Goal: Task Accomplishment & Management: Use online tool/utility

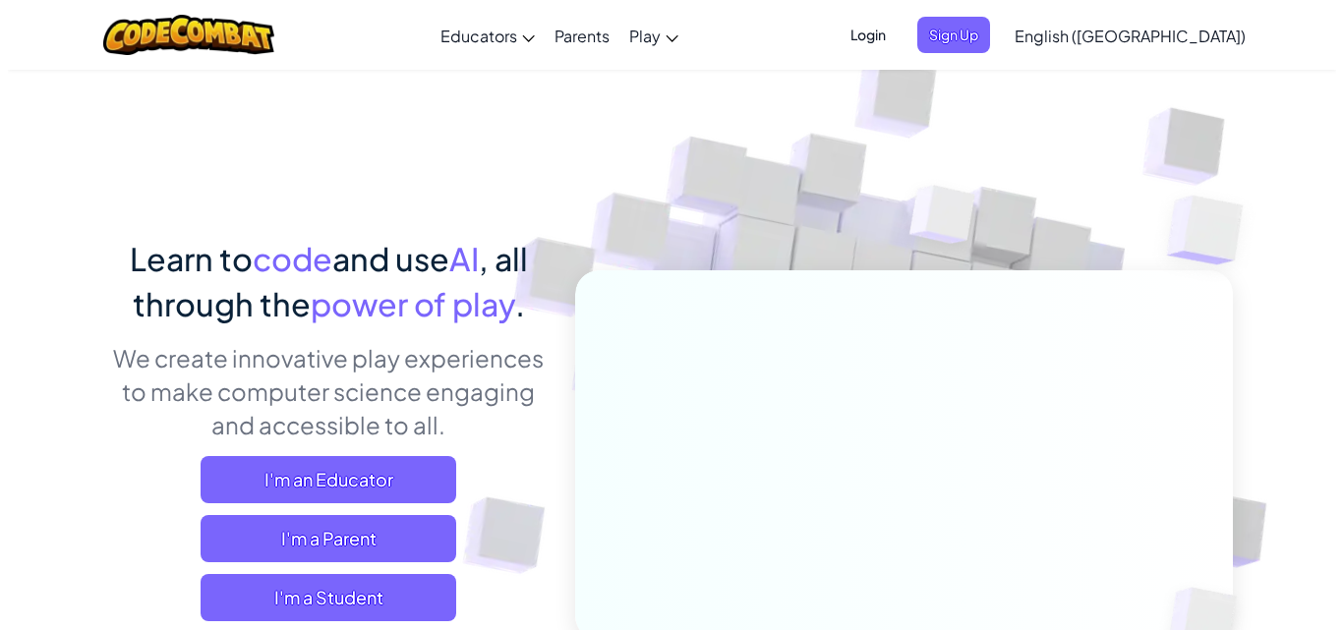
scroll to position [197, 0]
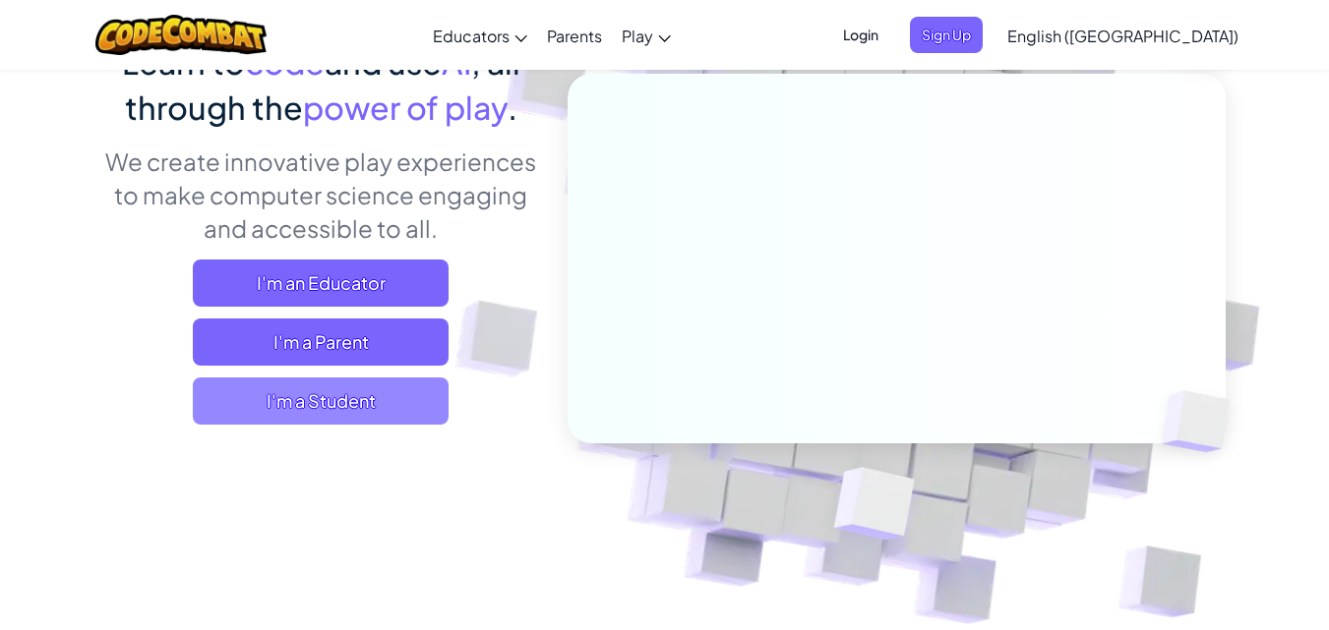
click at [298, 400] on span "I'm a Student" at bounding box center [321, 401] width 256 height 47
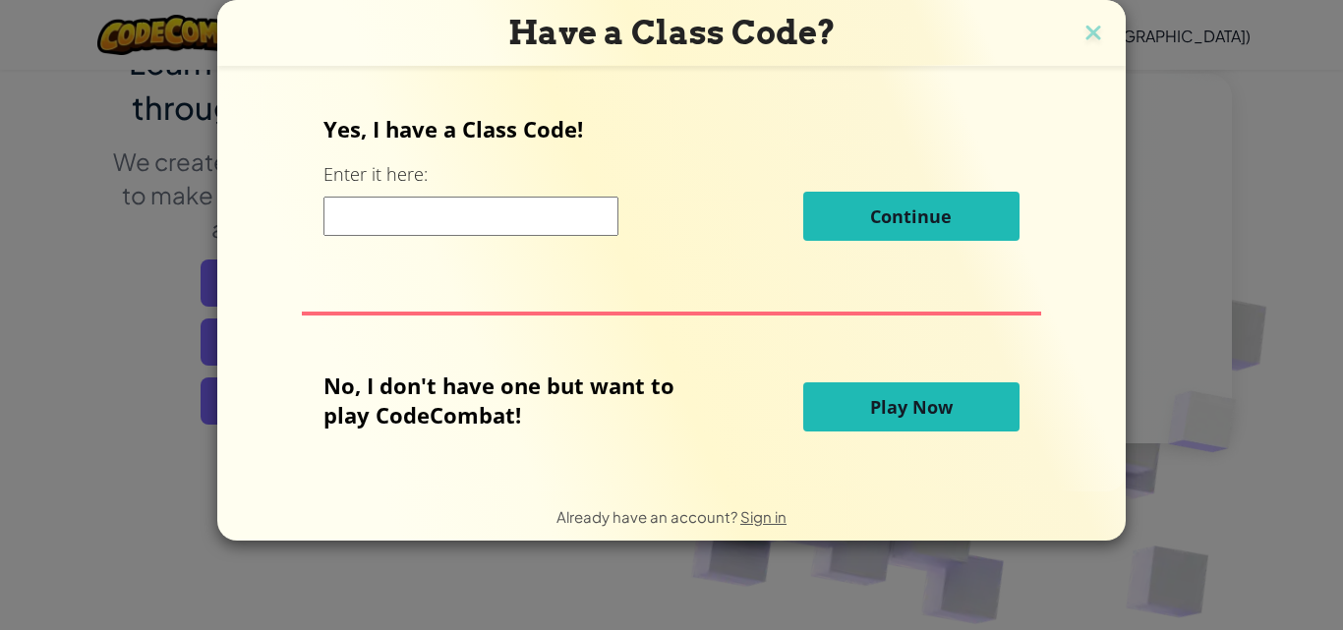
click at [915, 418] on span "Play Now" at bounding box center [911, 407] width 83 height 24
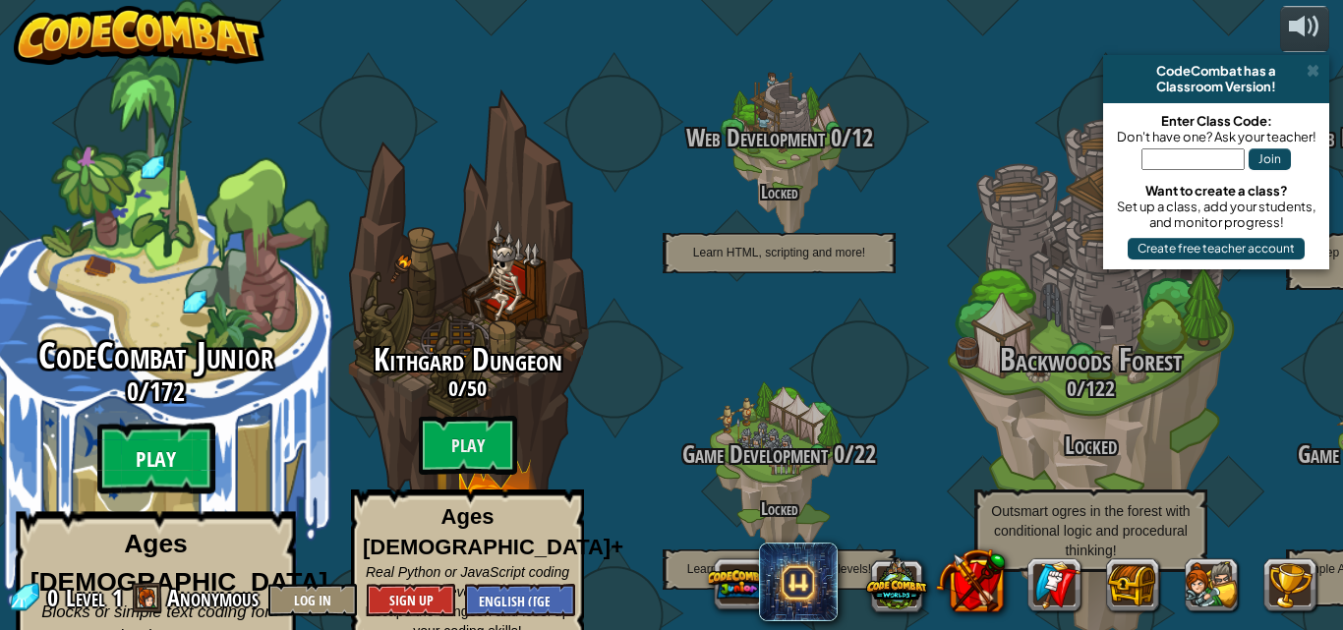
click at [170, 424] on btn "Play" at bounding box center [156, 459] width 118 height 71
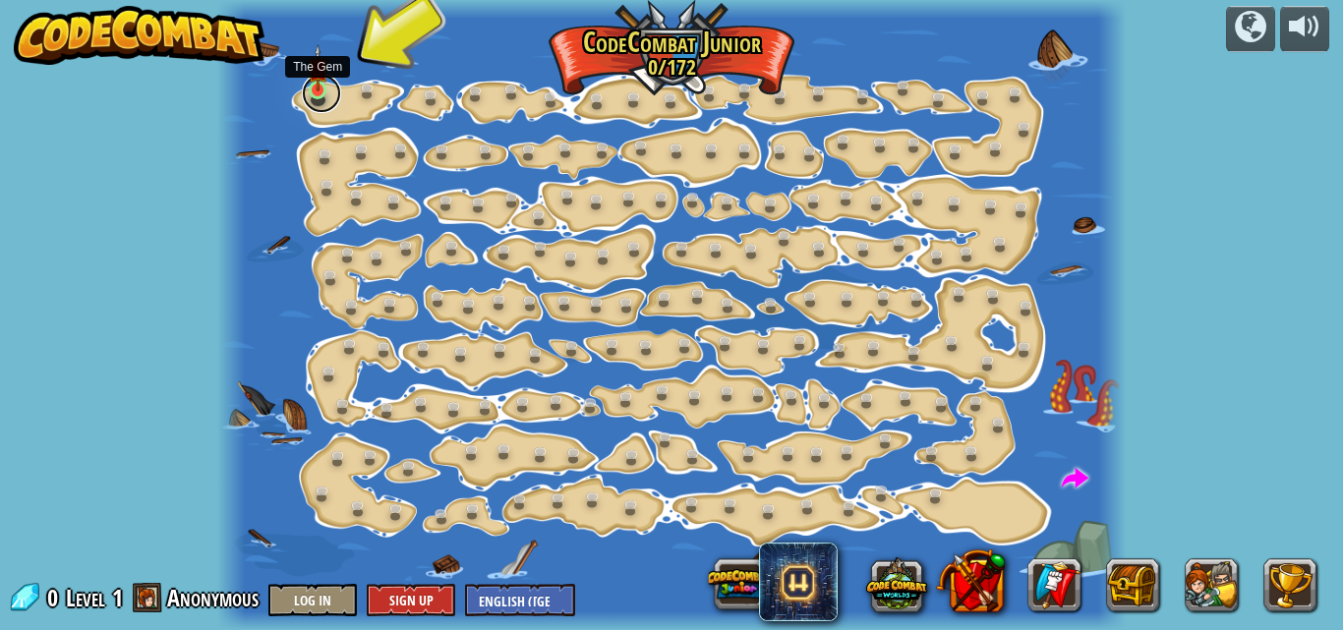
click at [306, 94] on link at bounding box center [321, 93] width 39 height 39
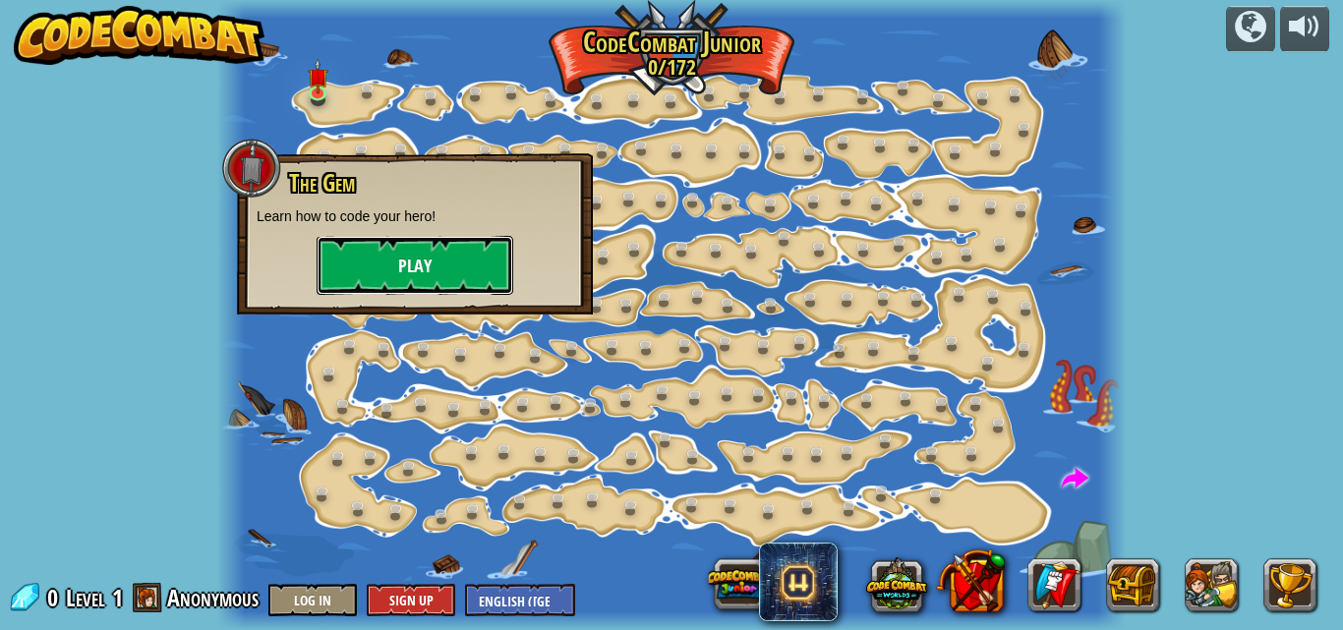
click at [420, 262] on button "Play" at bounding box center [415, 265] width 197 height 59
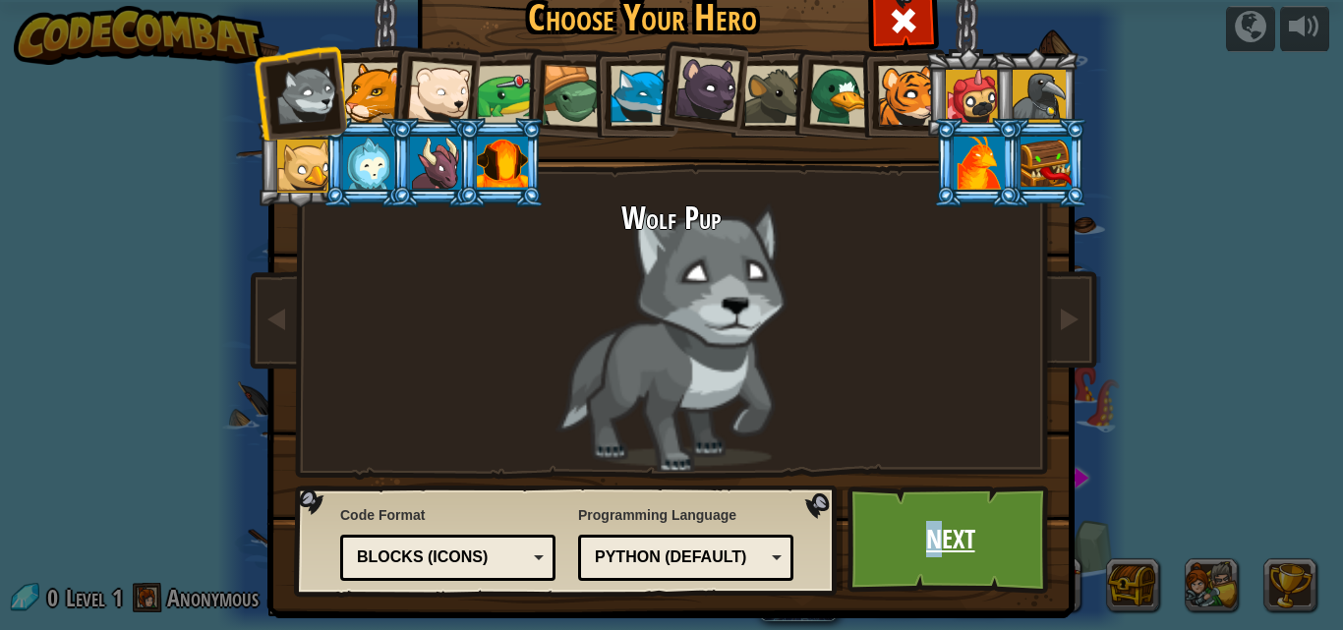
click at [927, 551] on link "Next" at bounding box center [951, 540] width 206 height 108
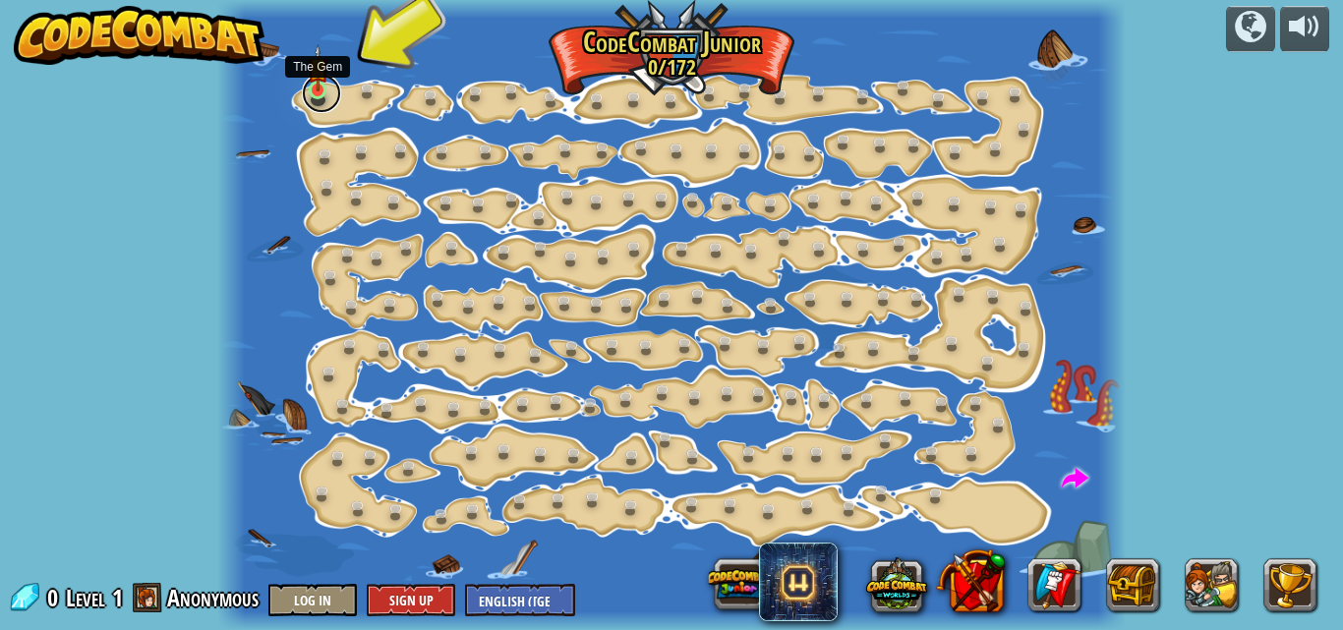
click at [336, 92] on link at bounding box center [321, 93] width 39 height 39
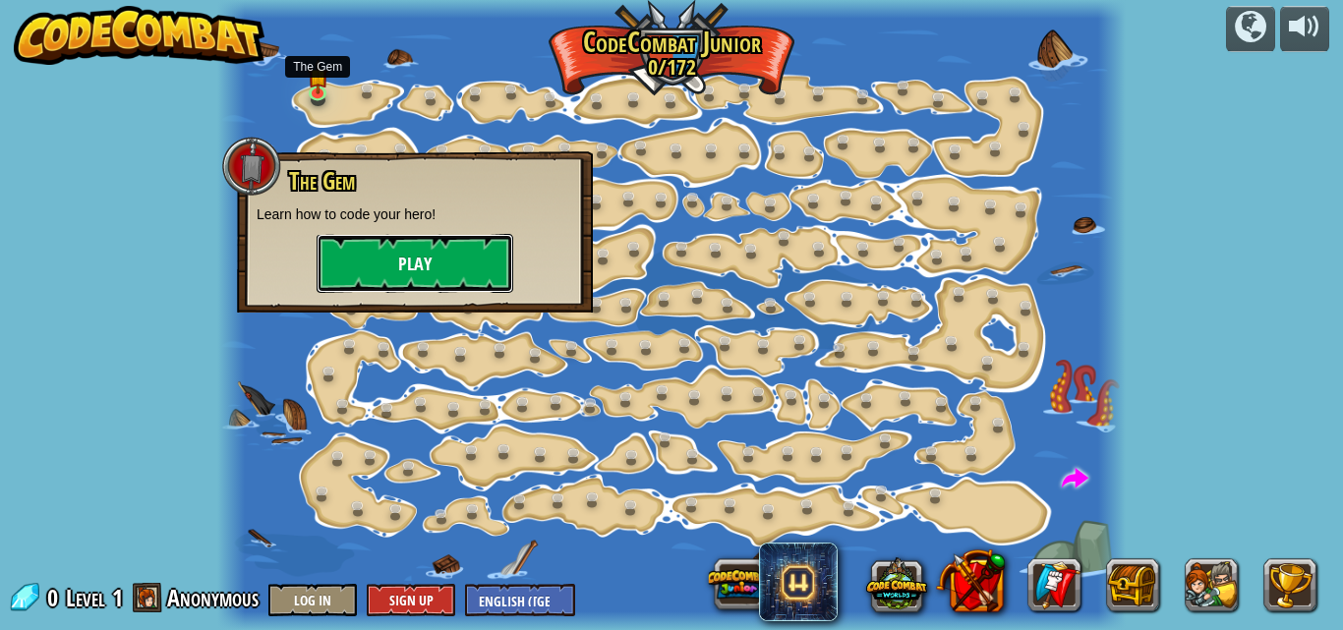
click at [349, 255] on button "Play" at bounding box center [415, 263] width 197 height 59
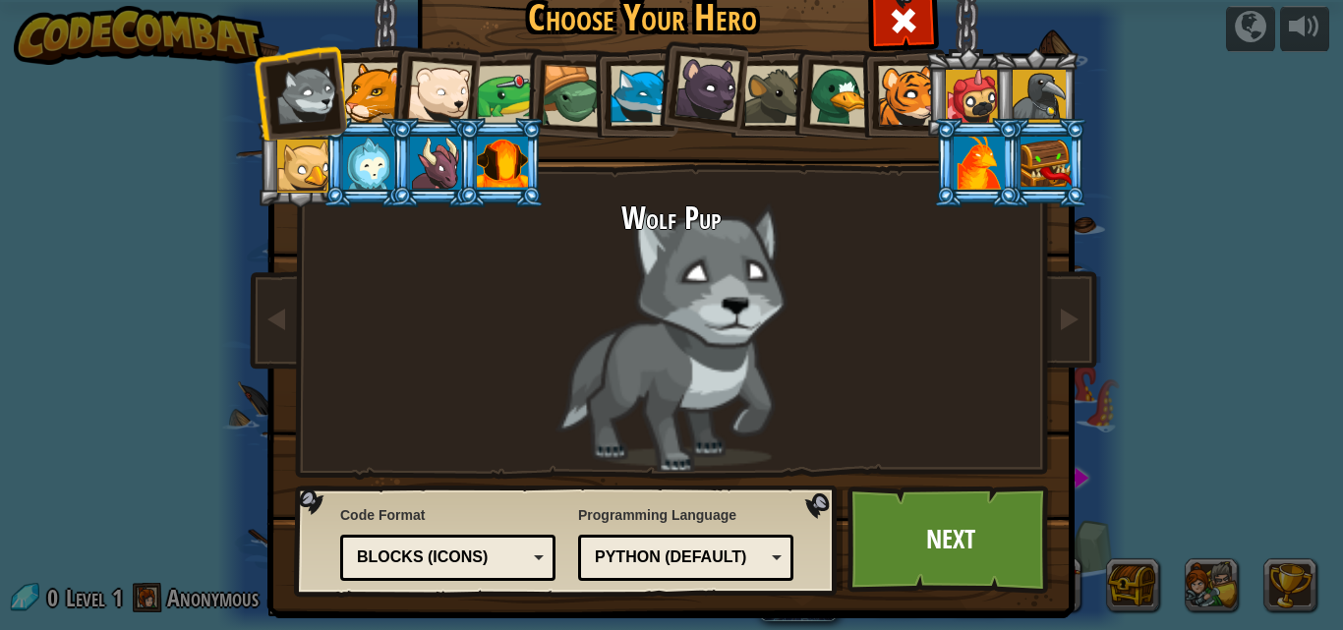
click at [500, 170] on div at bounding box center [502, 163] width 51 height 53
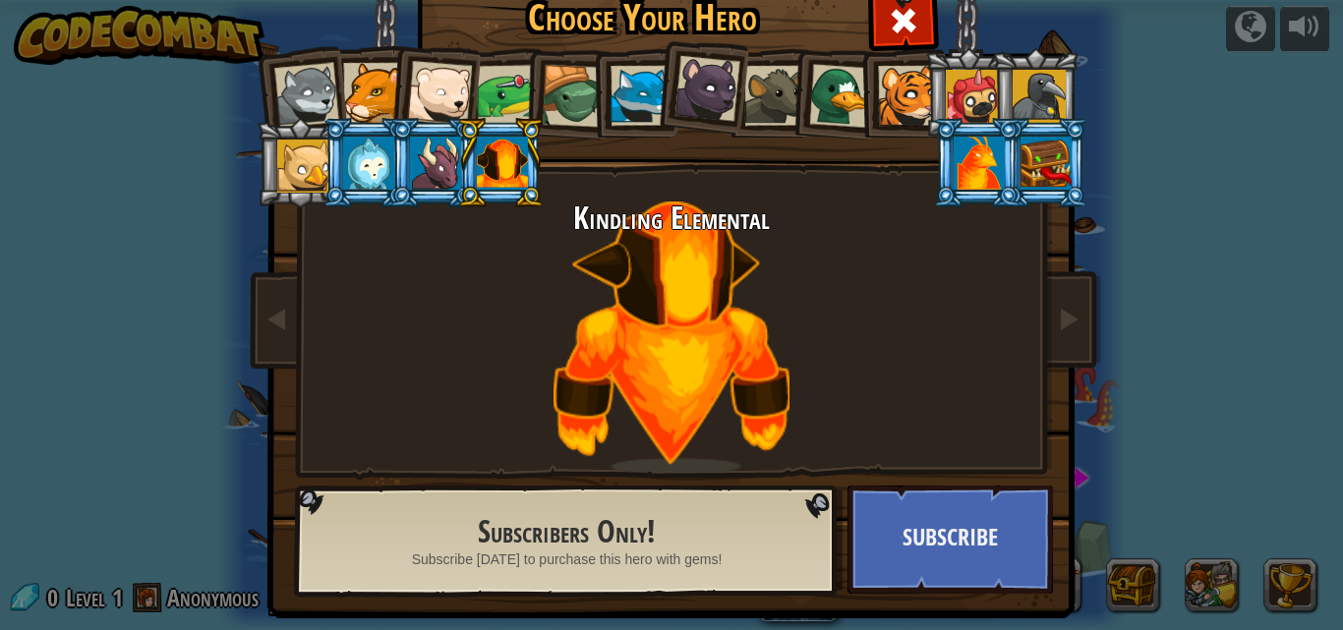
click at [978, 181] on div at bounding box center [979, 163] width 51 height 53
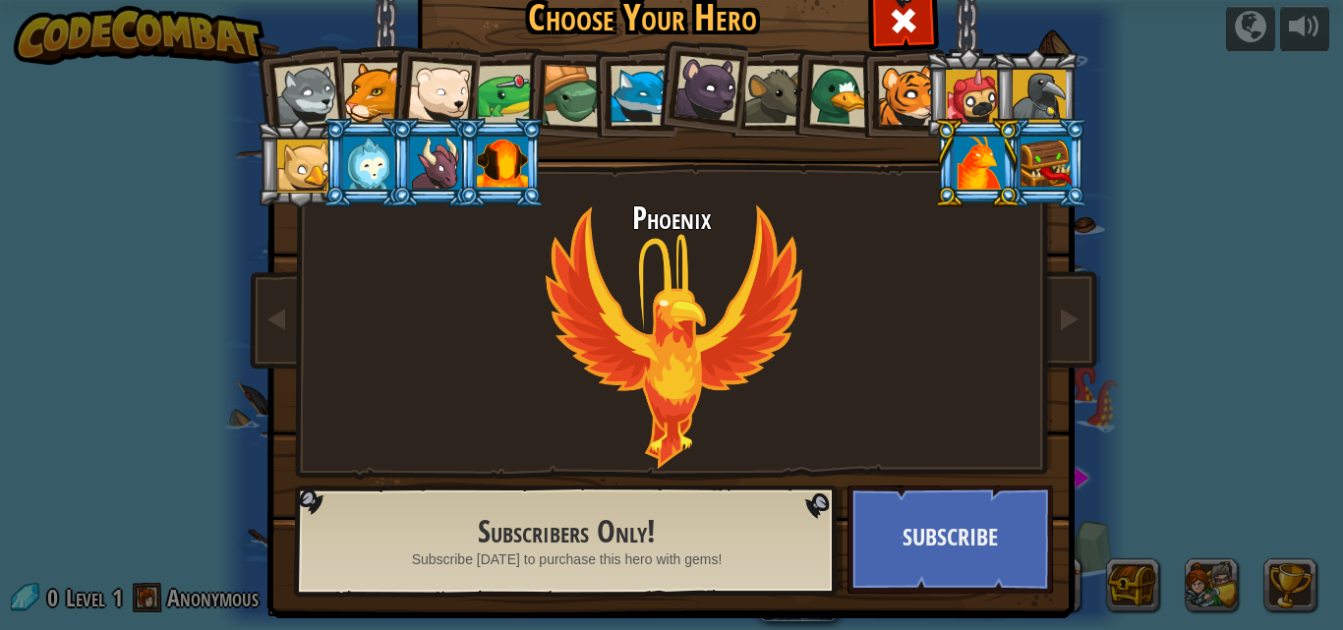
click at [1035, 155] on div at bounding box center [1046, 163] width 51 height 53
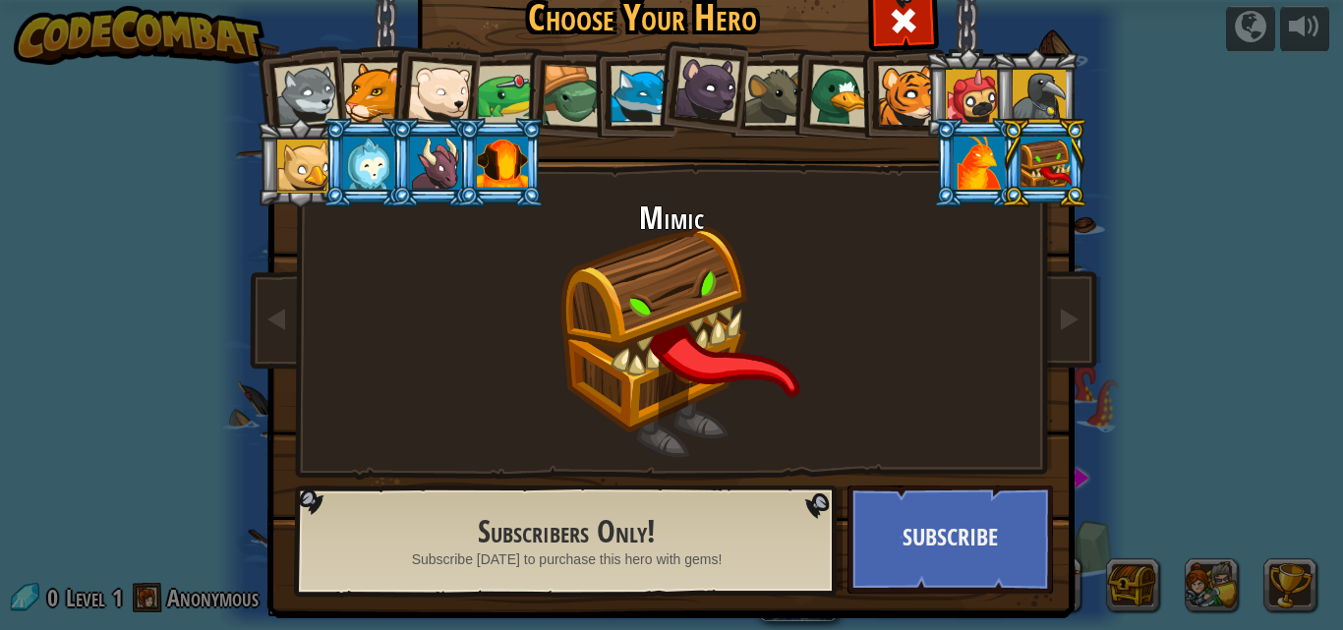
click at [1049, 100] on div at bounding box center [1039, 96] width 53 height 53
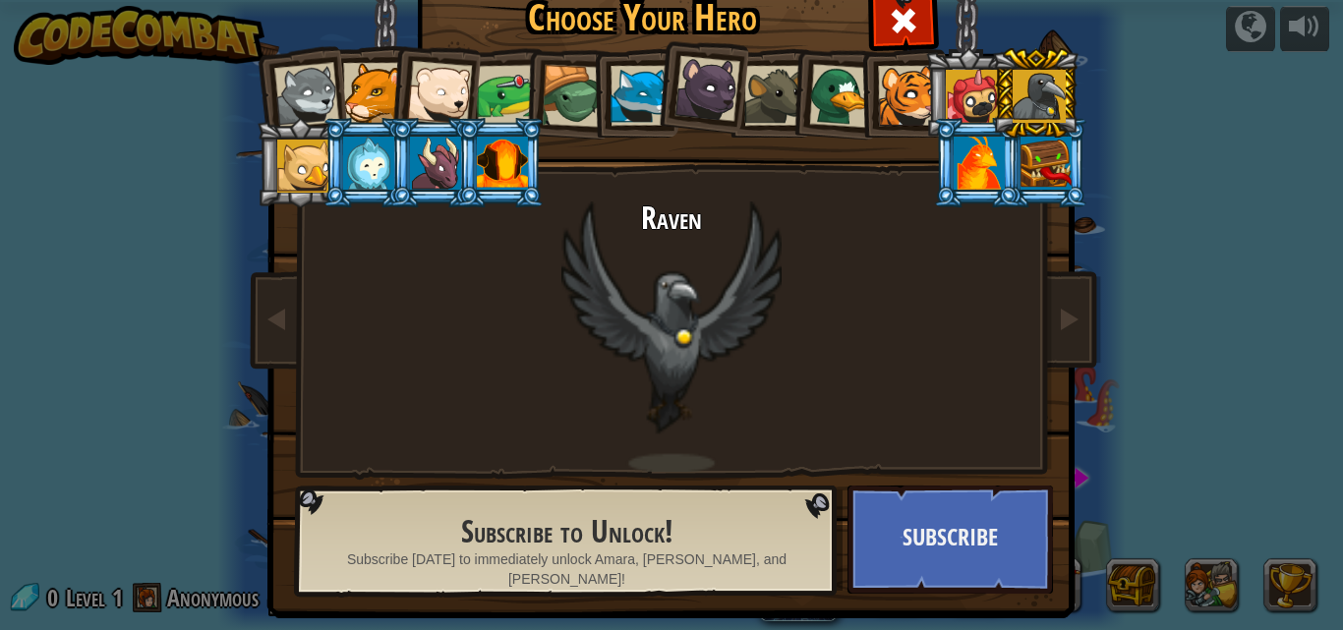
click at [968, 77] on div at bounding box center [972, 96] width 53 height 53
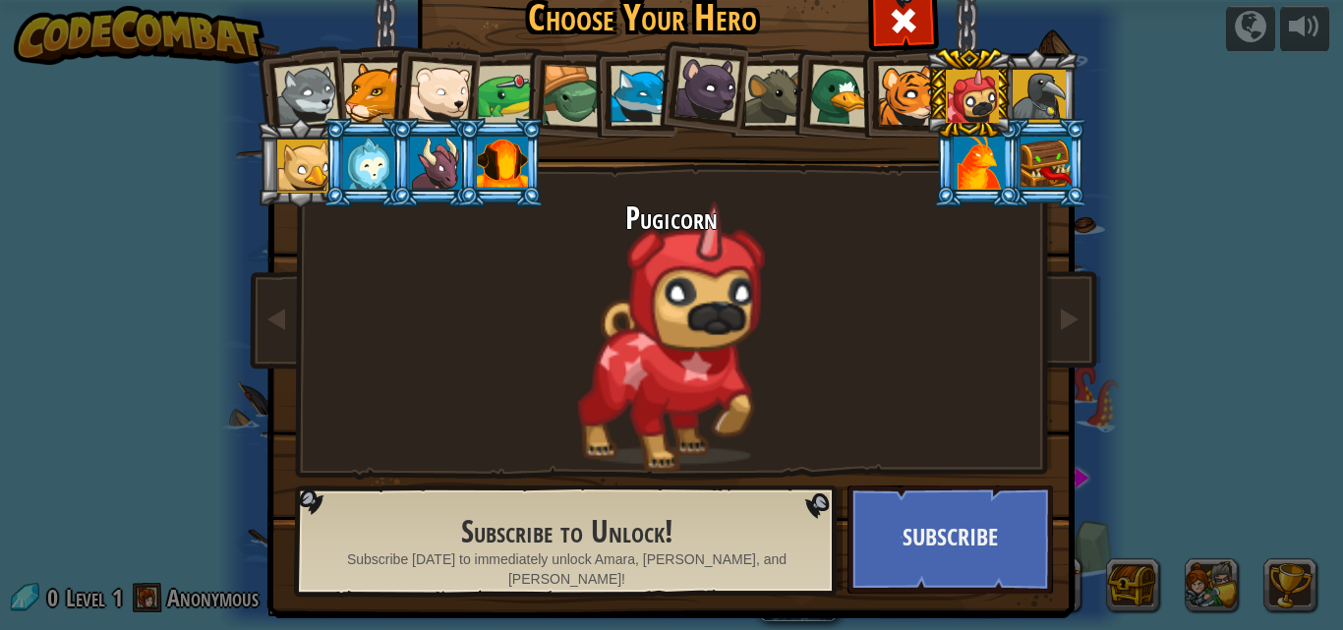
click at [350, 85] on div at bounding box center [373, 93] width 60 height 60
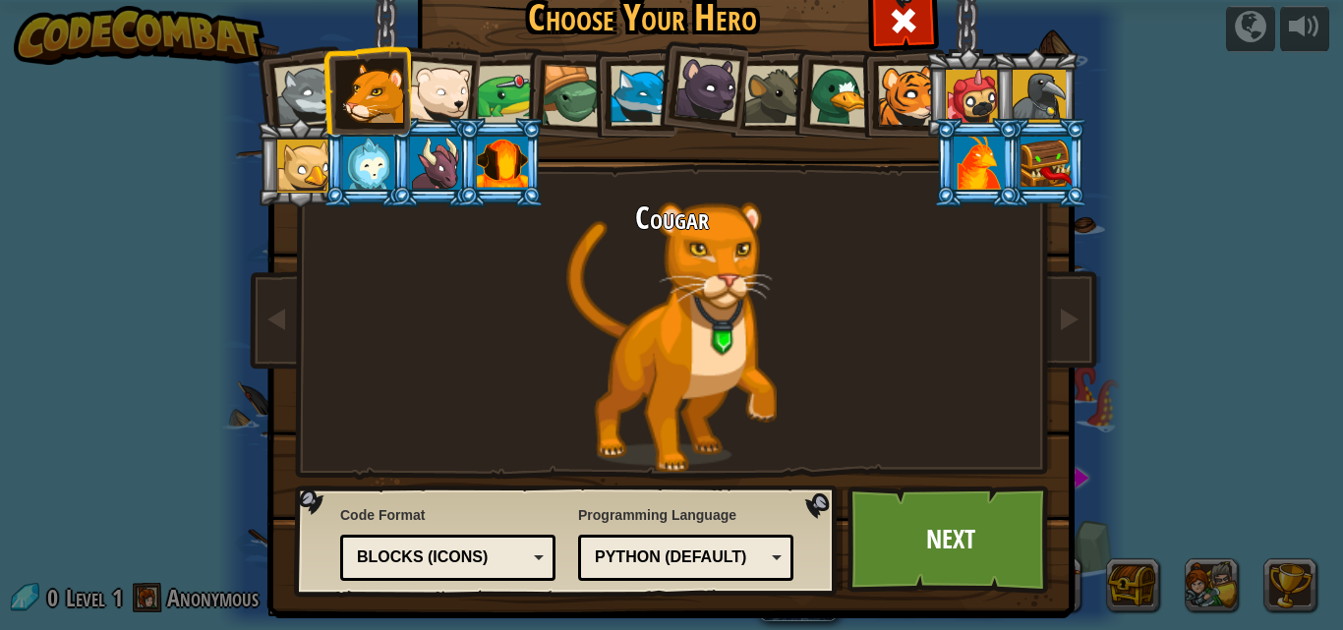
click at [901, 77] on div at bounding box center [908, 96] width 60 height 60
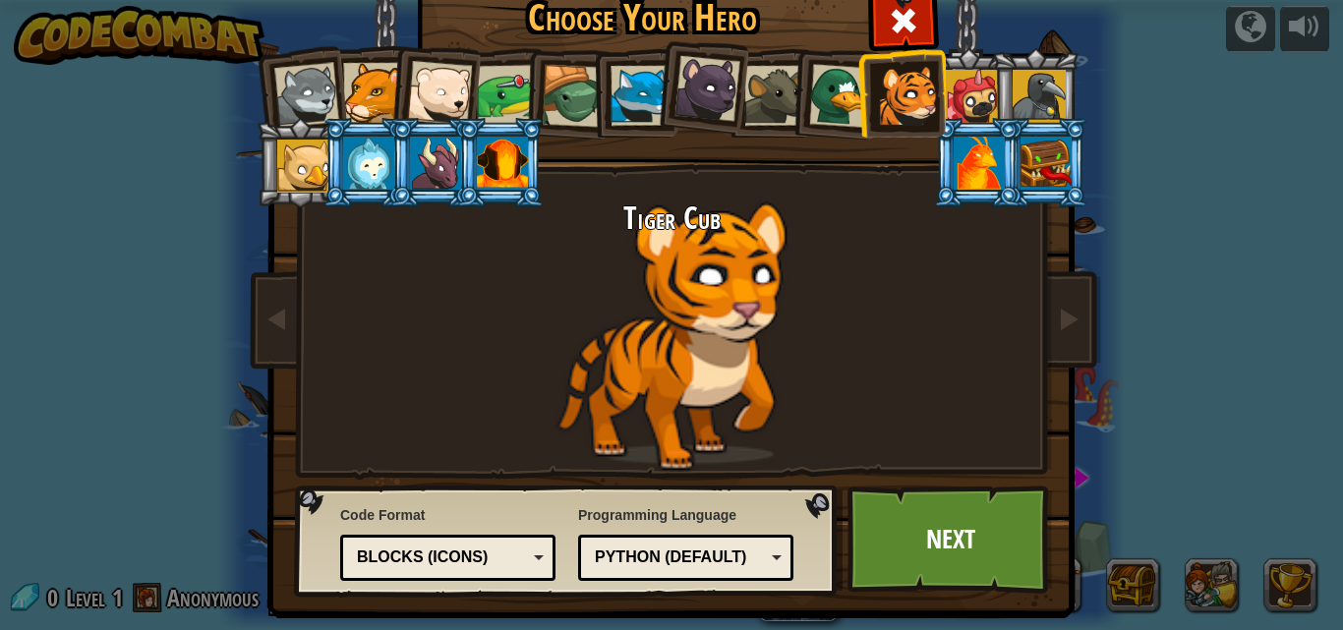
click at [1036, 149] on div at bounding box center [1046, 163] width 51 height 53
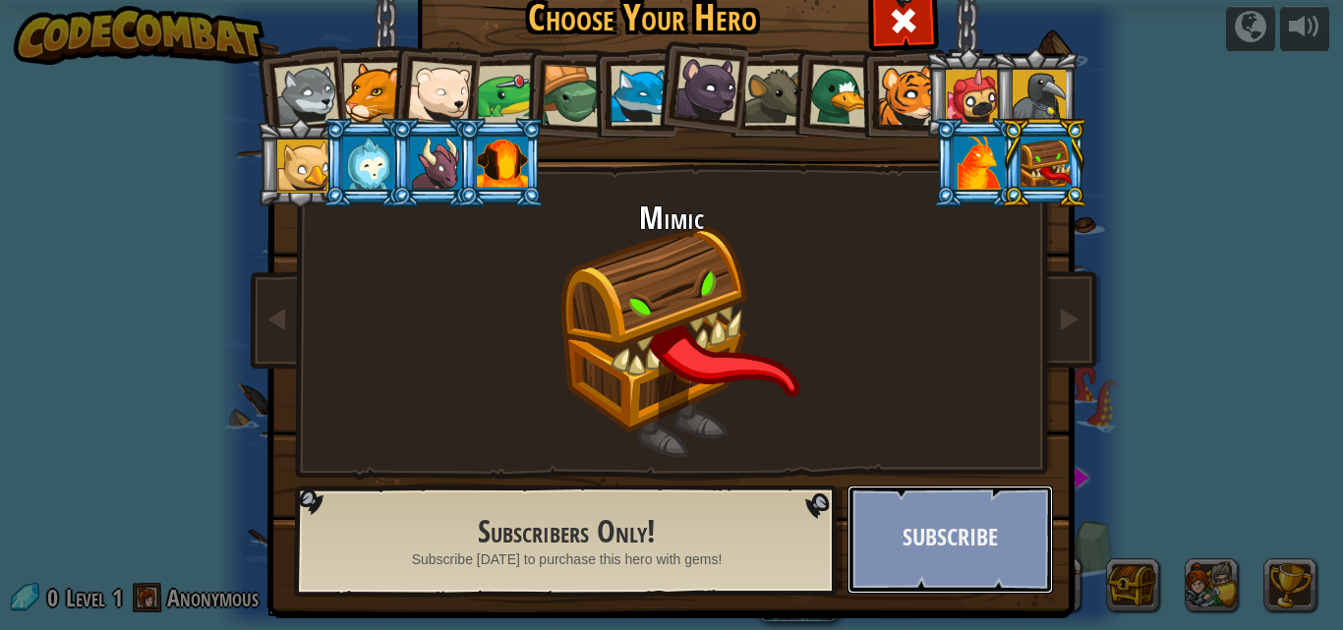
click at [950, 543] on button "Subscribe" at bounding box center [951, 540] width 206 height 108
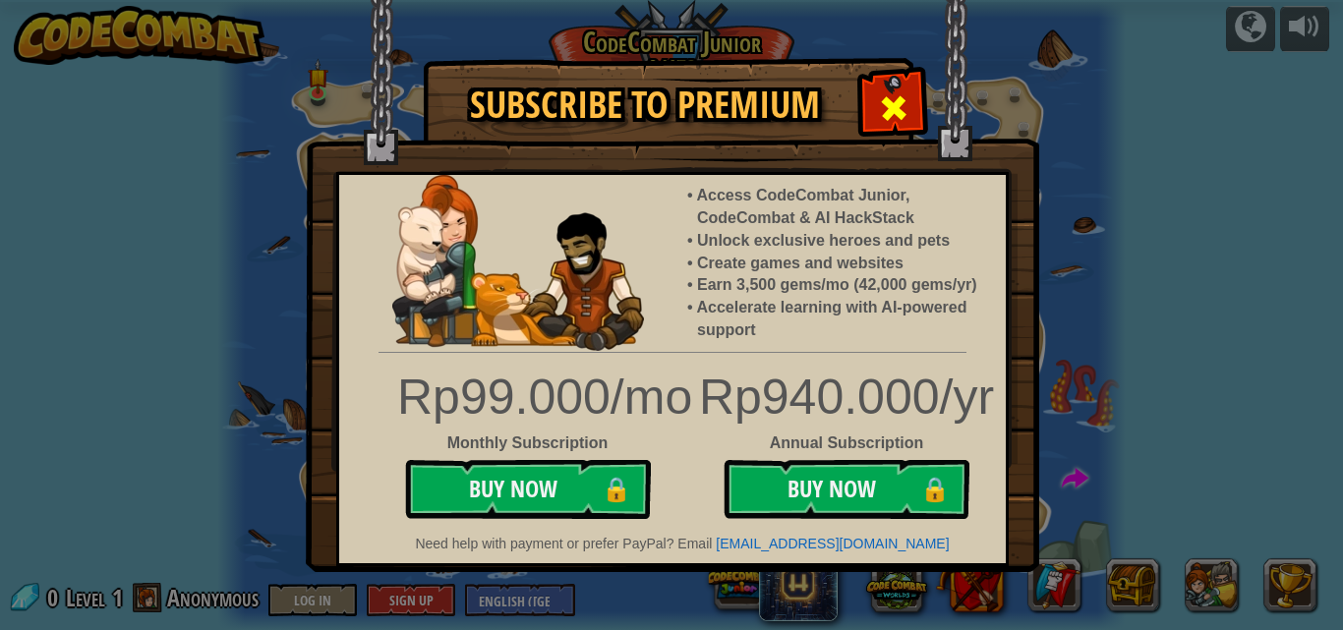
click at [886, 101] on span at bounding box center [893, 107] width 31 height 31
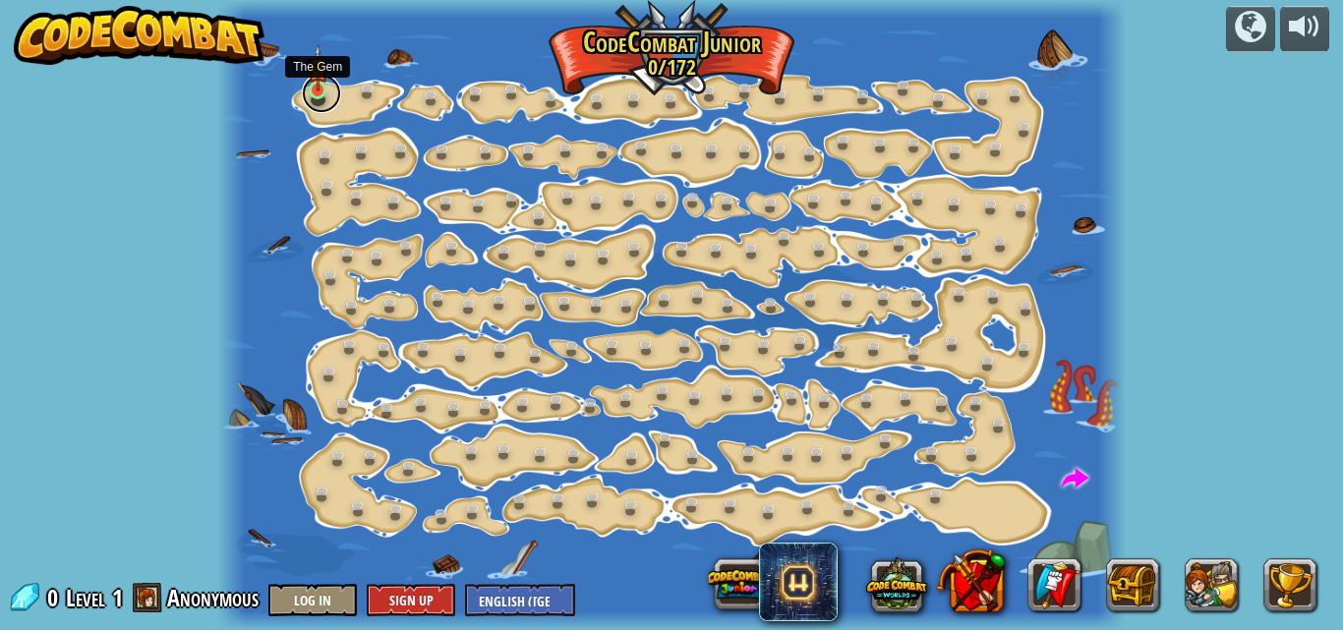
click at [326, 105] on link at bounding box center [321, 93] width 39 height 39
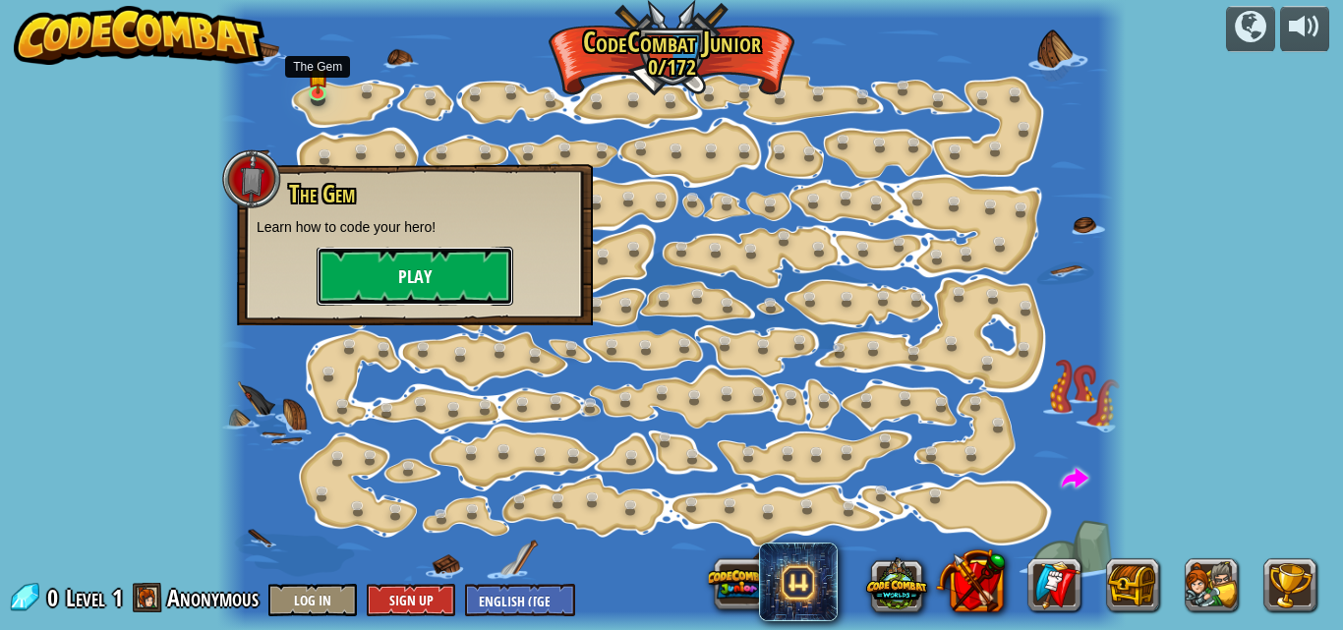
click at [427, 285] on button "Play" at bounding box center [415, 276] width 197 height 59
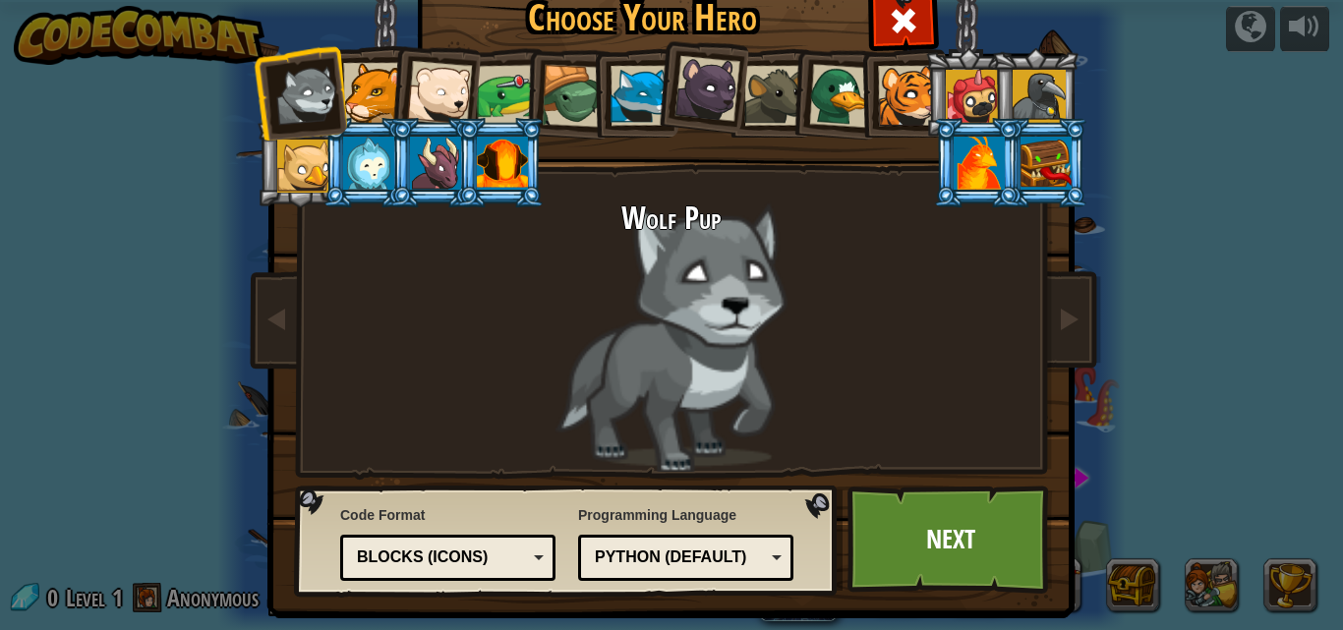
click at [967, 157] on div at bounding box center [979, 163] width 51 height 53
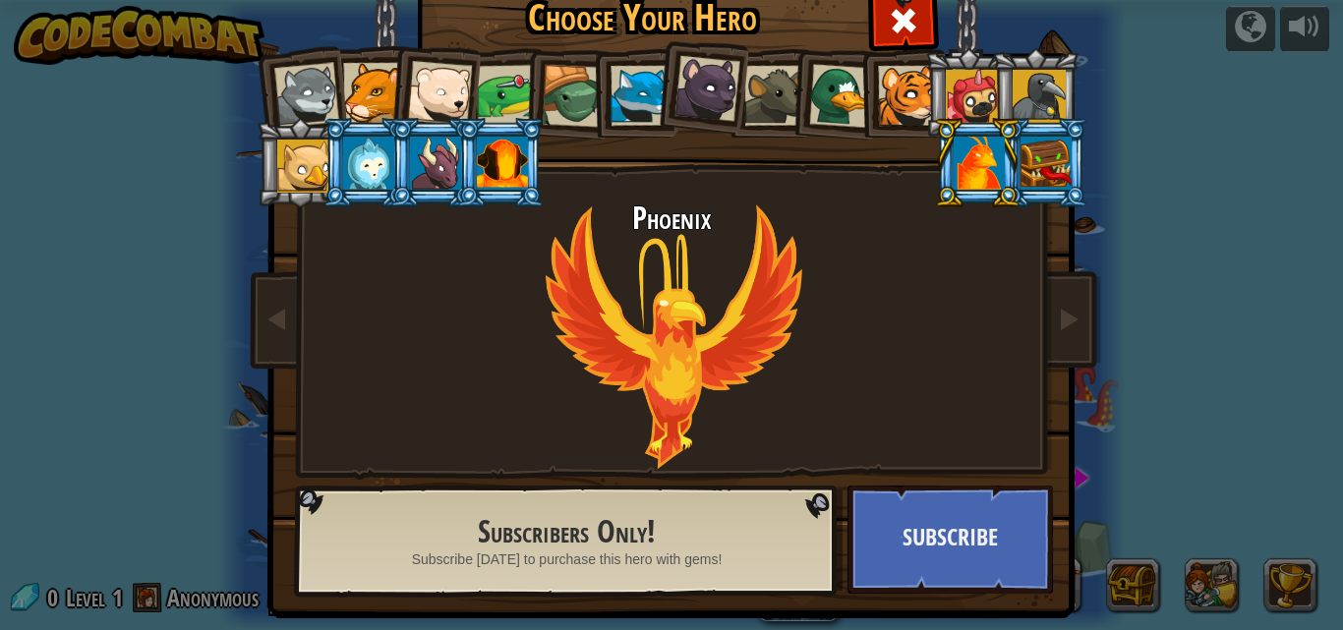
click at [895, 86] on div at bounding box center [908, 96] width 60 height 60
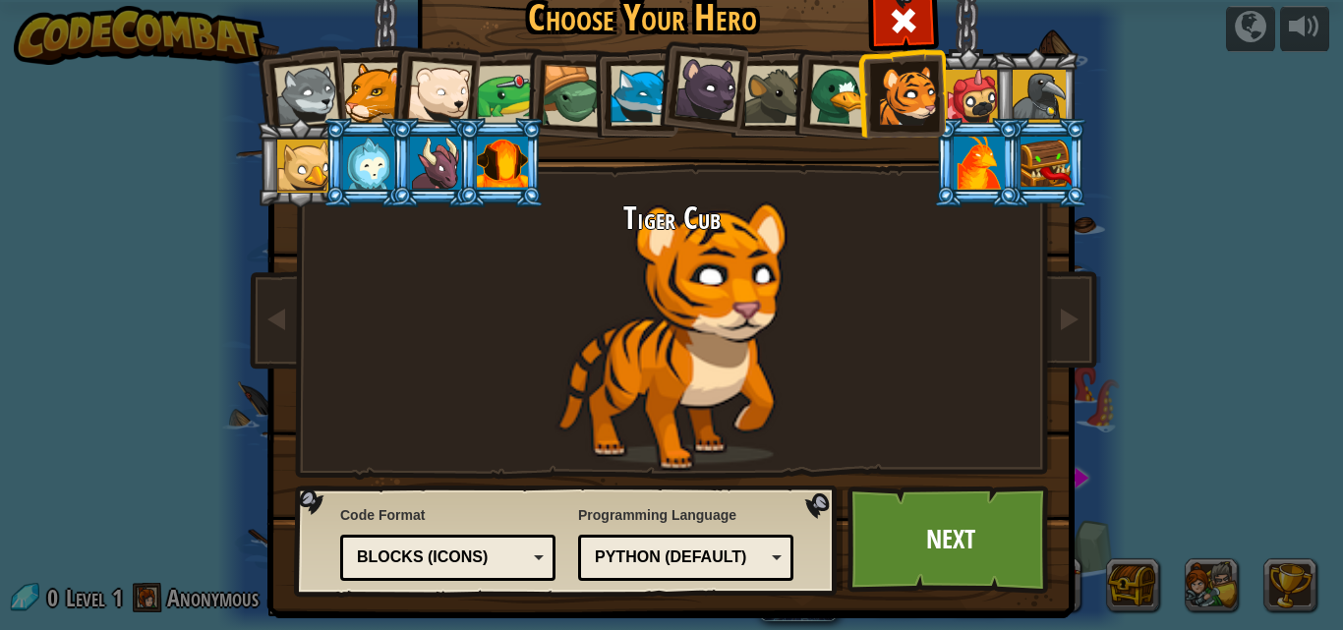
click at [813, 74] on div at bounding box center [841, 96] width 64 height 64
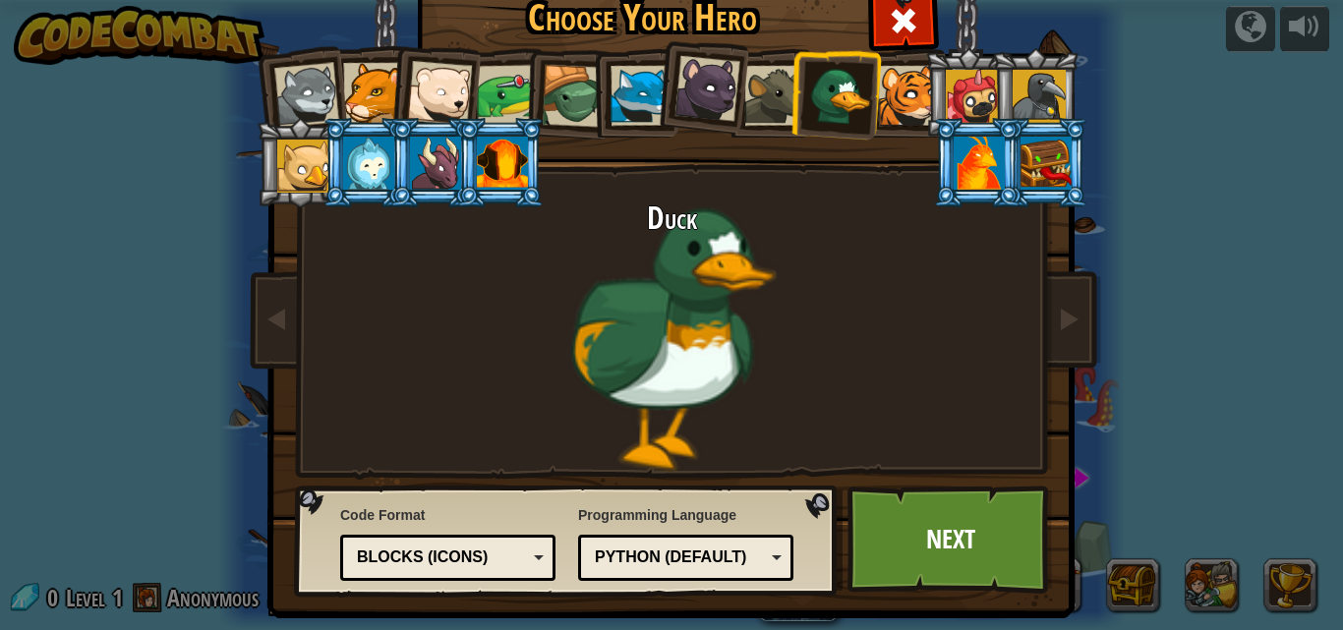
click at [758, 89] on div at bounding box center [775, 96] width 60 height 60
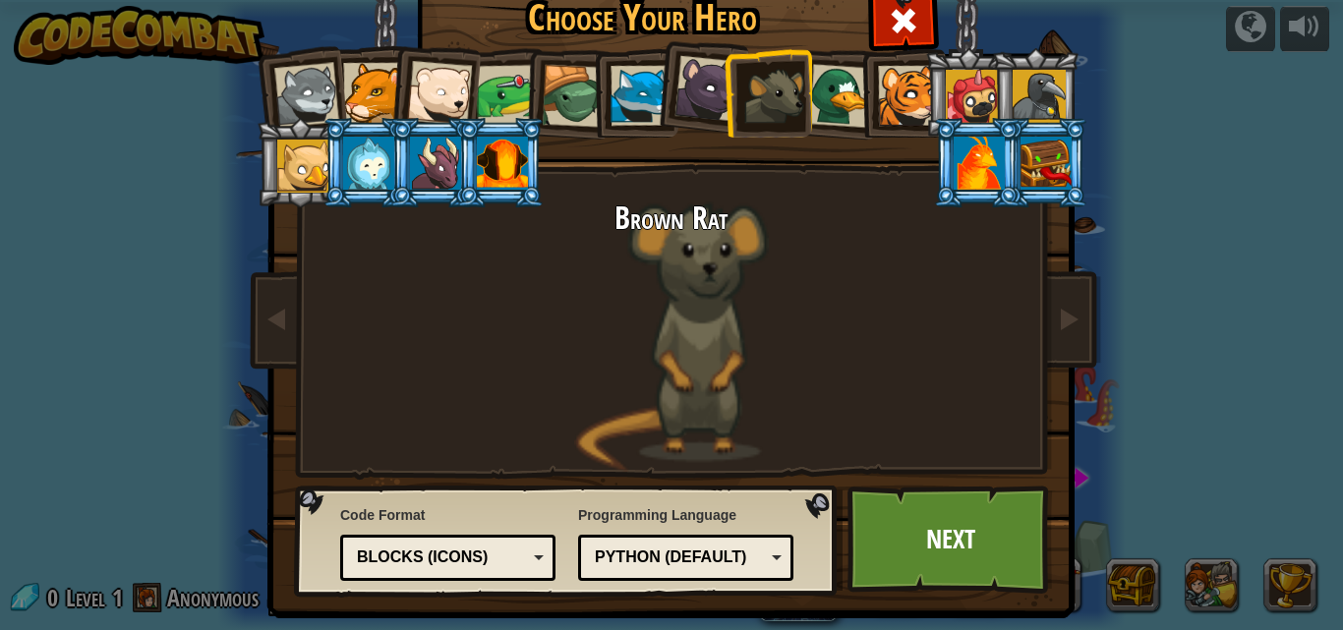
click at [700, 97] on div at bounding box center [708, 89] width 66 height 66
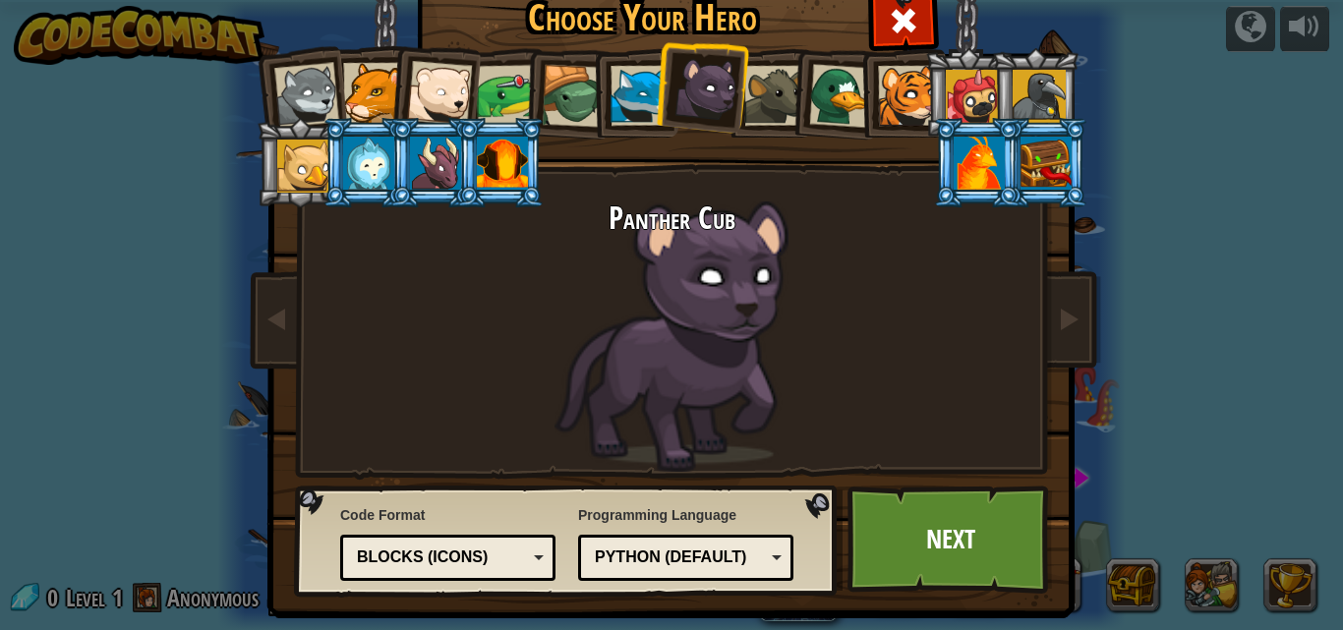
click at [625, 91] on div at bounding box center [641, 96] width 60 height 60
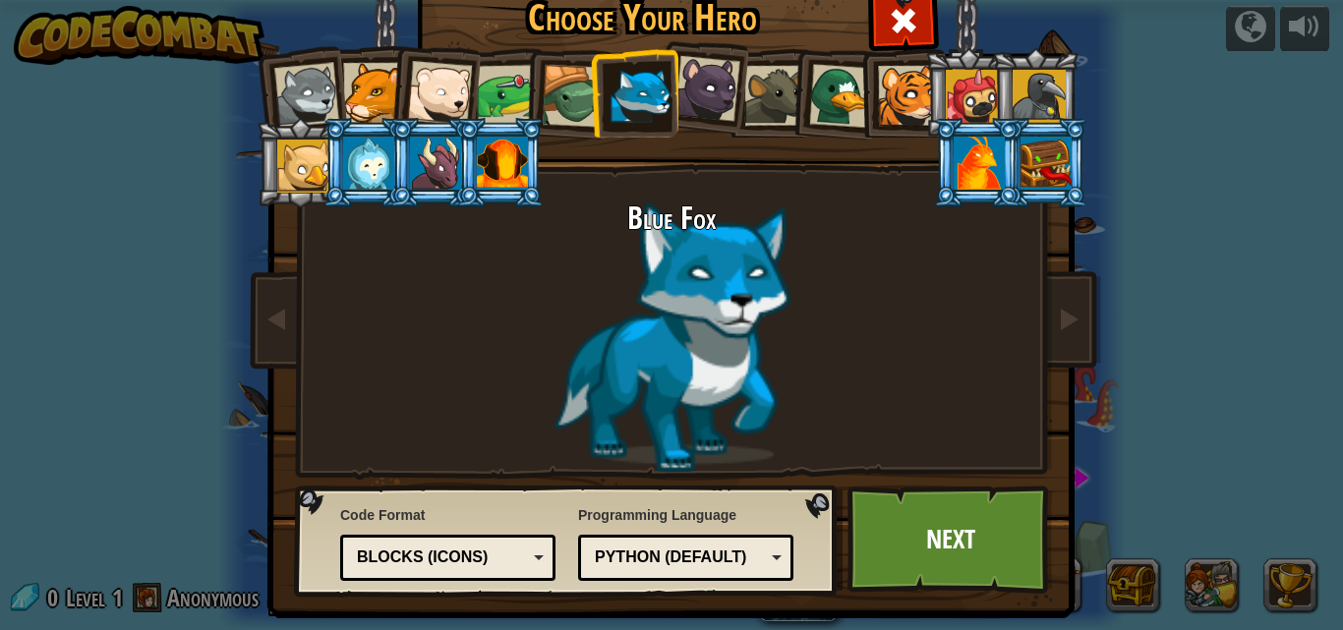
click at [354, 79] on div at bounding box center [373, 93] width 60 height 60
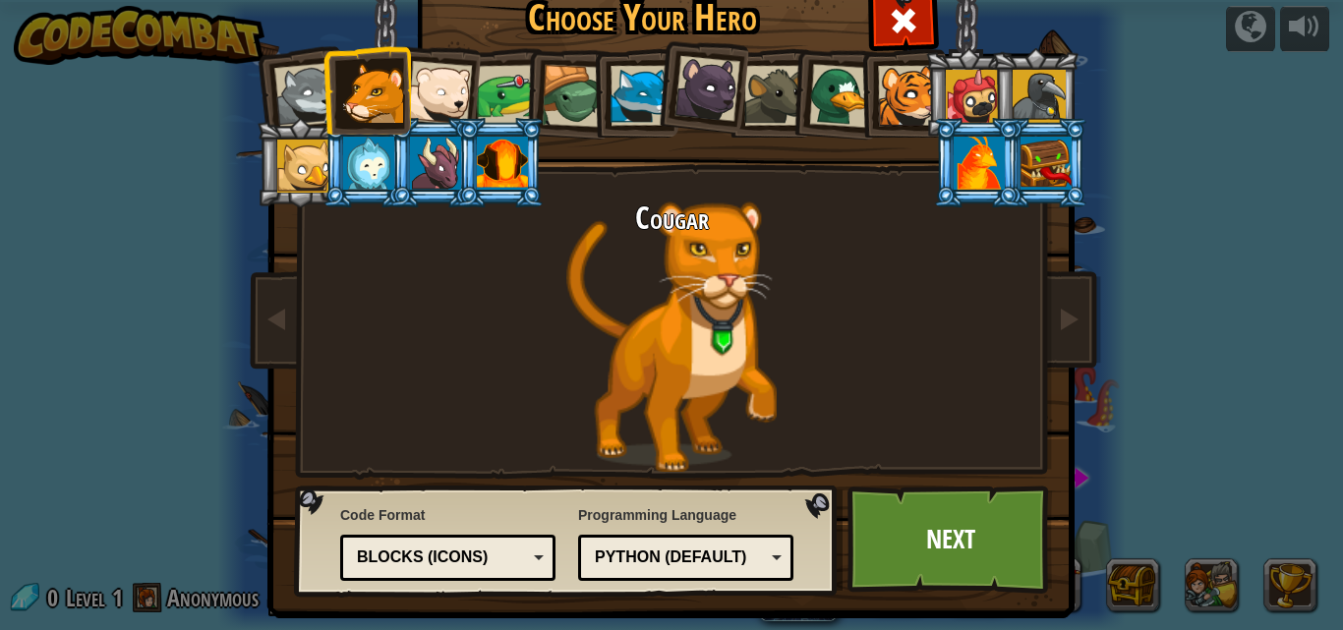
click at [482, 150] on div at bounding box center [502, 163] width 51 height 53
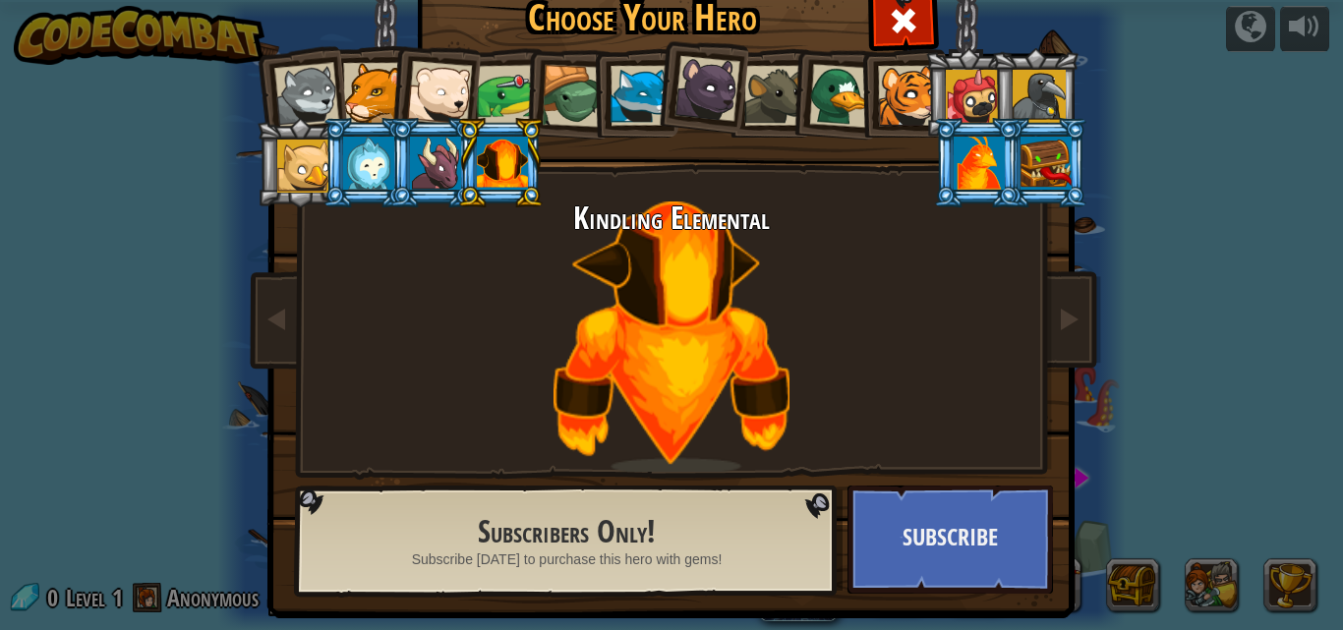
click at [456, 159] on li at bounding box center [500, 162] width 89 height 89
click at [432, 153] on div at bounding box center [435, 163] width 51 height 53
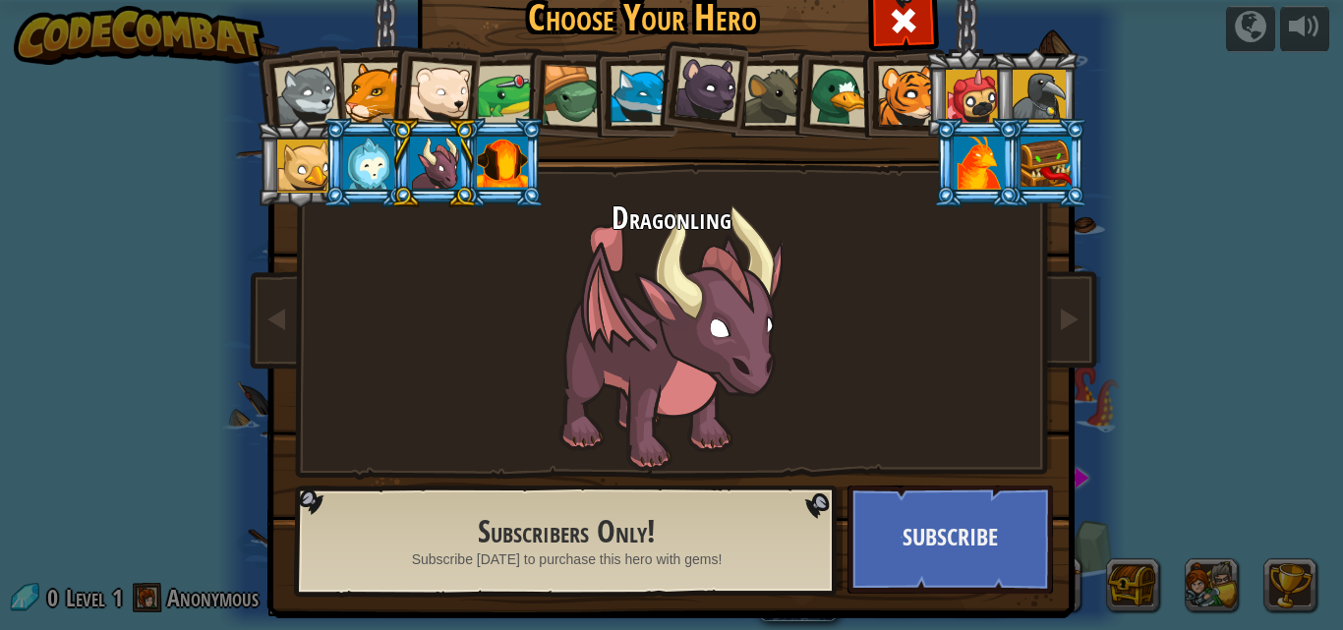
click at [352, 161] on div at bounding box center [368, 163] width 51 height 53
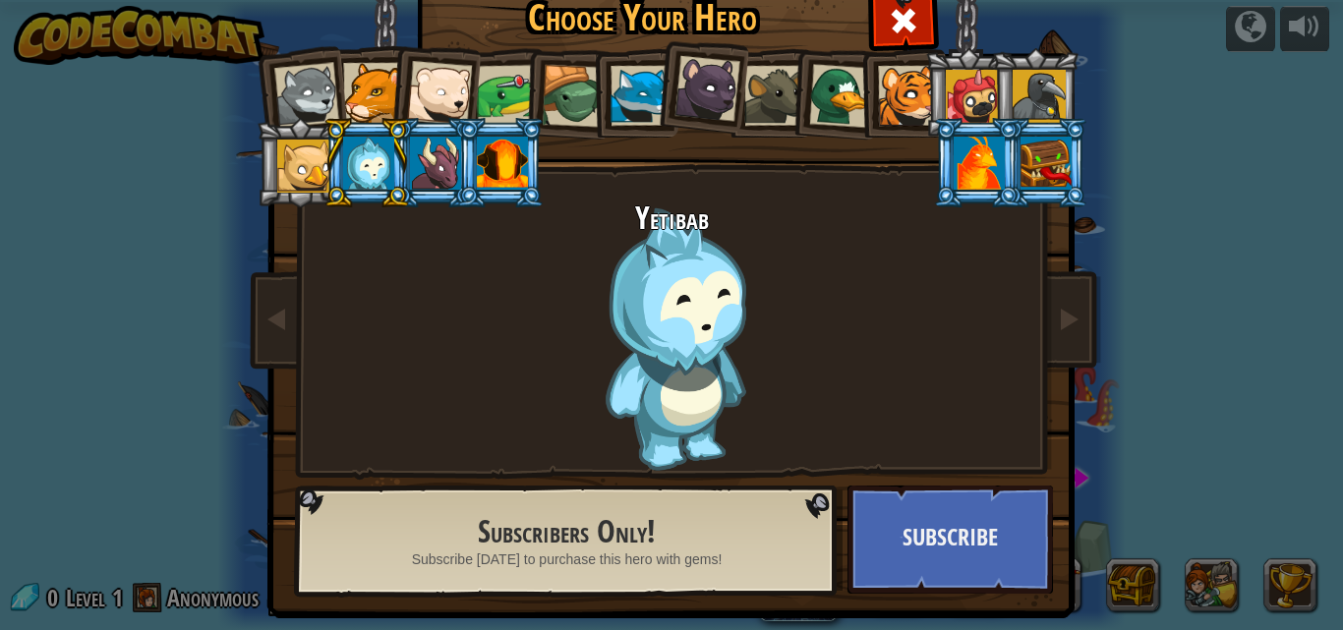
click at [281, 153] on div at bounding box center [303, 166] width 53 height 53
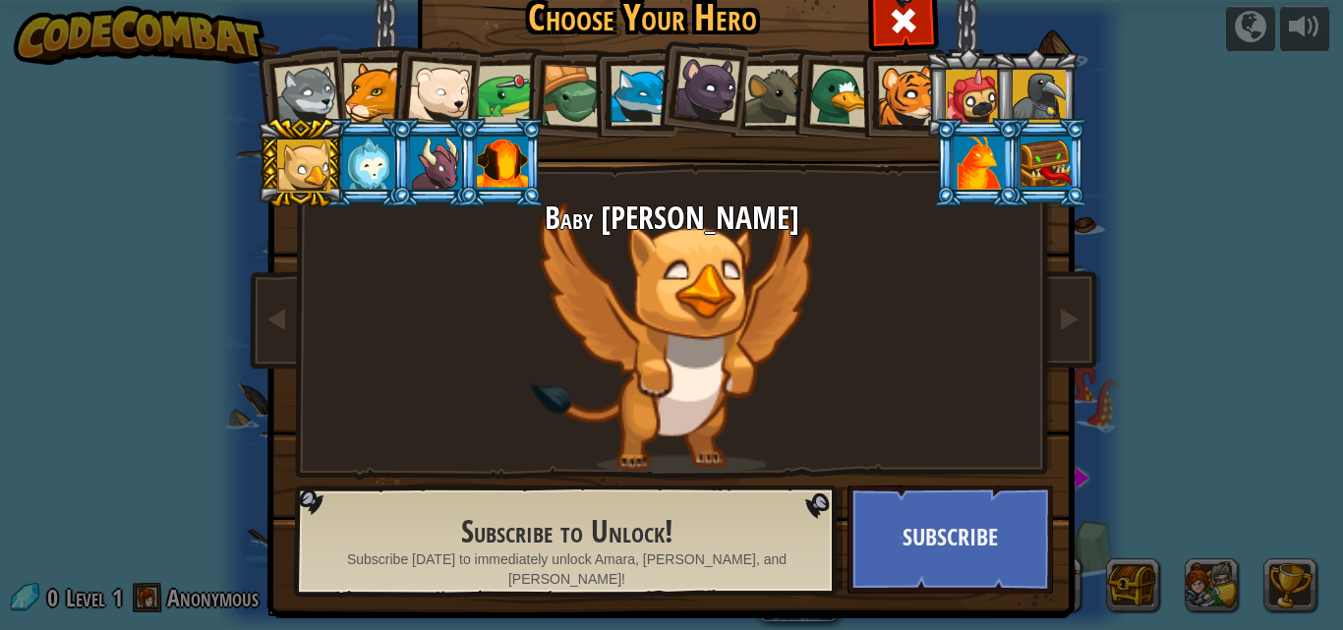
click at [694, 76] on div at bounding box center [708, 89] width 66 height 66
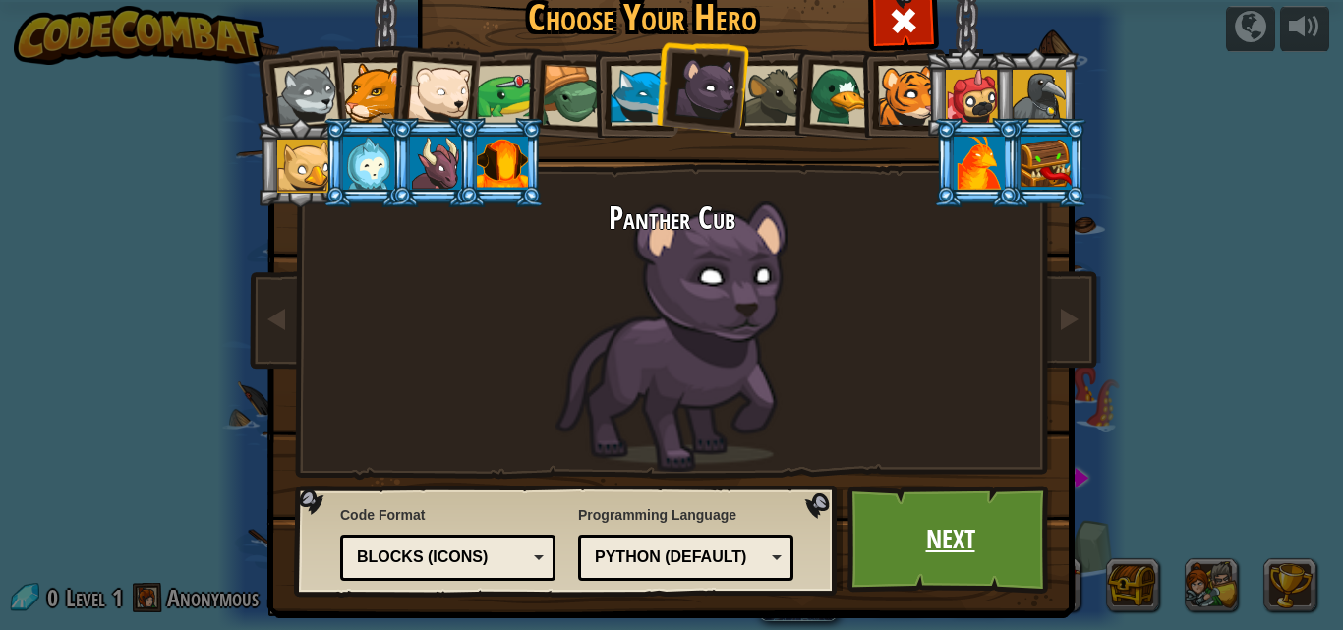
click at [967, 537] on link "Next" at bounding box center [951, 540] width 206 height 108
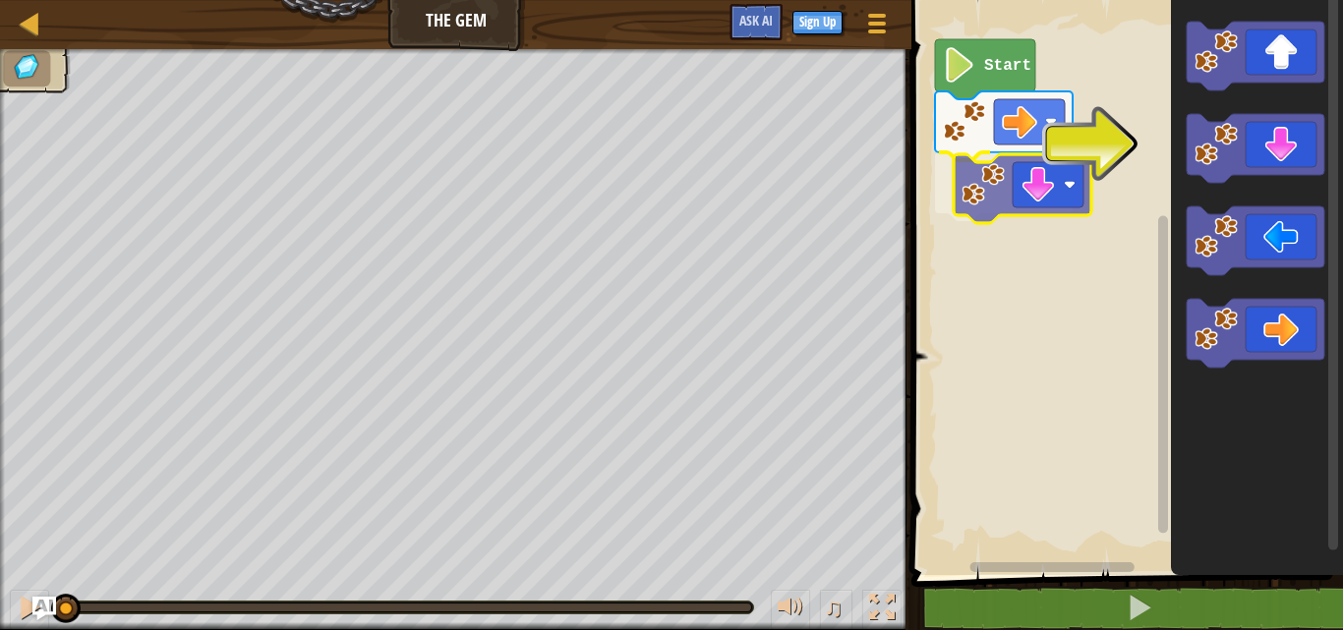
click at [1044, 200] on div "Start" at bounding box center [1125, 282] width 438 height 585
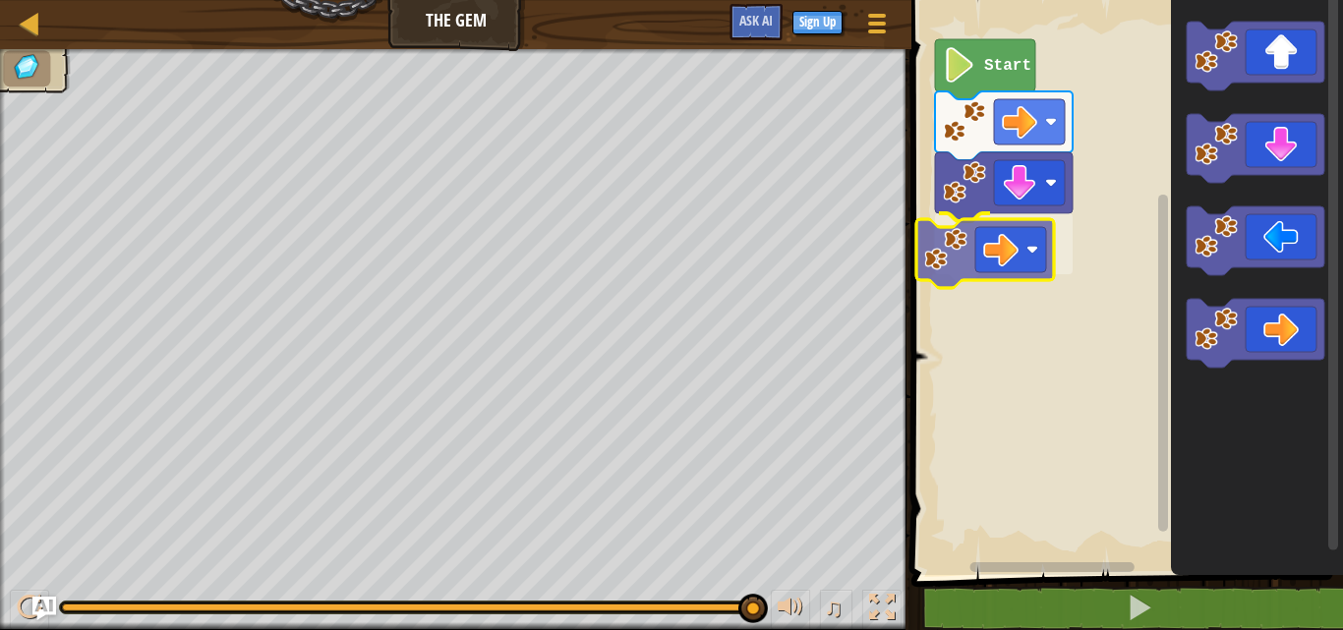
click at [953, 244] on div "Start" at bounding box center [1125, 282] width 438 height 585
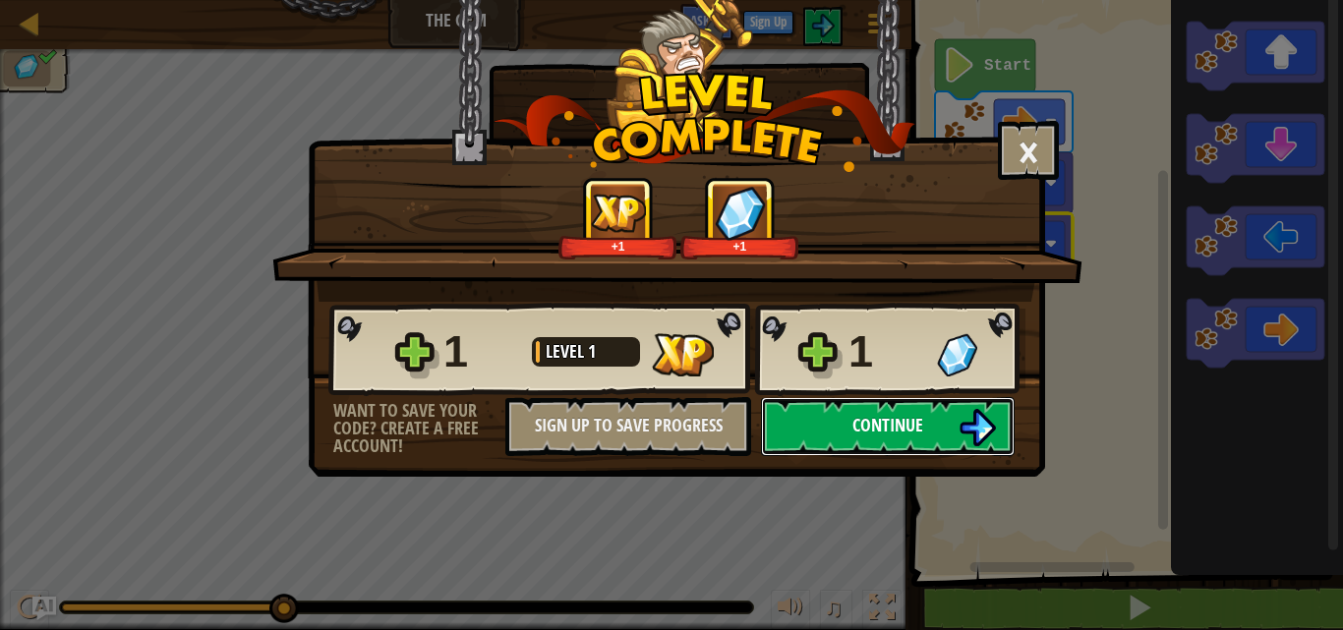
click at [886, 425] on span "Continue" at bounding box center [888, 425] width 71 height 25
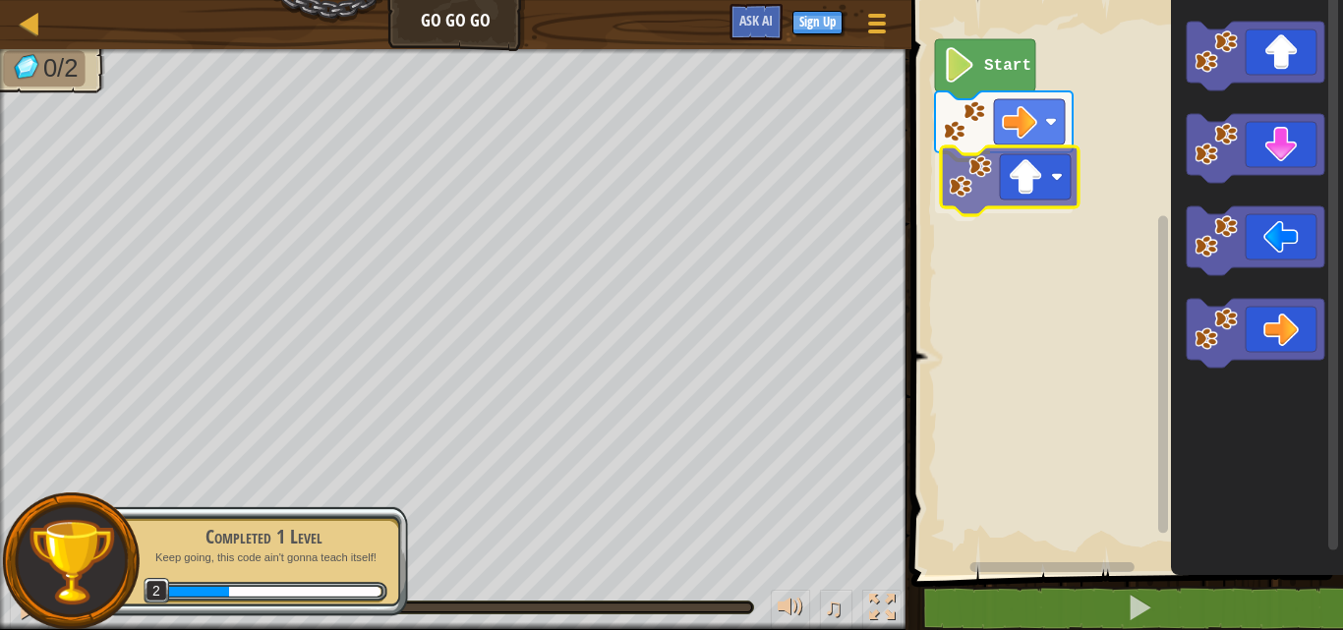
click at [1044, 178] on div "Start" at bounding box center [1125, 282] width 438 height 585
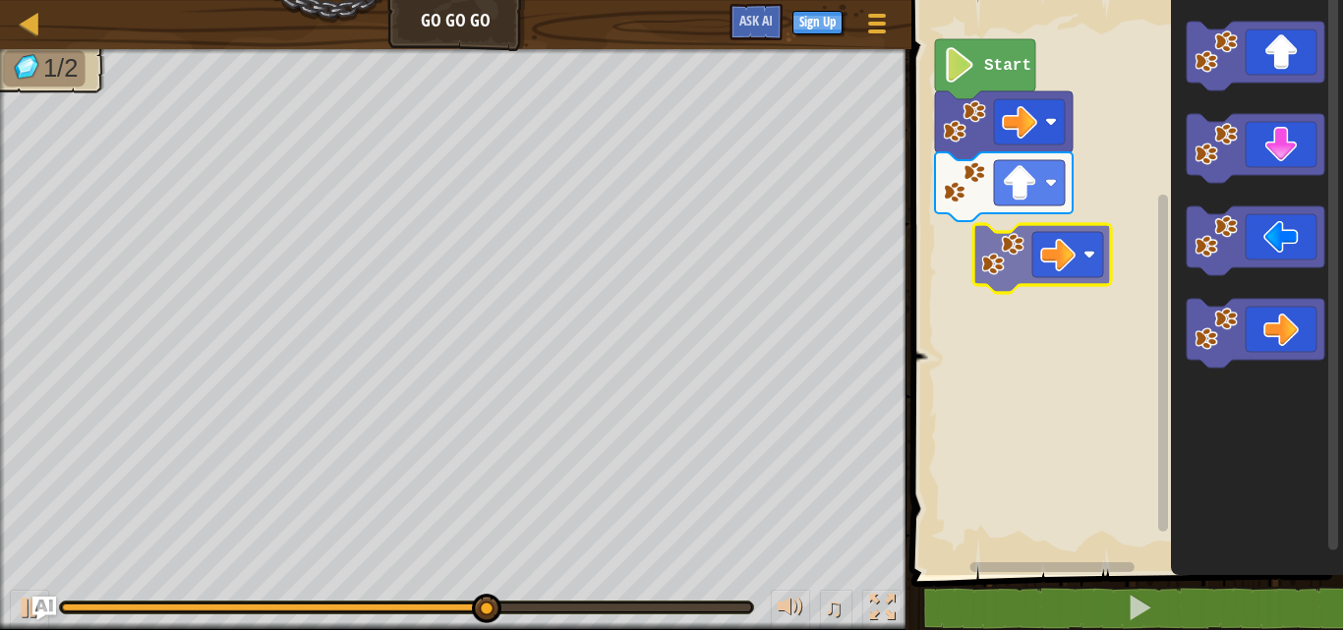
click at [1061, 270] on div "Start" at bounding box center [1125, 282] width 438 height 585
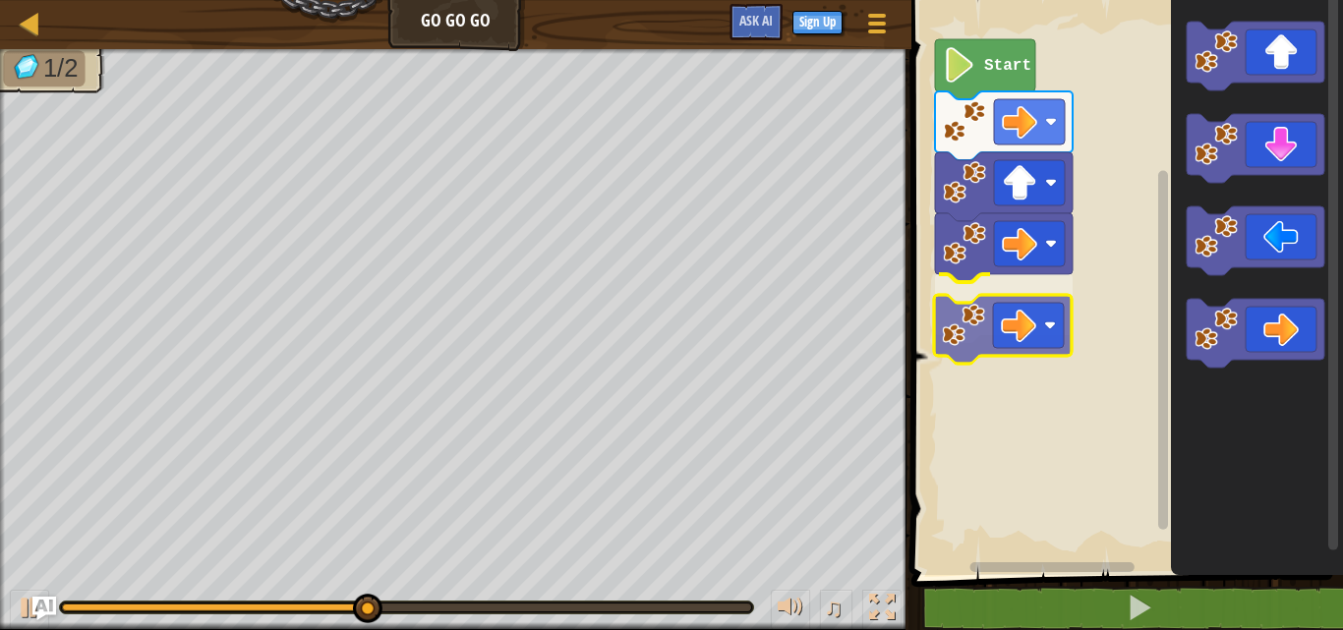
click at [965, 325] on div "Start" at bounding box center [1125, 282] width 438 height 585
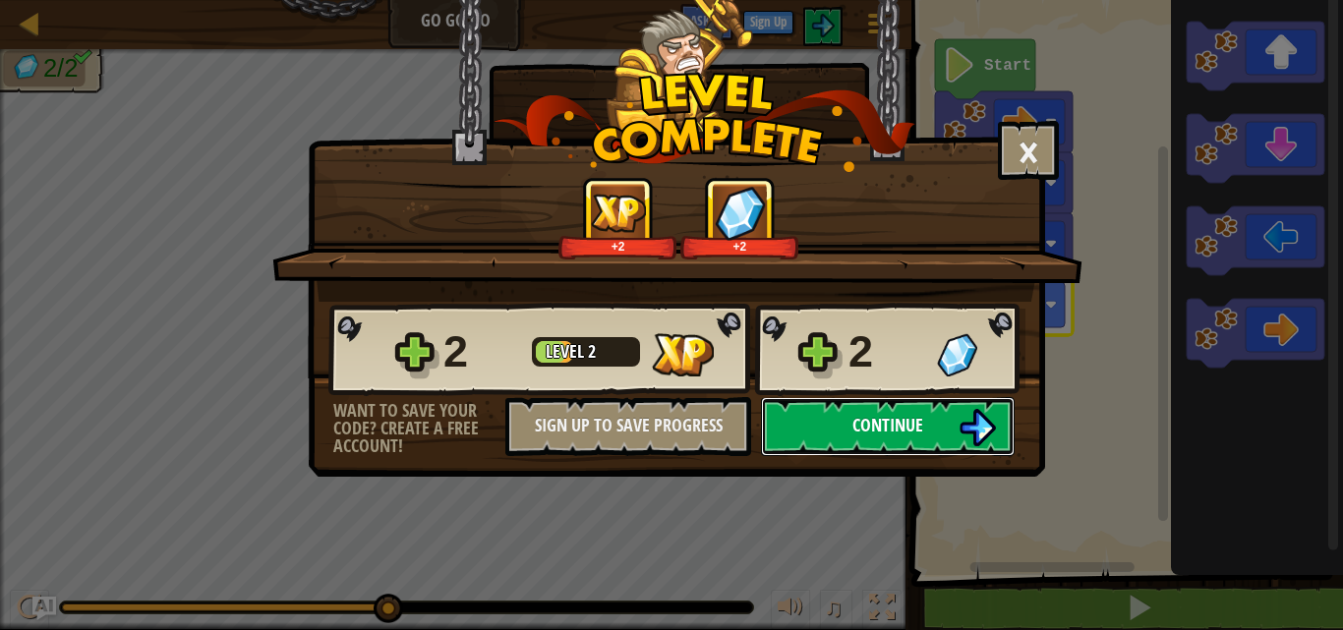
click at [912, 421] on span "Continue" at bounding box center [888, 425] width 71 height 25
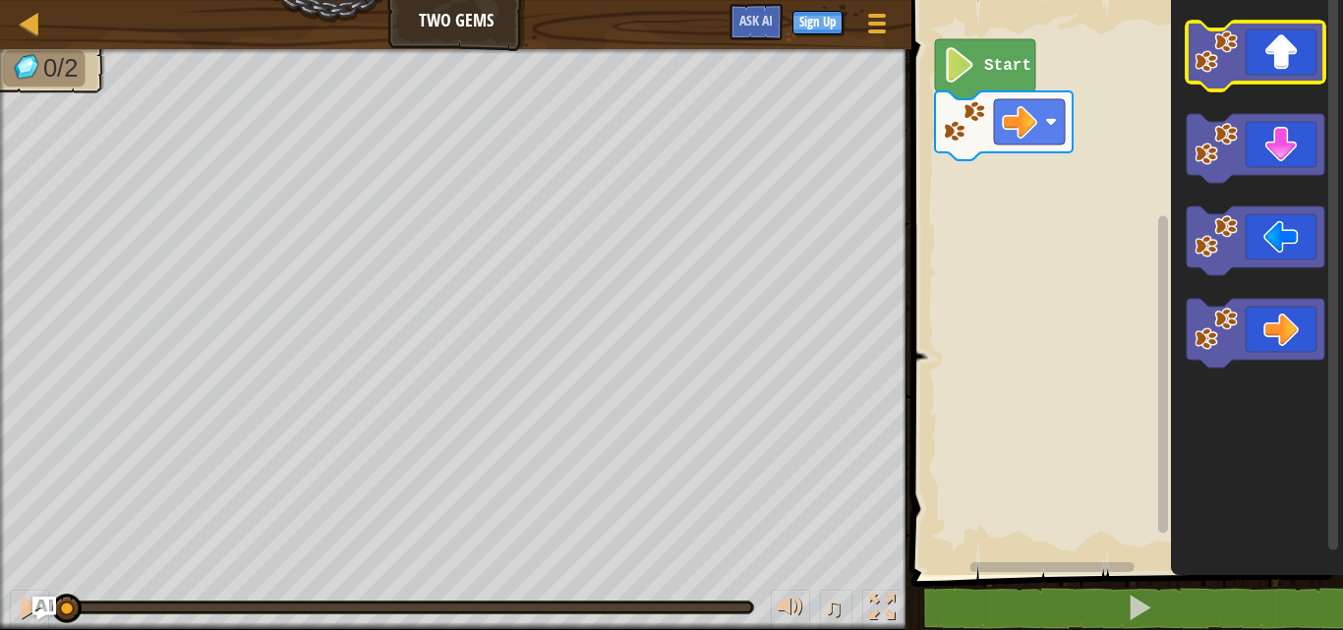
click at [1282, 61] on icon "Blockly Workspace" at bounding box center [1256, 56] width 138 height 69
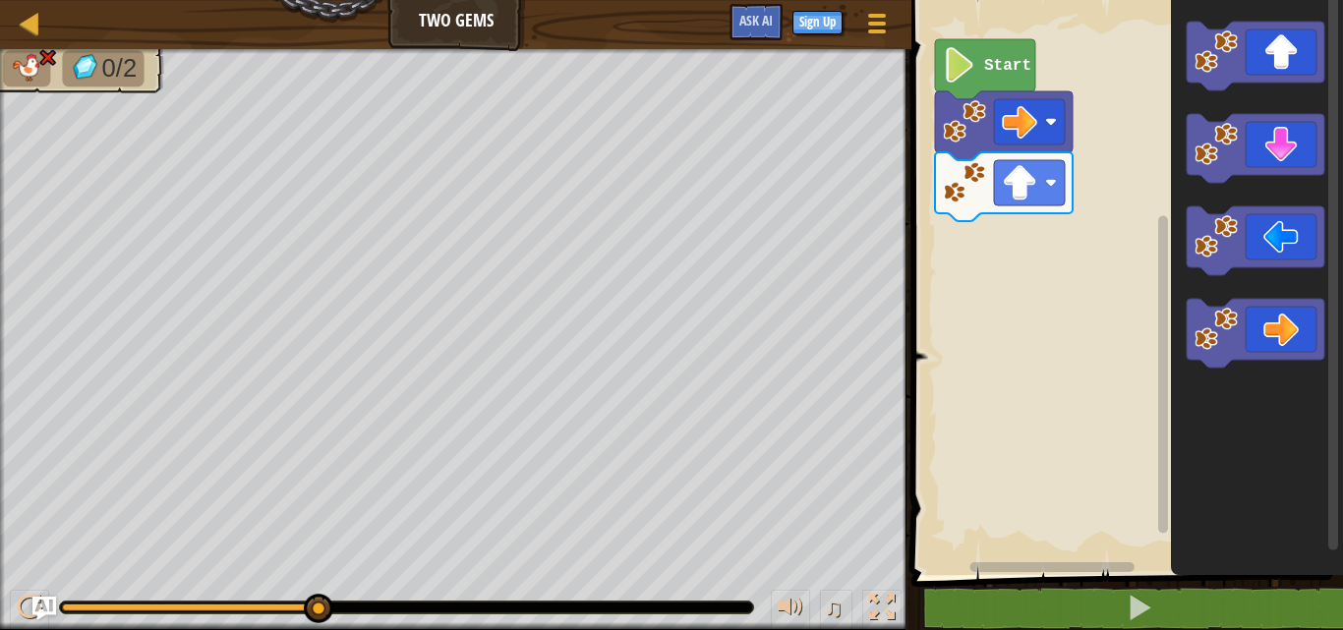
click at [1006, 84] on icon "Blockly Workspace" at bounding box center [985, 69] width 100 height 60
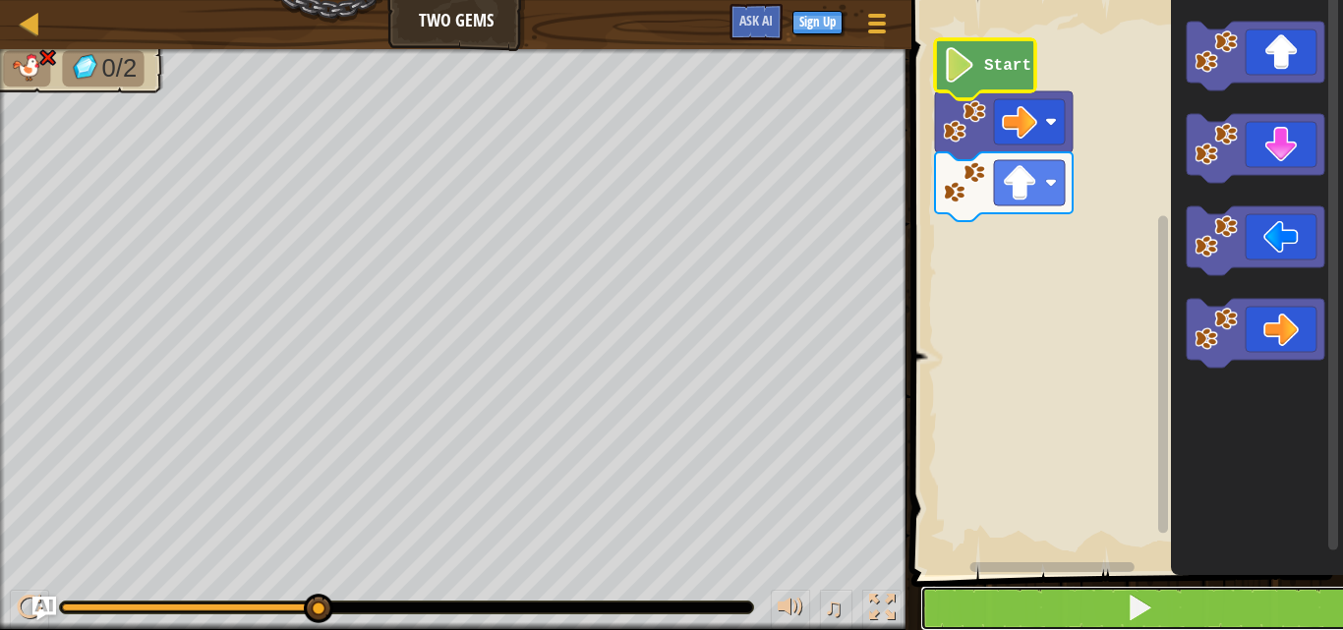
click at [1291, 597] on button at bounding box center [1140, 608] width 438 height 45
click at [1135, 611] on span at bounding box center [1140, 608] width 28 height 28
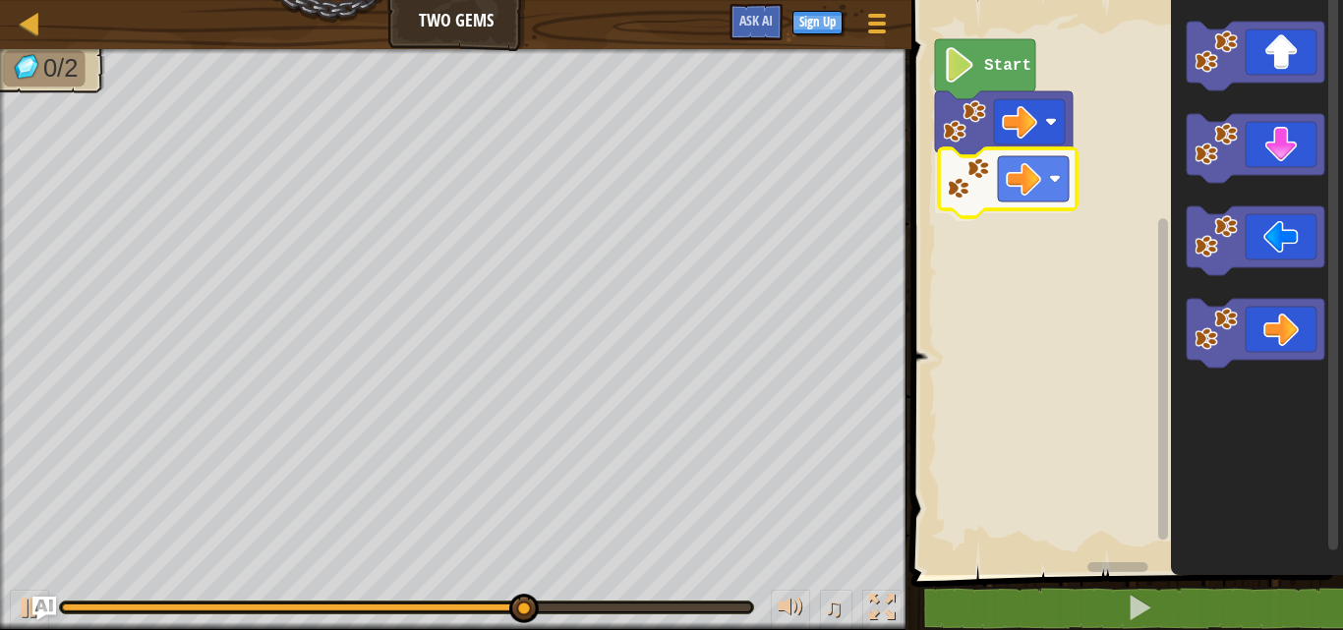
click at [985, 178] on div "Start" at bounding box center [1125, 282] width 438 height 585
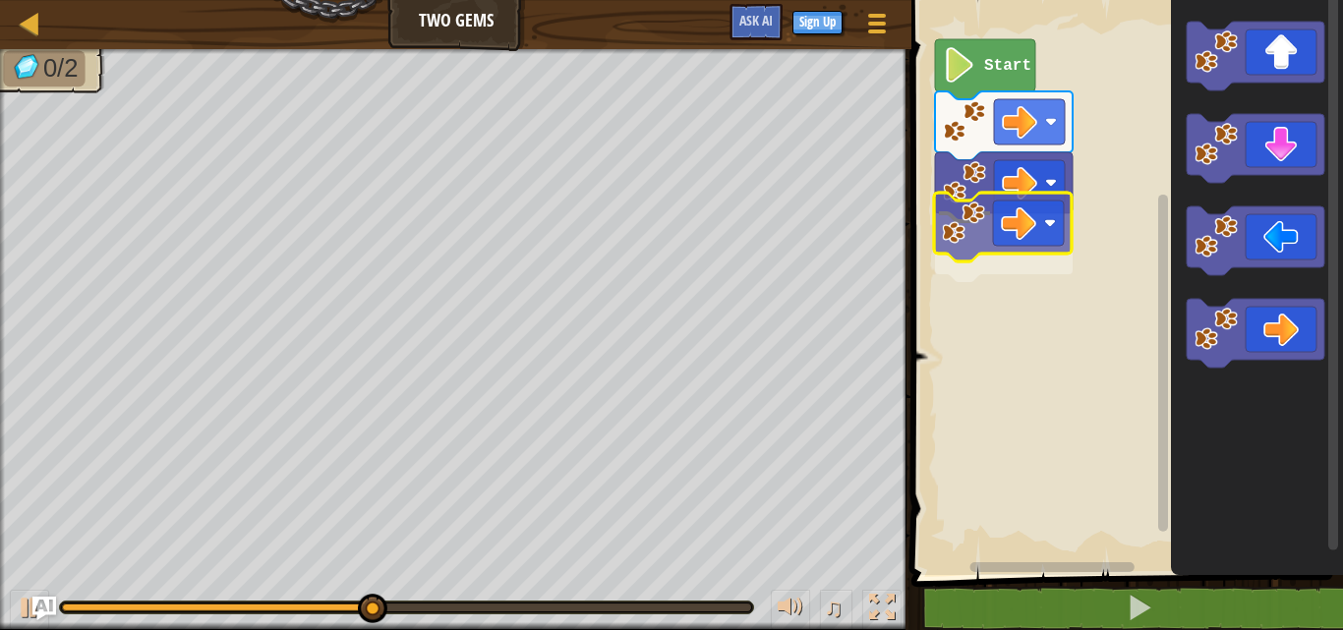
click at [999, 220] on div "Start" at bounding box center [1125, 282] width 438 height 585
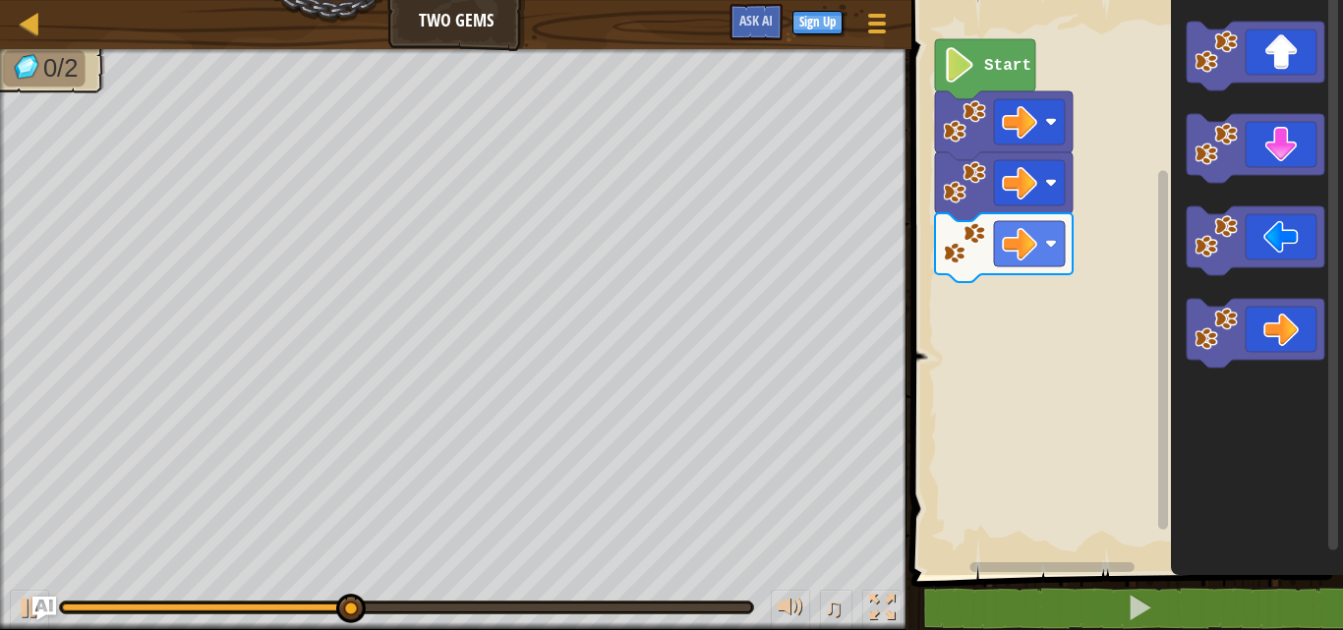
click at [1002, 319] on div "Start" at bounding box center [1125, 282] width 438 height 585
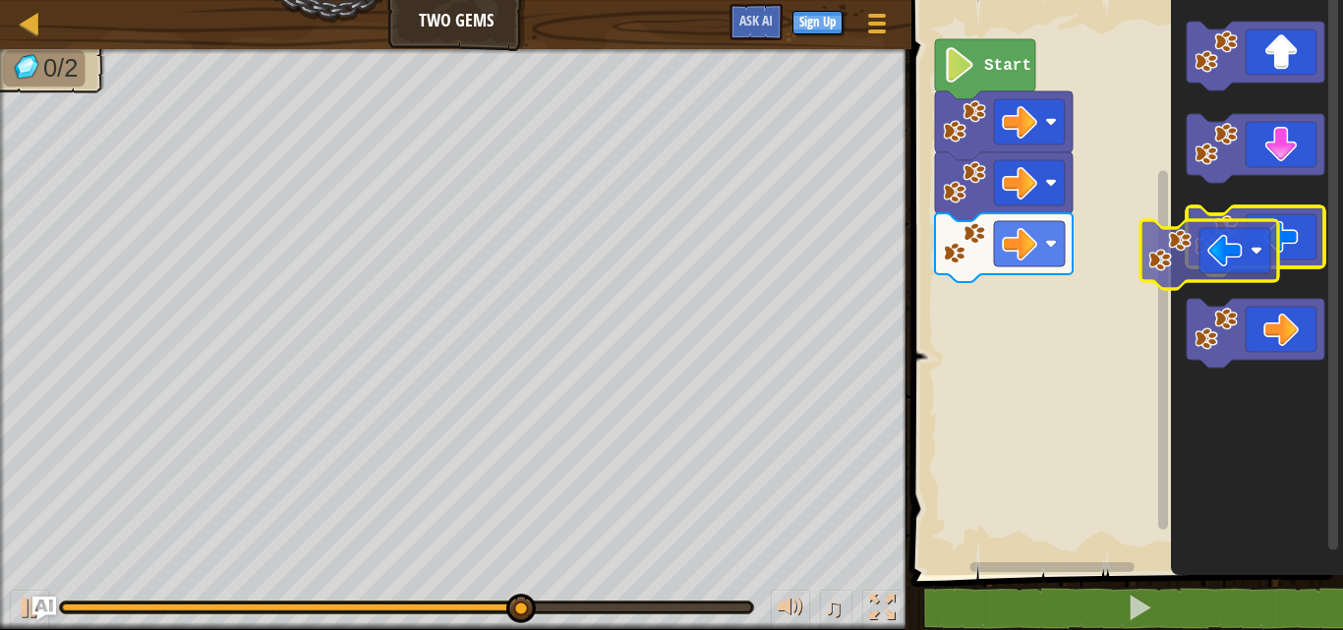
click at [1207, 240] on g "Blockly Workspace" at bounding box center [1256, 241] width 138 height 69
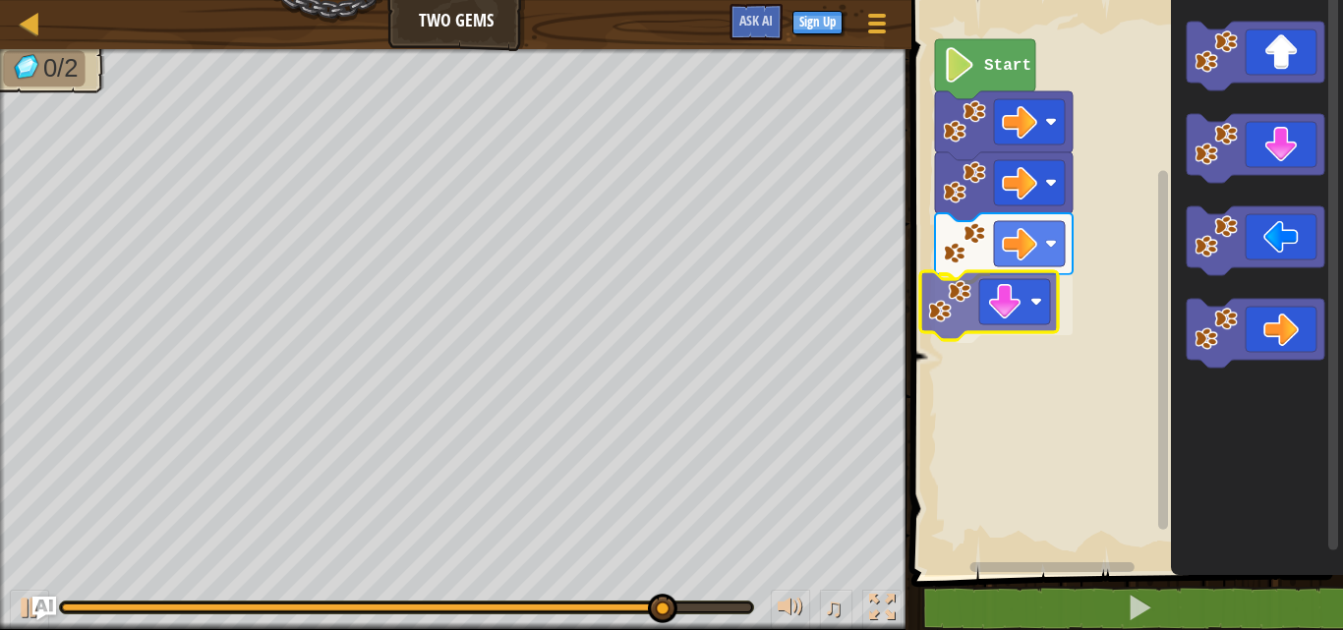
click at [1011, 307] on div "Start" at bounding box center [1125, 282] width 438 height 585
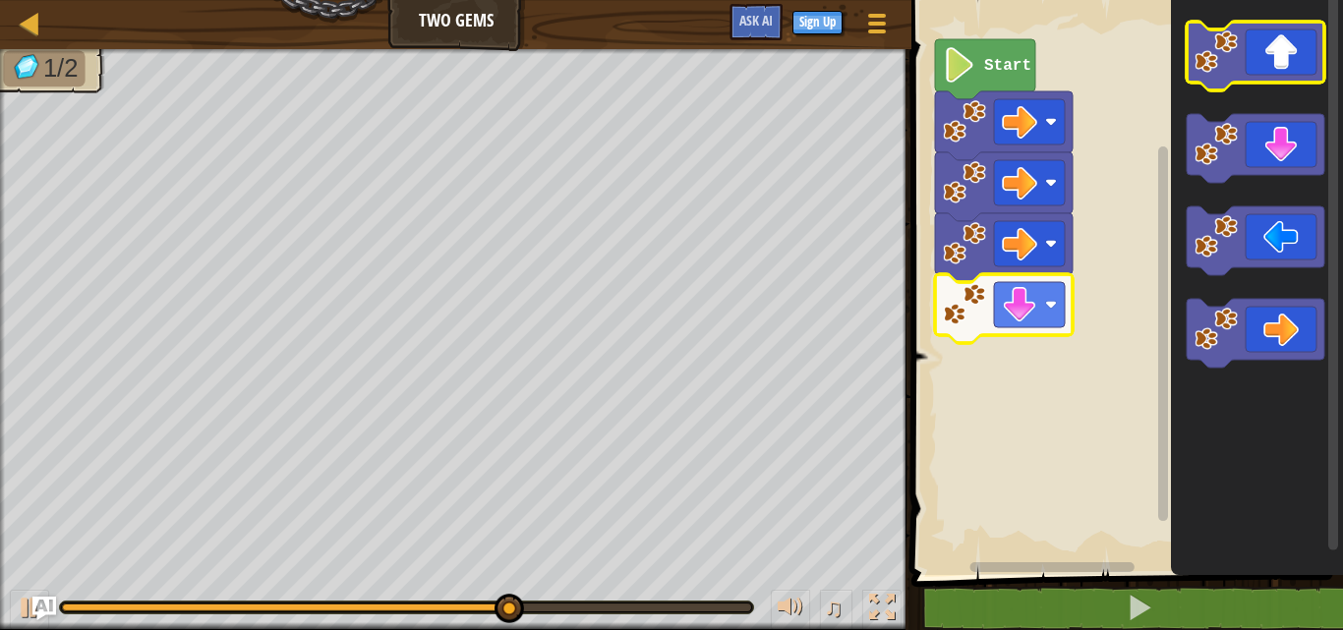
click at [1300, 69] on icon "Blockly Workspace" at bounding box center [1256, 56] width 138 height 69
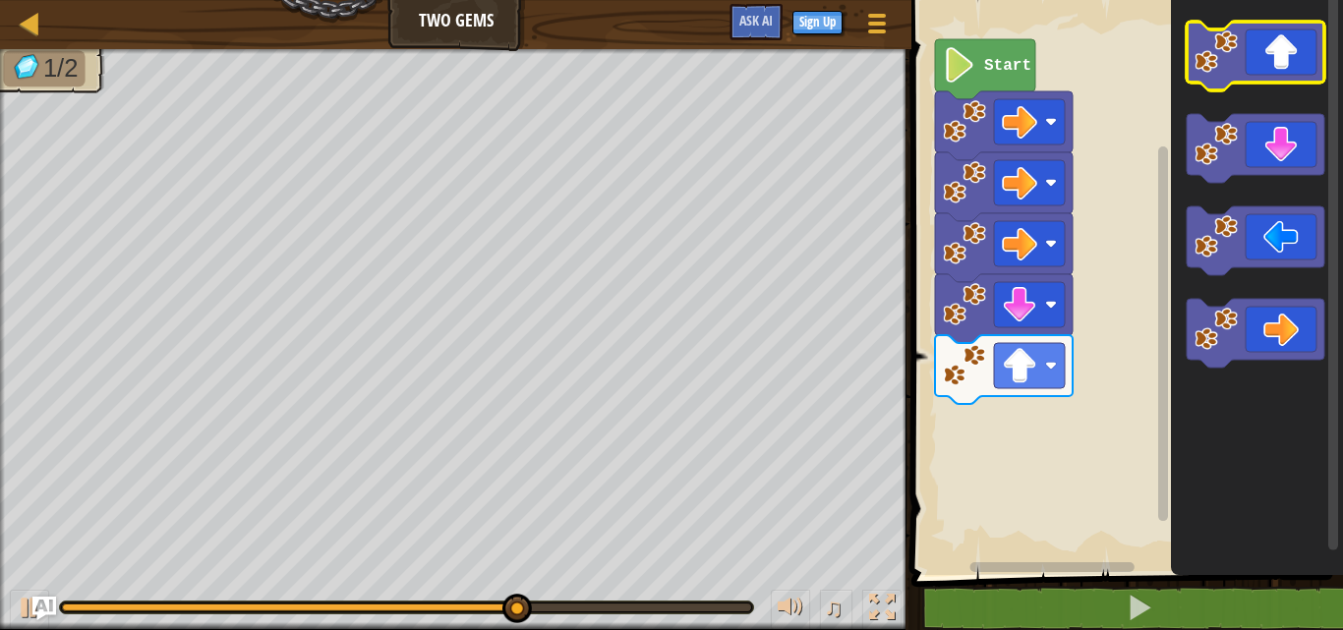
click at [1300, 69] on icon "Blockly Workspace" at bounding box center [1256, 56] width 138 height 69
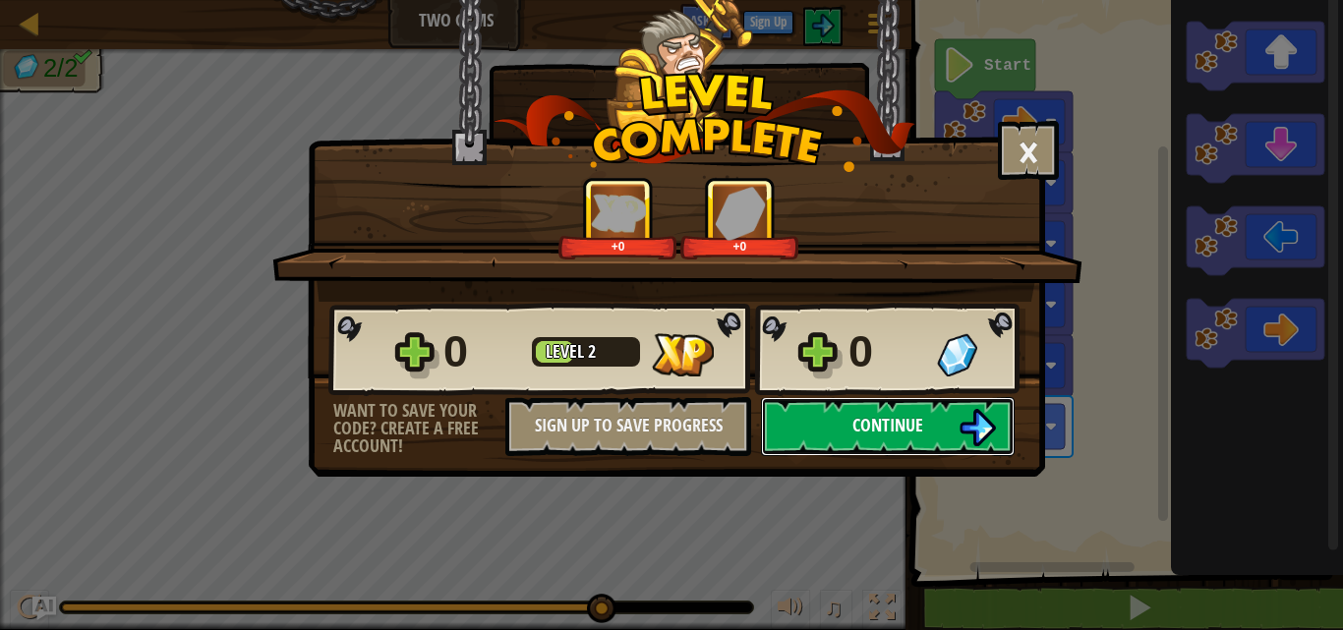
click at [848, 423] on button "Continue" at bounding box center [888, 426] width 254 height 59
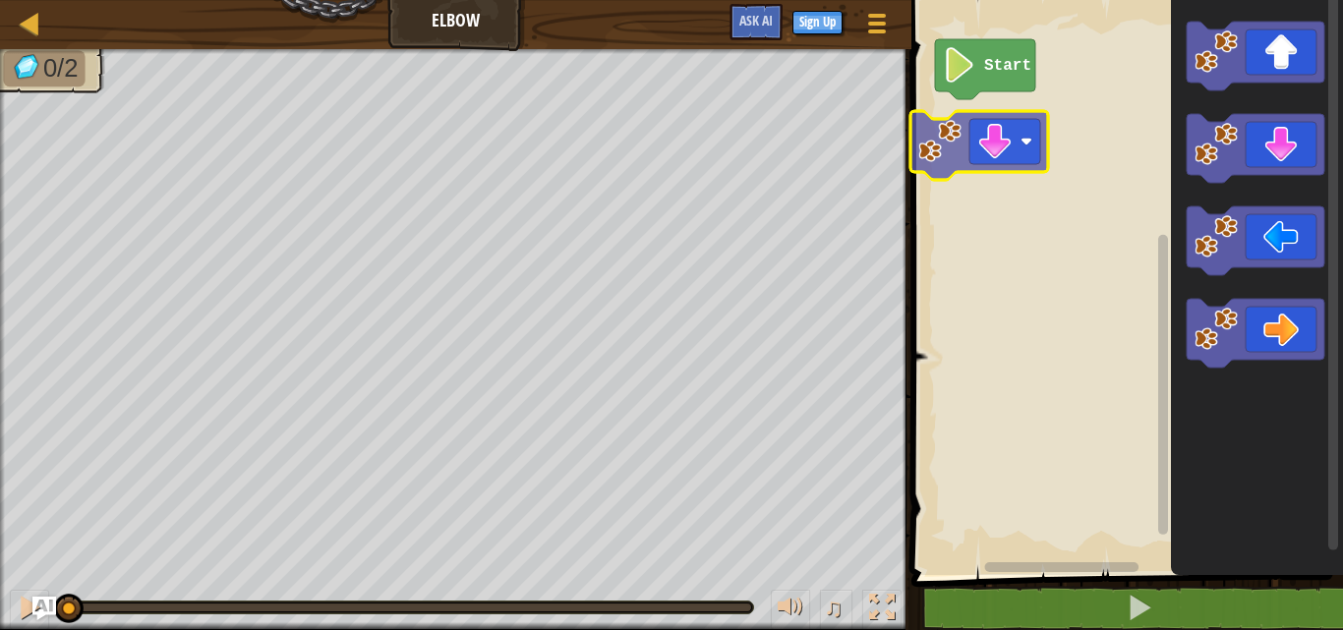
click at [981, 160] on div "Start" at bounding box center [1125, 282] width 438 height 585
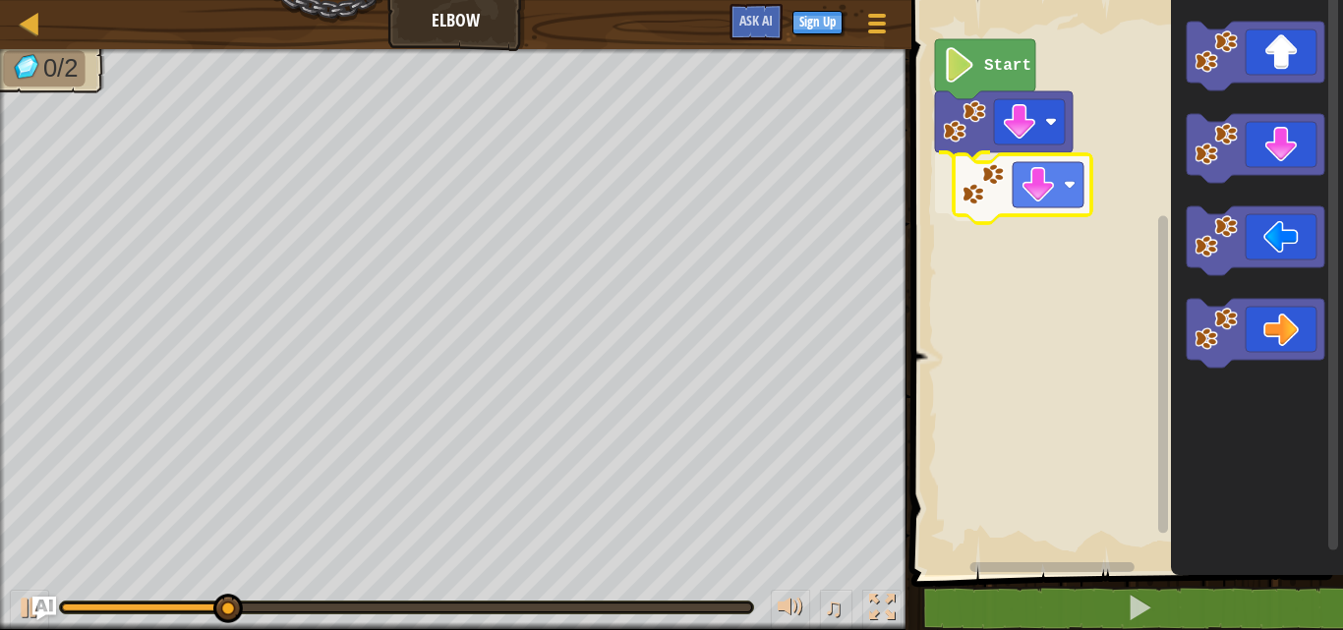
click at [976, 194] on div "Start" at bounding box center [1125, 282] width 438 height 585
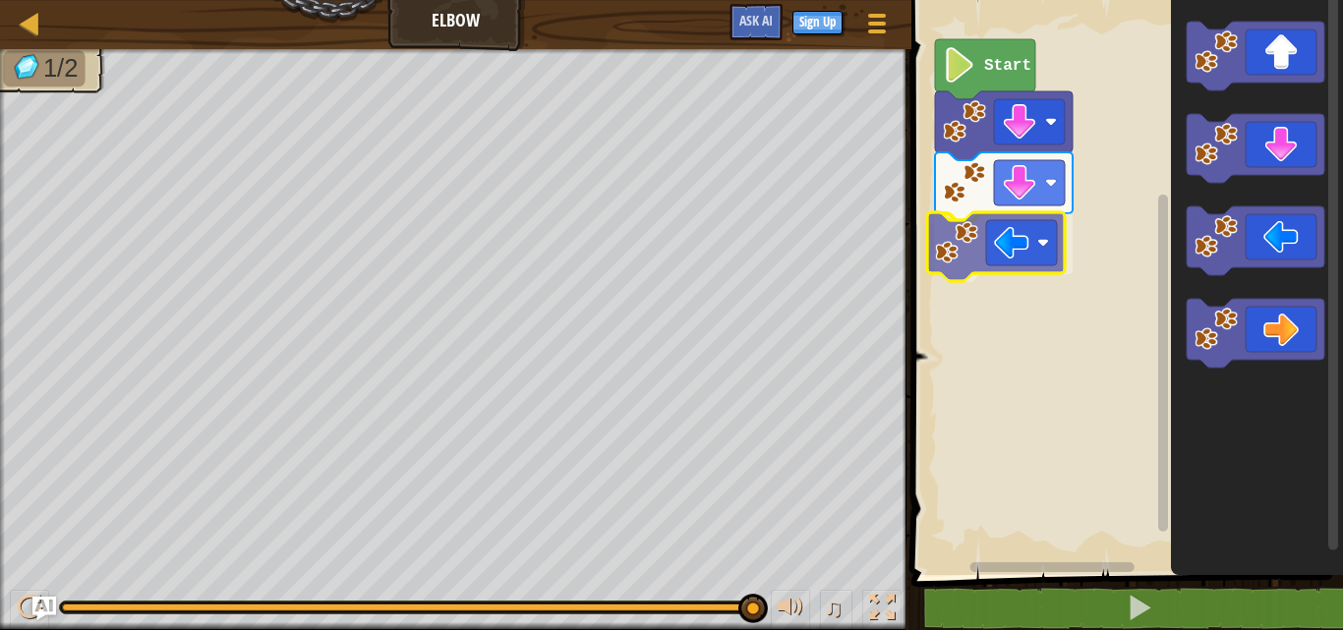
click at [1013, 253] on div "Start" at bounding box center [1125, 282] width 438 height 585
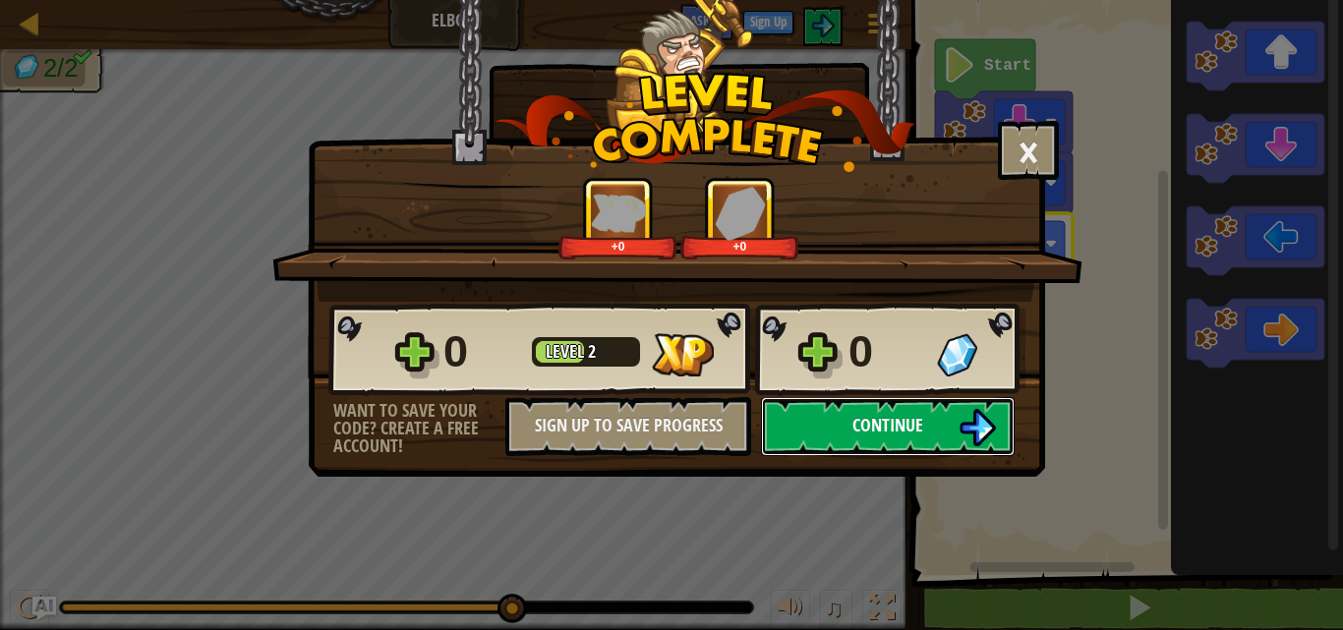
click at [921, 420] on span "Continue" at bounding box center [888, 425] width 71 height 25
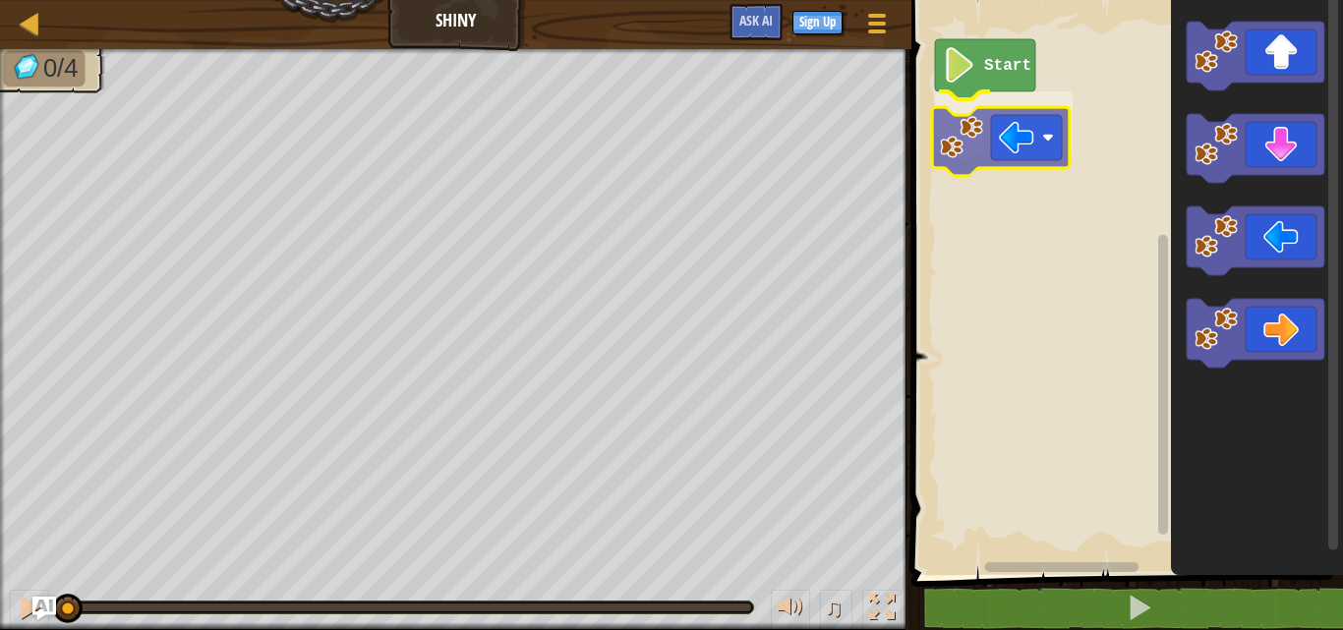
click at [1024, 143] on div "Start" at bounding box center [1125, 282] width 438 height 585
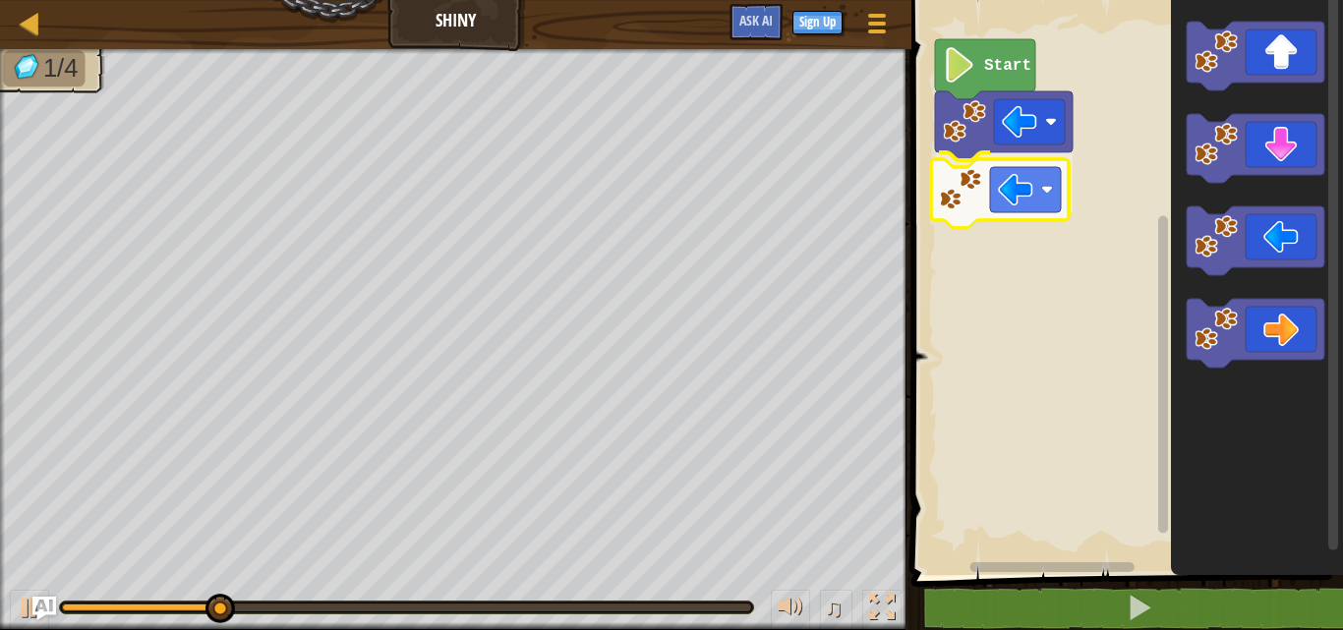
click at [984, 192] on div "Start" at bounding box center [1125, 282] width 438 height 585
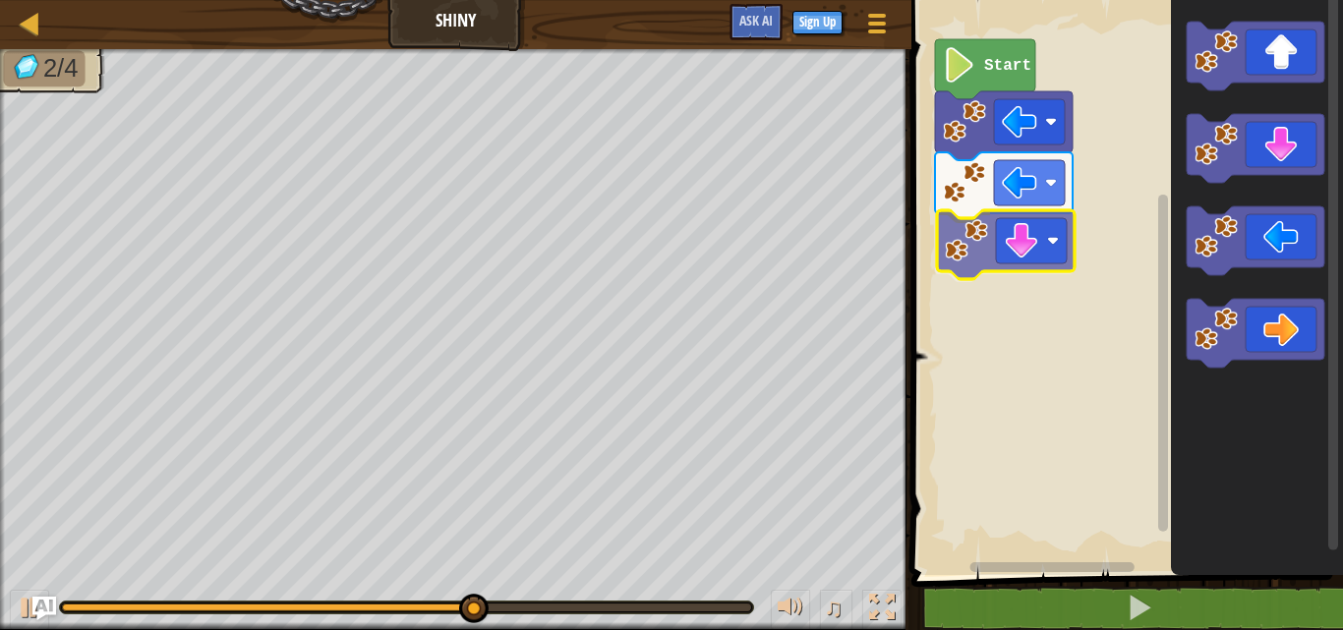
click at [1031, 236] on div "Start" at bounding box center [1125, 282] width 438 height 585
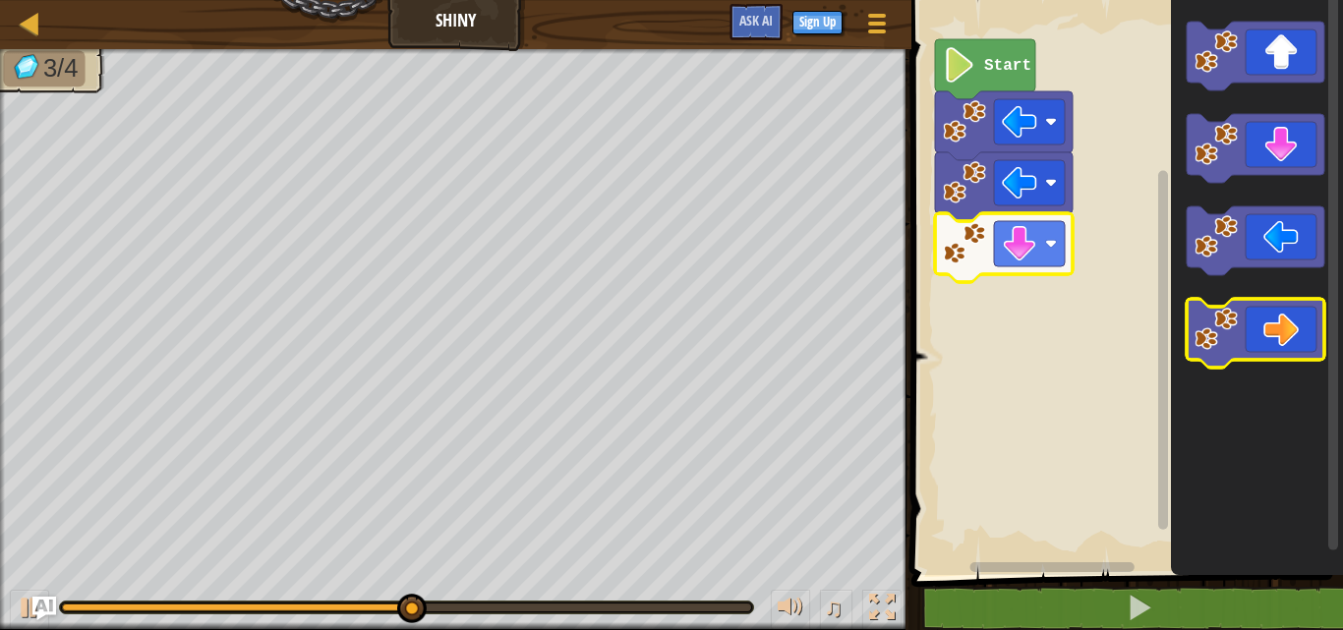
click at [1250, 321] on icon "Blockly Workspace" at bounding box center [1256, 333] width 138 height 69
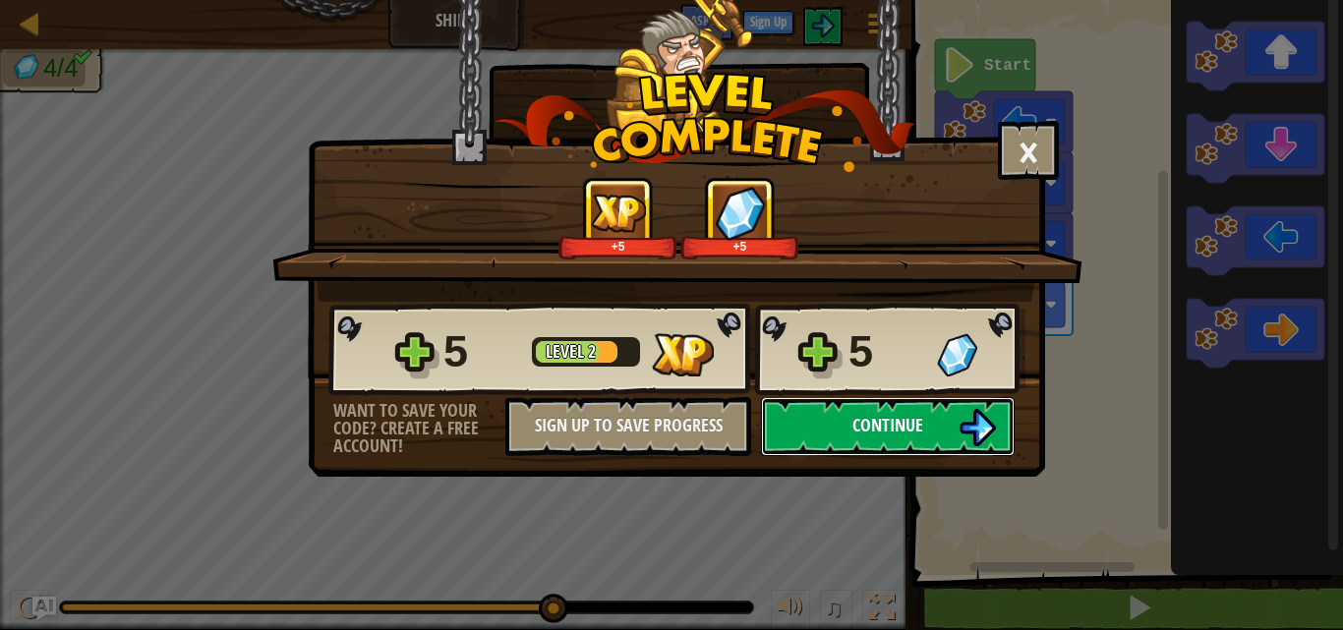
click at [883, 403] on button "Continue" at bounding box center [888, 426] width 254 height 59
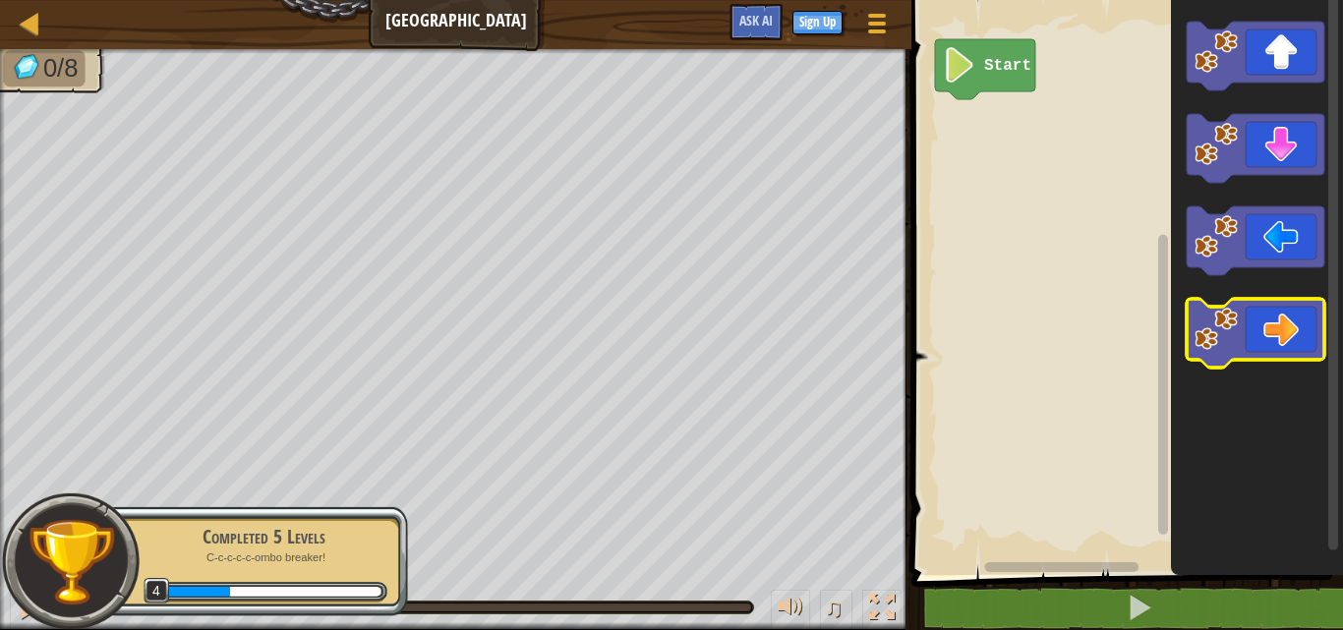
click at [1238, 342] on image "Blockly Workspace" at bounding box center [1216, 329] width 43 height 43
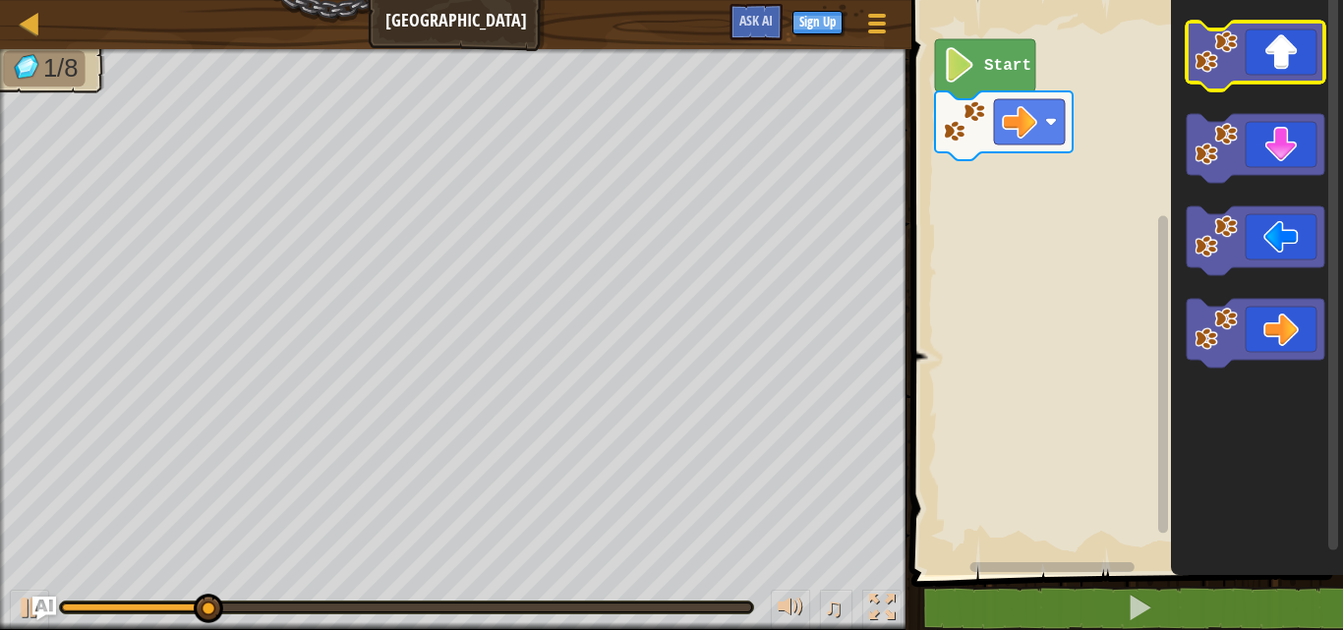
click at [1273, 63] on icon "Blockly Workspace" at bounding box center [1256, 56] width 138 height 69
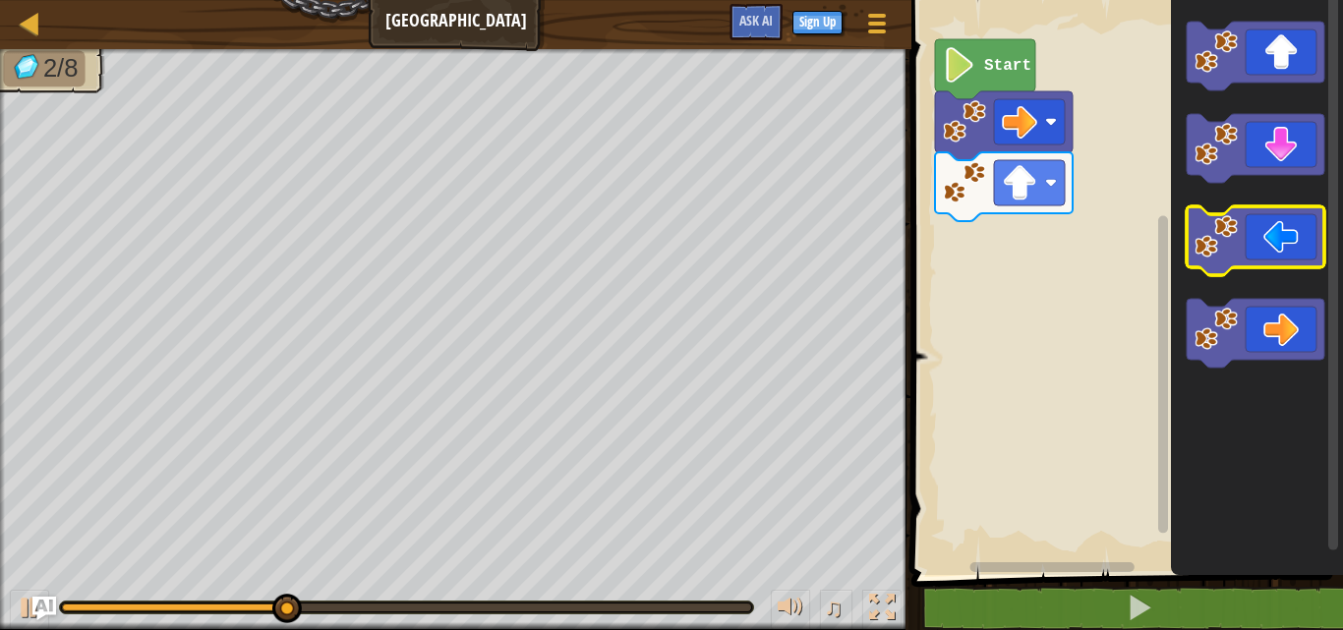
click at [1233, 235] on image "Blockly Workspace" at bounding box center [1216, 236] width 43 height 43
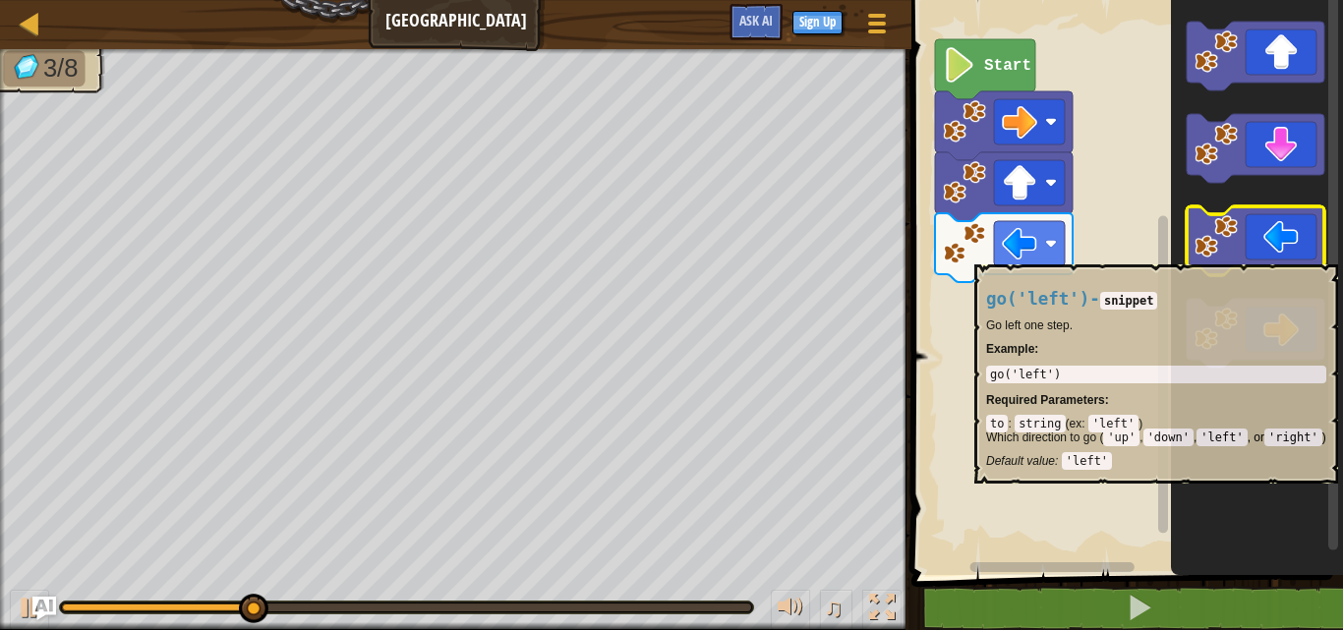
click at [1231, 255] on image "Blockly Workspace" at bounding box center [1216, 236] width 43 height 43
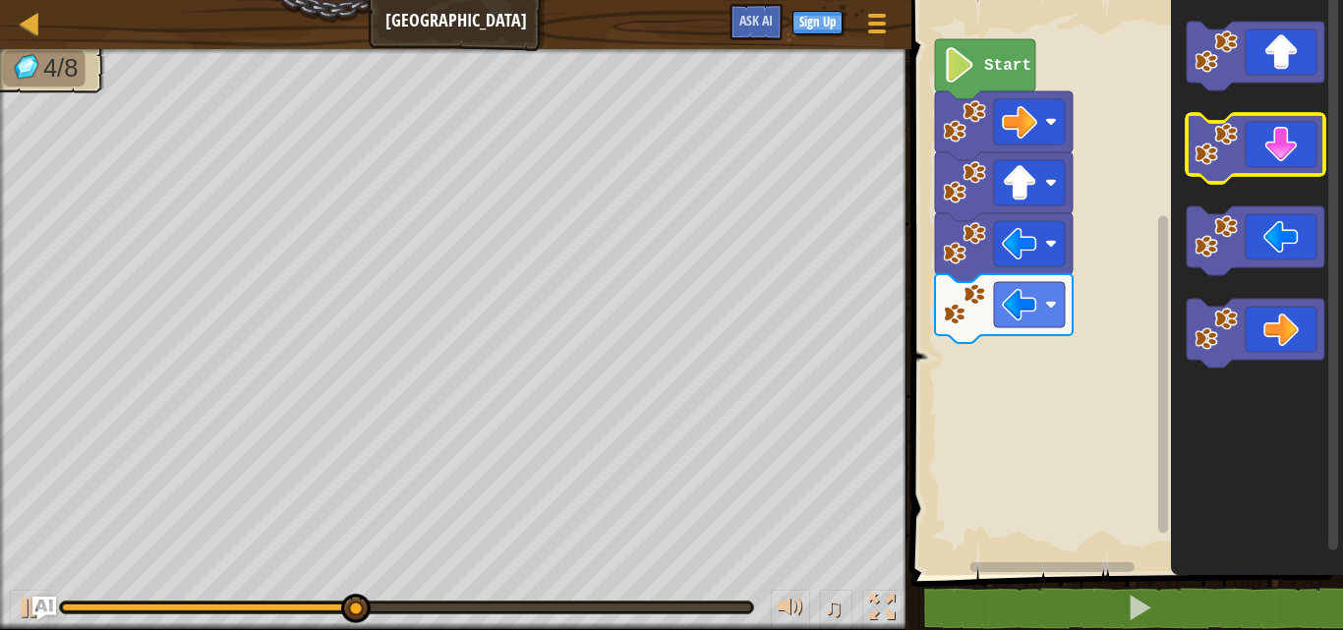
click at [1294, 161] on icon "Blockly Workspace" at bounding box center [1256, 148] width 138 height 69
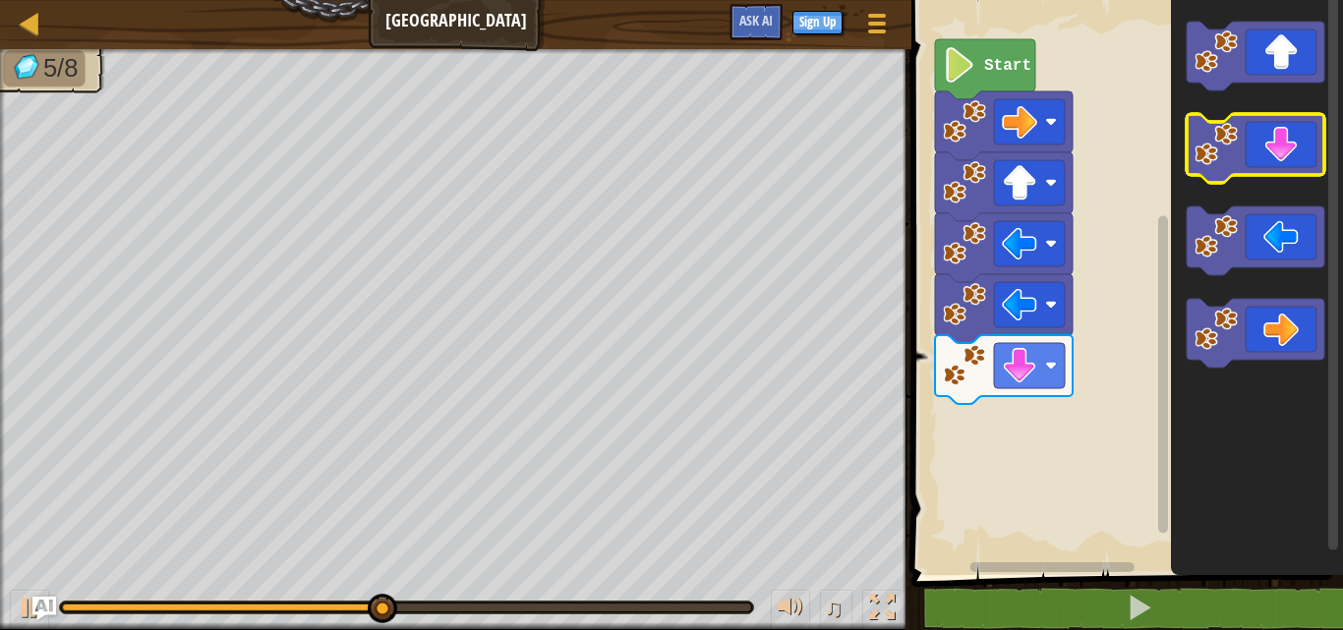
click at [1278, 167] on icon "Blockly Workspace" at bounding box center [1256, 148] width 138 height 69
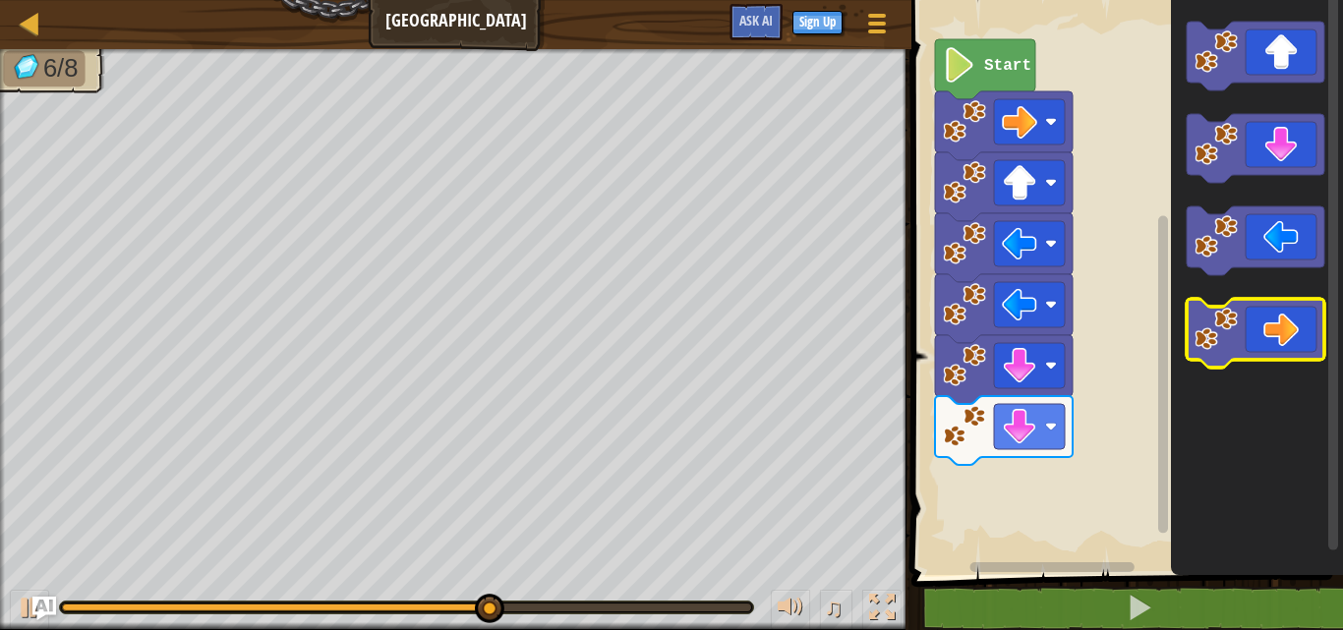
click at [1225, 318] on image "Blockly Workspace" at bounding box center [1216, 329] width 43 height 43
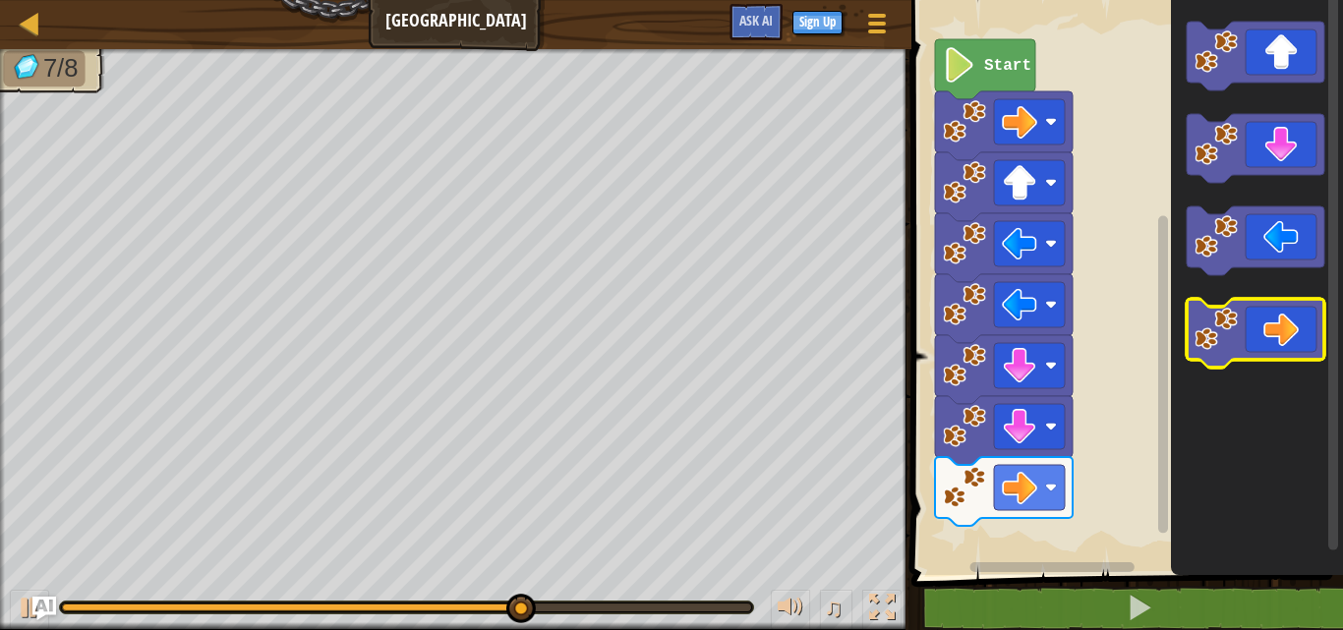
click at [1221, 330] on image "Blockly Workspace" at bounding box center [1216, 329] width 43 height 43
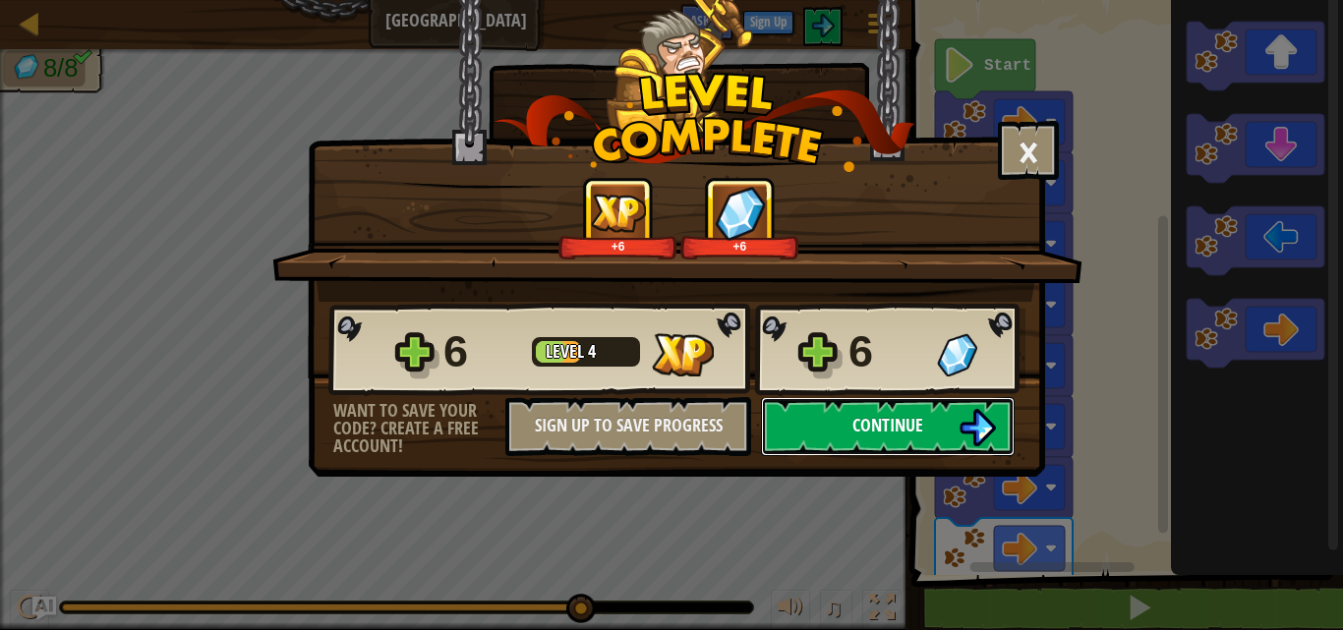
click at [889, 430] on span "Continue" at bounding box center [888, 425] width 71 height 25
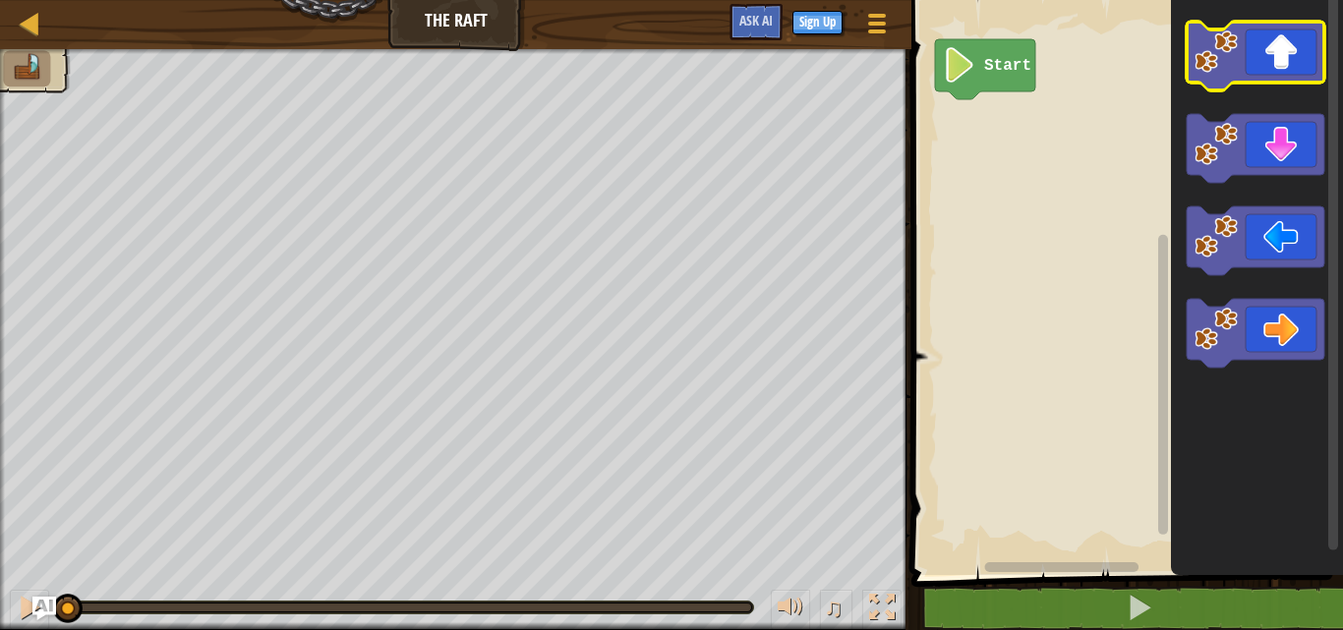
click at [1290, 65] on icon "Blockly Workspace" at bounding box center [1256, 56] width 138 height 69
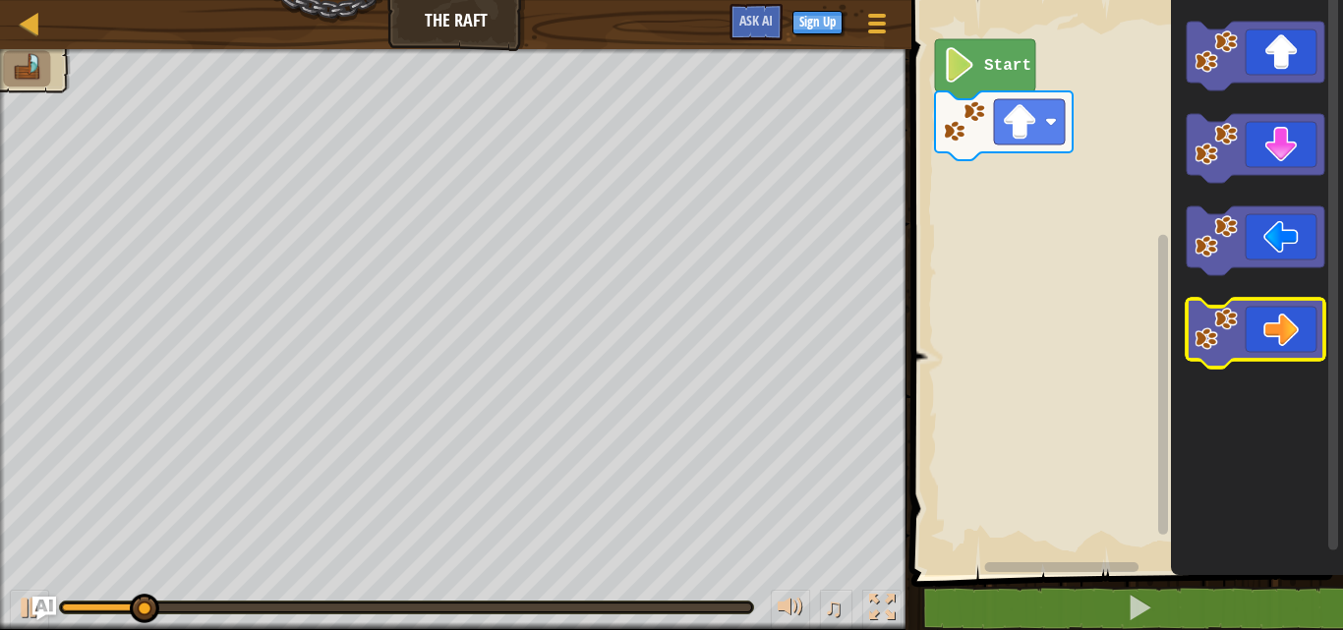
click at [1272, 329] on icon "Blockly Workspace" at bounding box center [1256, 333] width 138 height 69
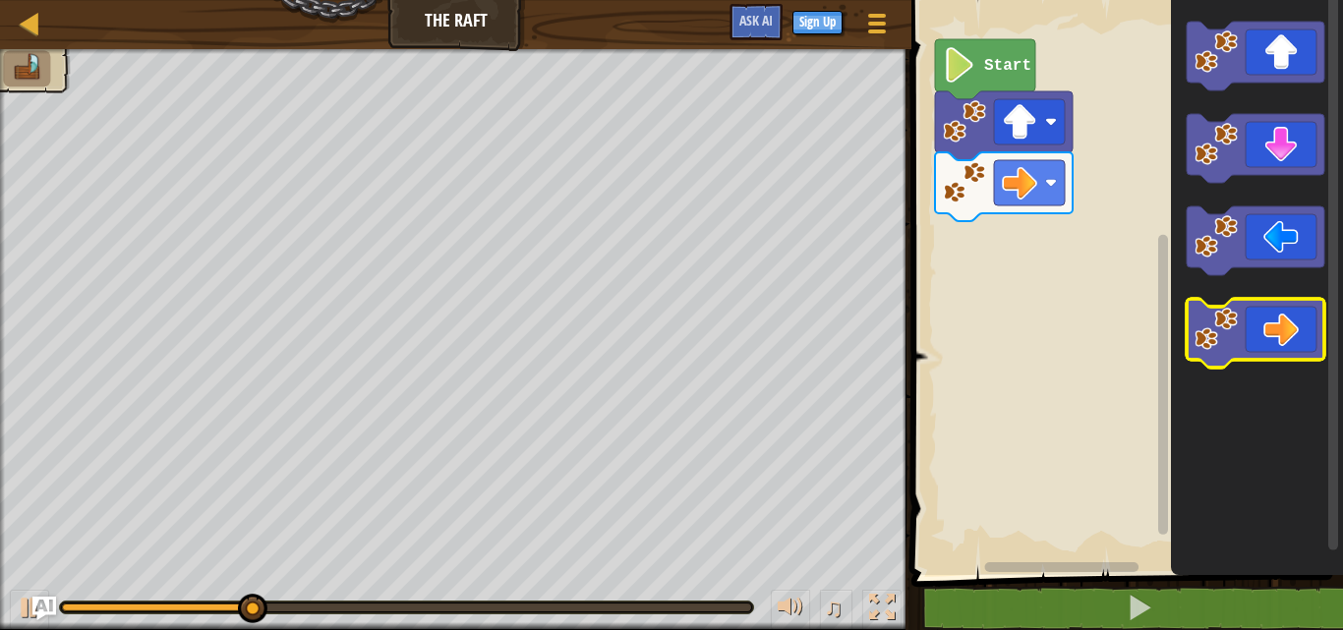
click at [1272, 329] on icon "Blockly Workspace" at bounding box center [1256, 333] width 138 height 69
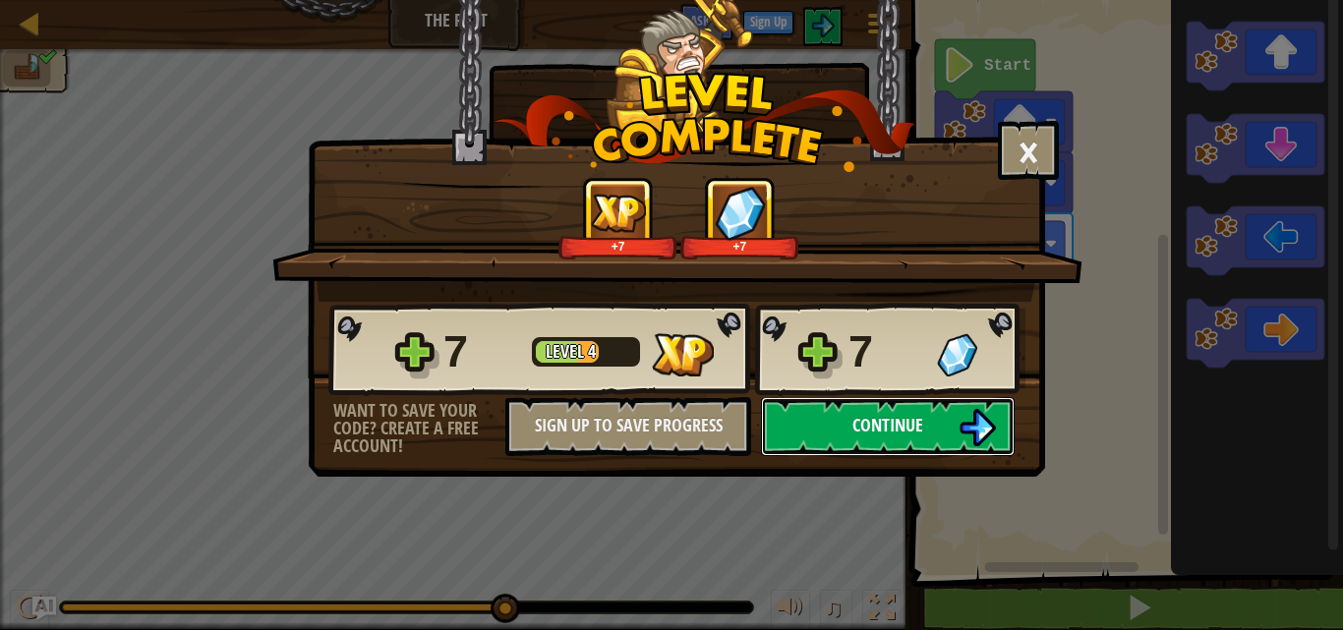
click at [926, 447] on button "Continue" at bounding box center [888, 426] width 254 height 59
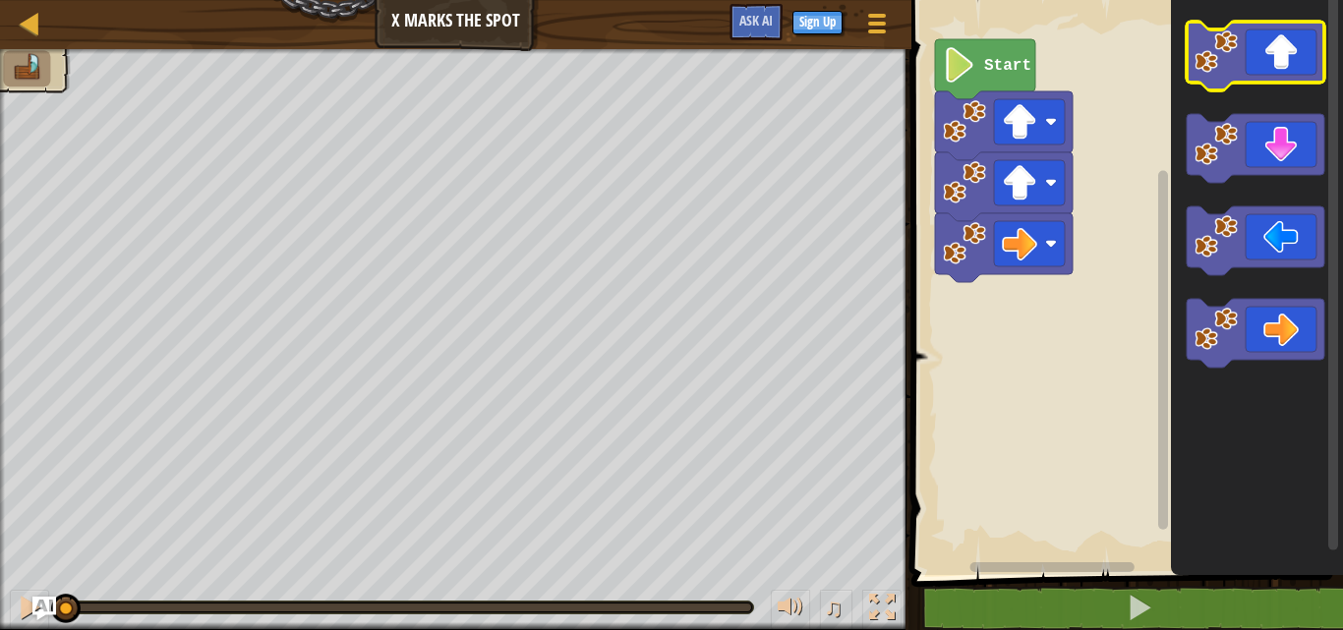
click at [1277, 76] on icon "Blockly Workspace" at bounding box center [1256, 56] width 138 height 69
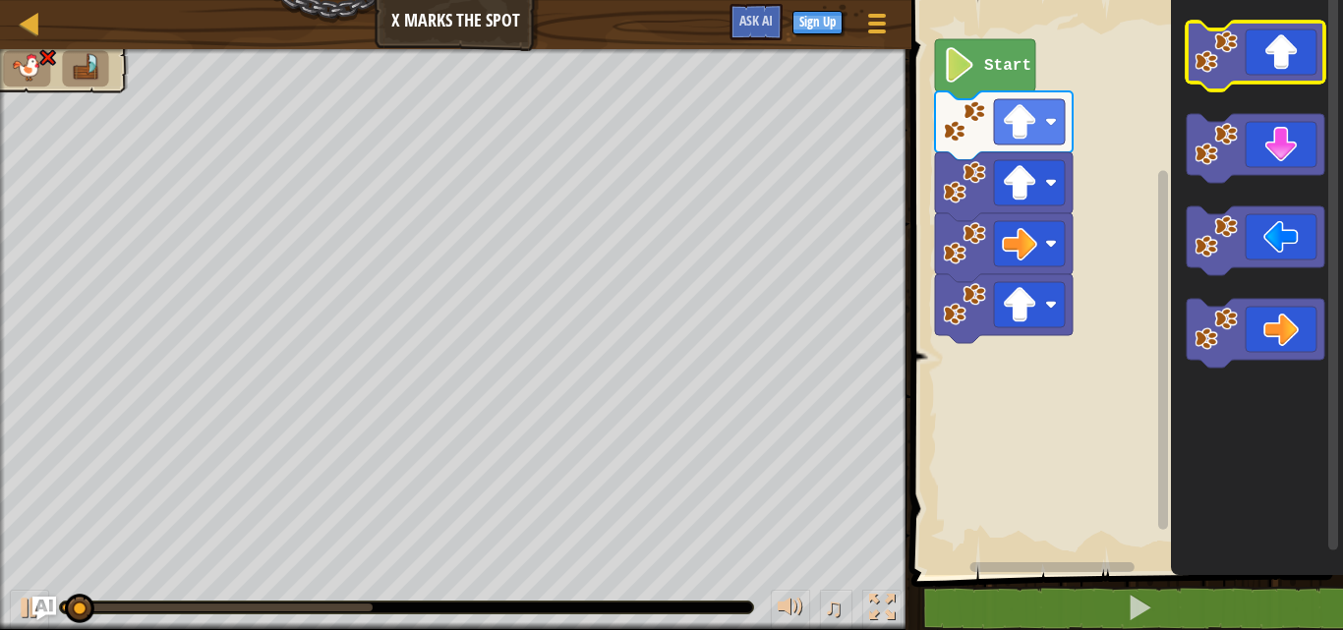
click at [1277, 76] on icon "Blockly Workspace" at bounding box center [1256, 56] width 138 height 69
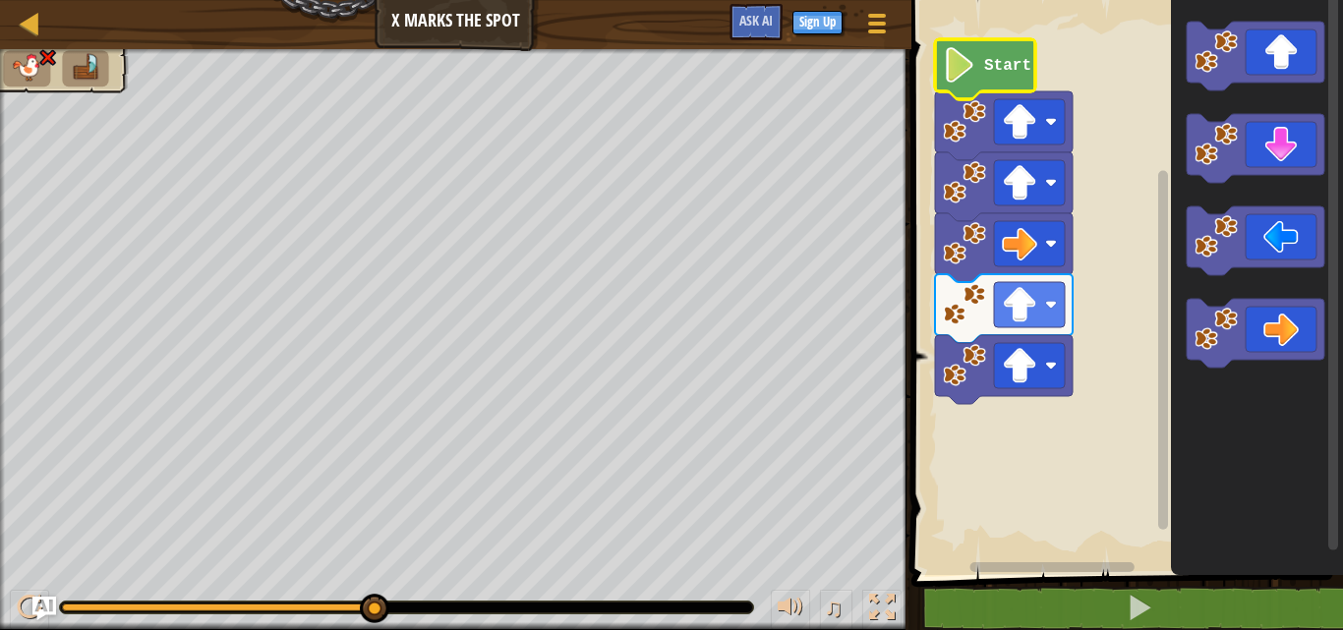
click at [996, 67] on text "Start" at bounding box center [1007, 66] width 47 height 18
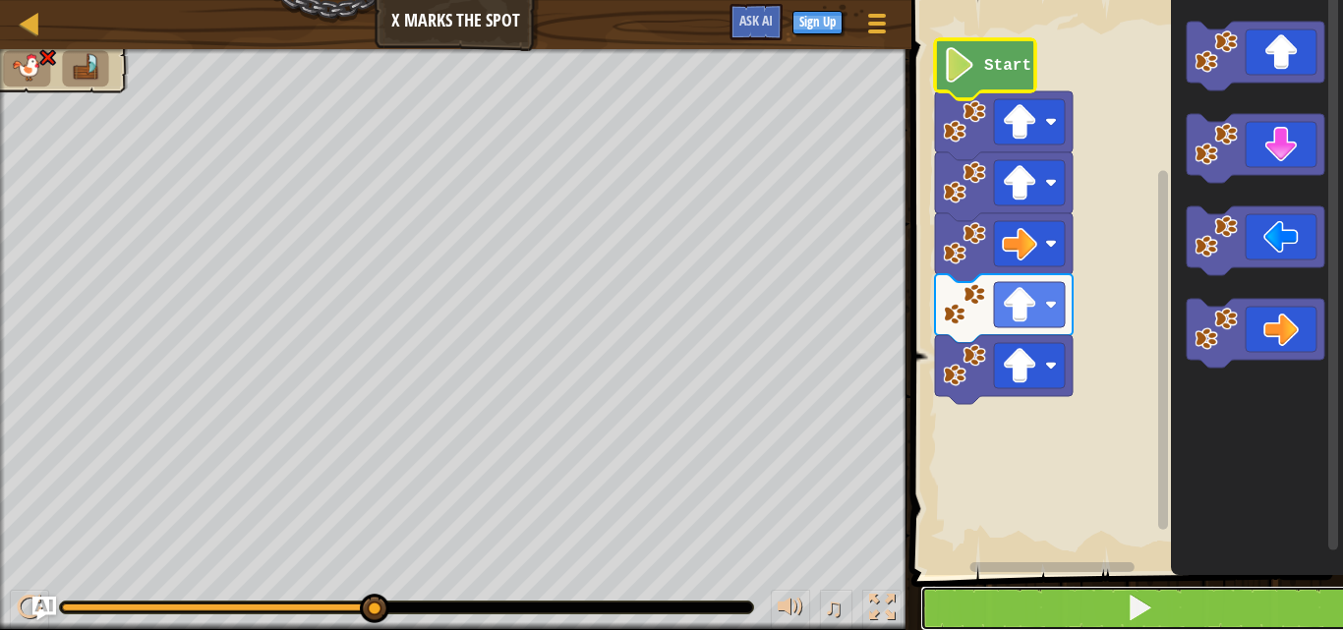
click at [1065, 609] on button at bounding box center [1140, 608] width 438 height 45
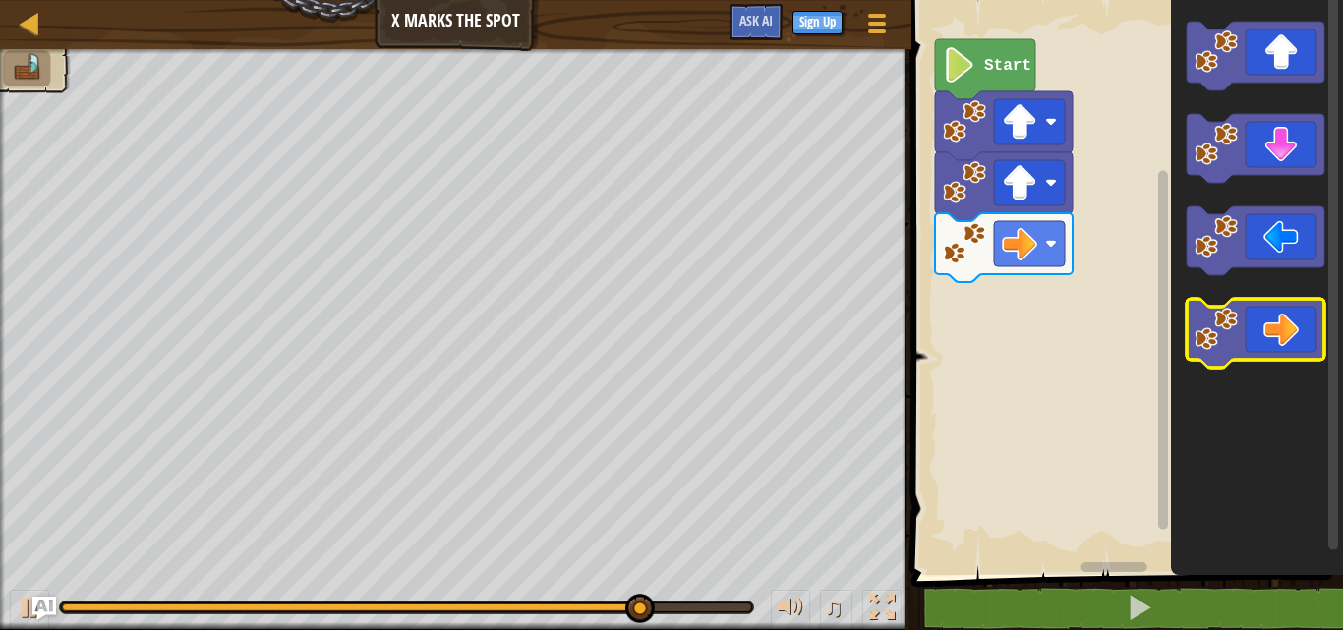
click at [1272, 340] on icon "Blockly Workspace" at bounding box center [1256, 333] width 138 height 69
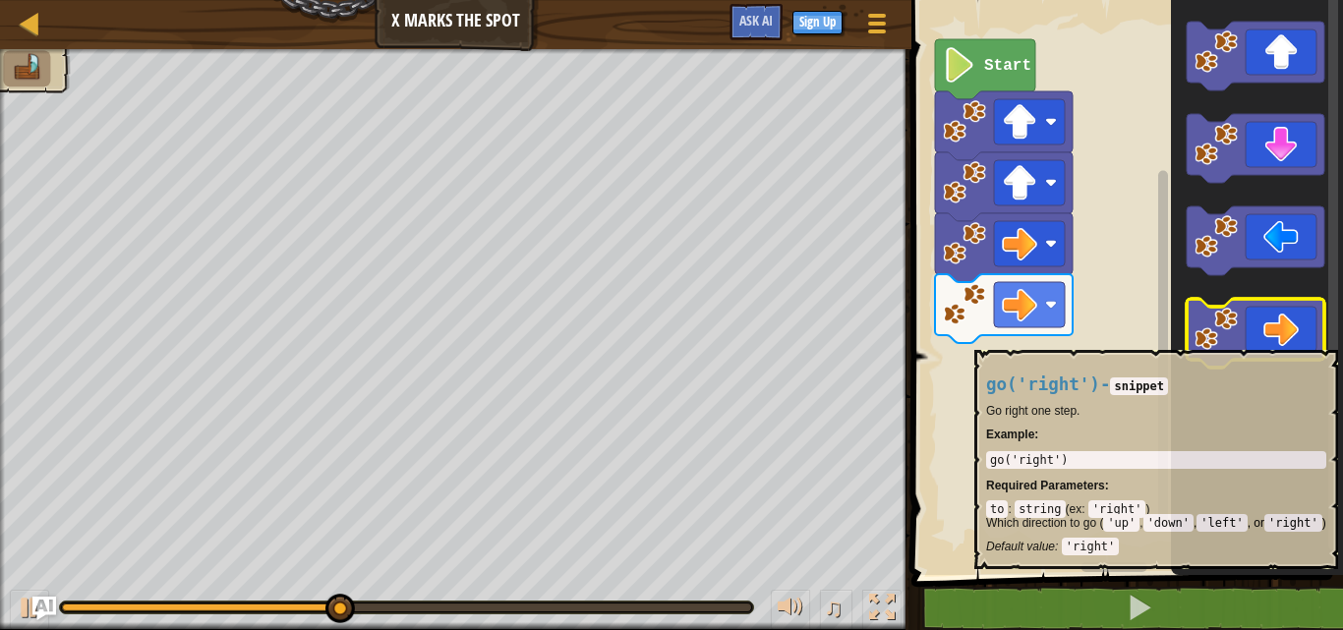
click at [1270, 340] on icon "Blockly Workspace" at bounding box center [1256, 333] width 138 height 69
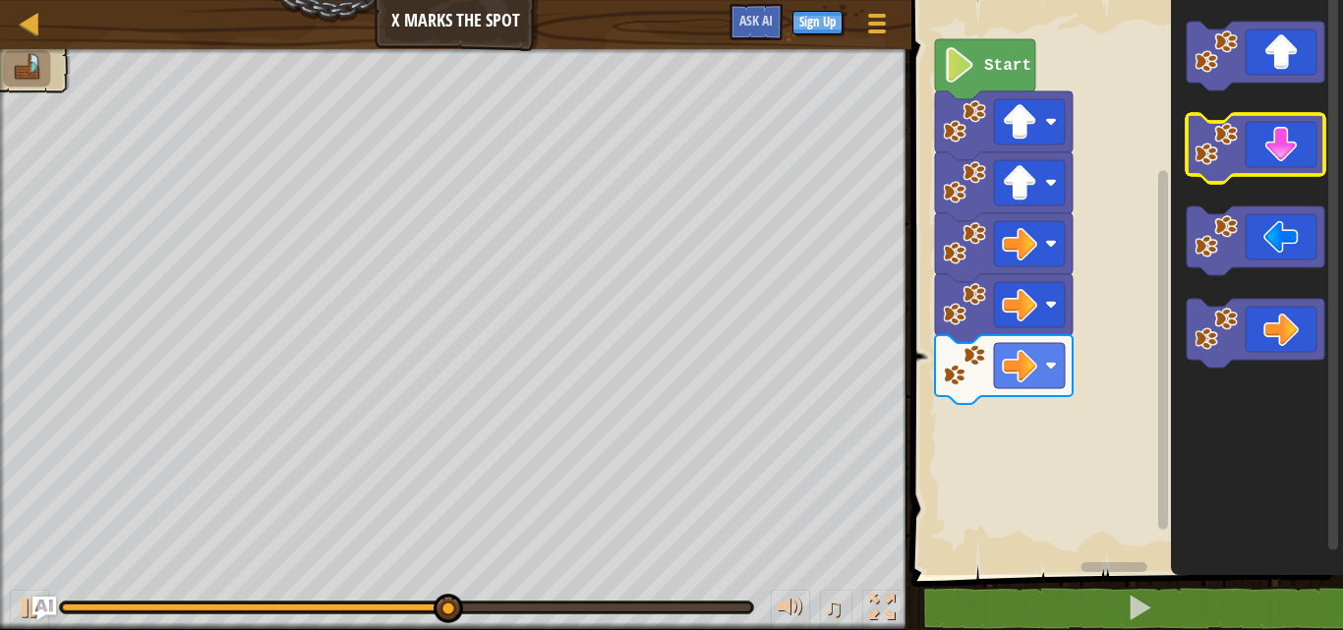
click at [1293, 155] on icon "Blockly Workspace" at bounding box center [1256, 148] width 138 height 69
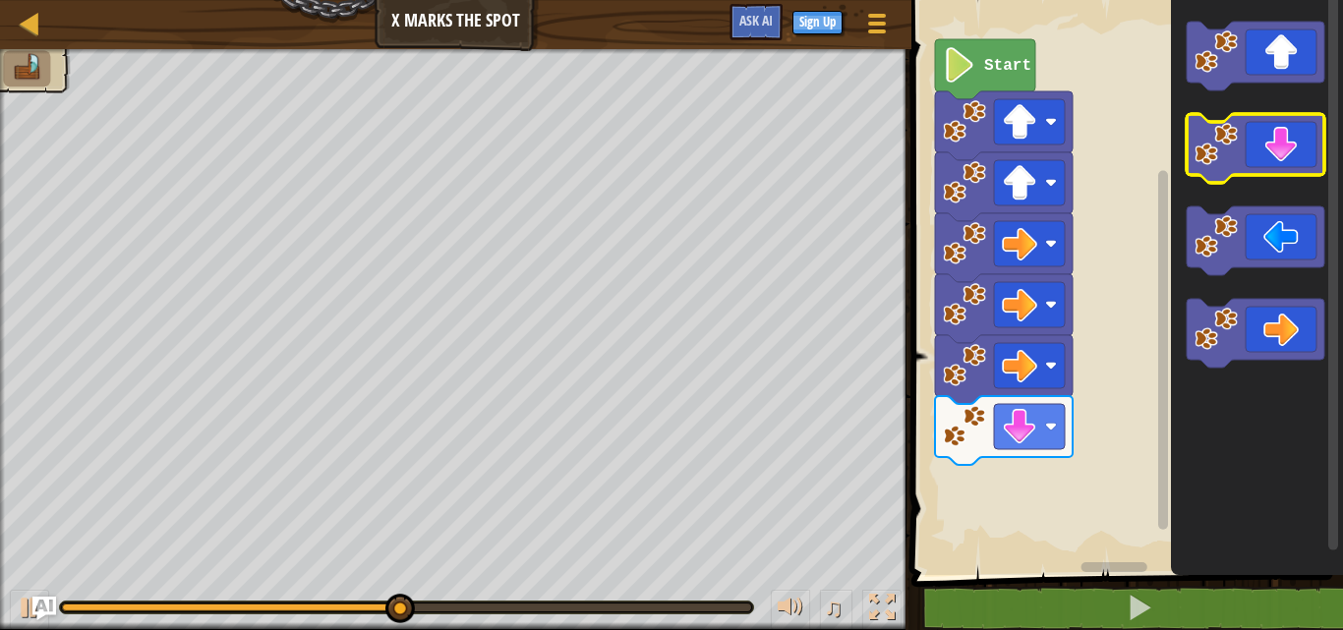
click at [1293, 155] on icon "Blockly Workspace" at bounding box center [1256, 148] width 138 height 69
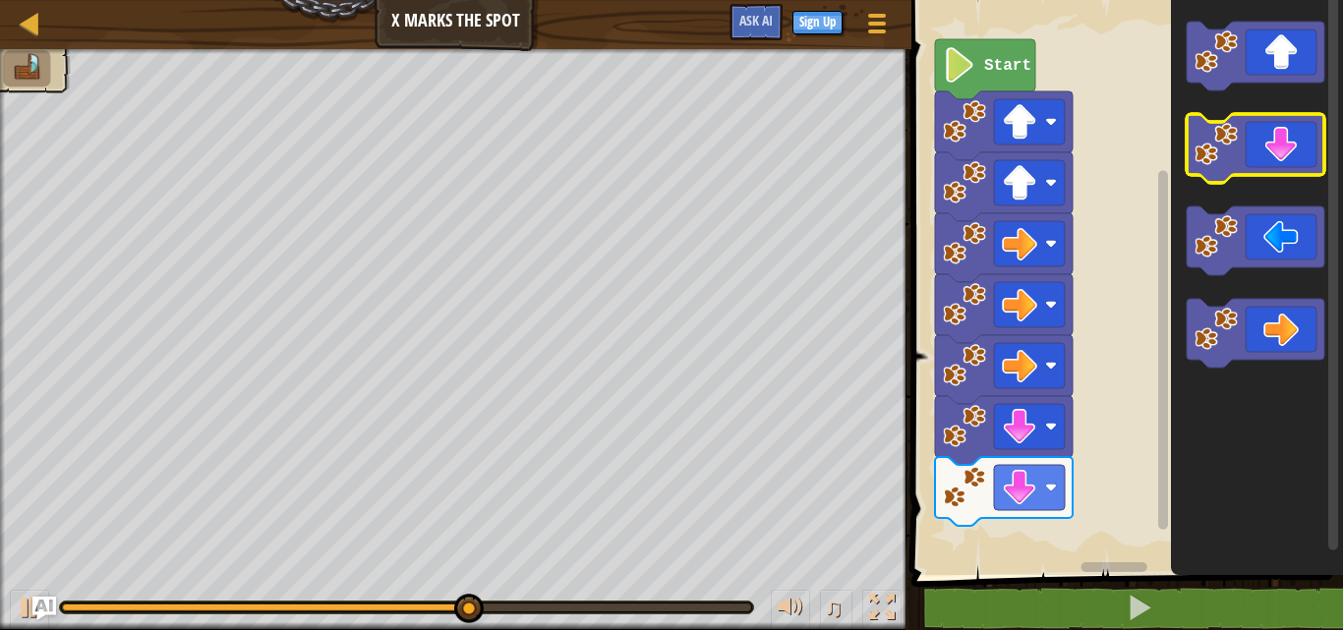
click at [1291, 155] on icon "Blockly Workspace" at bounding box center [1256, 148] width 138 height 69
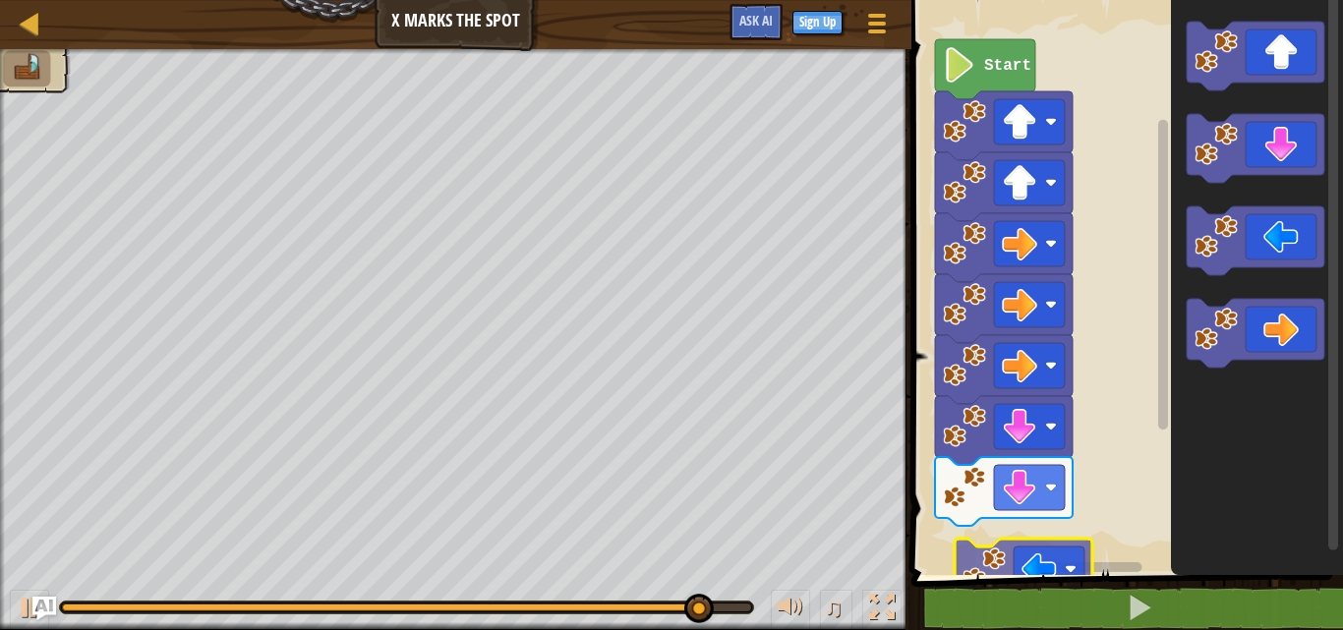
click at [1043, 581] on div "1 2 3 4 go ( 'up' , 1 ) go ( 'up' , 1 ) go ( 'right' , 1 ) הההההההההההההההההההה…" at bounding box center [1125, 334] width 438 height 649
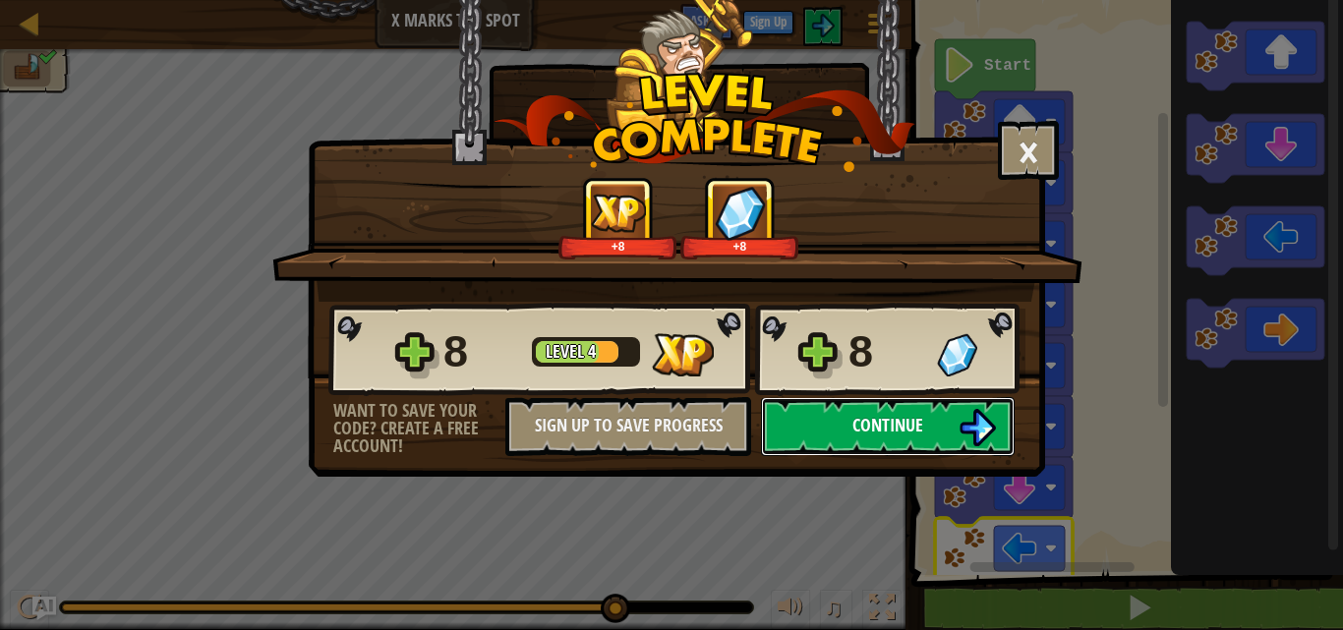
click at [936, 424] on button "Continue" at bounding box center [888, 426] width 254 height 59
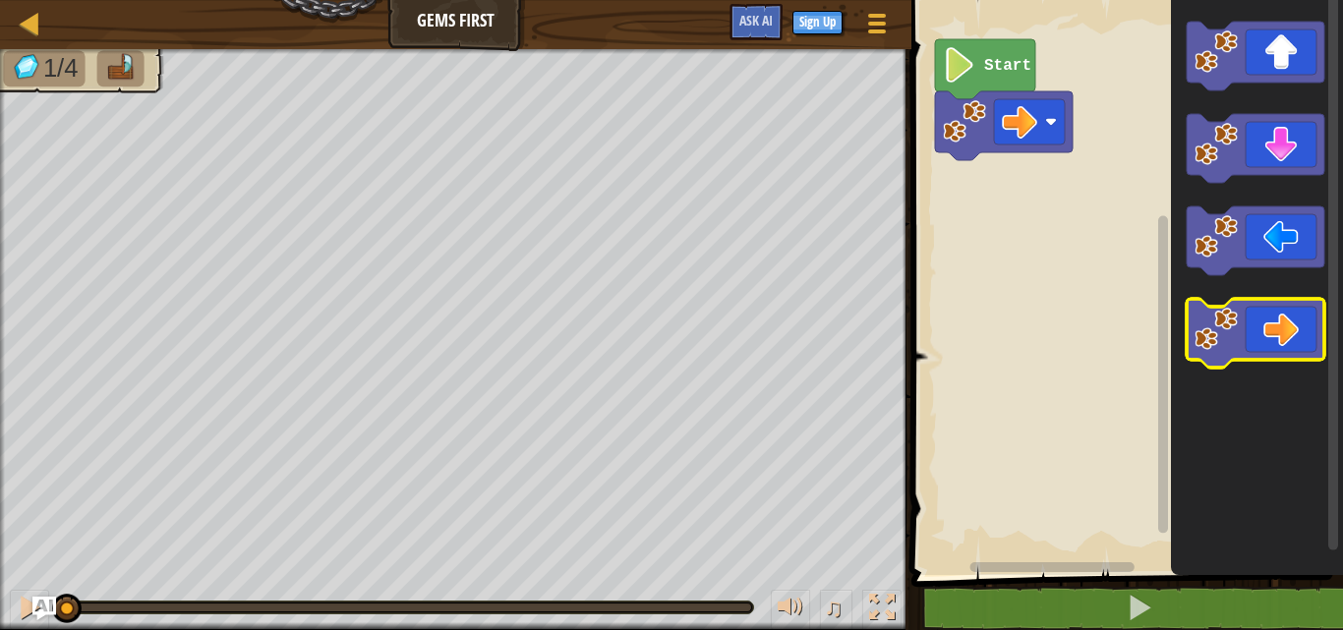
click at [1254, 323] on icon "Blockly Workspace" at bounding box center [1256, 333] width 138 height 69
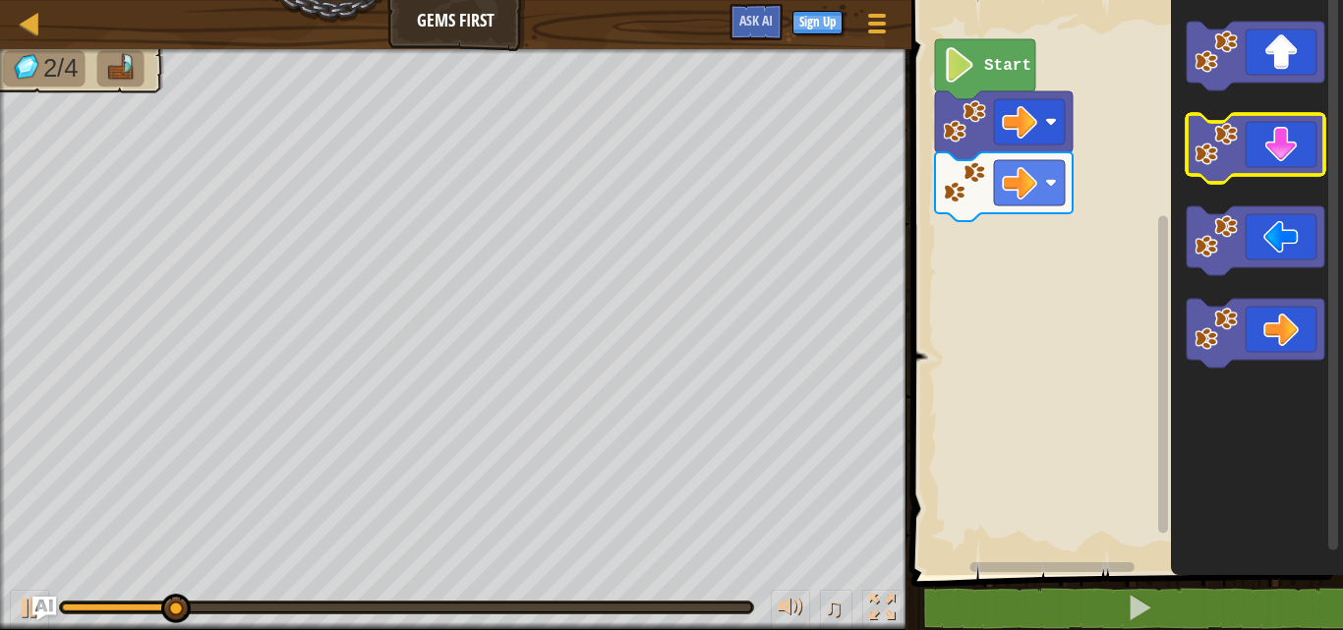
click at [1301, 157] on icon "Blockly Workspace" at bounding box center [1256, 148] width 138 height 69
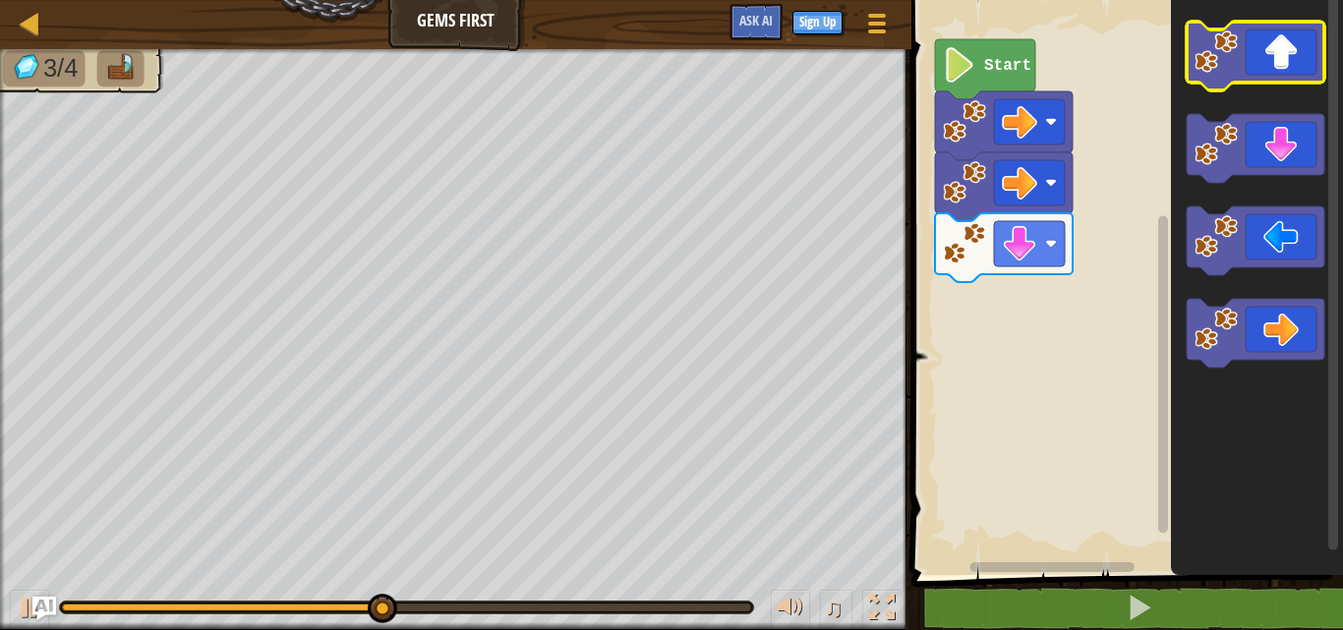
click at [1285, 57] on icon "Blockly Workspace" at bounding box center [1256, 56] width 138 height 69
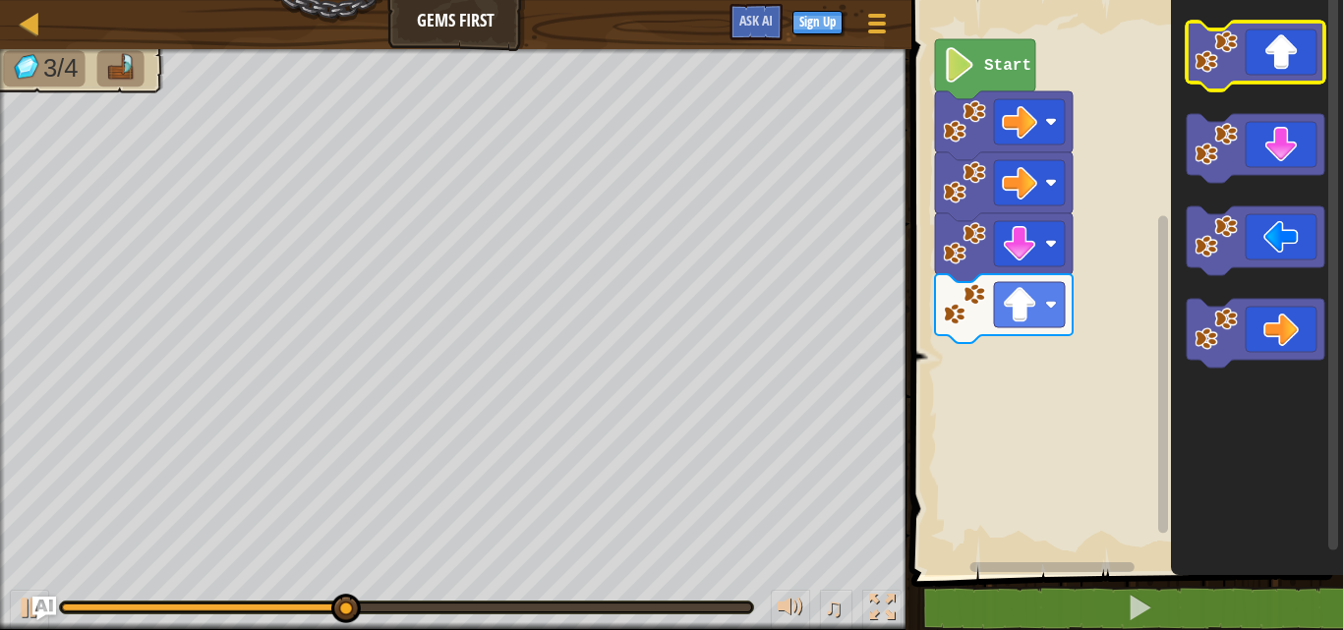
click at [1285, 57] on icon "Blockly Workspace" at bounding box center [1256, 56] width 138 height 69
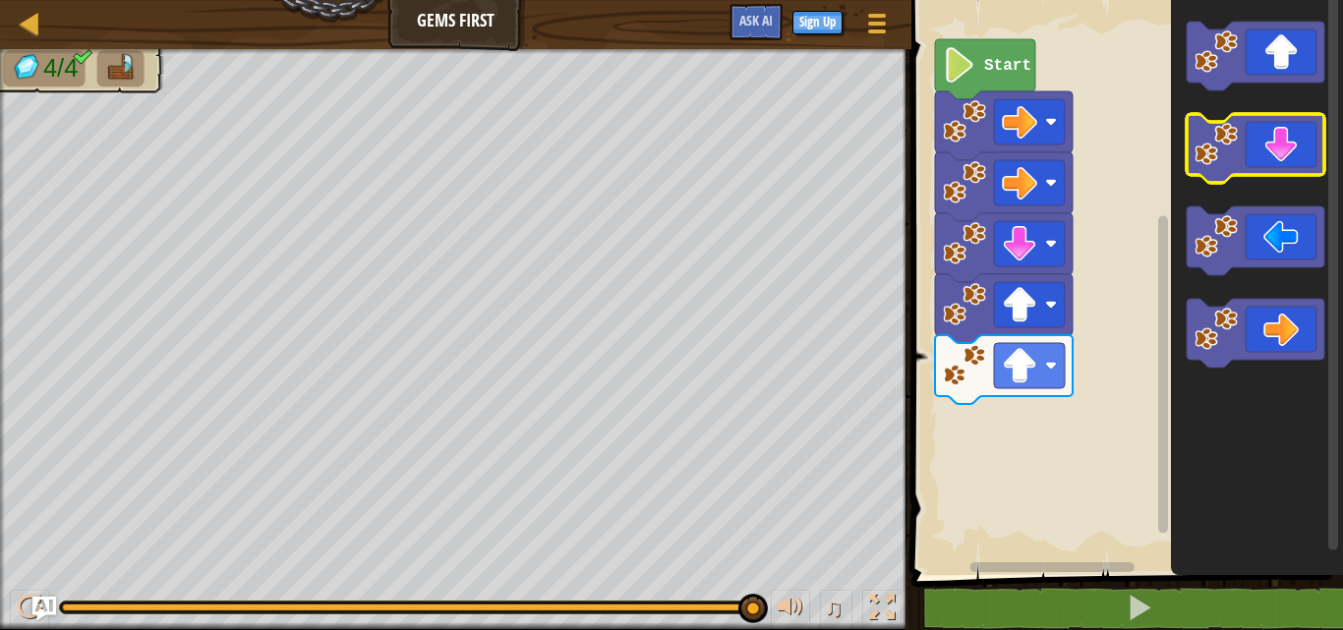
click at [1269, 166] on icon "Blockly Workspace" at bounding box center [1256, 148] width 138 height 69
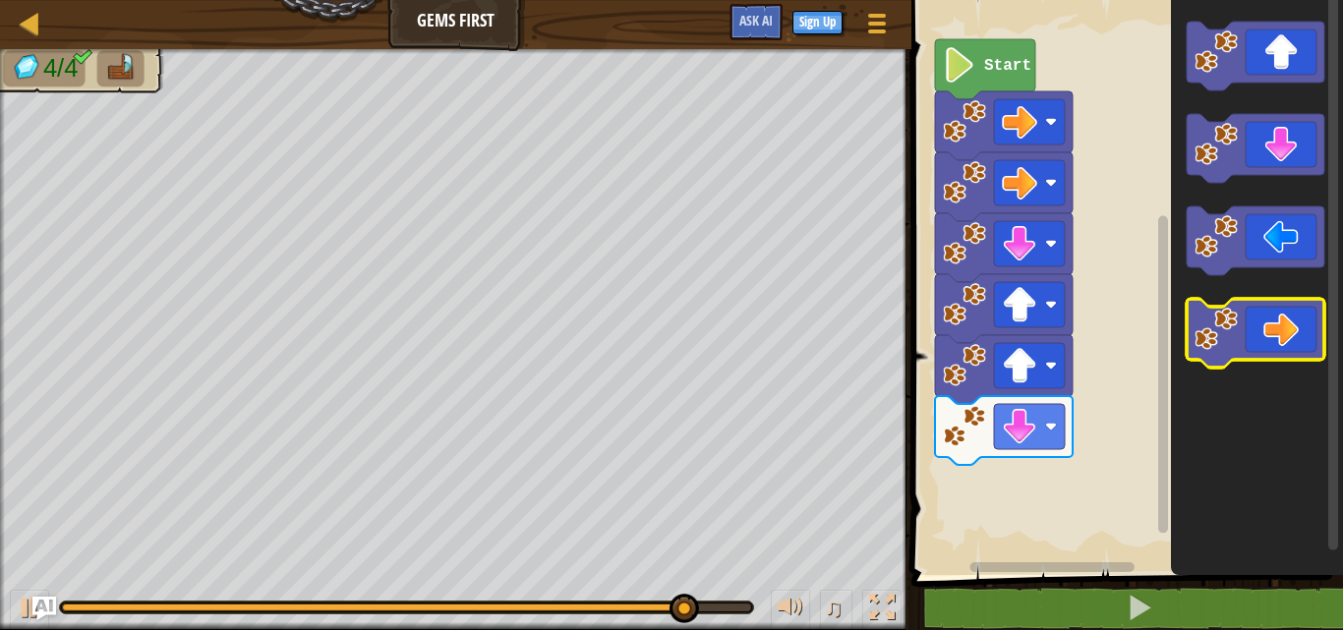
click at [1249, 341] on icon "Blockly Workspace" at bounding box center [1256, 333] width 138 height 69
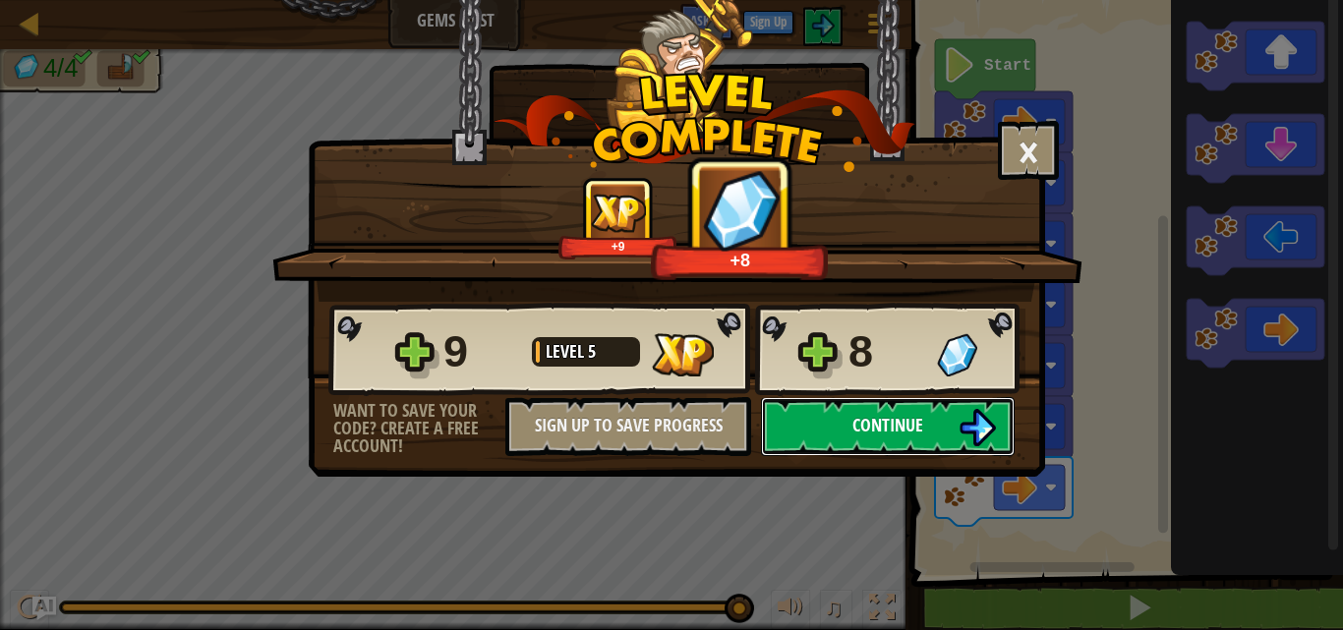
click at [879, 420] on span "Continue" at bounding box center [888, 425] width 71 height 25
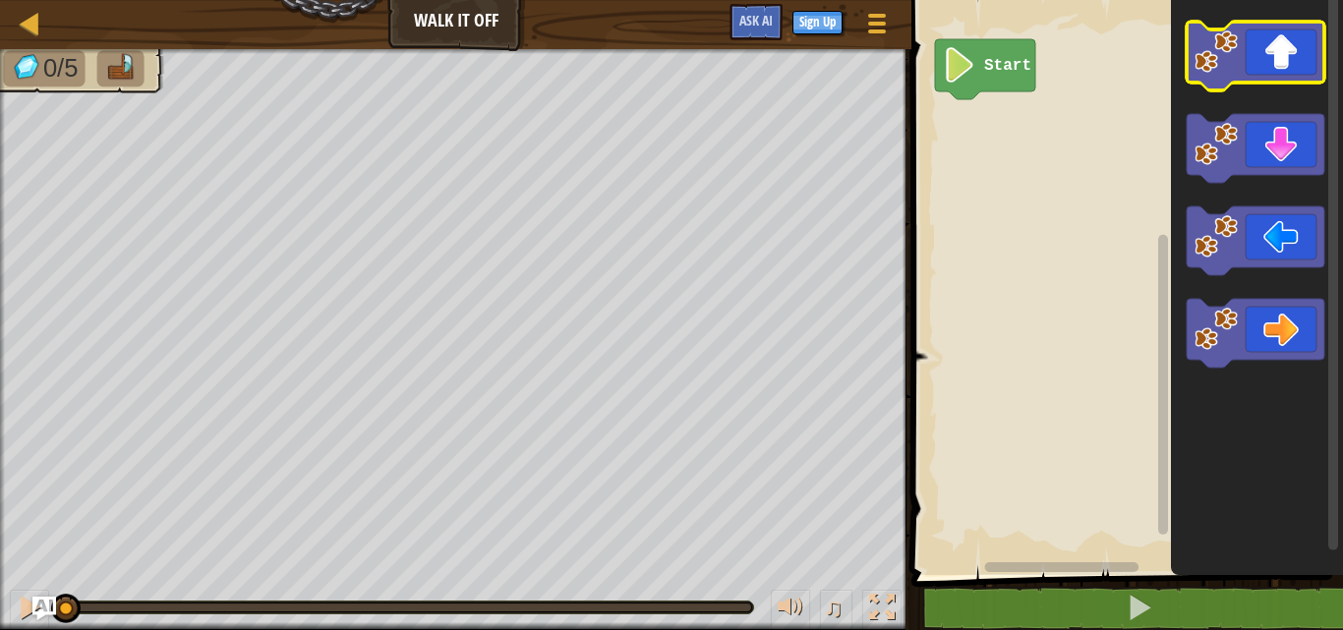
click at [1276, 61] on icon "Blockly Workspace" at bounding box center [1256, 56] width 138 height 69
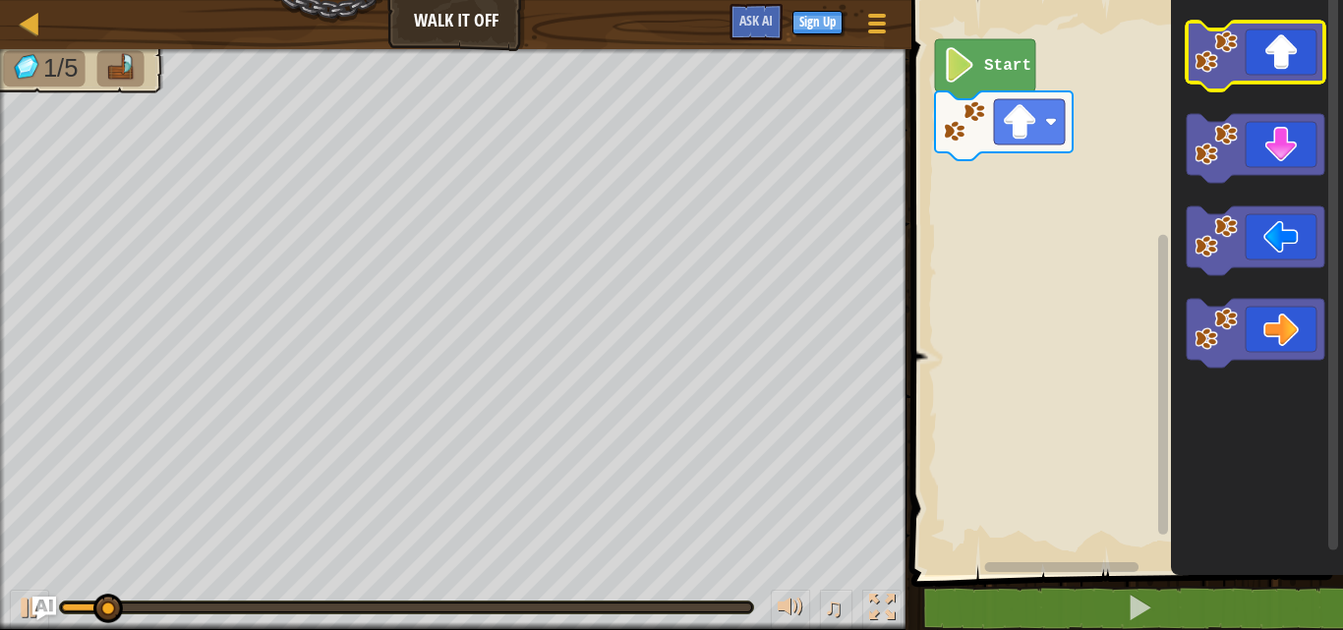
click at [1276, 61] on icon "Blockly Workspace" at bounding box center [1256, 56] width 138 height 69
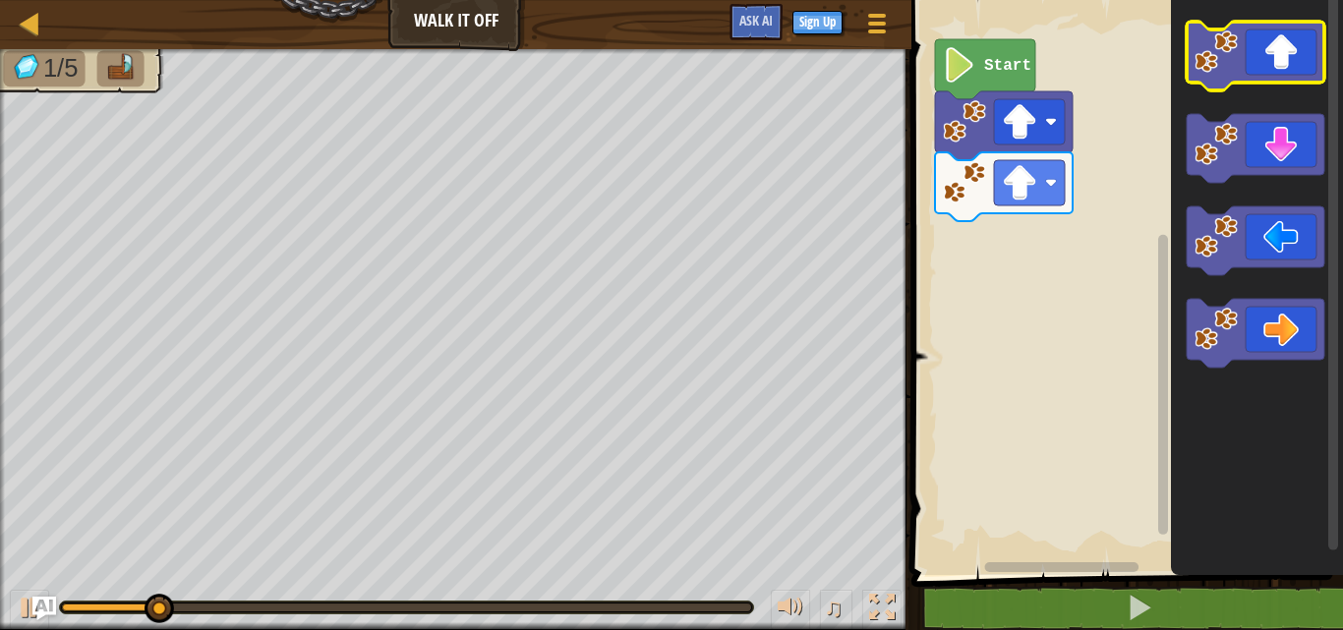
click at [1276, 61] on icon "Blockly Workspace" at bounding box center [1256, 56] width 138 height 69
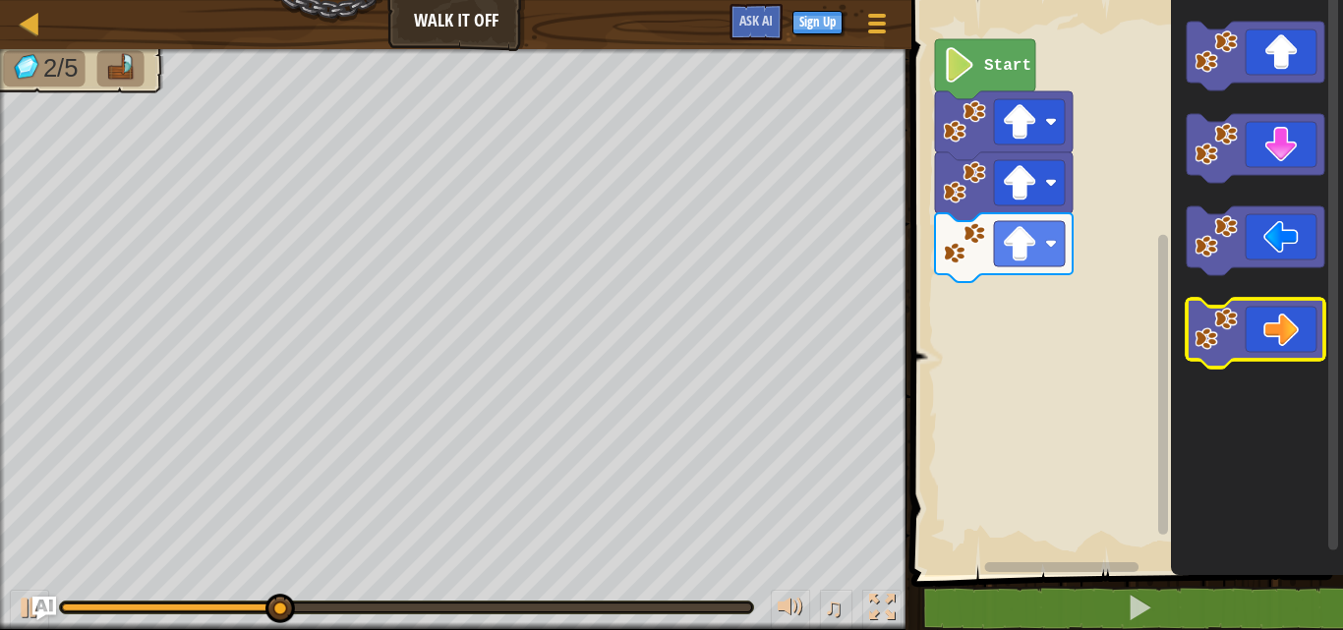
click at [1271, 335] on icon "Blockly Workspace" at bounding box center [1256, 333] width 138 height 69
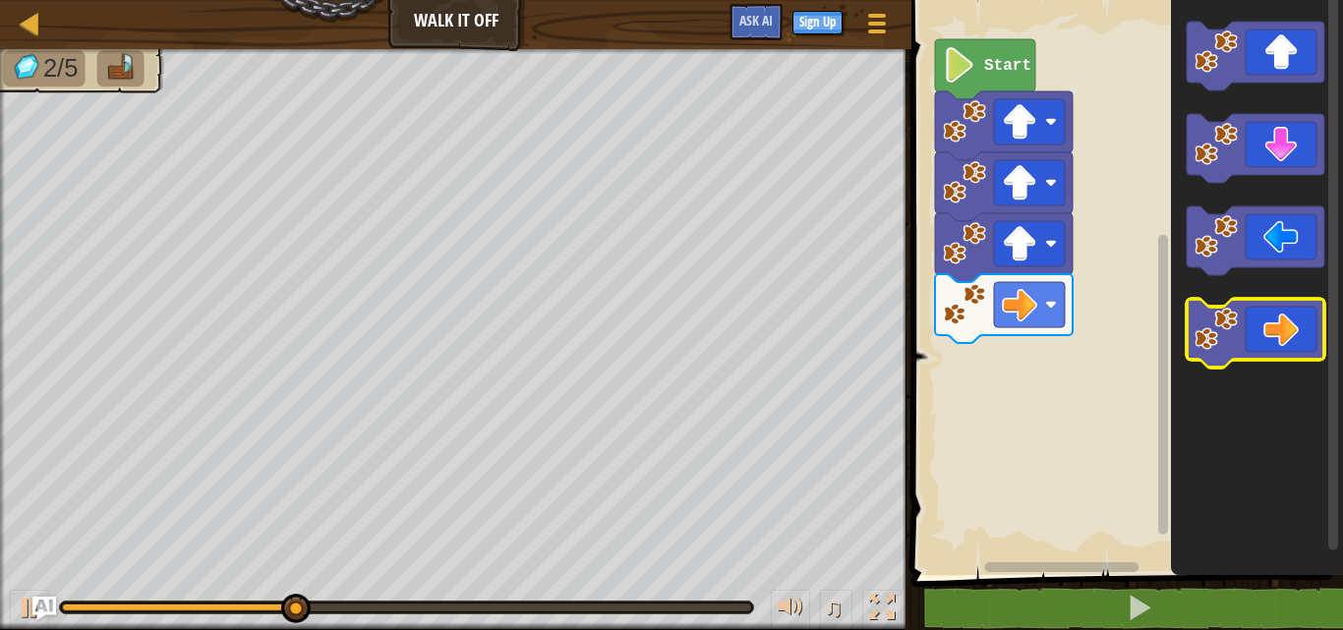
click at [1271, 335] on icon "Blockly Workspace" at bounding box center [1256, 333] width 138 height 69
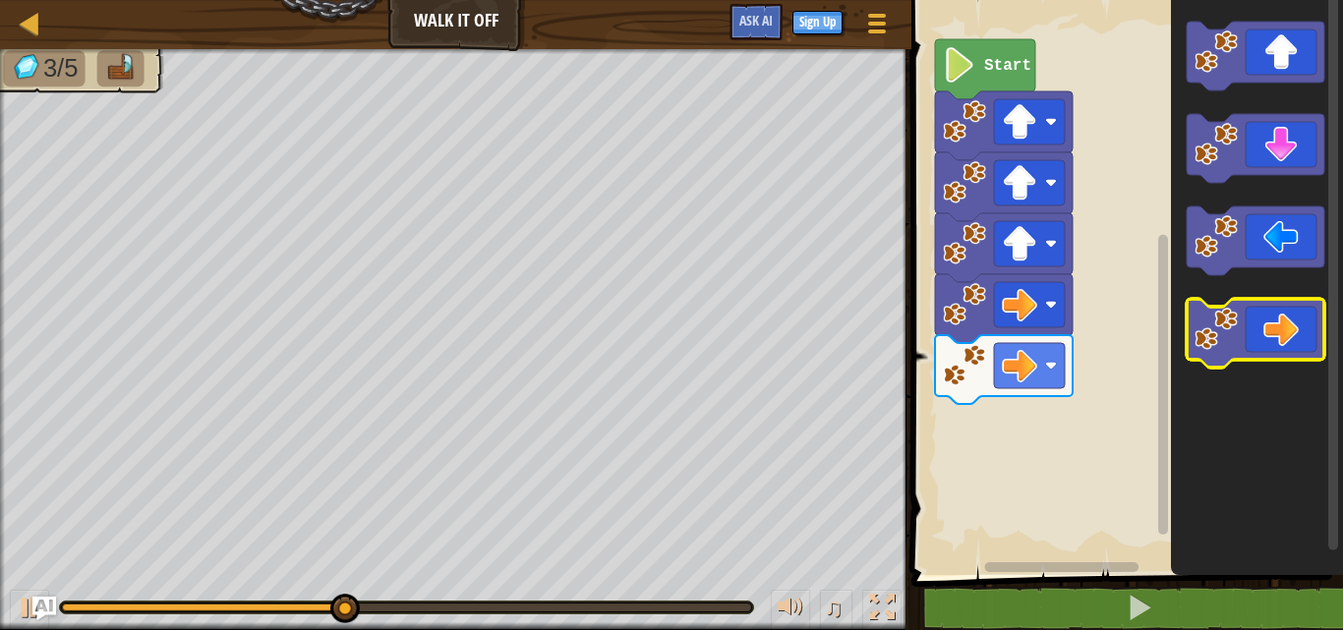
click at [1271, 335] on icon "Blockly Workspace" at bounding box center [1256, 333] width 138 height 69
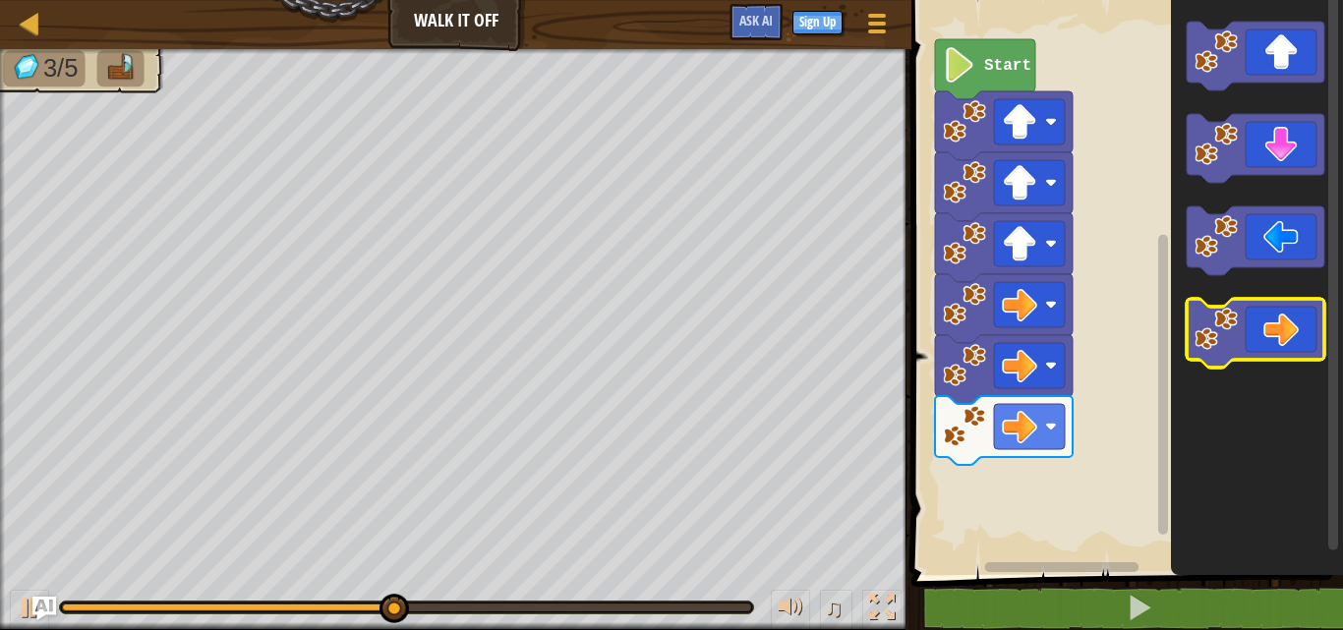
click at [1271, 335] on icon "Blockly Workspace" at bounding box center [1256, 333] width 138 height 69
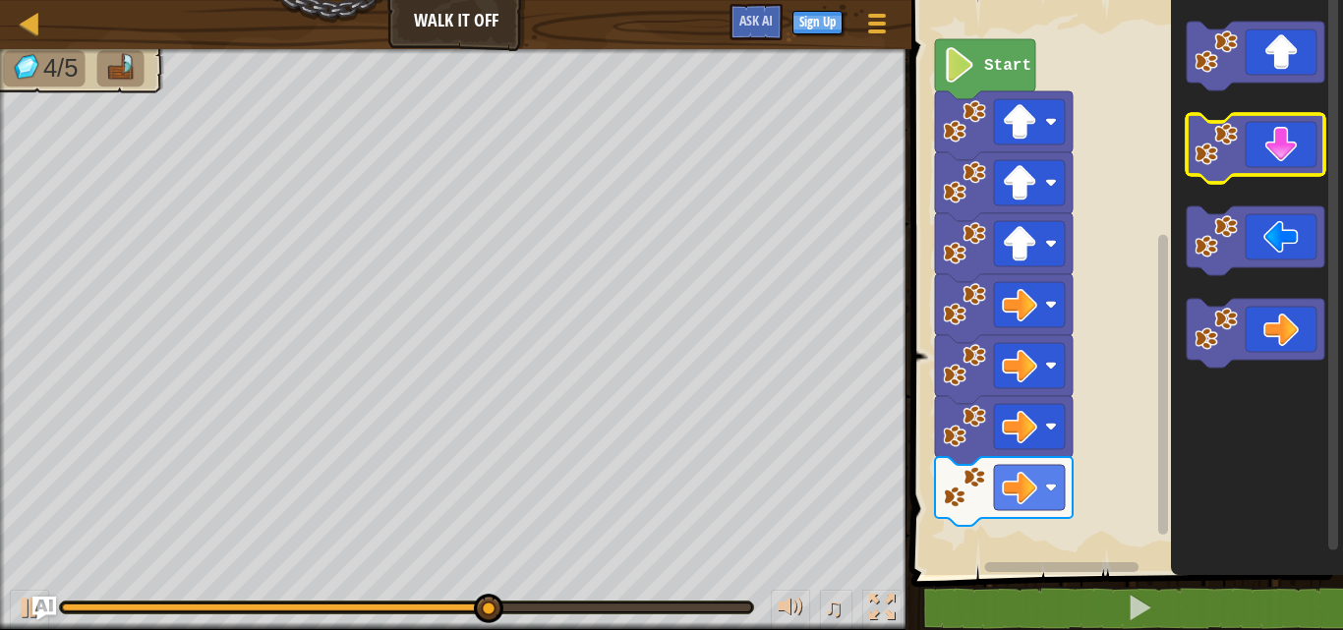
click at [1281, 150] on icon "Blockly Workspace" at bounding box center [1256, 148] width 138 height 69
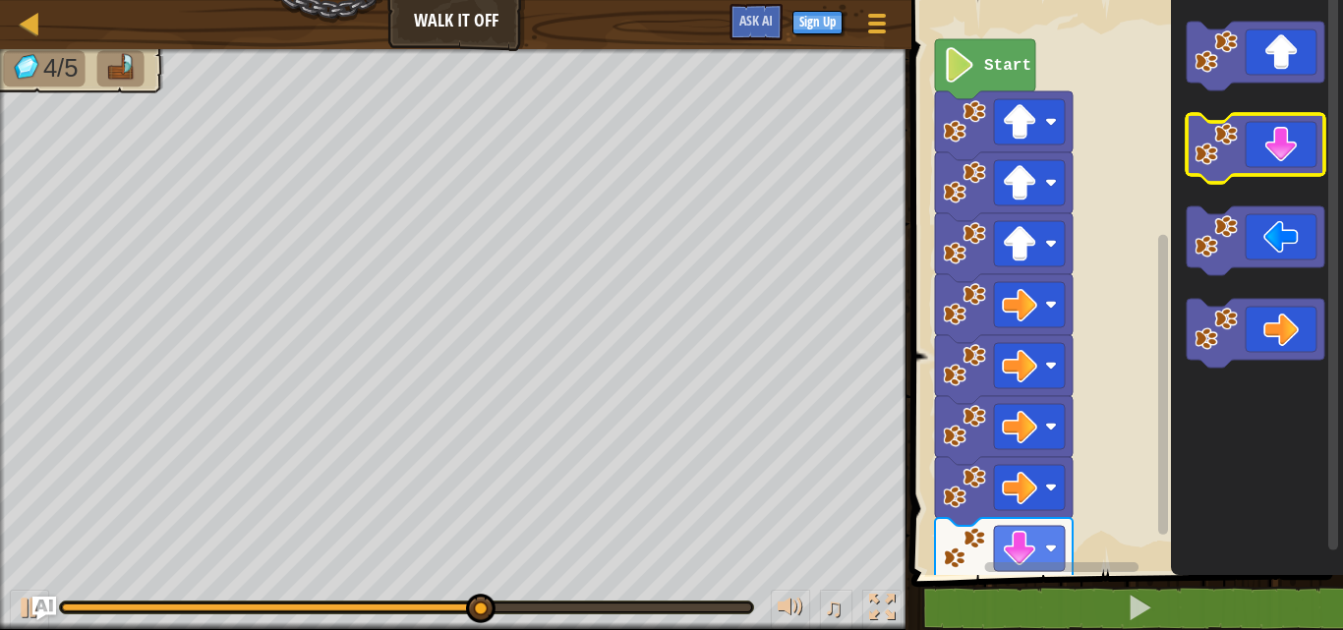
click at [1281, 150] on icon "Blockly Workspace" at bounding box center [1256, 148] width 138 height 69
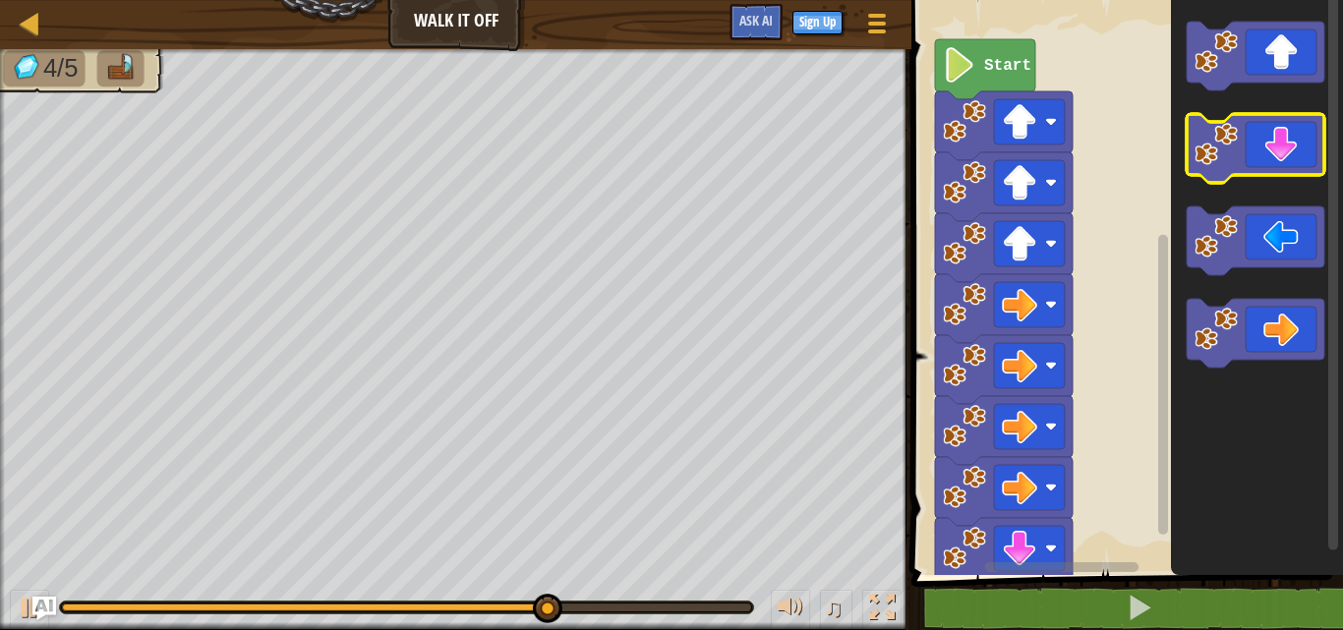
click at [1281, 150] on icon "Blockly Workspace" at bounding box center [1256, 148] width 138 height 69
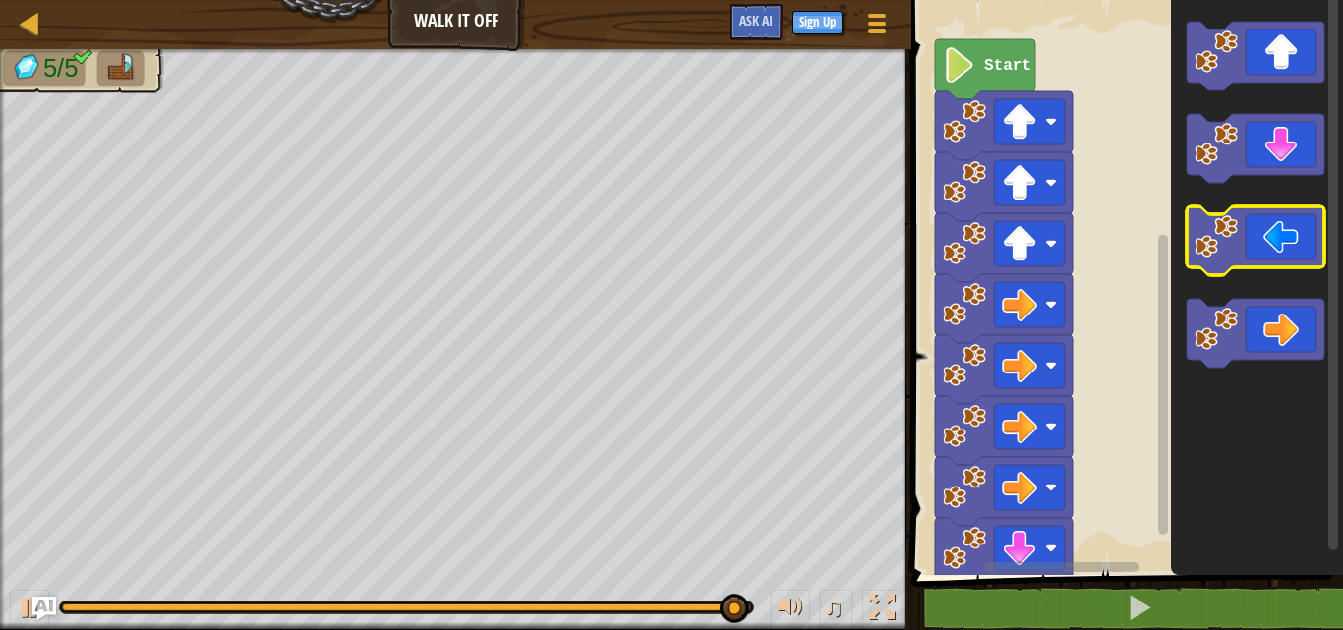
click at [1267, 247] on icon "Blockly Workspace" at bounding box center [1256, 241] width 138 height 69
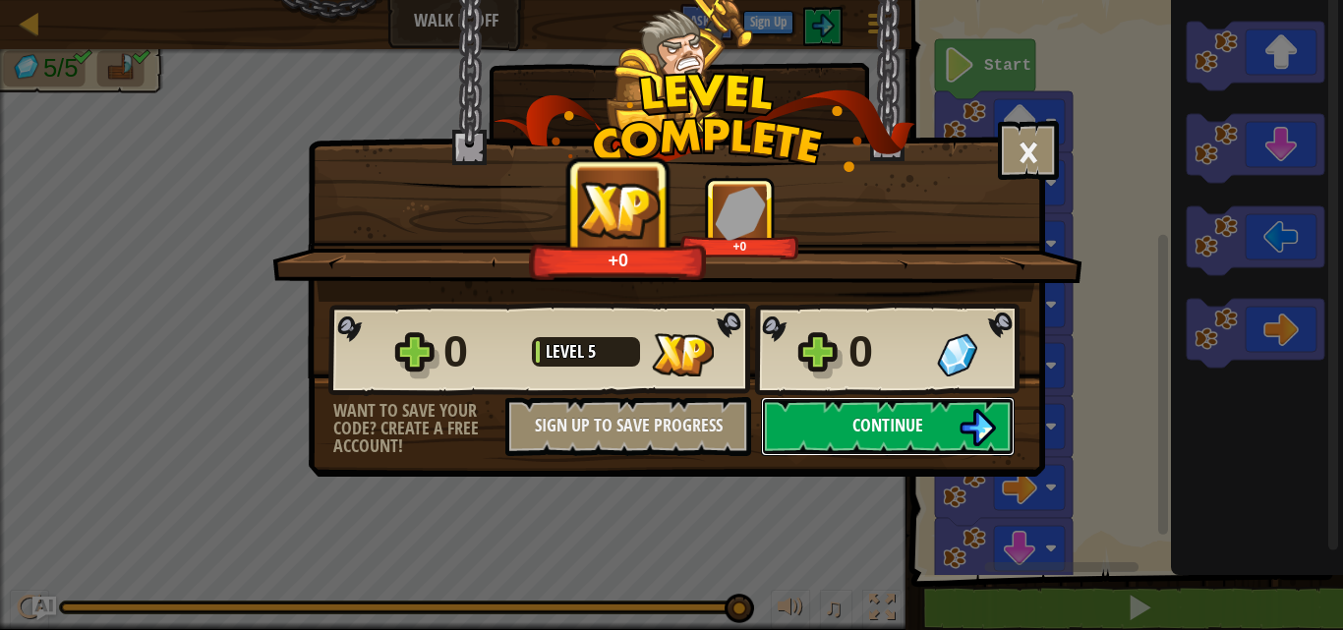
click at [923, 419] on span "Continue" at bounding box center [888, 425] width 71 height 25
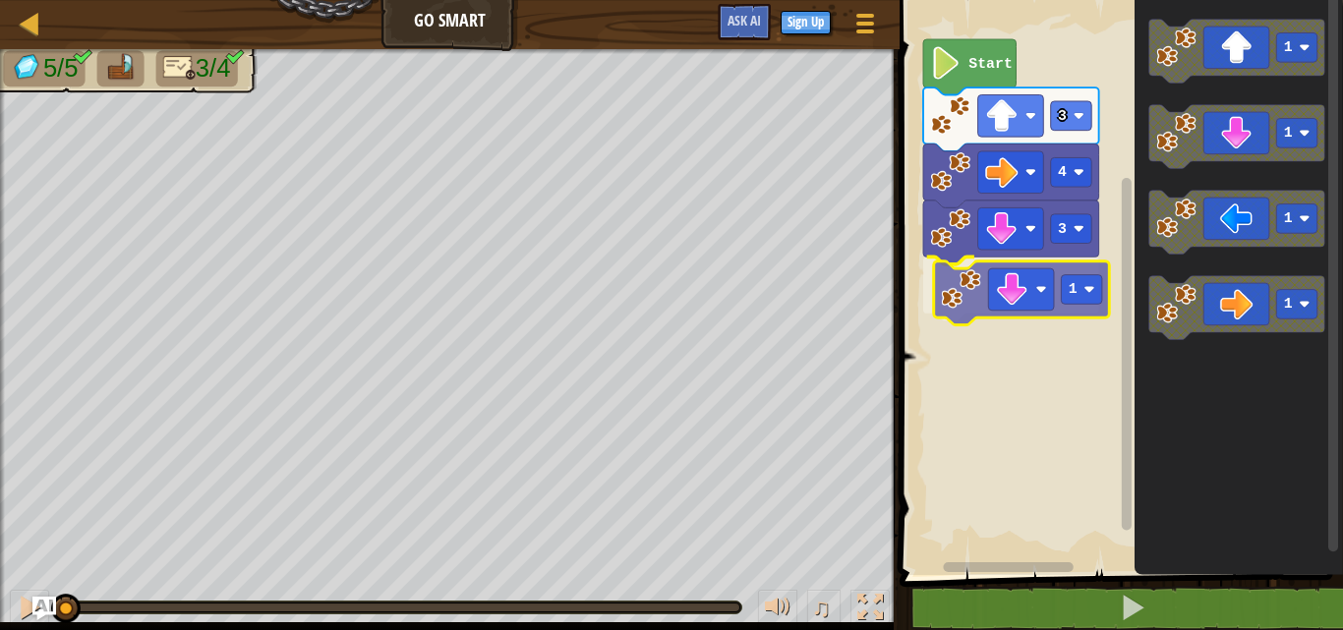
click at [1047, 300] on div "3 1 4 3 Start 1 1 1 1 1" at bounding box center [1118, 282] width 449 height 585
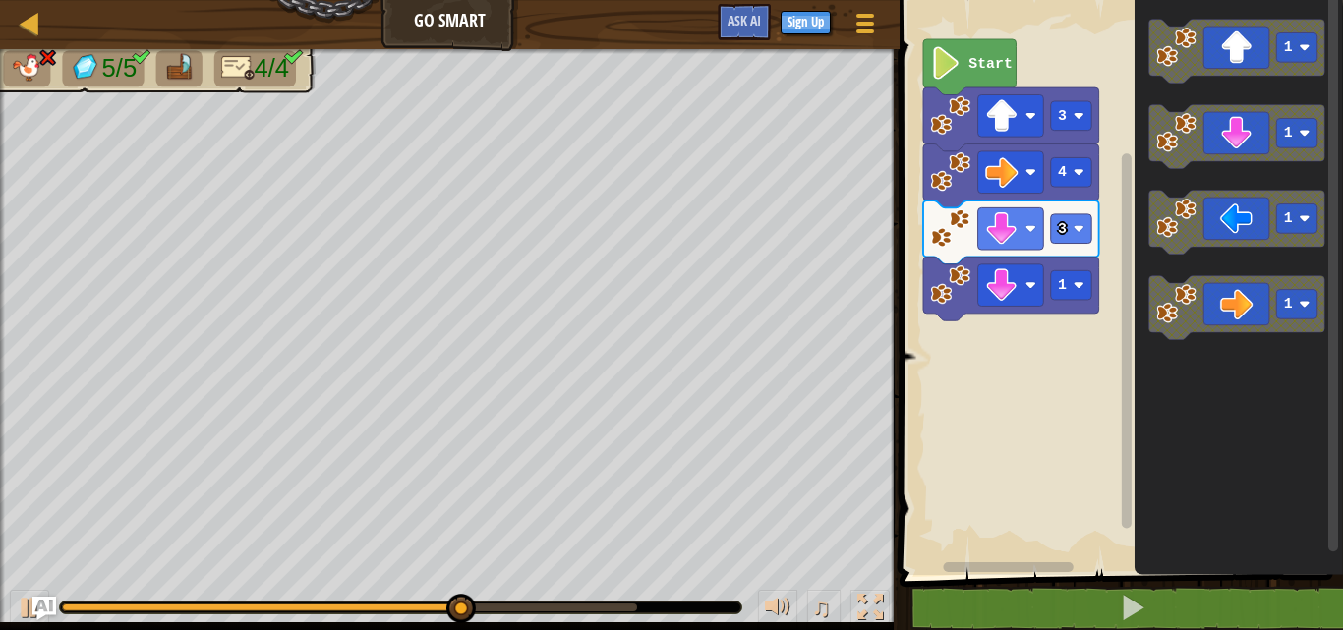
click at [1175, 269] on icon "1 1 1 1" at bounding box center [1239, 282] width 209 height 585
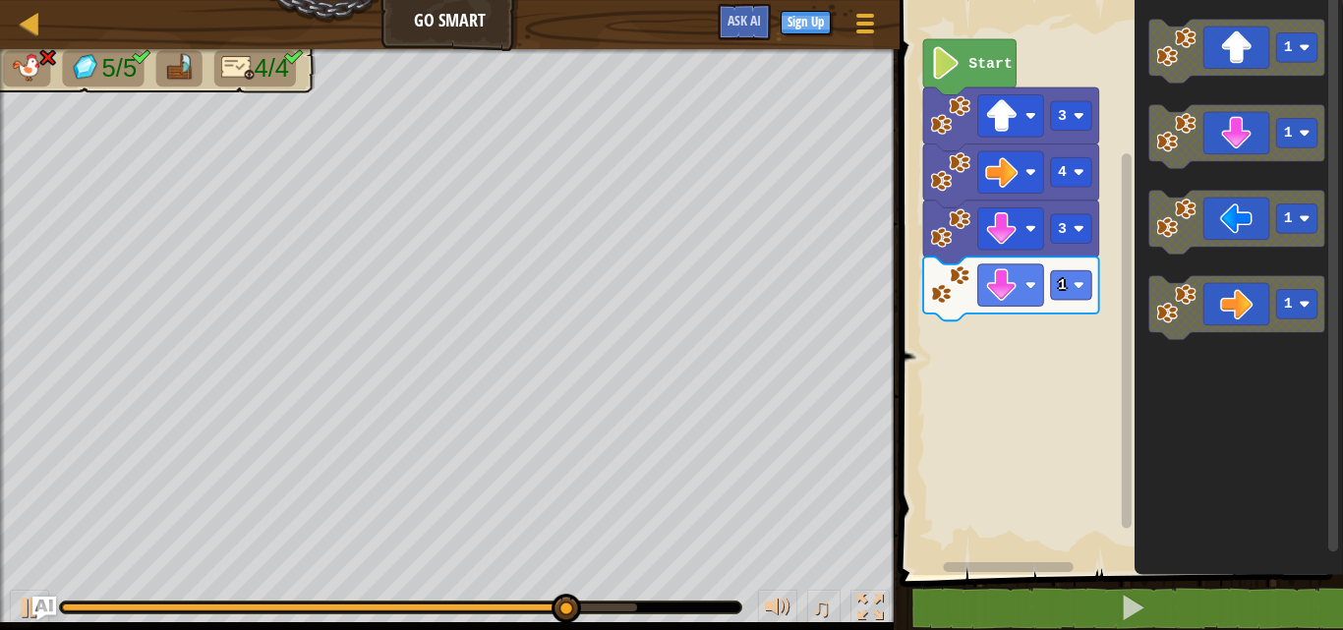
click at [1033, 347] on div "3 1 4 3 Start 1 1 1 1" at bounding box center [1118, 282] width 449 height 585
click at [1212, 221] on icon "Blockly Workspace" at bounding box center [1237, 223] width 176 height 64
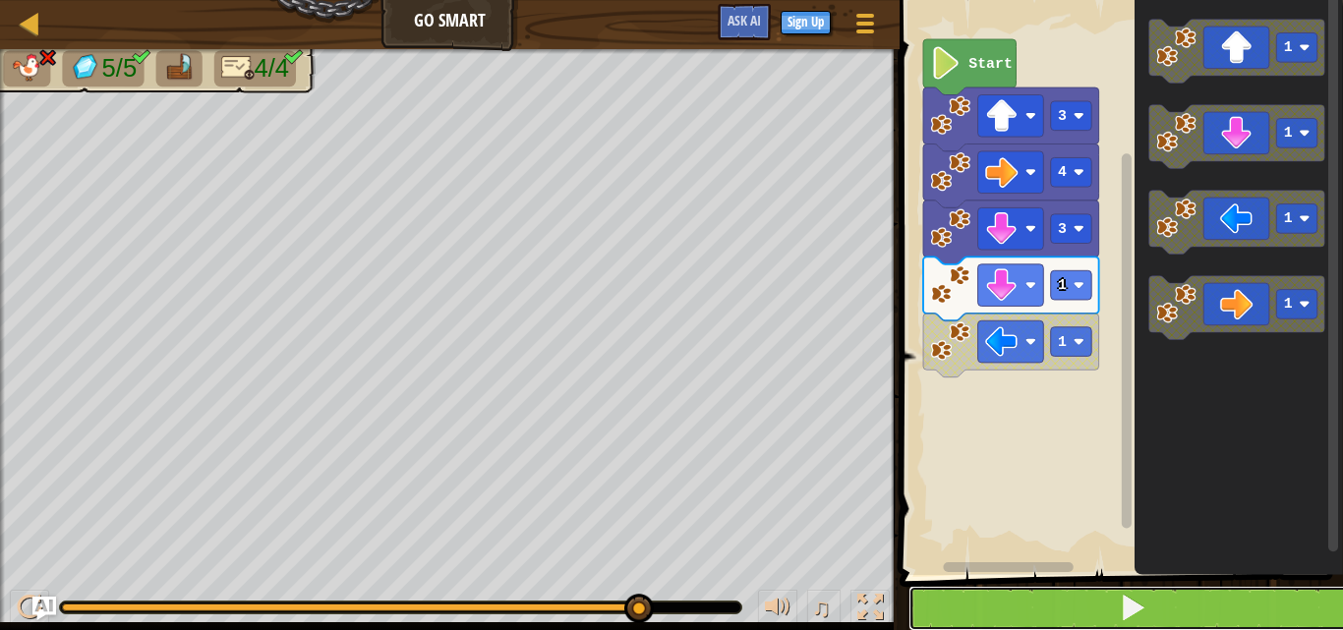
click at [1052, 615] on button at bounding box center [1133, 608] width 449 height 45
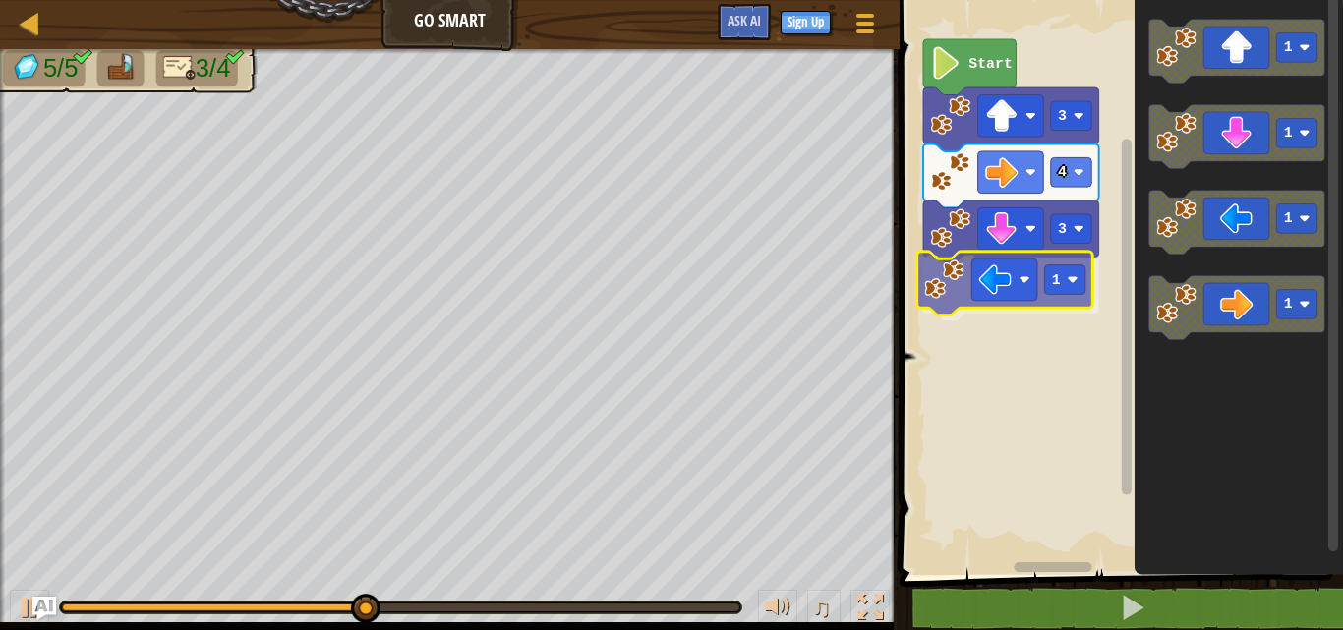
click at [1043, 283] on div "3 1 4 3 Start 1 1 1 1 1" at bounding box center [1118, 282] width 449 height 585
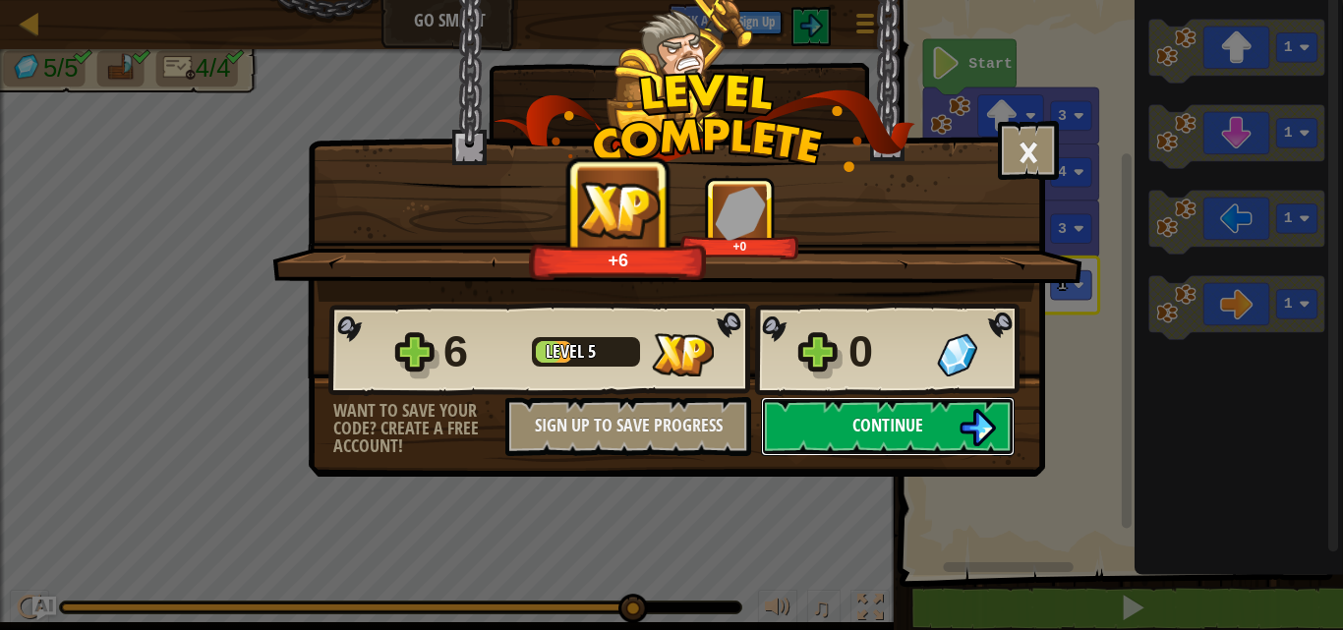
click at [935, 431] on button "Continue" at bounding box center [888, 426] width 254 height 59
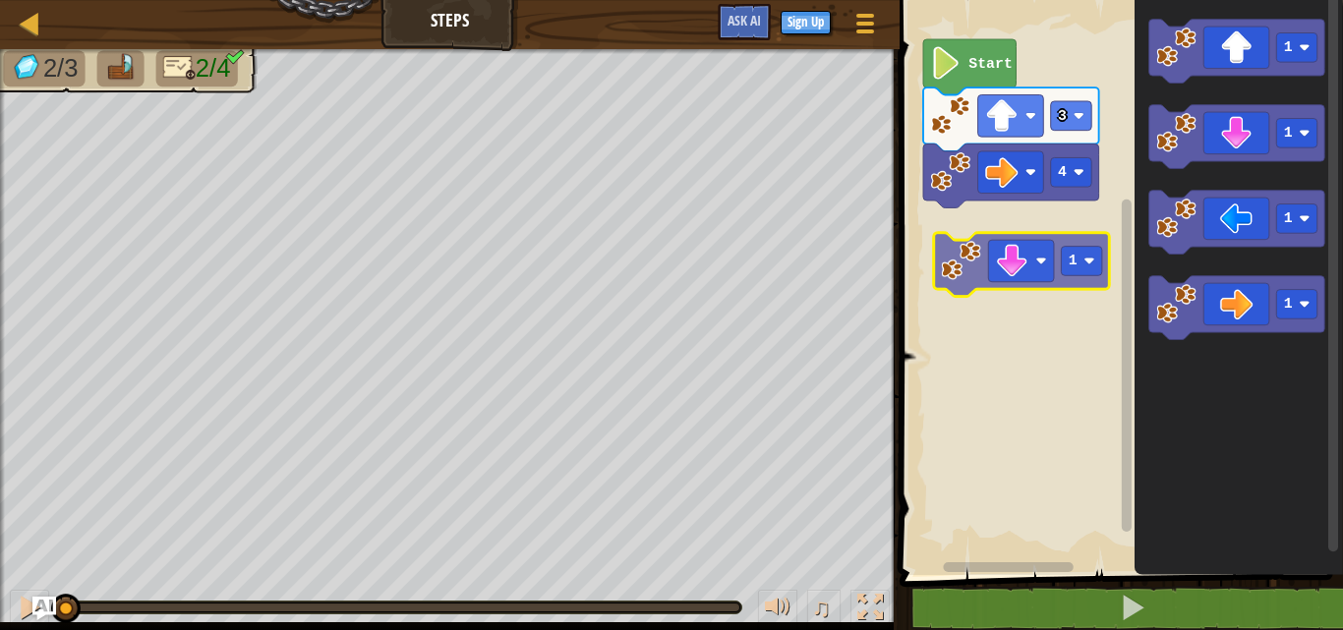
click at [1031, 266] on div "4 3 Start 1 1 1 1 1" at bounding box center [1118, 282] width 449 height 585
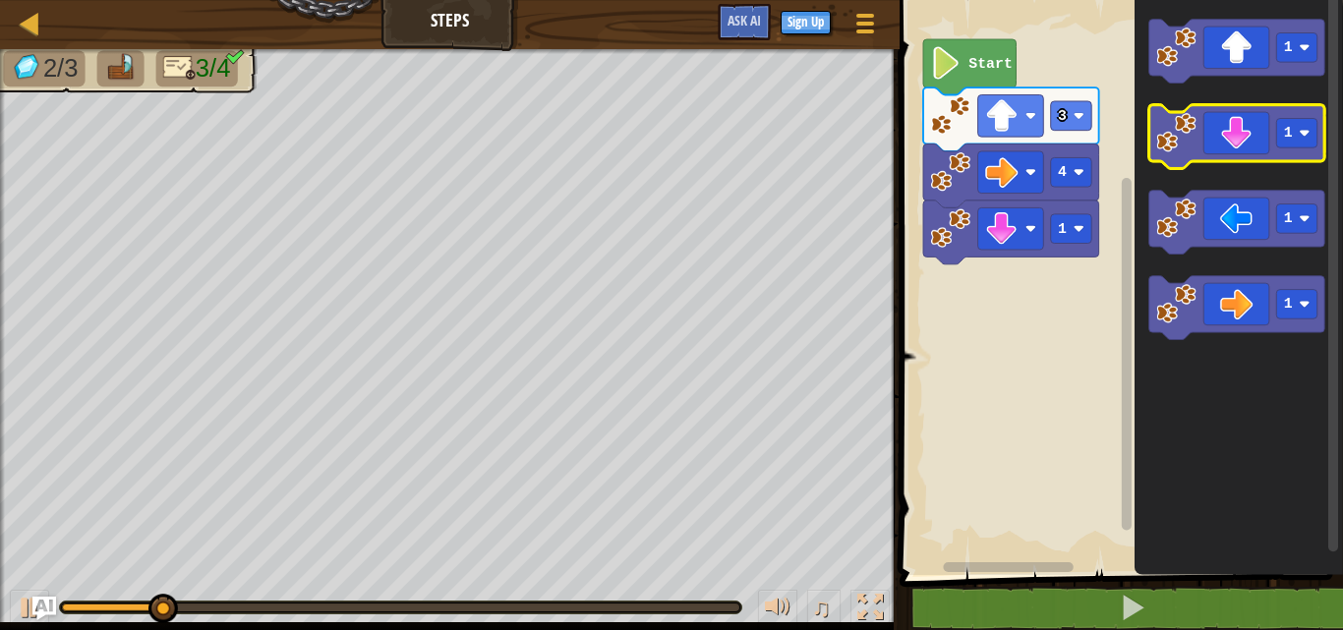
click at [1221, 134] on icon "Blockly Workspace" at bounding box center [1237, 137] width 176 height 64
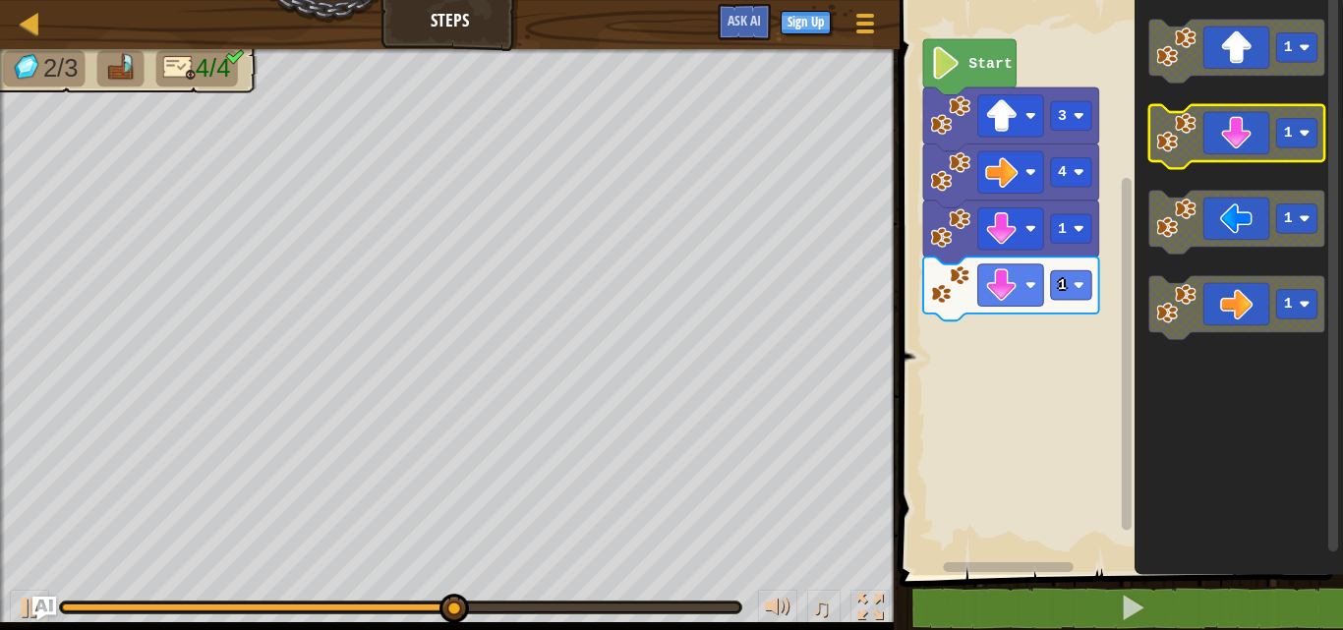
click at [1231, 148] on icon "Blockly Workspace" at bounding box center [1237, 137] width 176 height 64
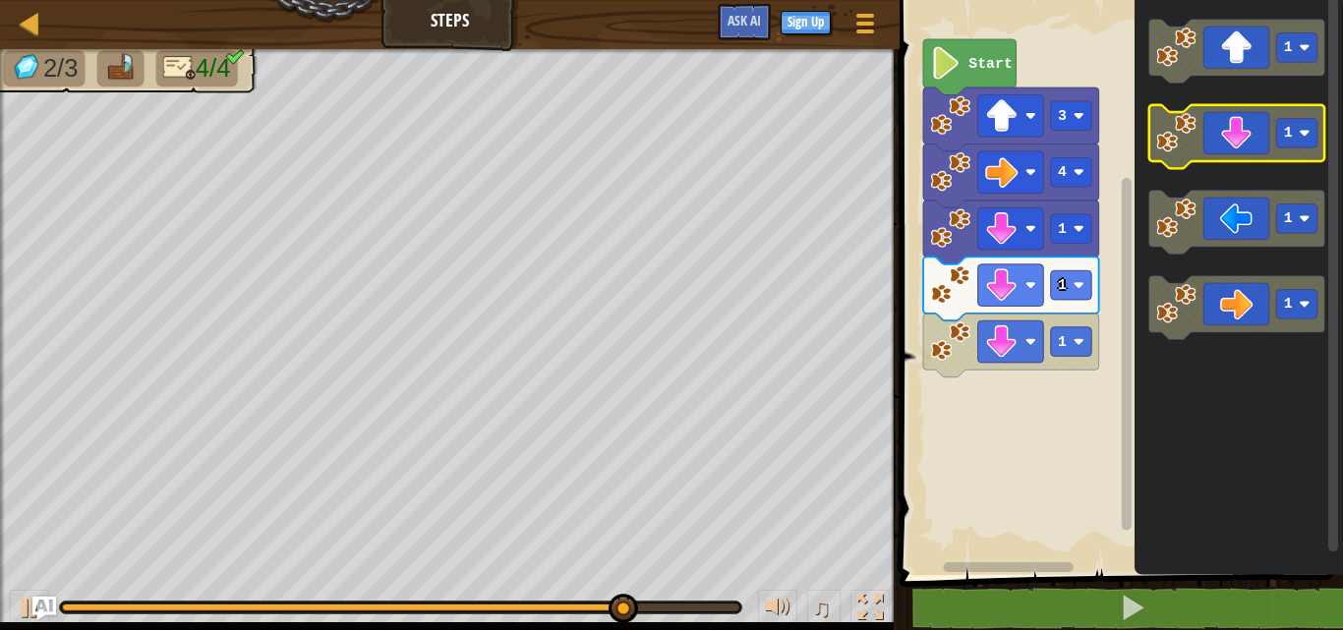
click at [1231, 148] on icon "Blockly Workspace" at bounding box center [1237, 137] width 176 height 64
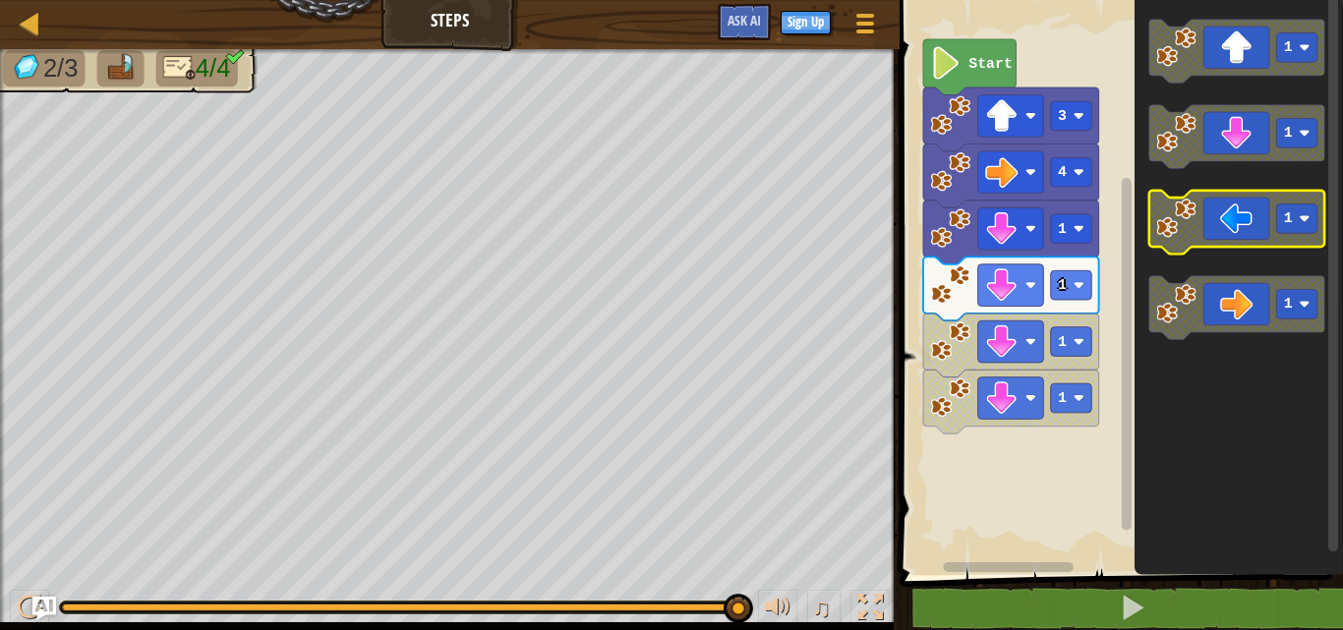
click at [1258, 223] on icon "Blockly Workspace" at bounding box center [1237, 223] width 176 height 64
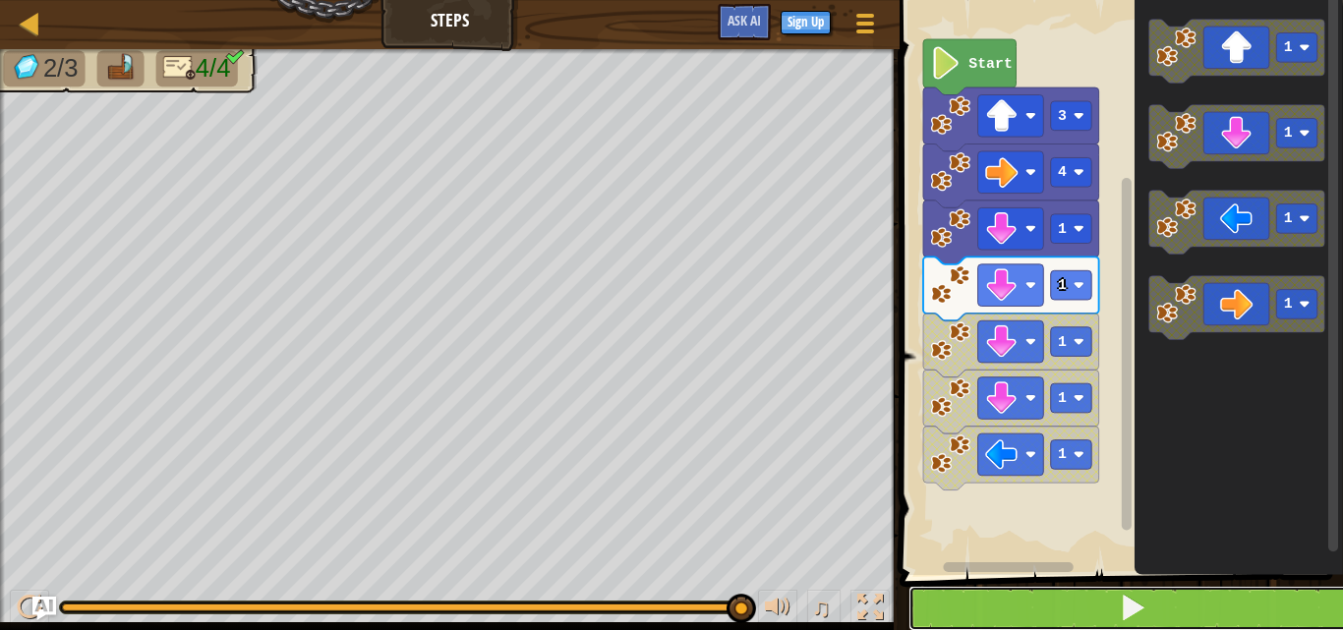
click at [1121, 612] on span at bounding box center [1133, 608] width 28 height 28
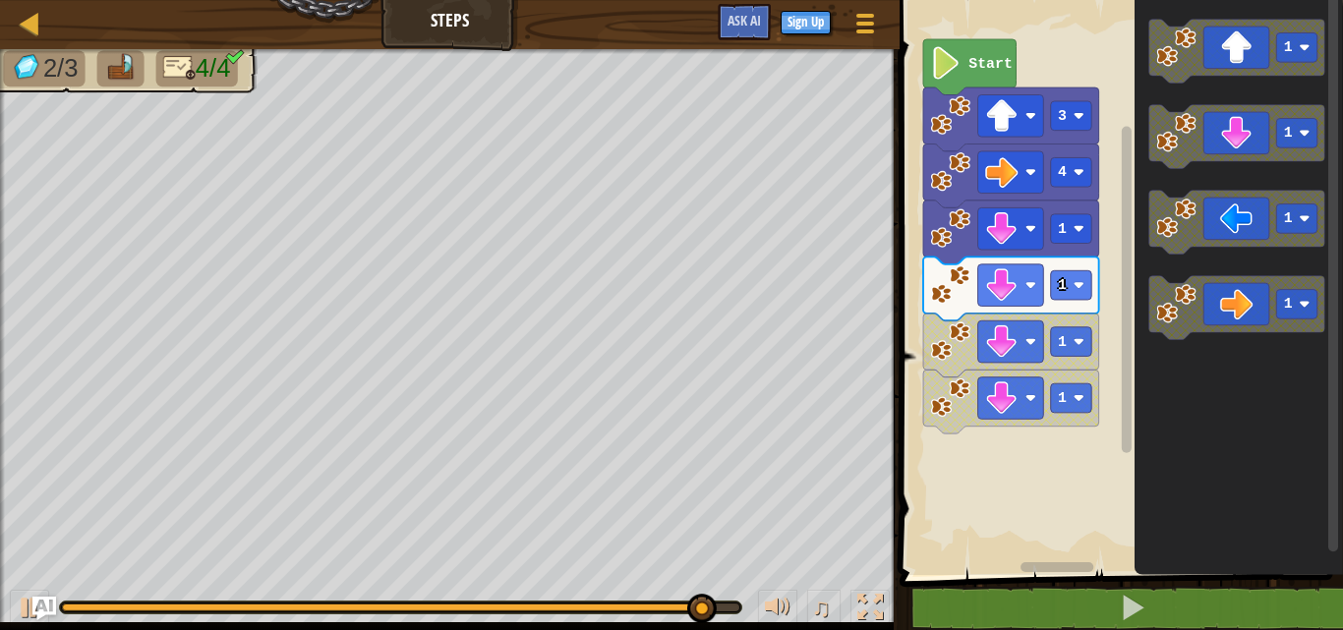
click at [1050, 375] on div "1 1 1 1 4 3 Start 1 1 1 1" at bounding box center [1118, 282] width 449 height 585
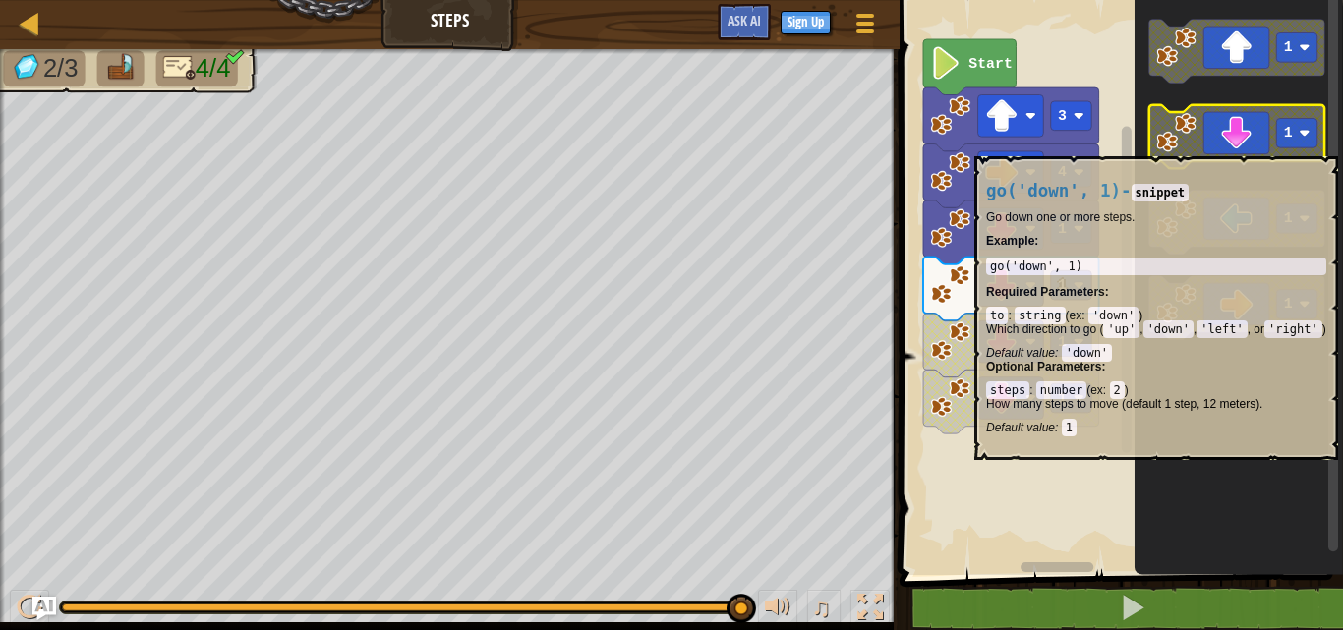
click at [1182, 147] on image "Blockly Workspace" at bounding box center [1177, 133] width 40 height 40
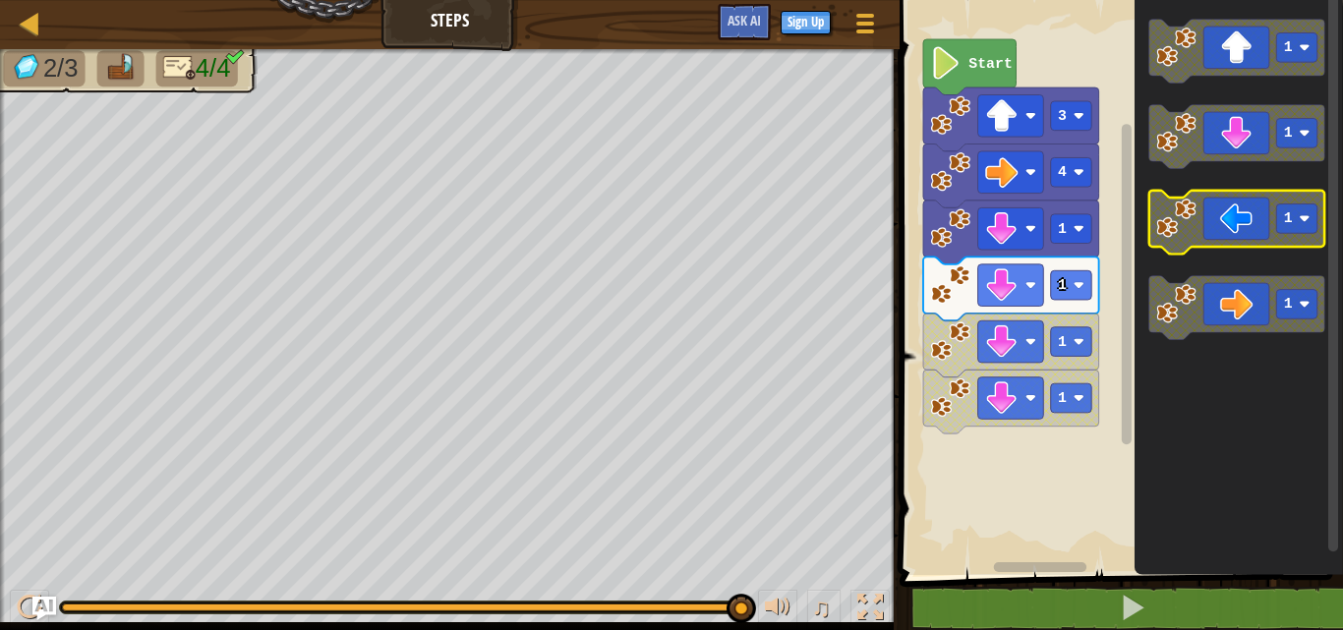
click at [1213, 247] on icon "Blockly Workspace" at bounding box center [1237, 223] width 176 height 64
click at [1206, 213] on icon "Blockly Workspace" at bounding box center [1237, 223] width 176 height 64
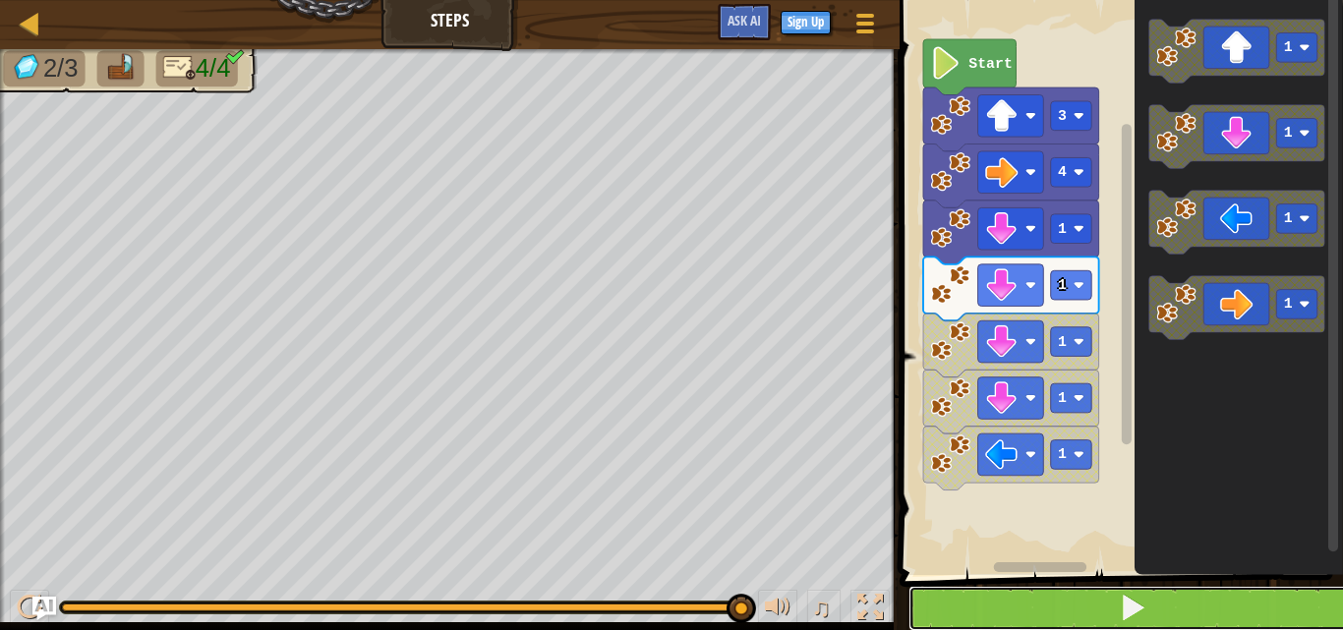
click at [1067, 617] on button at bounding box center [1133, 608] width 449 height 45
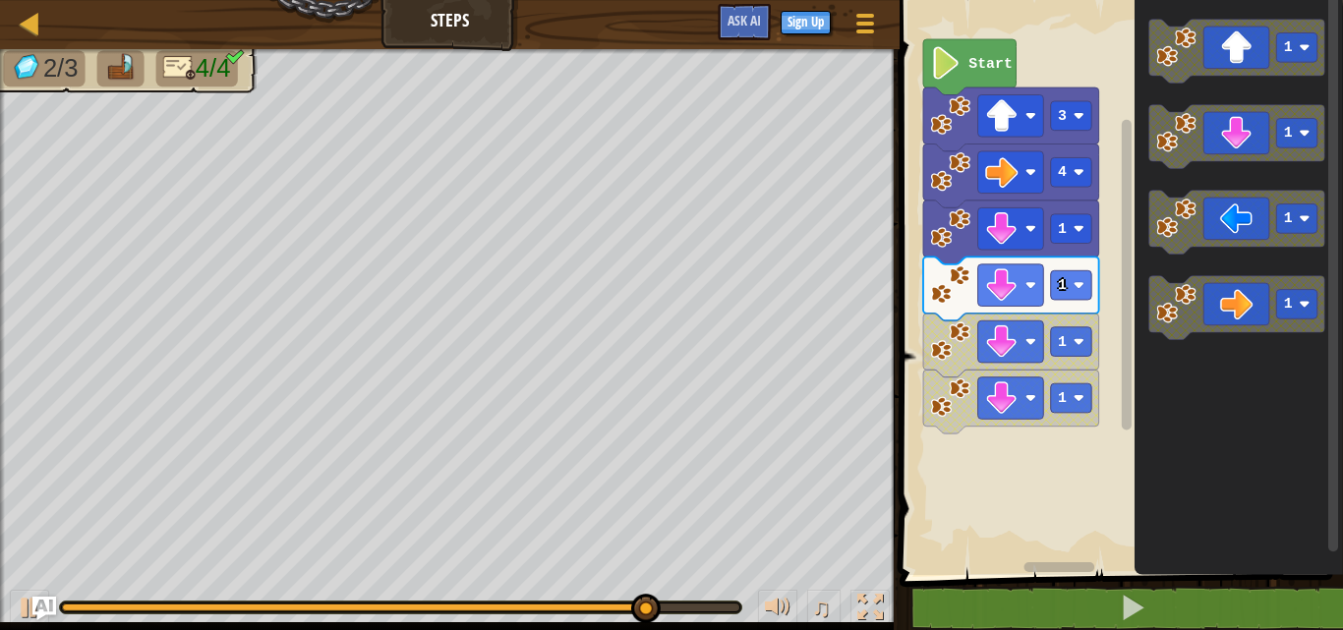
click at [1081, 368] on div "1 1 1 1 4 3 Start 1 1 1 1" at bounding box center [1118, 282] width 449 height 585
click at [985, 418] on div "1 1 1 1 4 3 Start 1 1 1 1" at bounding box center [1118, 282] width 449 height 585
click at [1117, 232] on div "1 1 1 1 4 3 Start 1 1 1 1" at bounding box center [1118, 282] width 449 height 585
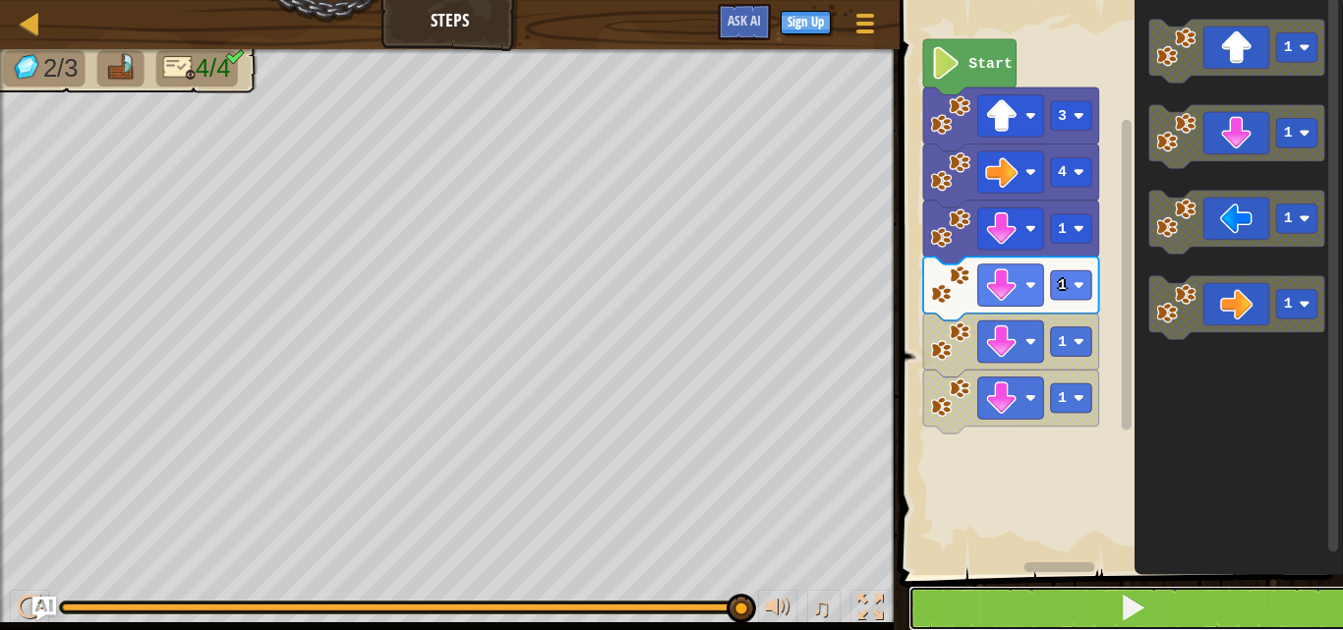
click at [1103, 597] on button at bounding box center [1133, 608] width 449 height 45
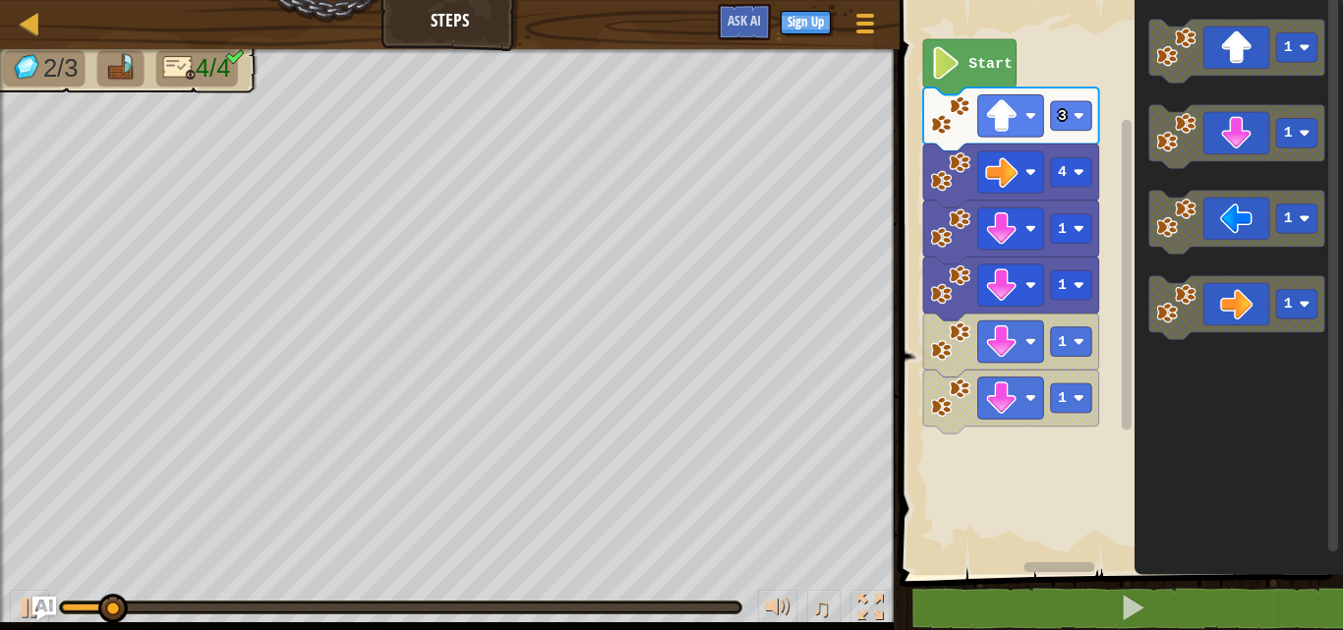
click at [1108, 228] on div "1 1 1 1 4 3 Start 1 1 1 1" at bounding box center [1118, 282] width 449 height 585
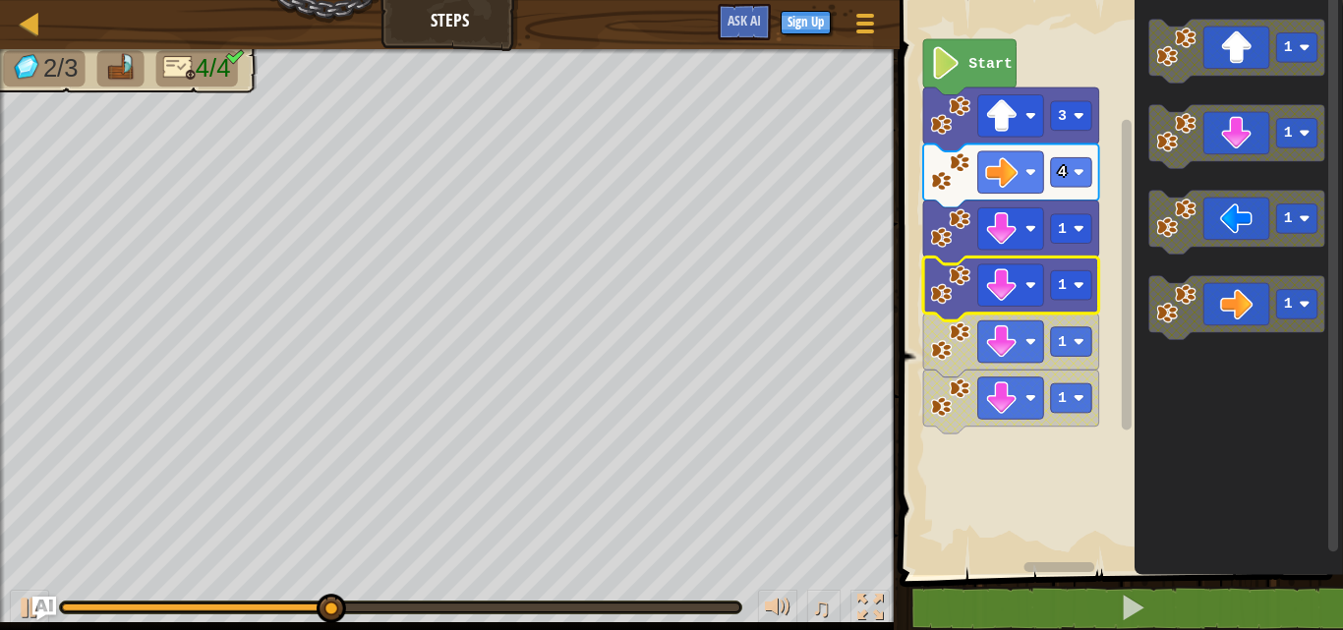
click at [952, 293] on image "Blockly Workspace" at bounding box center [950, 285] width 40 height 40
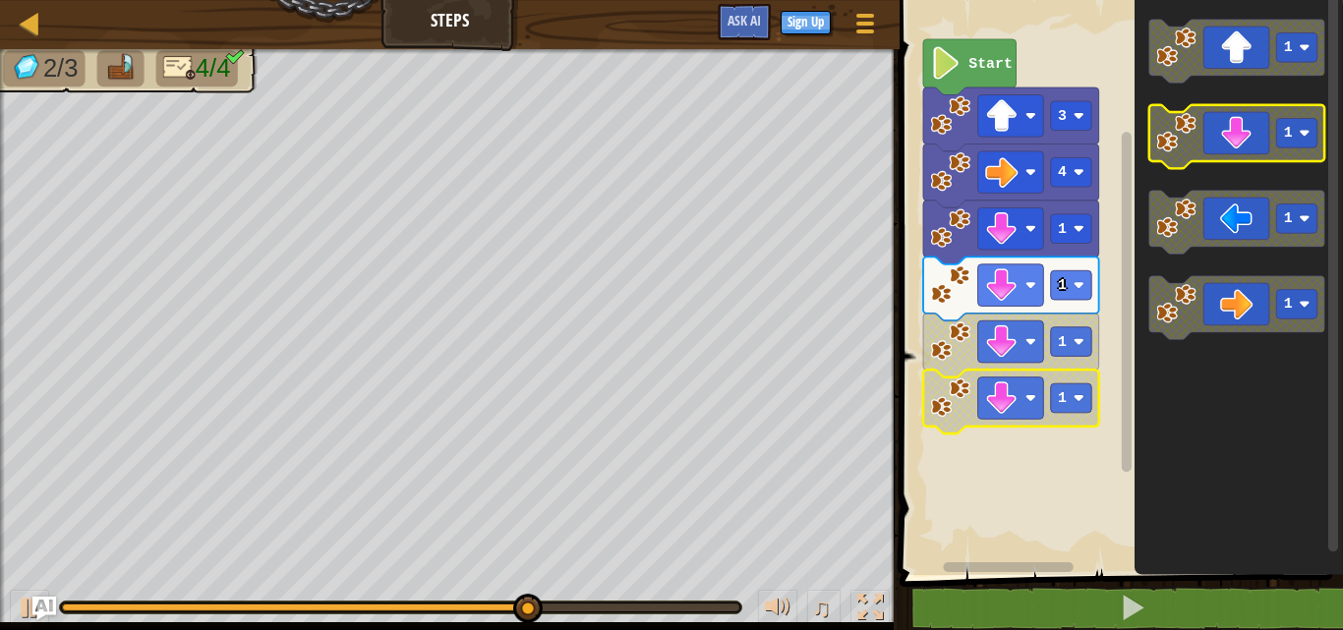
click at [1209, 148] on icon "Blockly Workspace" at bounding box center [1237, 137] width 176 height 64
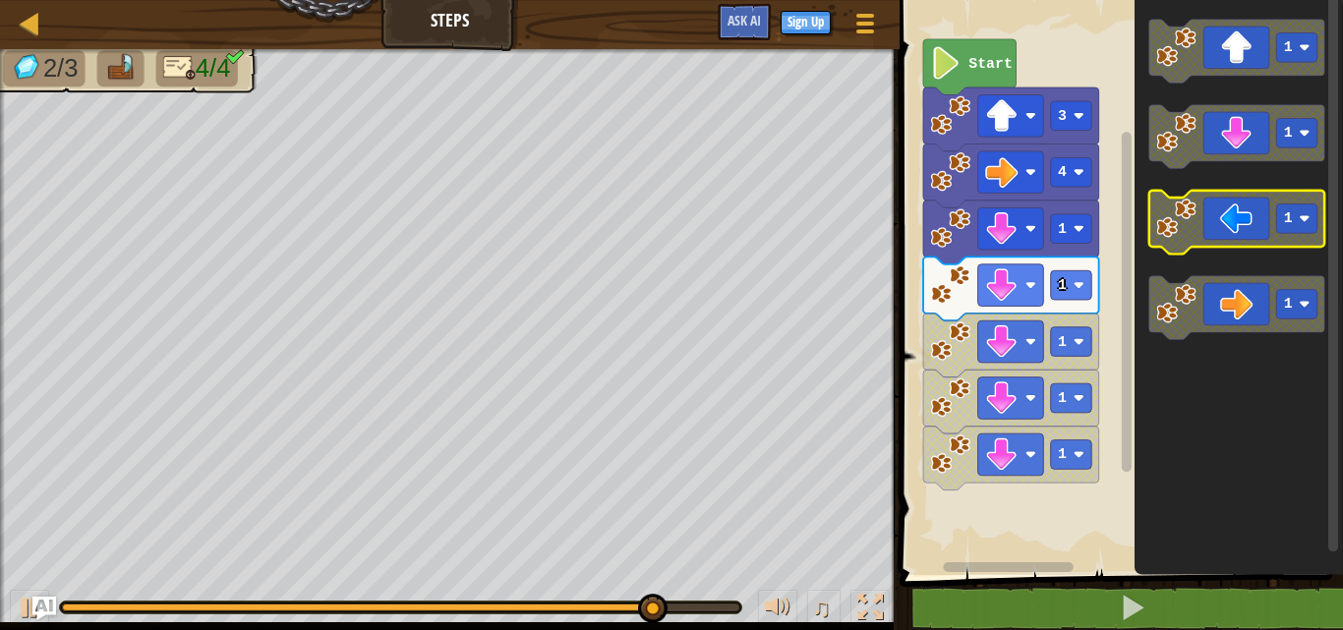
click at [1199, 235] on icon "Blockly Workspace" at bounding box center [1237, 223] width 176 height 64
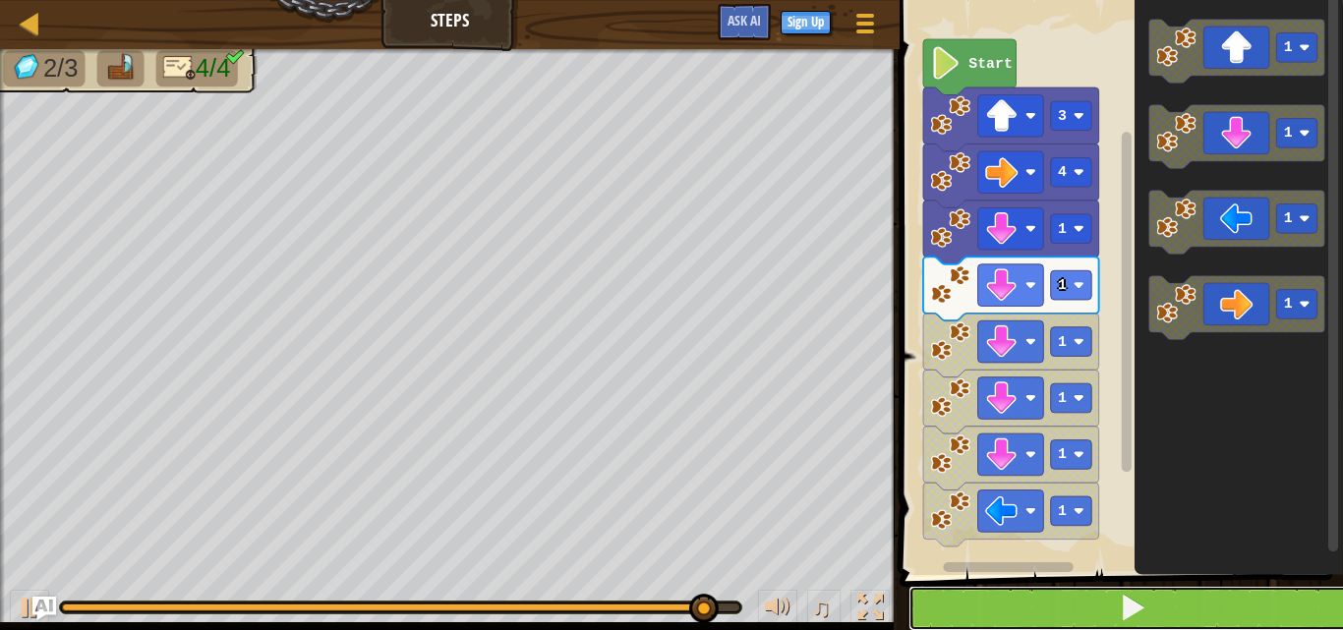
click at [1114, 607] on button at bounding box center [1133, 608] width 449 height 45
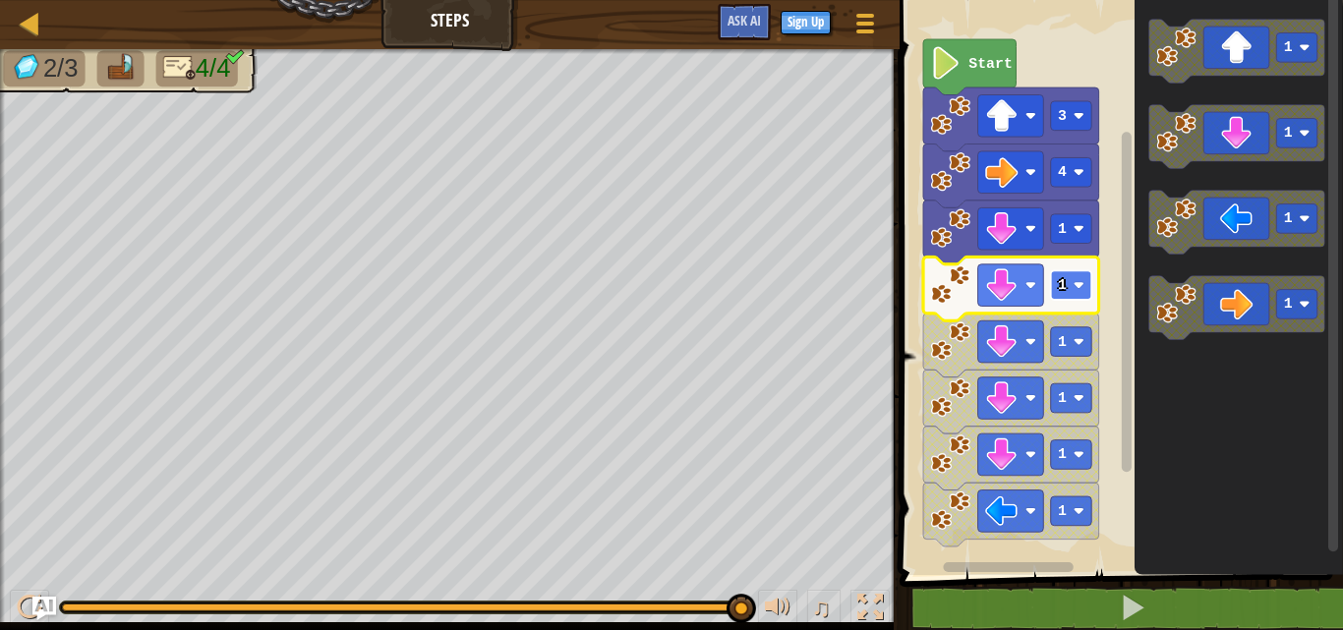
click at [1080, 294] on rect "Blockly Workspace" at bounding box center [1070, 285] width 41 height 30
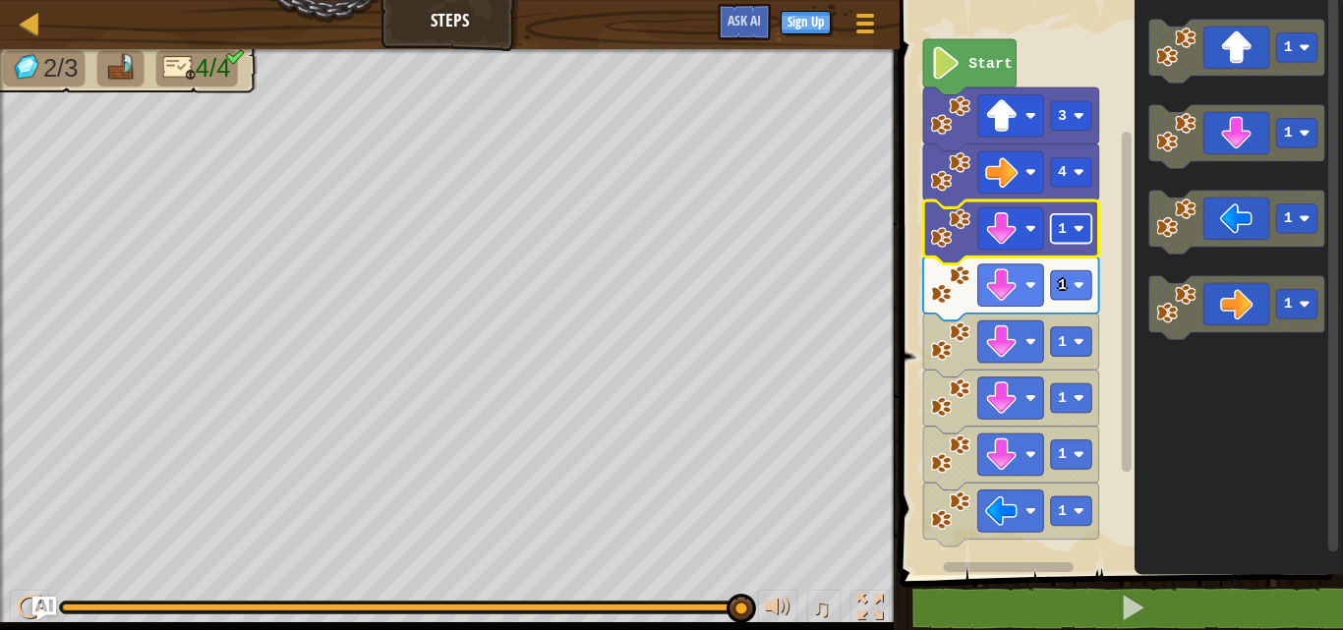
click at [1071, 235] on rect "Blockly Workspace" at bounding box center [1070, 229] width 41 height 30
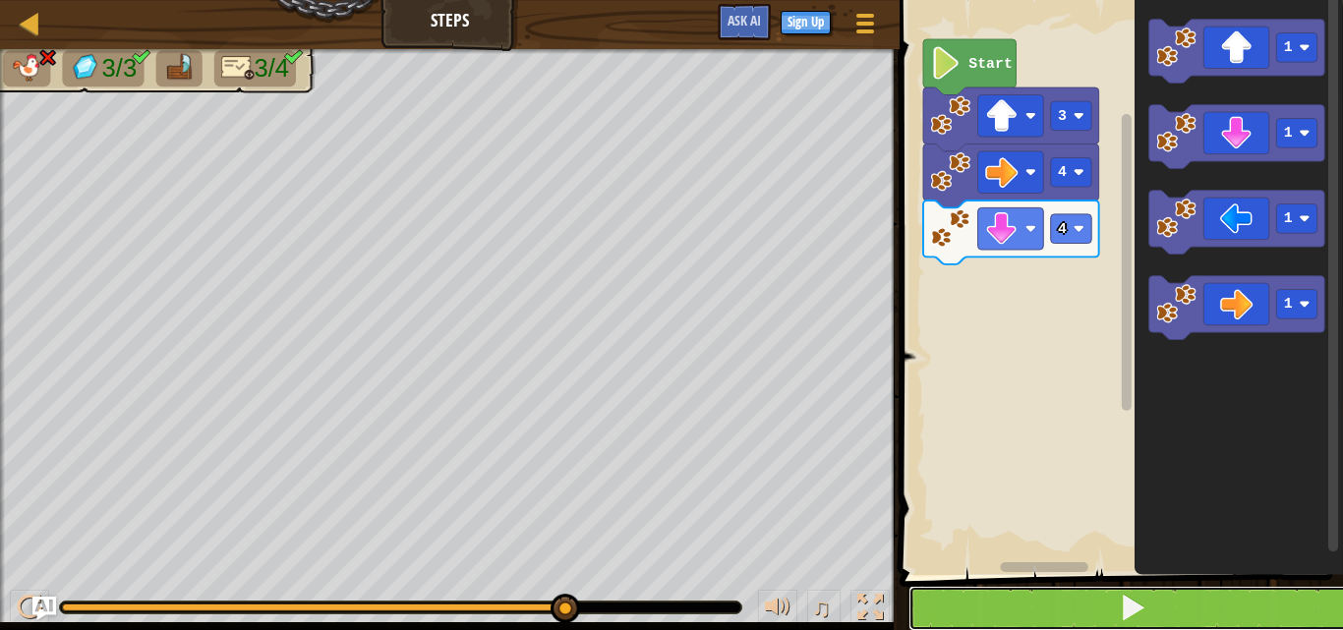
click at [1185, 616] on button at bounding box center [1133, 608] width 449 height 45
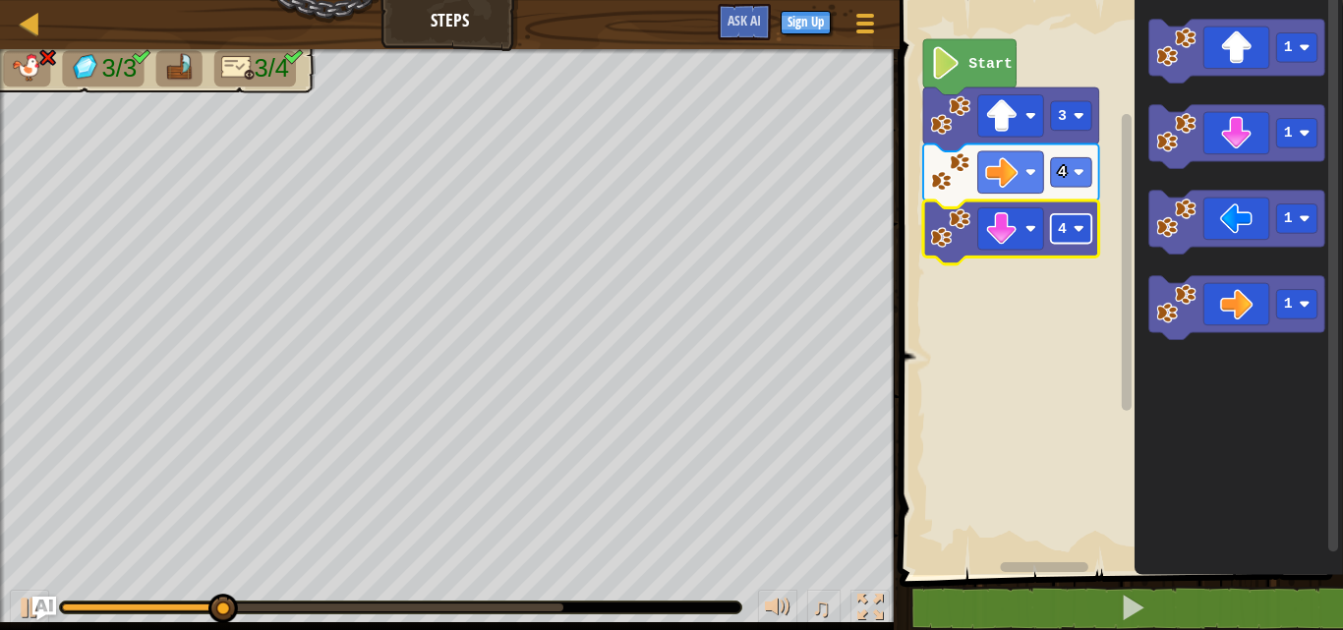
click at [1074, 229] on image "Blockly Workspace" at bounding box center [1078, 228] width 11 height 11
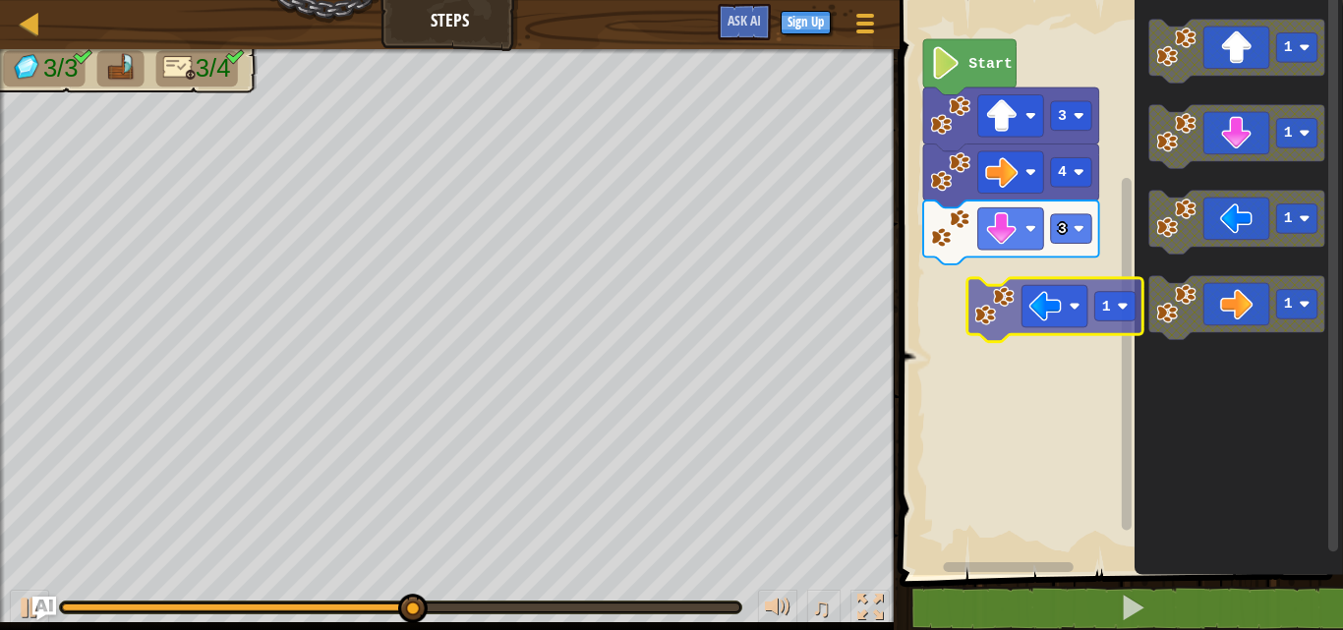
click at [1014, 283] on div "Start 3 4 3 1 1 1 1 1" at bounding box center [1118, 282] width 449 height 585
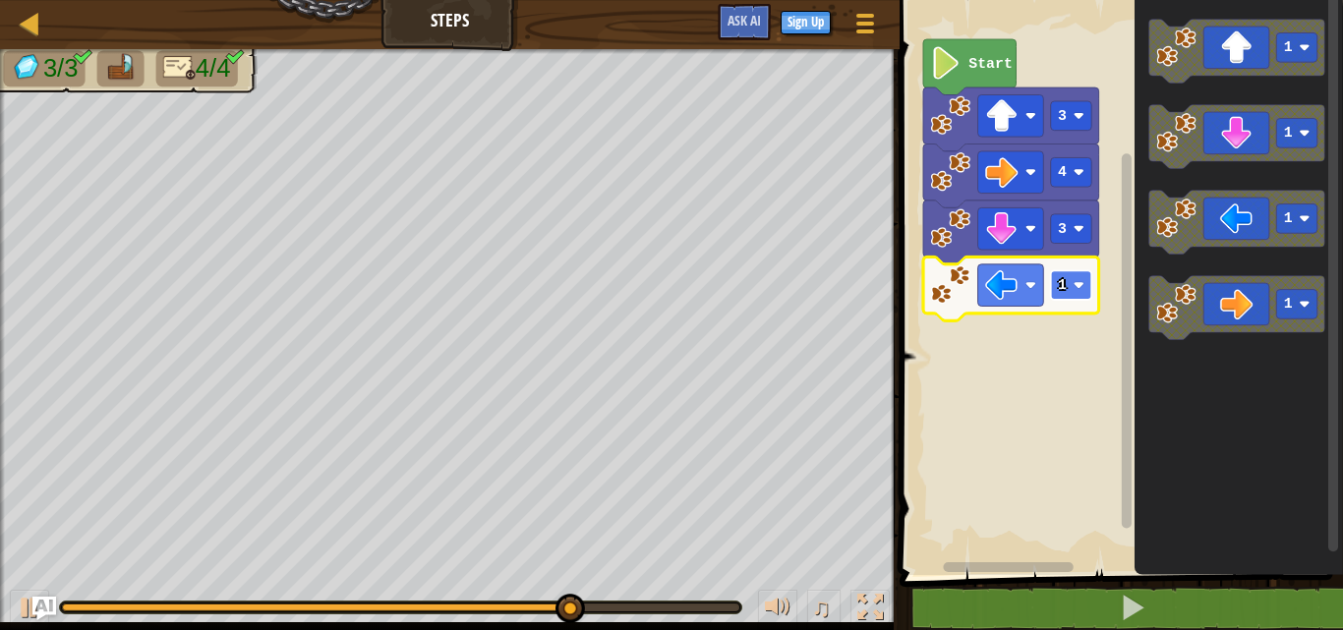
click at [1080, 291] on rect "Blockly Workspace" at bounding box center [1070, 285] width 41 height 30
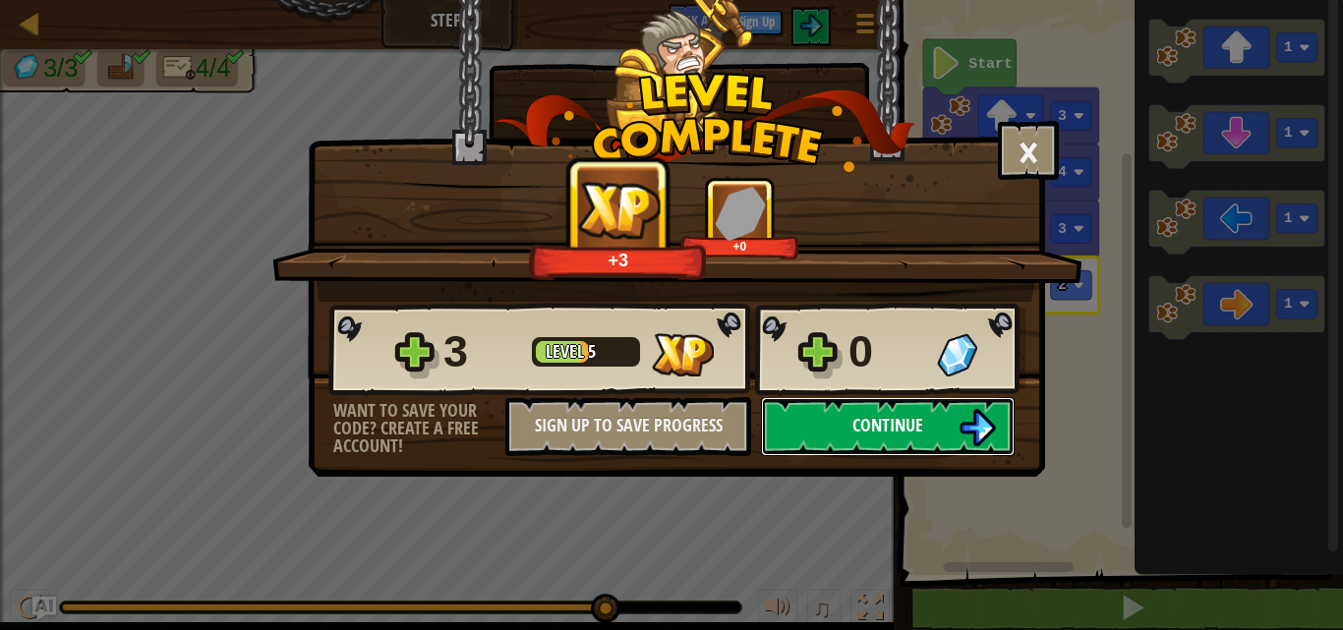
click at [934, 404] on button "Continue" at bounding box center [888, 426] width 254 height 59
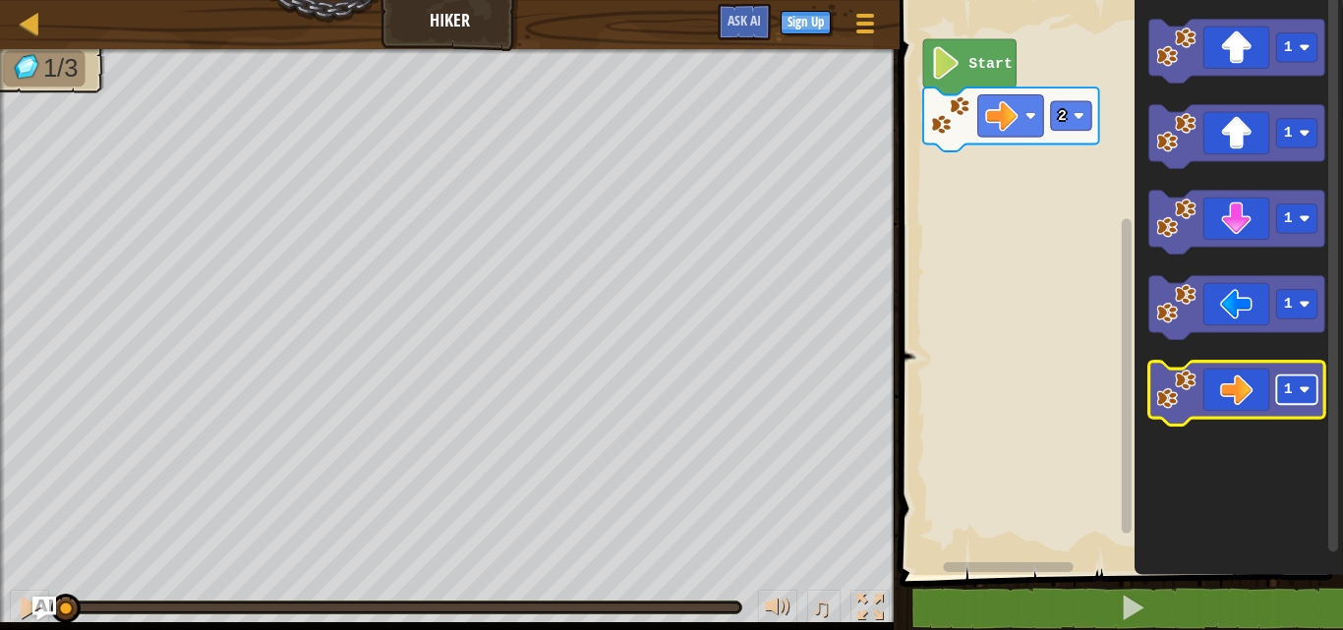
click at [1303, 391] on image "Blockly Workspace" at bounding box center [1304, 390] width 11 height 11
click at [369, 230] on div "Map Hiker Game Menu Sign Up Ask AI 1 הההההההההההההההההההההההההההההההההההההההההה…" at bounding box center [671, 315] width 1343 height 630
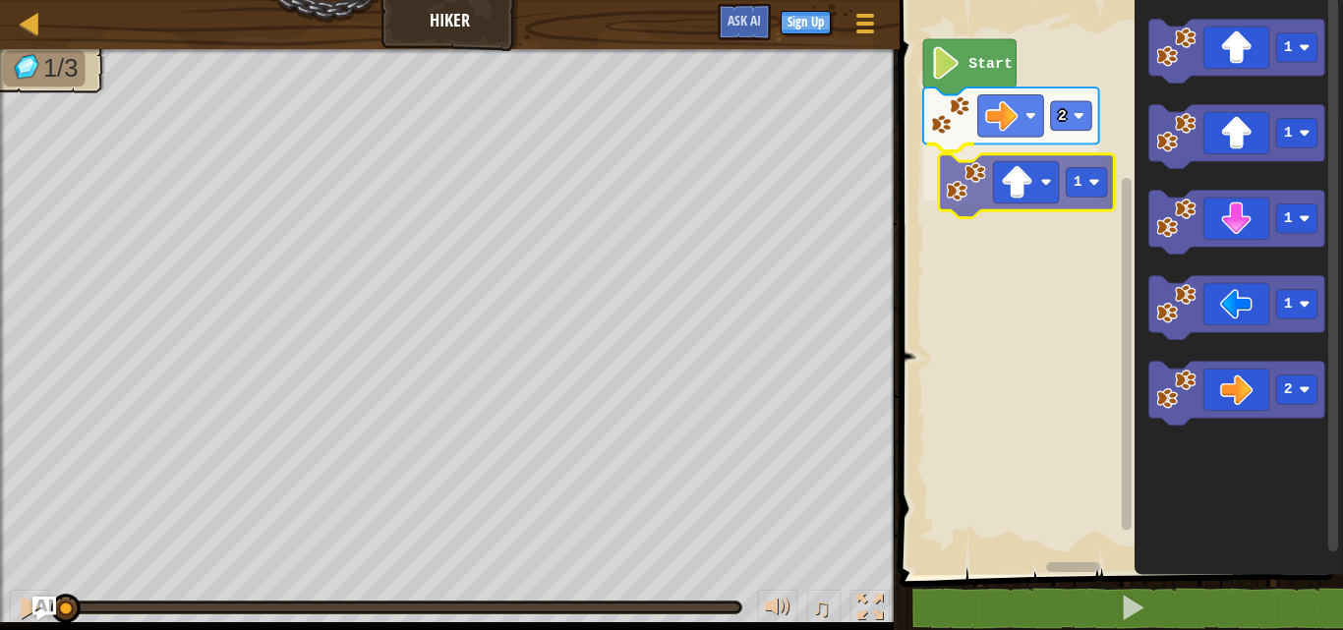
click at [994, 197] on div "2 1 Start 1 1 1 1 2 1" at bounding box center [1118, 282] width 449 height 585
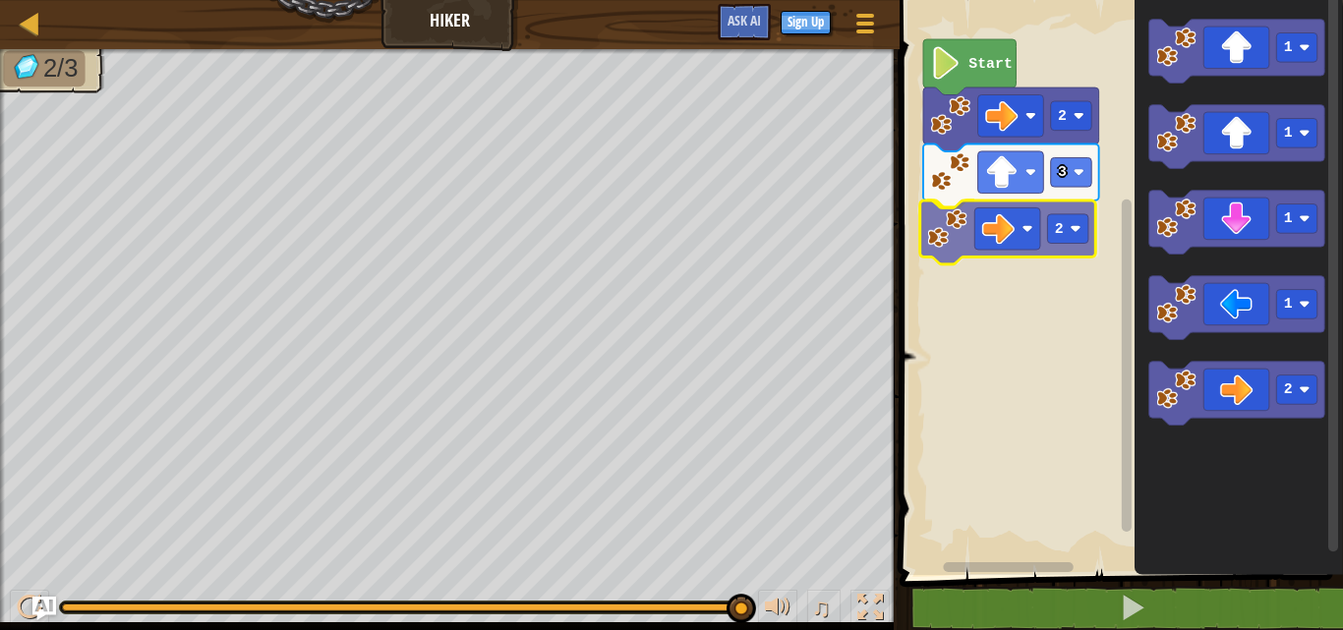
click at [964, 229] on div "Start 2 3 2 1 1 1 1 2 2" at bounding box center [1118, 282] width 449 height 585
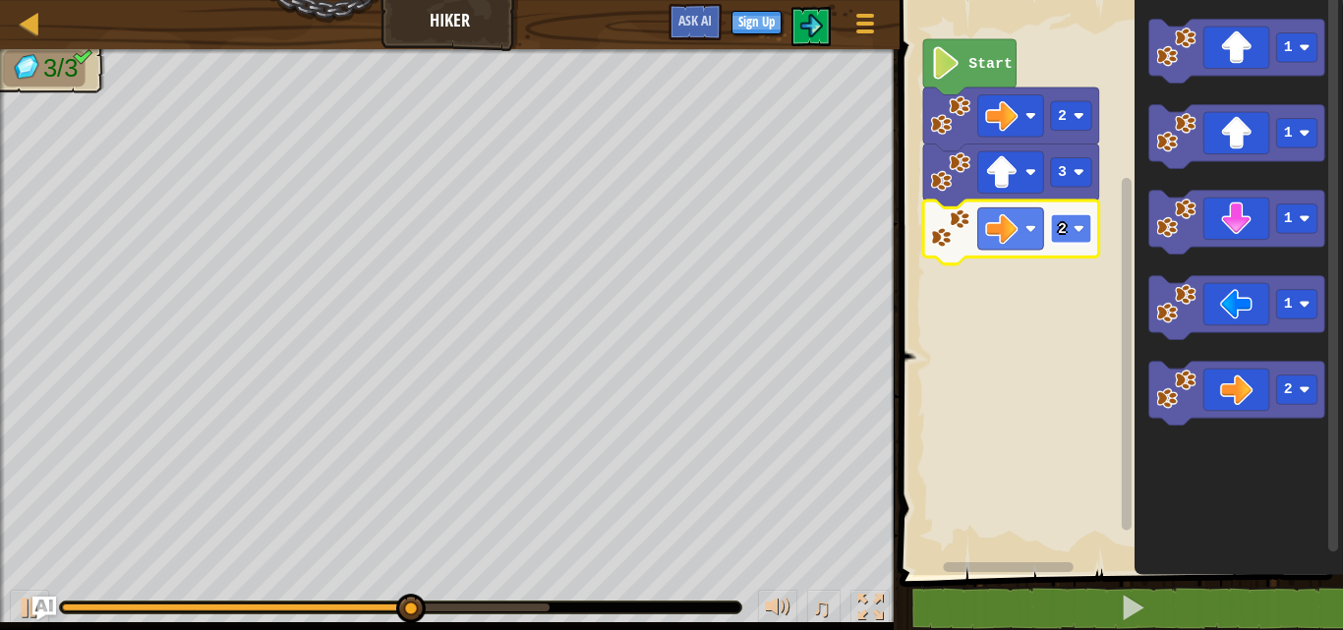
click at [1078, 231] on image "Blockly Workspace" at bounding box center [1078, 228] width 11 height 11
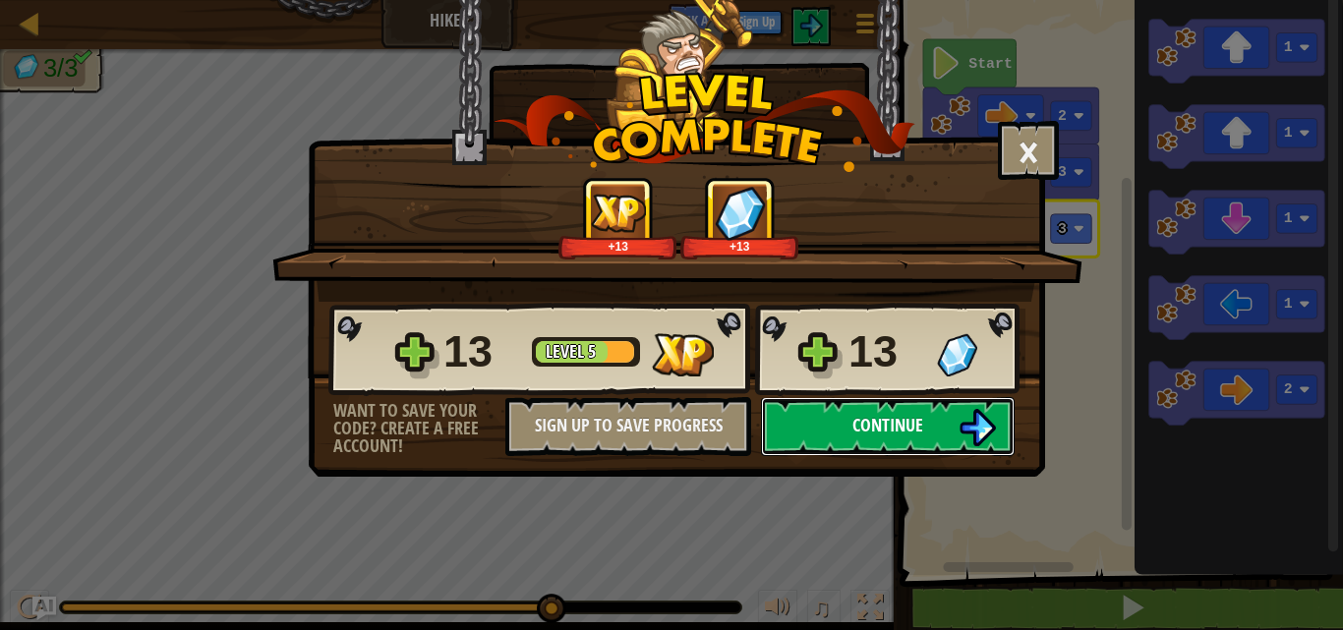
click at [867, 417] on span "Continue" at bounding box center [888, 425] width 71 height 25
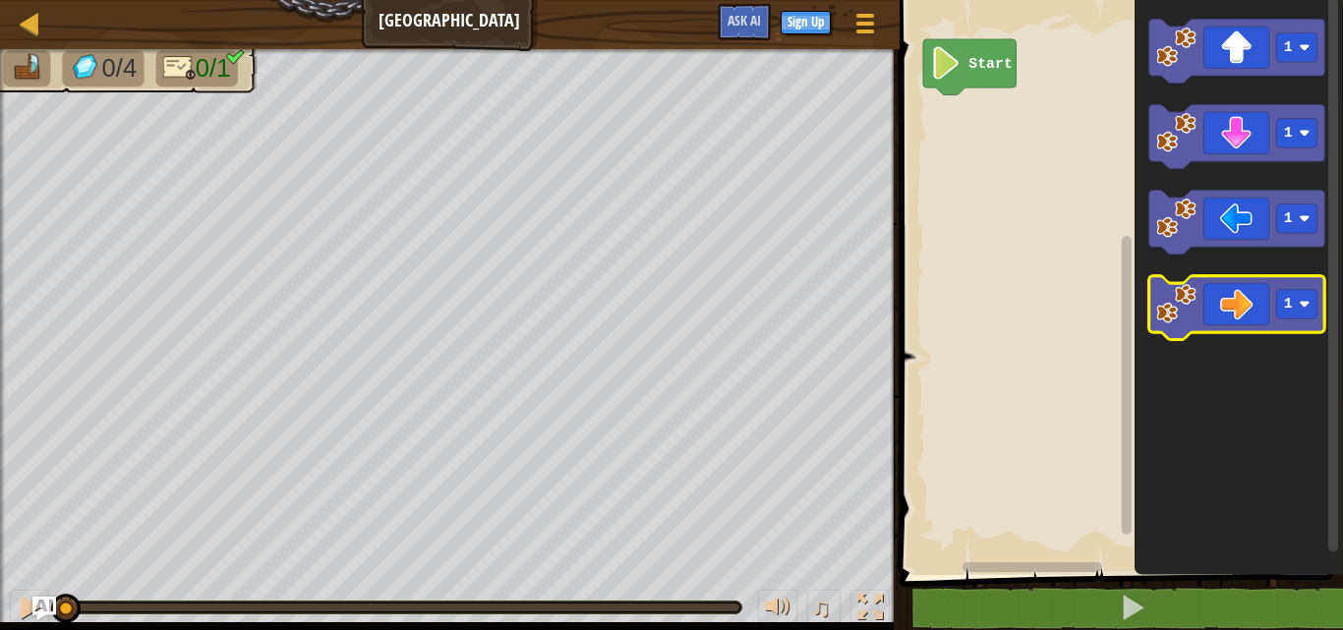
click at [1240, 321] on icon "Blockly Workspace" at bounding box center [1237, 308] width 176 height 64
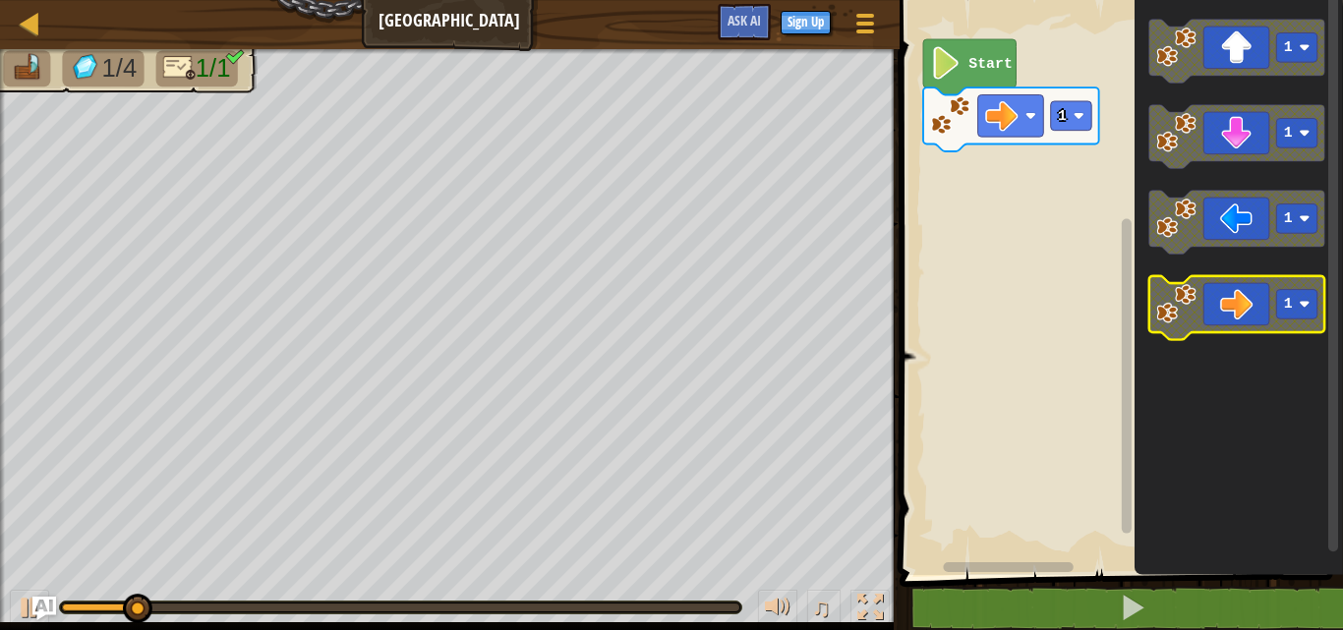
click at [1240, 321] on icon "Blockly Workspace" at bounding box center [1237, 308] width 176 height 64
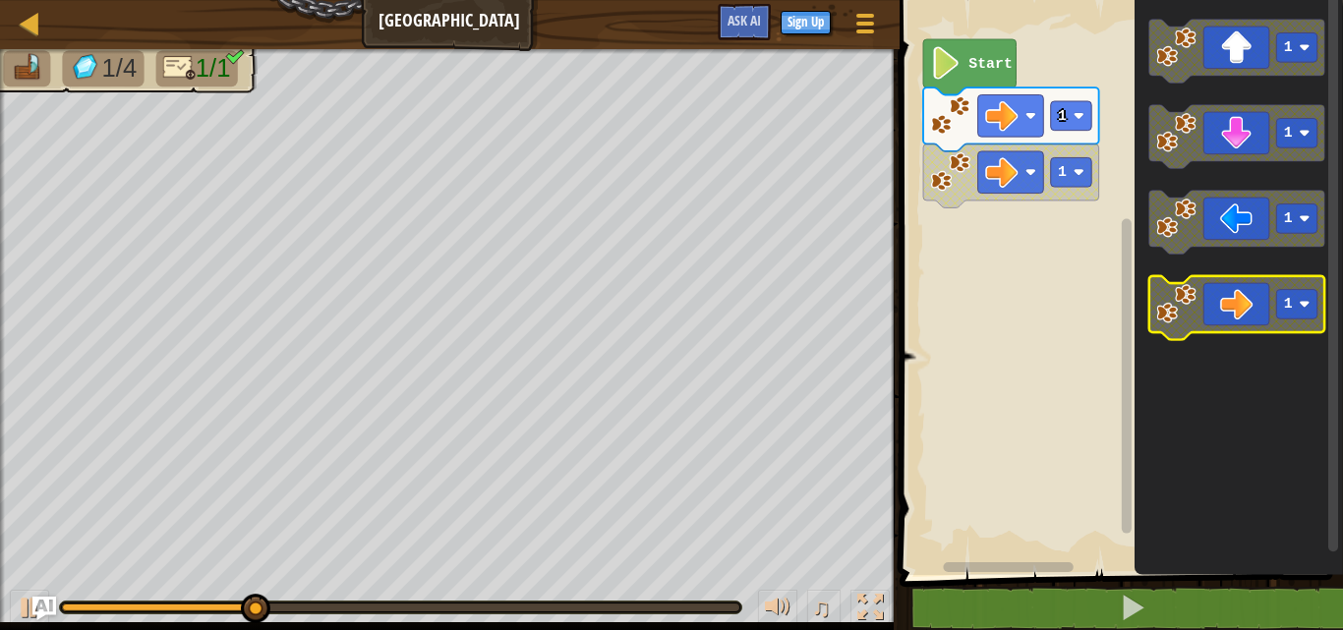
click at [1240, 321] on icon "Blockly Workspace" at bounding box center [1237, 308] width 176 height 64
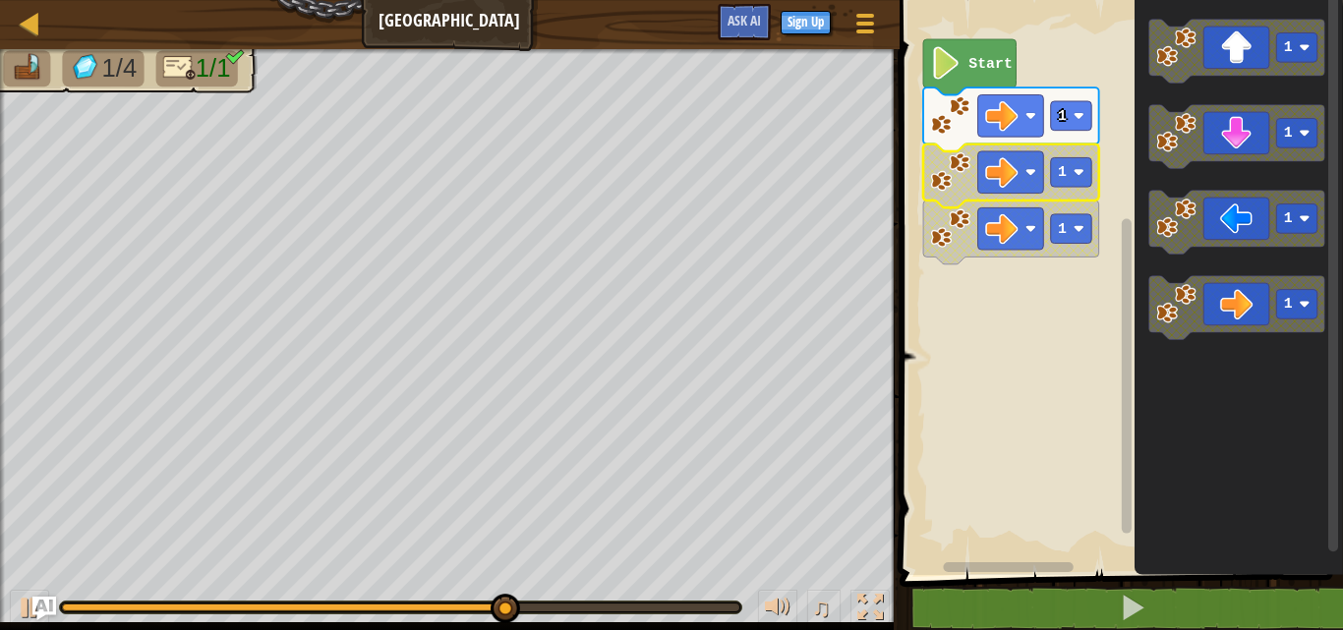
click at [1106, 107] on rect "Blockly Workspace" at bounding box center [1118, 282] width 449 height 585
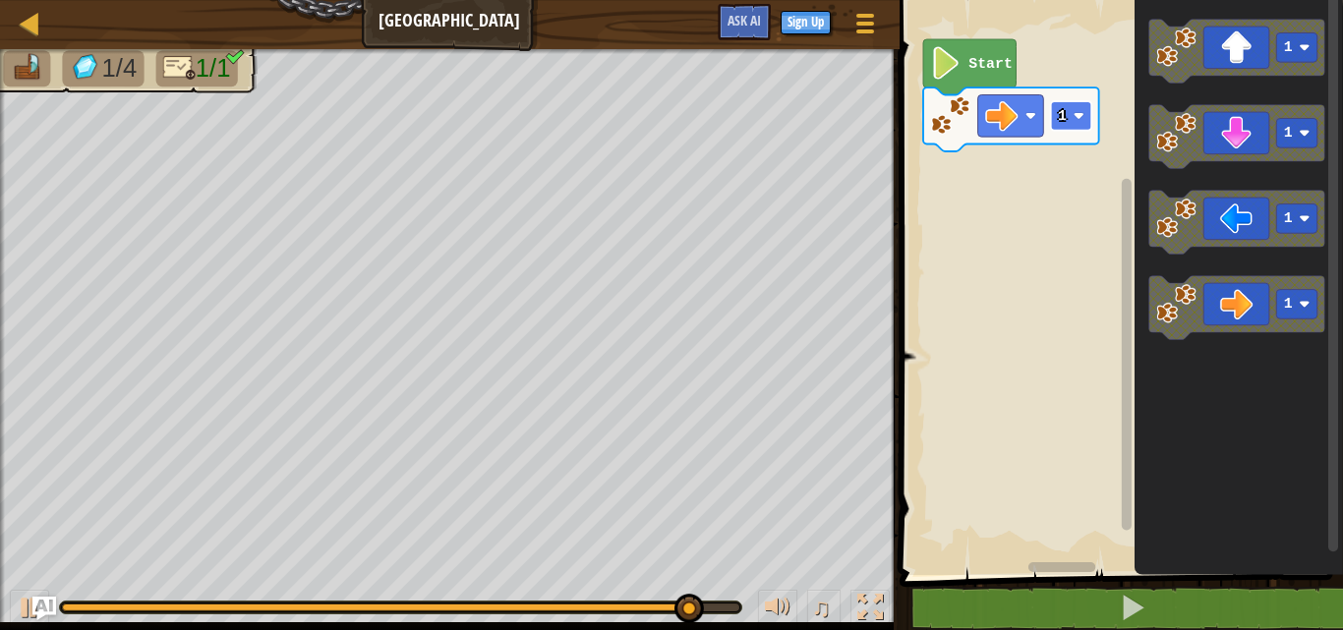
click at [1077, 123] on rect "Blockly Workspace" at bounding box center [1070, 116] width 41 height 30
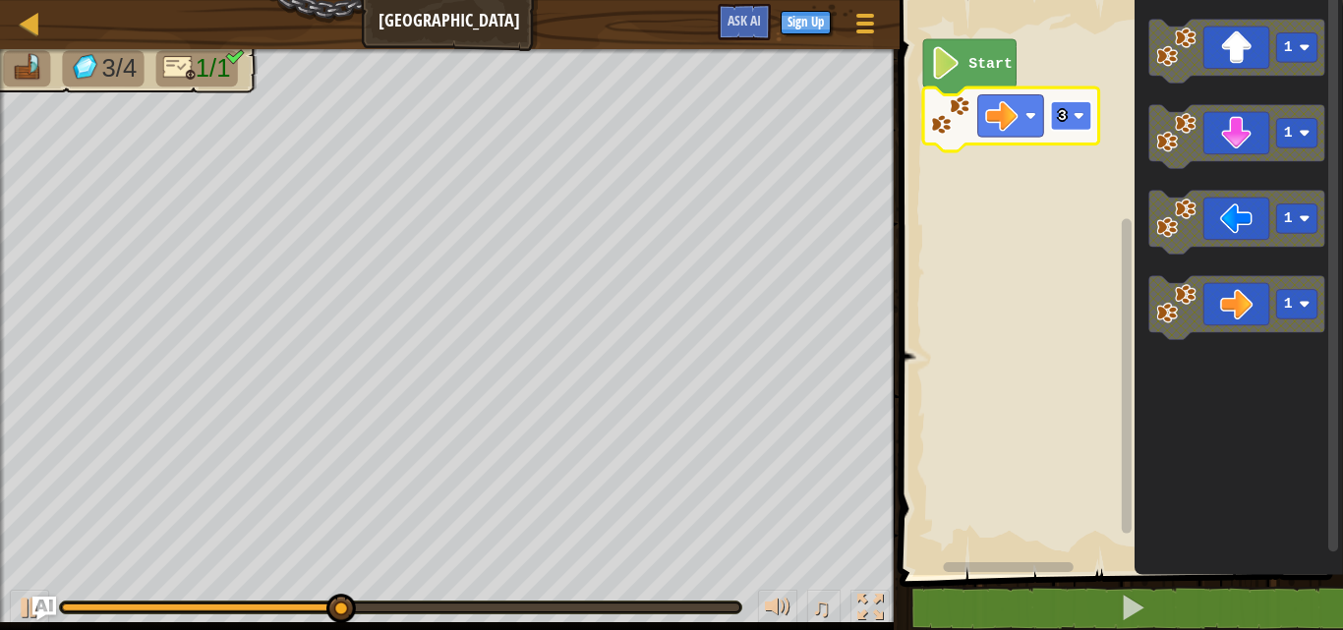
click at [1076, 123] on rect "Blockly Workspace" at bounding box center [1070, 116] width 41 height 30
click at [1086, 121] on rect "Blockly Workspace" at bounding box center [1070, 116] width 41 height 30
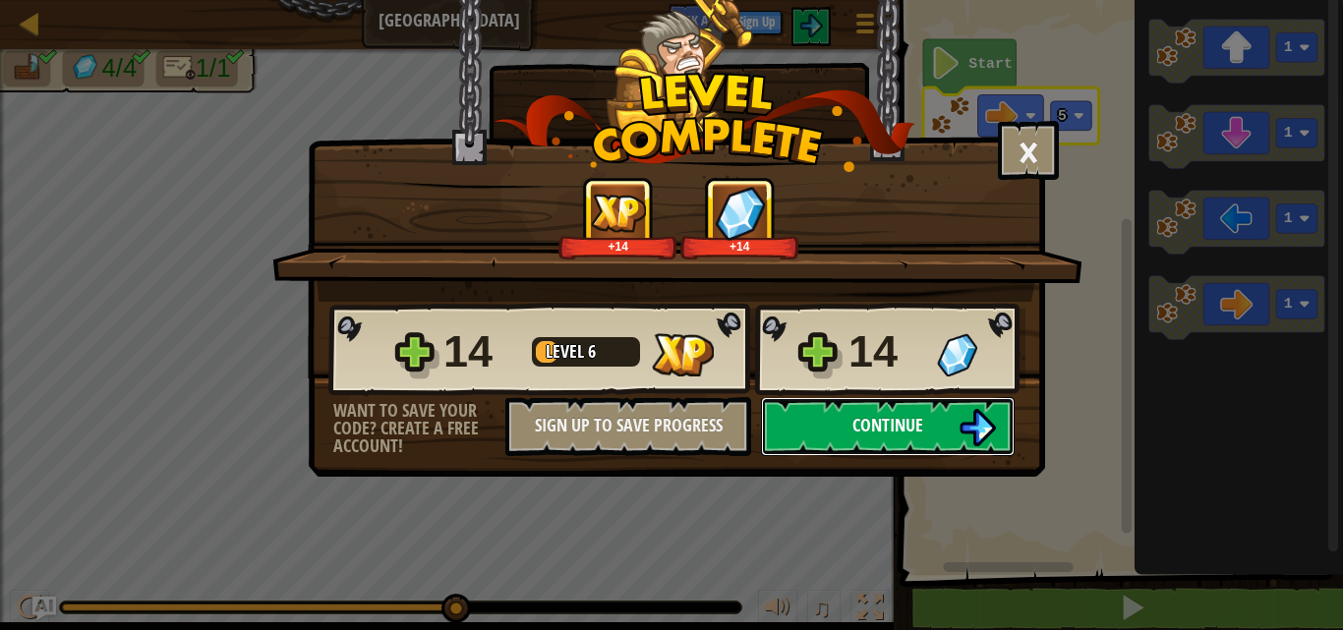
click at [890, 418] on span "Continue" at bounding box center [888, 425] width 71 height 25
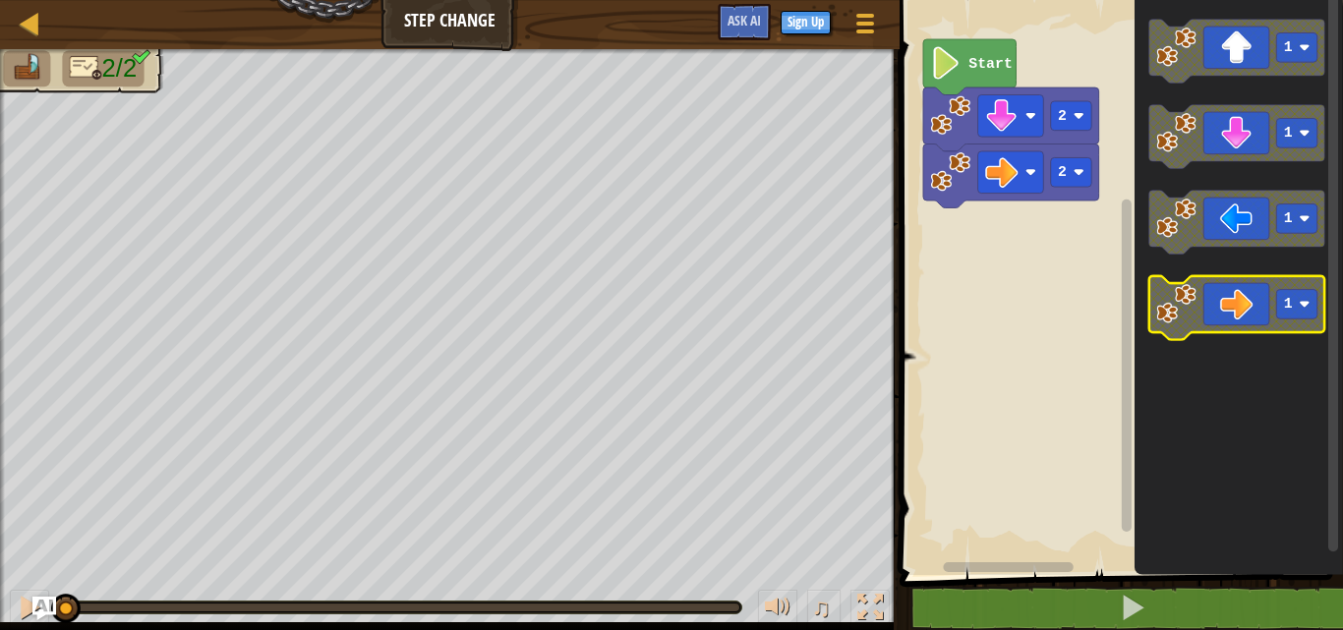
click at [1291, 317] on rect "Blockly Workspace" at bounding box center [1297, 305] width 41 height 30
click at [1078, 305] on div "2 2 Start 1 1 1 3" at bounding box center [1118, 282] width 449 height 585
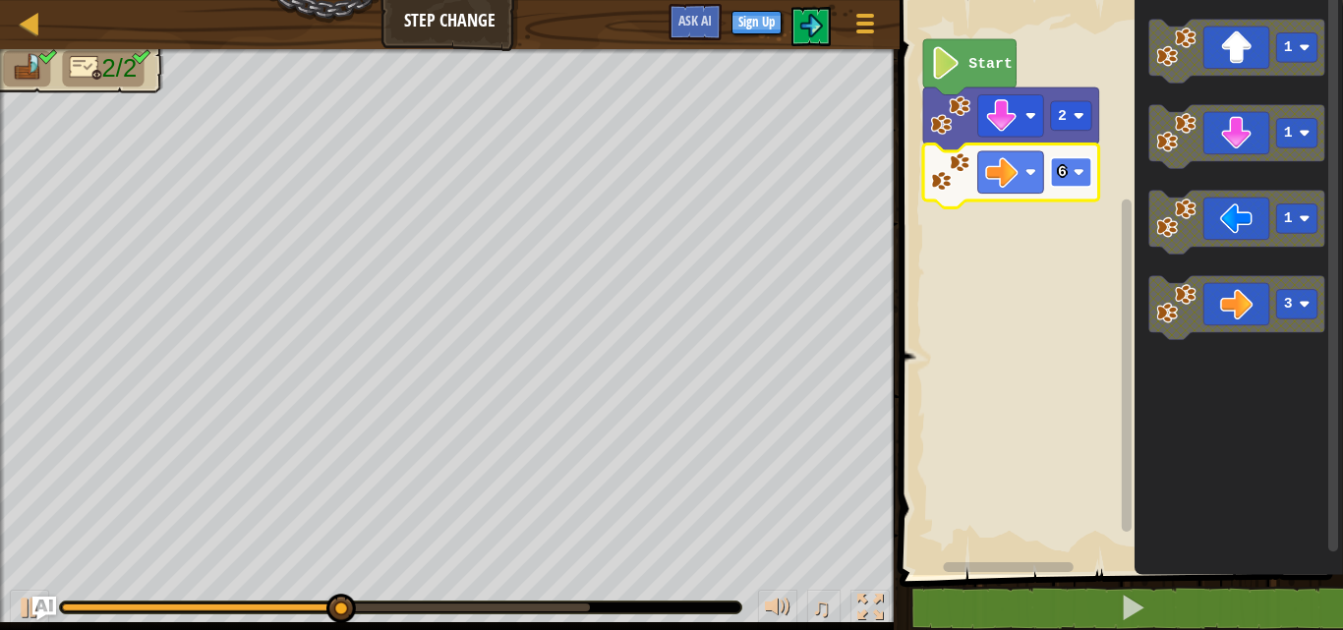
click at [1083, 172] on image "Blockly Workspace" at bounding box center [1078, 172] width 11 height 11
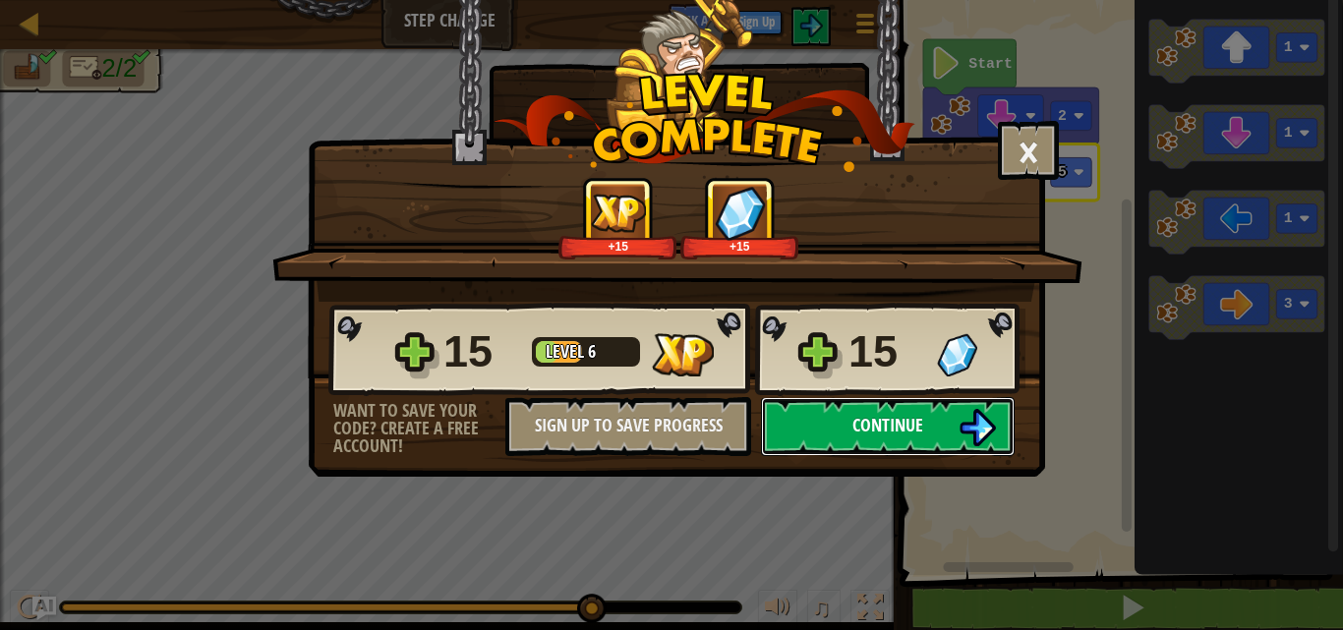
click at [971, 437] on img at bounding box center [977, 427] width 37 height 37
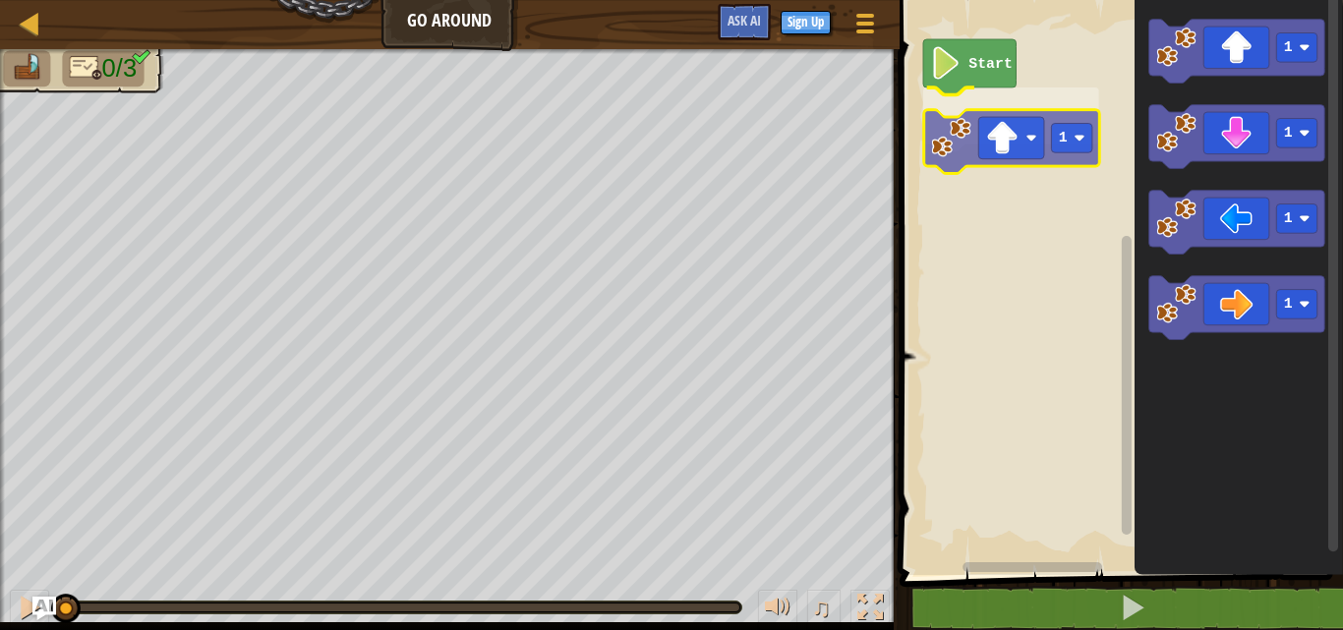
click at [949, 139] on div "Start 1 1 1 1 1 1" at bounding box center [1118, 282] width 449 height 585
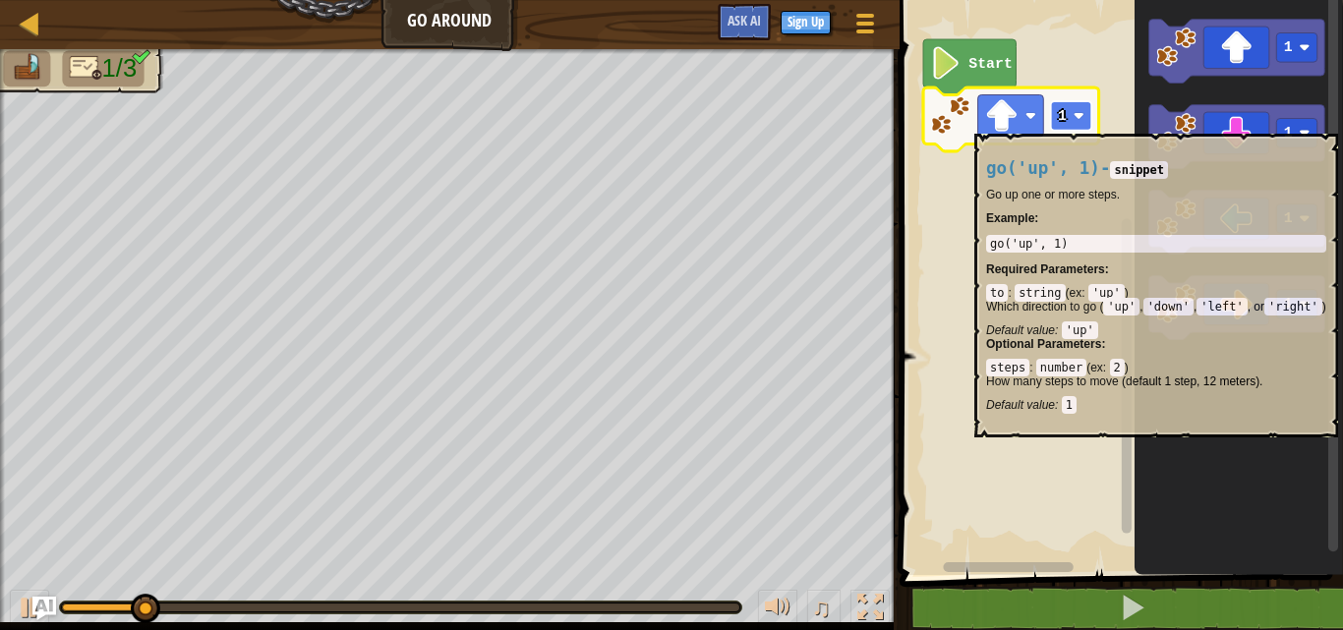
click at [1076, 124] on rect "Blockly Workspace" at bounding box center [1070, 116] width 41 height 30
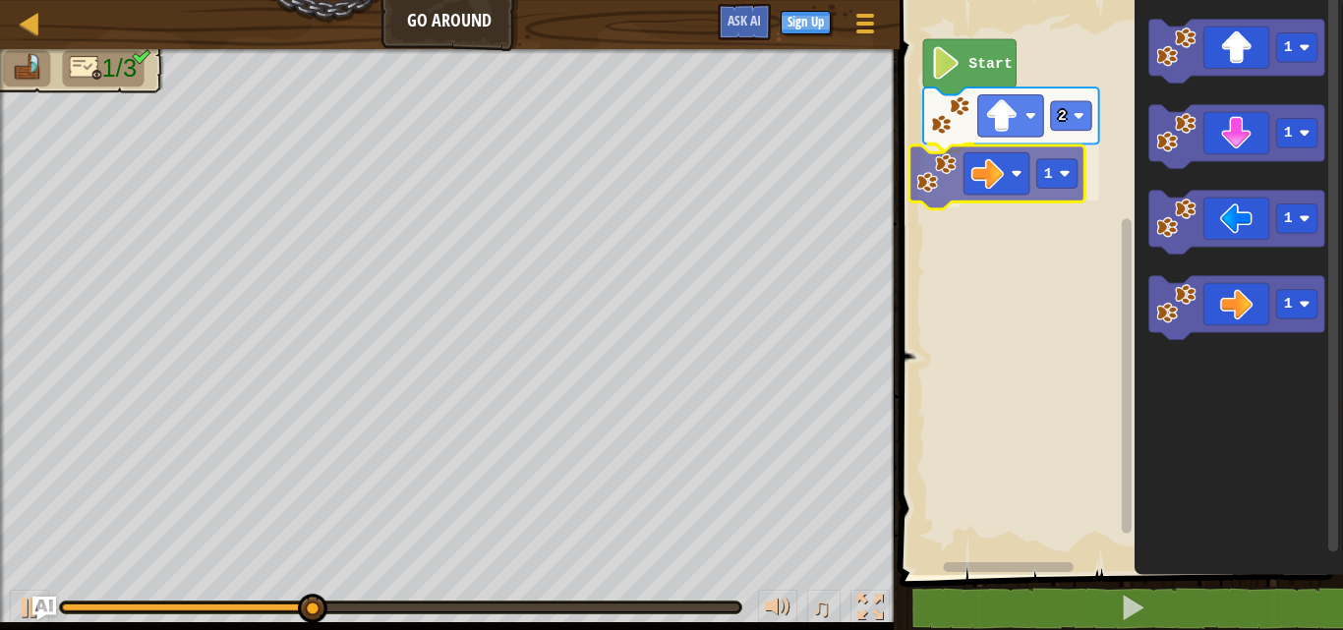
click at [1015, 173] on div "Start 2 1 1 1 1 1 1" at bounding box center [1118, 282] width 449 height 585
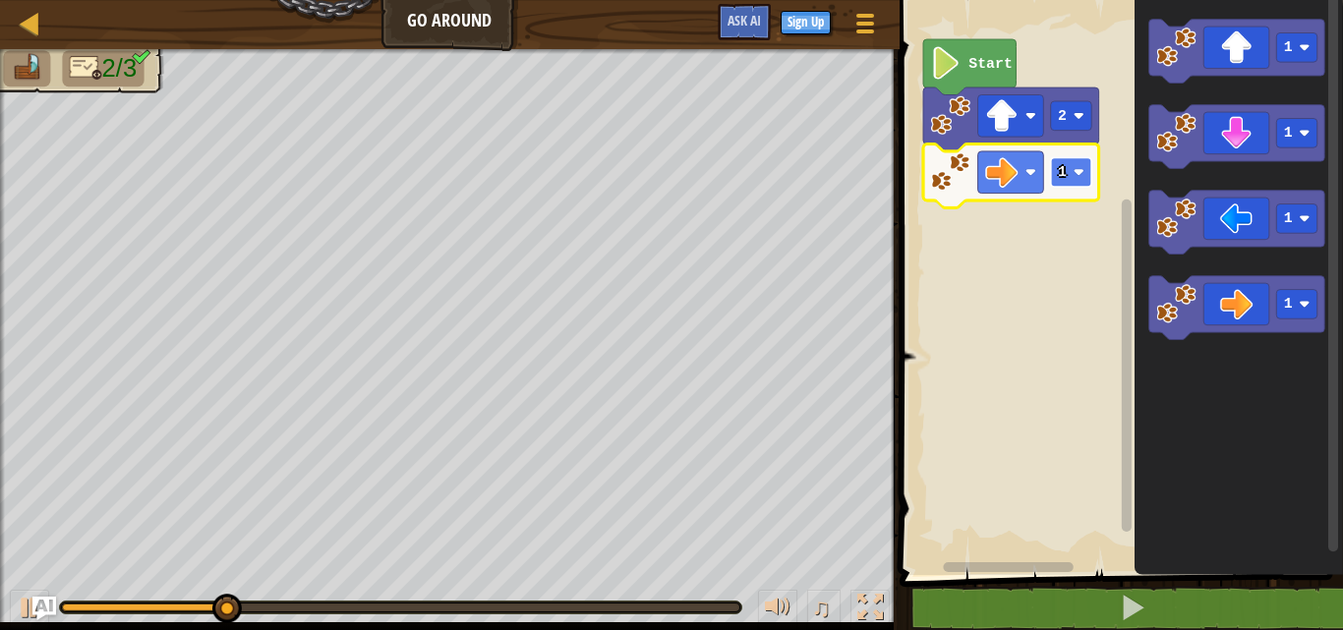
click at [1077, 167] on image "Blockly Workspace" at bounding box center [1078, 172] width 11 height 11
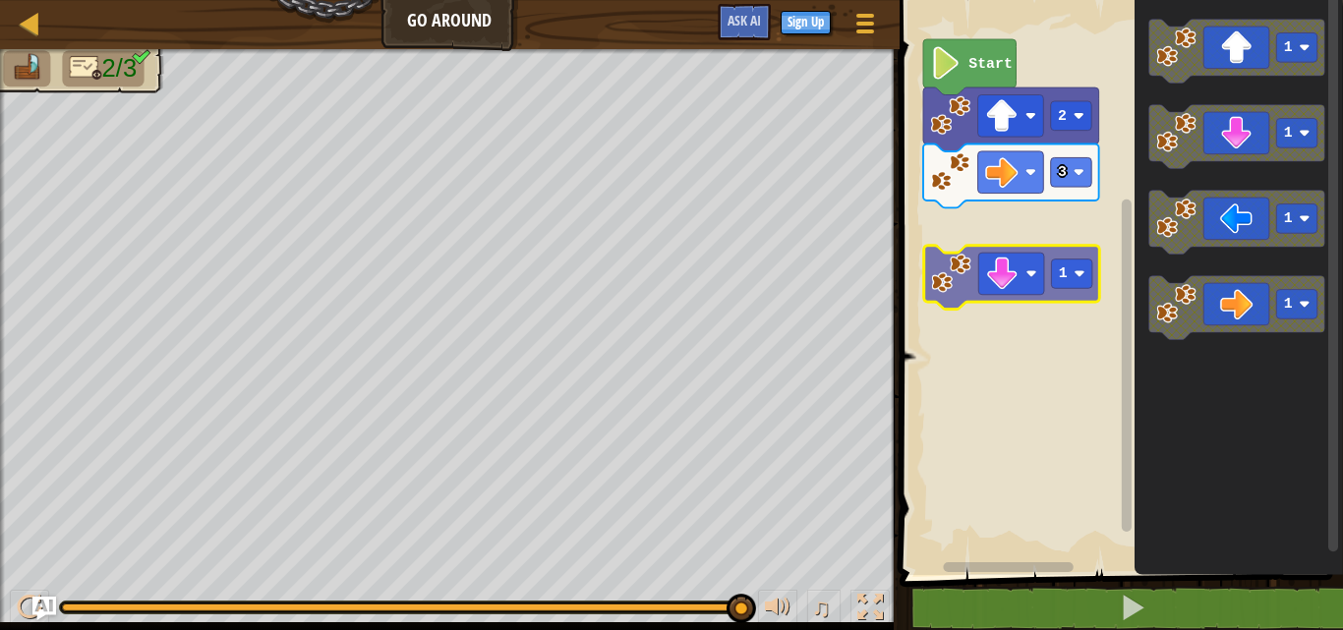
click at [1026, 289] on div "Start 2 3 1 1 1 1 1" at bounding box center [1118, 282] width 449 height 585
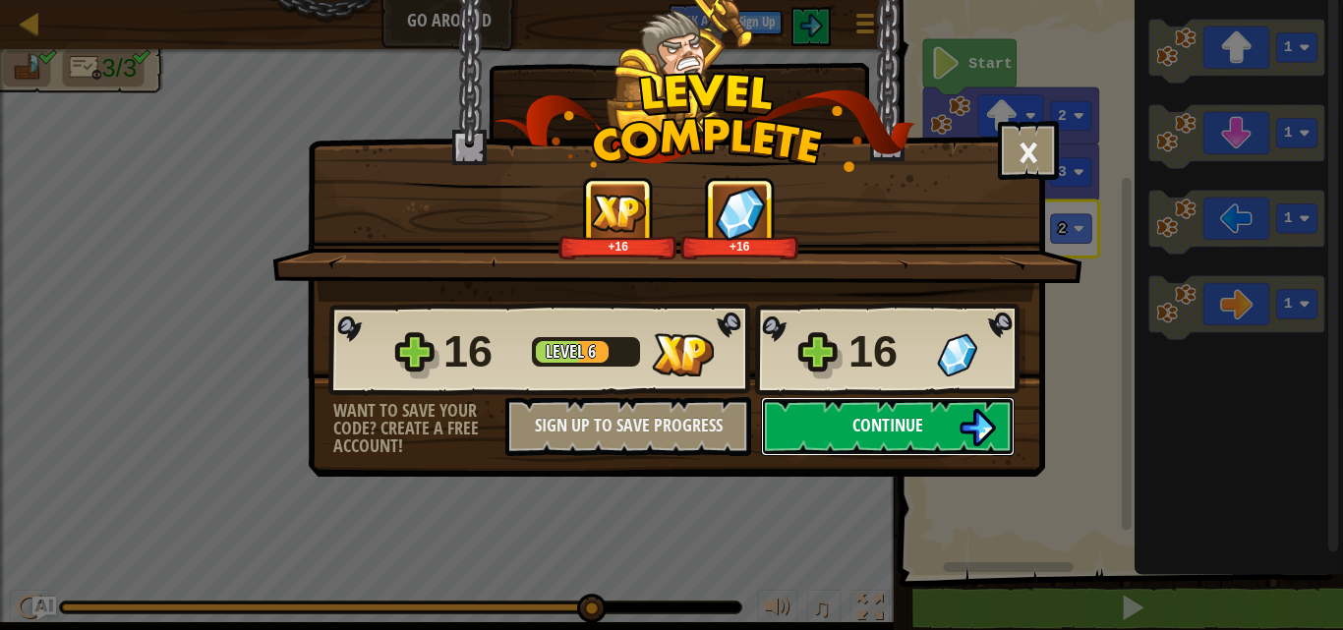
click at [821, 418] on button "Continue" at bounding box center [888, 426] width 254 height 59
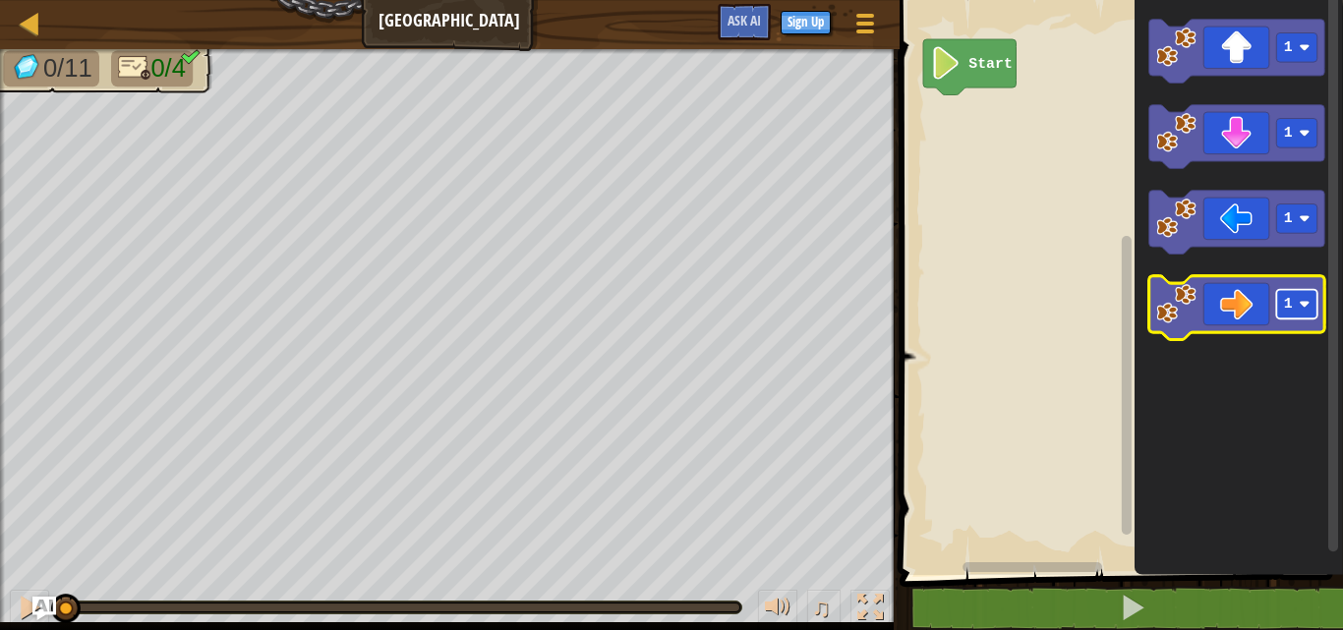
click at [1299, 299] on rect "Blockly Workspace" at bounding box center [1297, 305] width 41 height 30
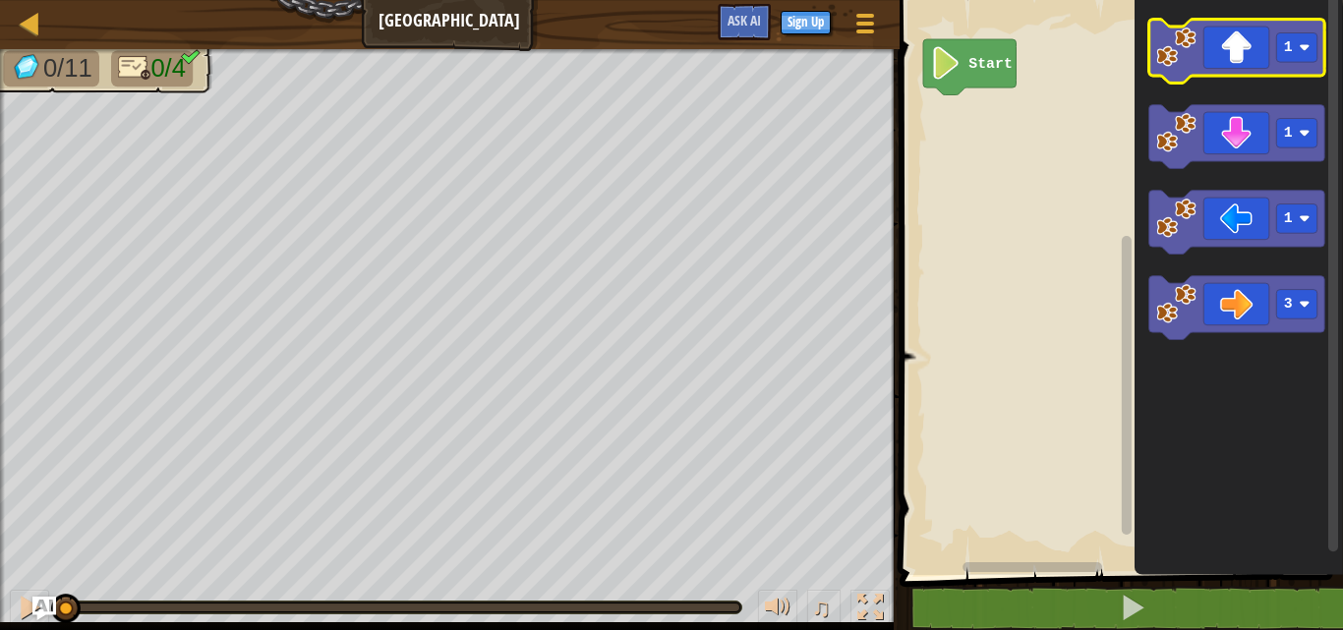
click at [1239, 53] on icon "Blockly Workspace" at bounding box center [1237, 52] width 176 height 64
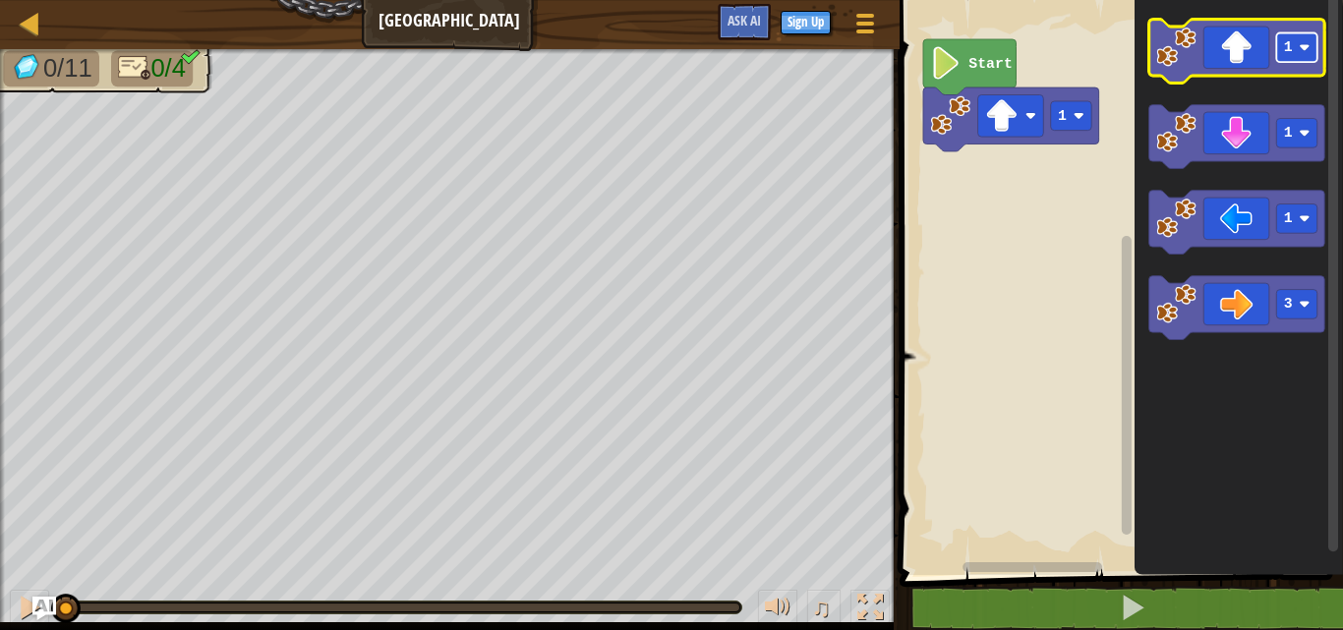
click at [1306, 48] on image "Blockly Workspace" at bounding box center [1304, 47] width 11 height 11
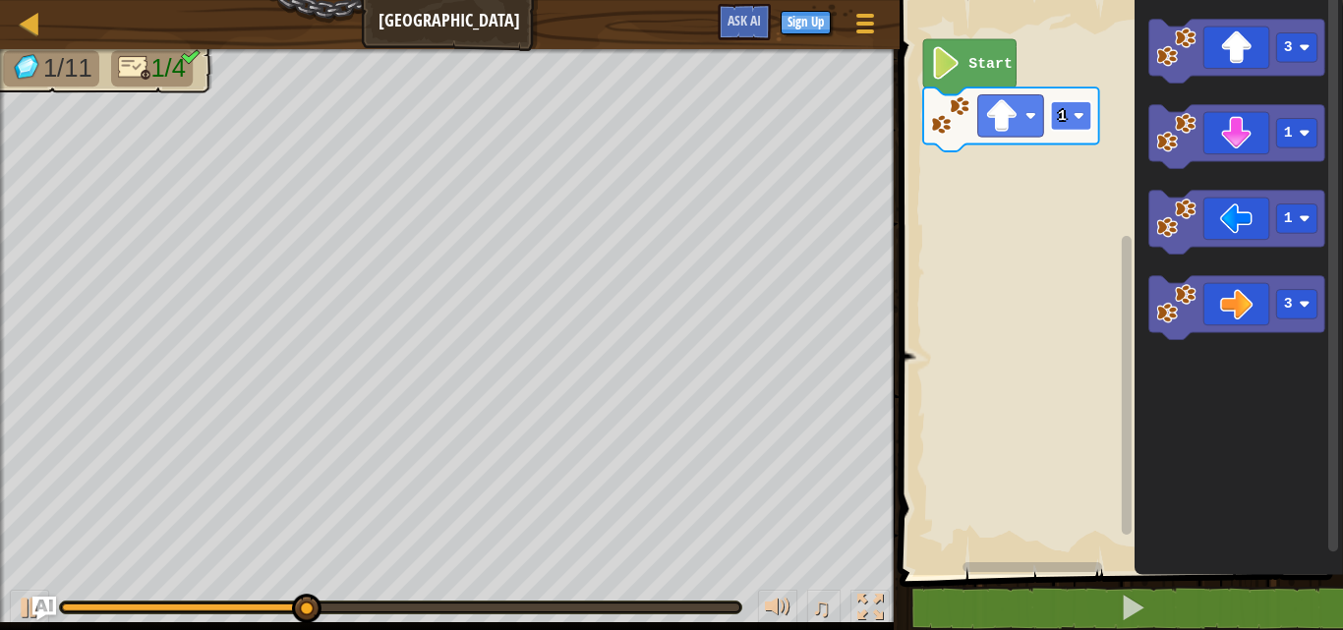
click at [1077, 110] on rect "Blockly Workspace" at bounding box center [1070, 116] width 41 height 30
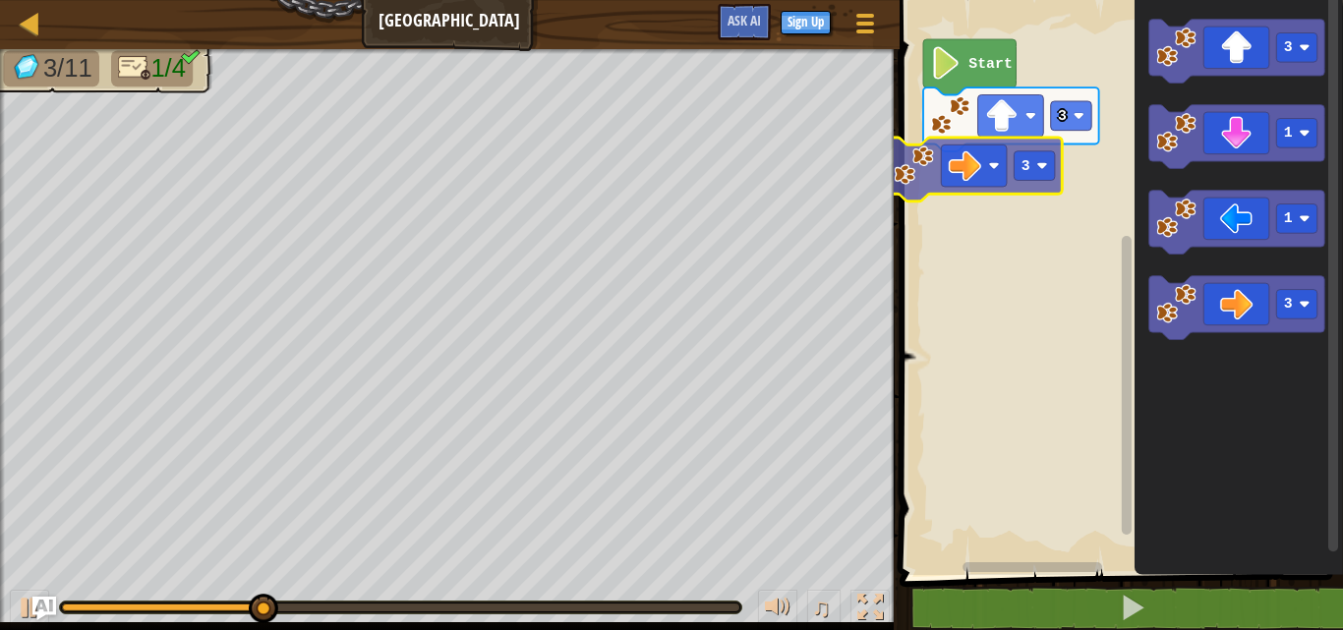
click at [997, 177] on div "Start 3 3 1 1 3 3" at bounding box center [1118, 282] width 449 height 585
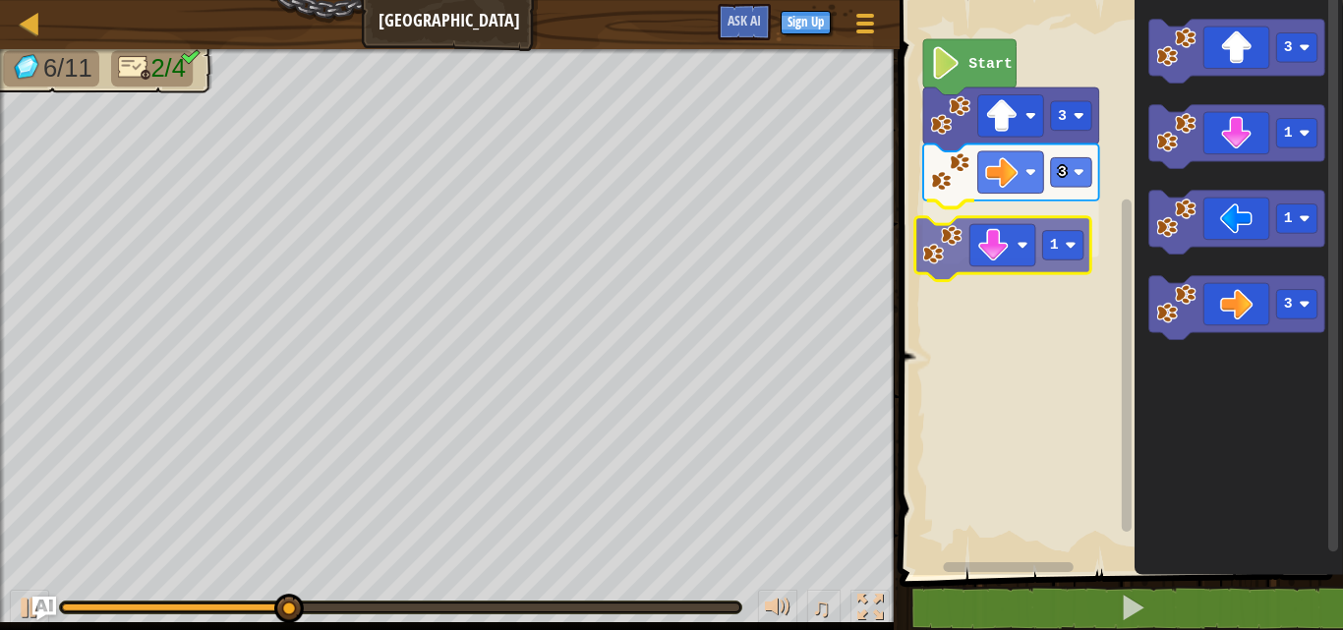
click at [1016, 249] on div "3 1 3 Start 3 1 1 3 1" at bounding box center [1118, 282] width 449 height 585
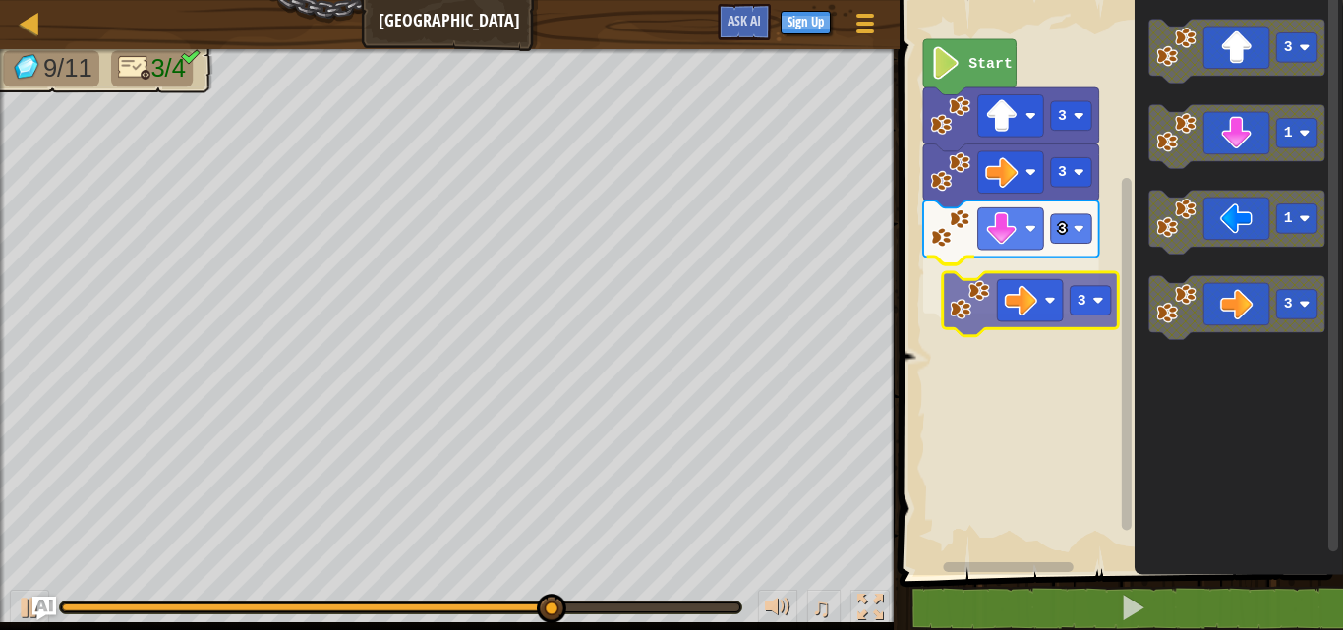
click at [1040, 304] on div "Start 3 3 3 3 3 1 1 3 3" at bounding box center [1118, 282] width 449 height 585
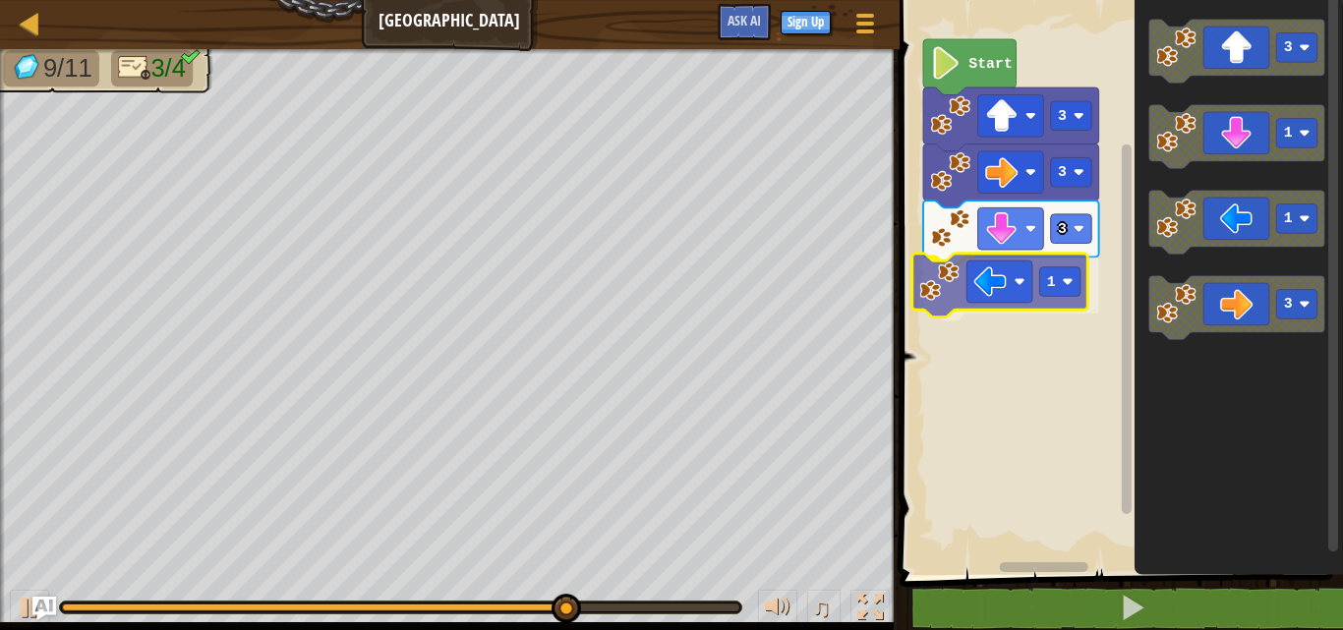
click at [995, 291] on div "Start 3 3 3 1 3 1 1 3 1" at bounding box center [1118, 282] width 449 height 585
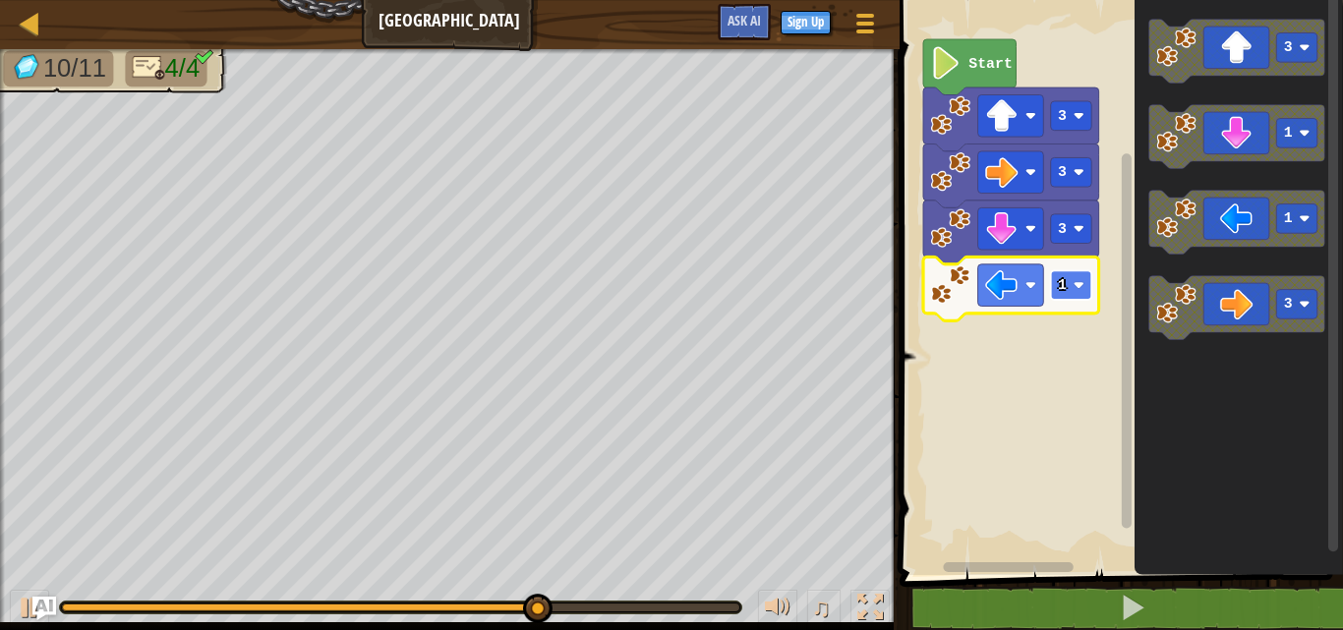
click at [1080, 286] on image "Blockly Workspace" at bounding box center [1078, 285] width 11 height 11
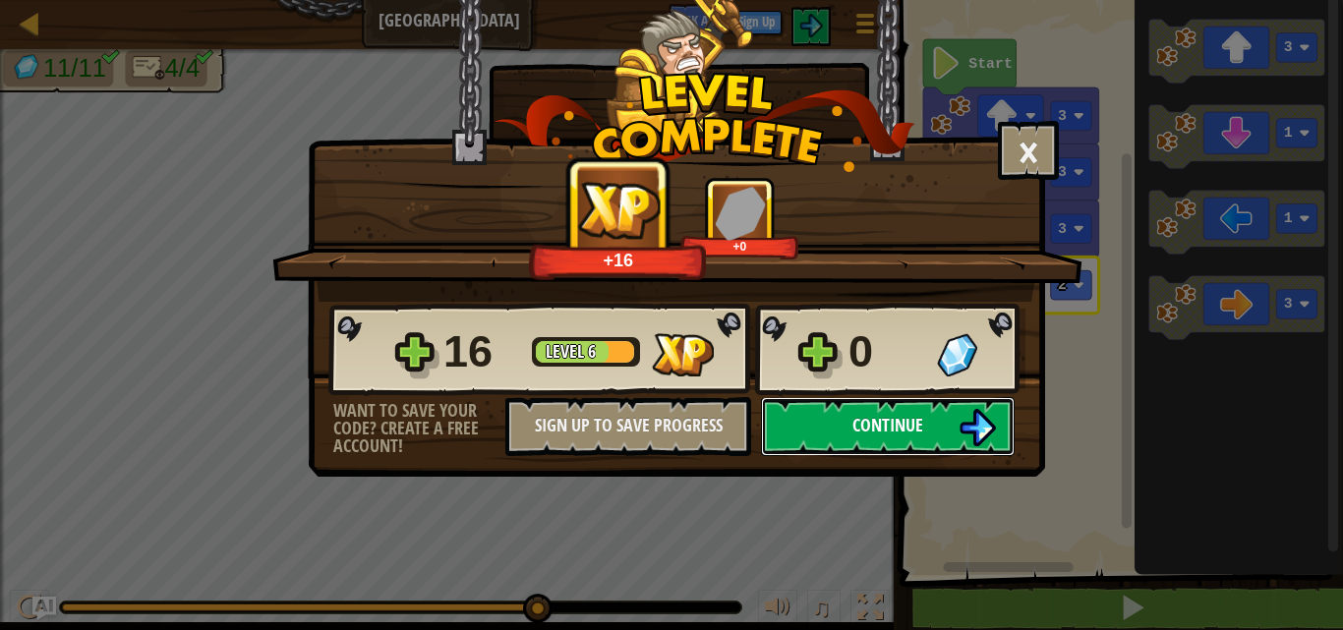
click at [879, 415] on span "Continue" at bounding box center [888, 425] width 71 height 25
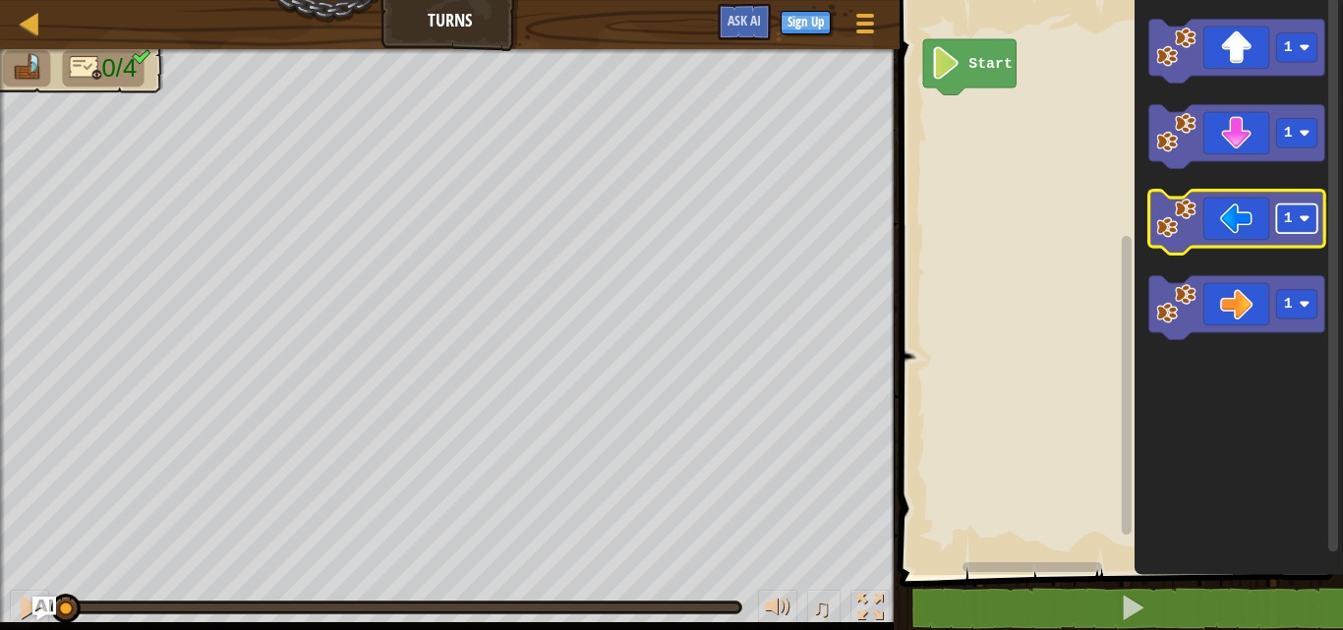
click at [1298, 217] on rect "Blockly Workspace" at bounding box center [1297, 220] width 41 height 30
click at [1225, 222] on icon "Blockly Workspace" at bounding box center [1237, 223] width 176 height 64
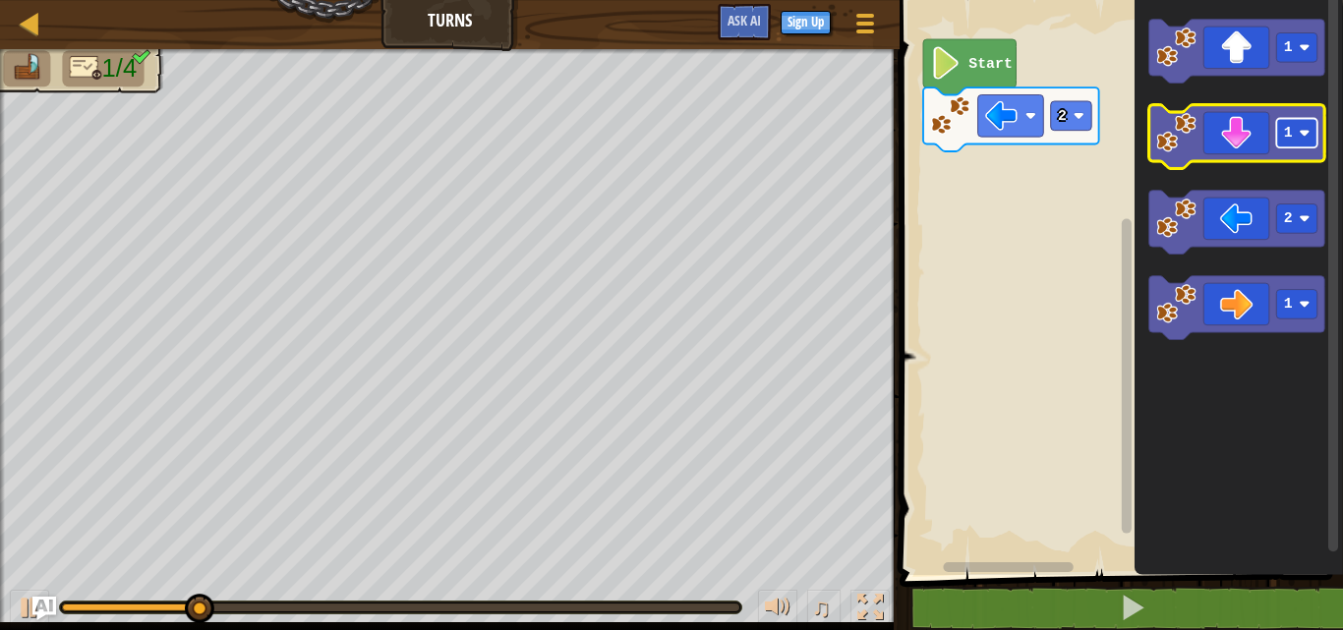
click at [1305, 136] on image "Blockly Workspace" at bounding box center [1304, 133] width 11 height 11
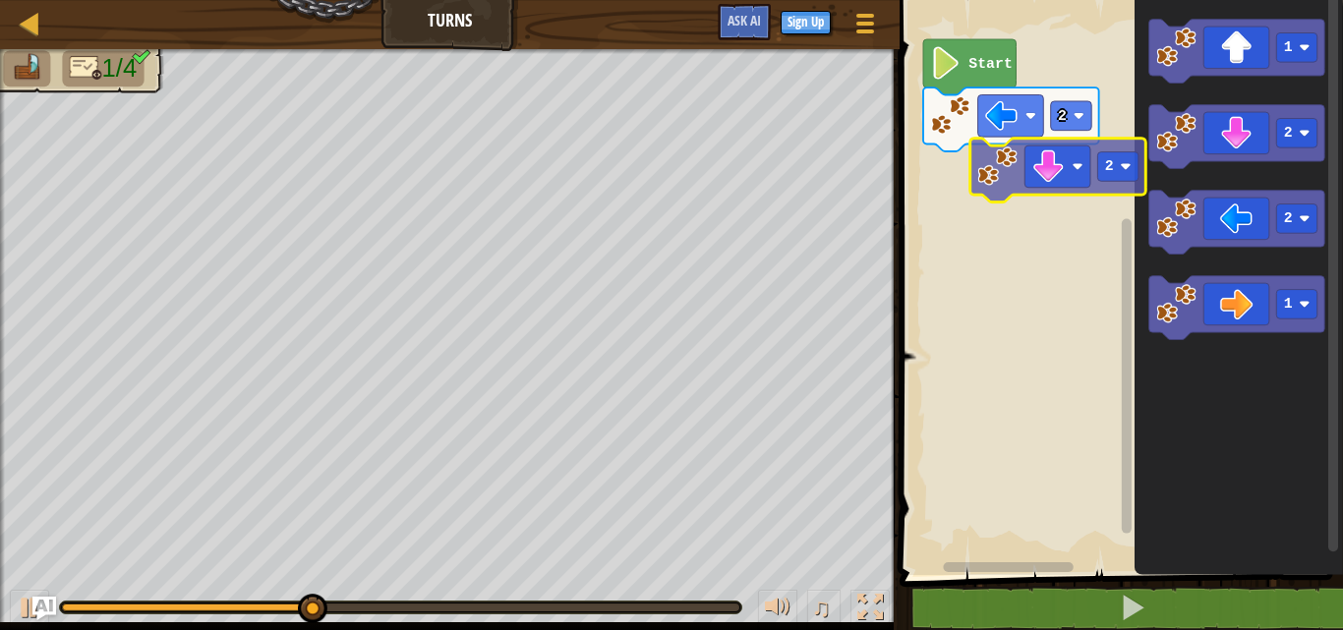
click at [1022, 165] on div "2 Start 1 2 2 1 2" at bounding box center [1118, 282] width 449 height 585
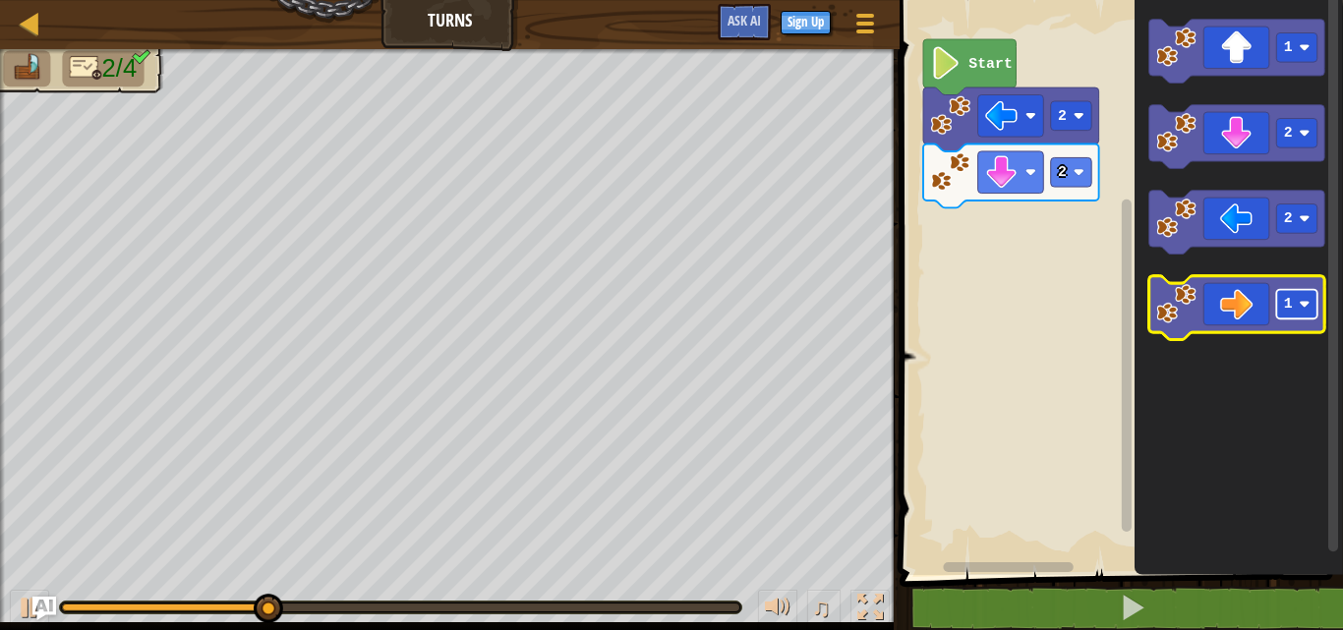
click at [1302, 315] on rect "Blockly Workspace" at bounding box center [1297, 305] width 41 height 30
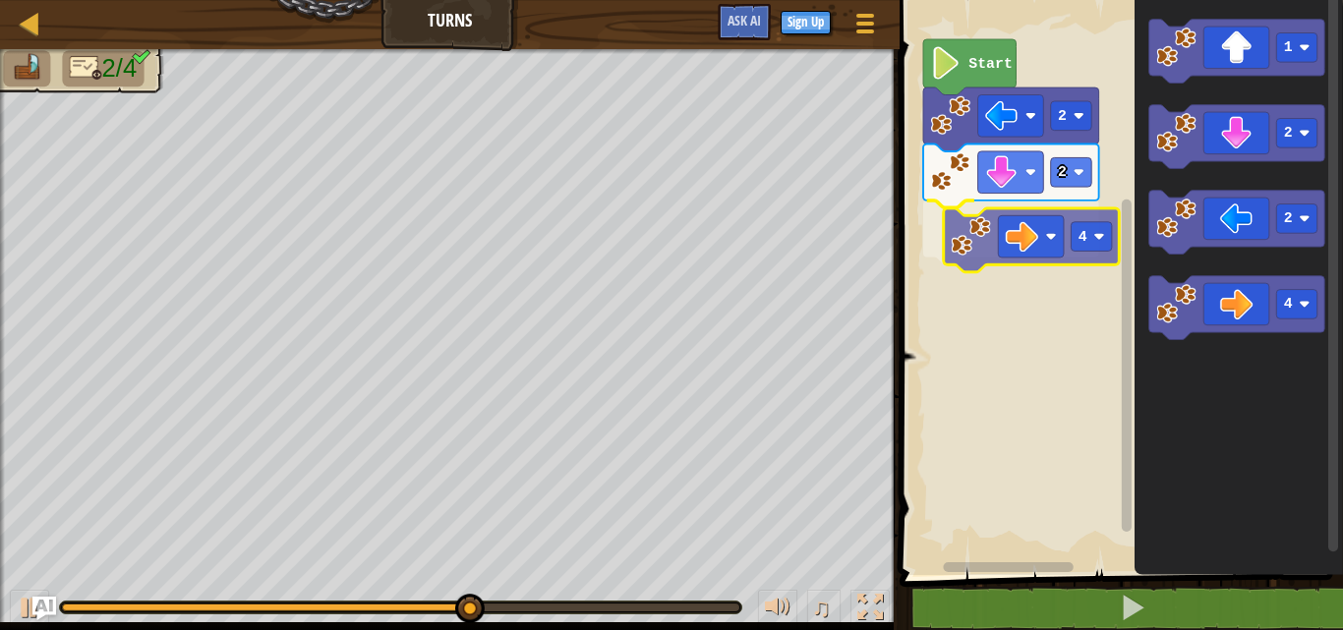
click at [969, 243] on div "2 2 4 Start 1 2 2 4 4" at bounding box center [1118, 282] width 449 height 585
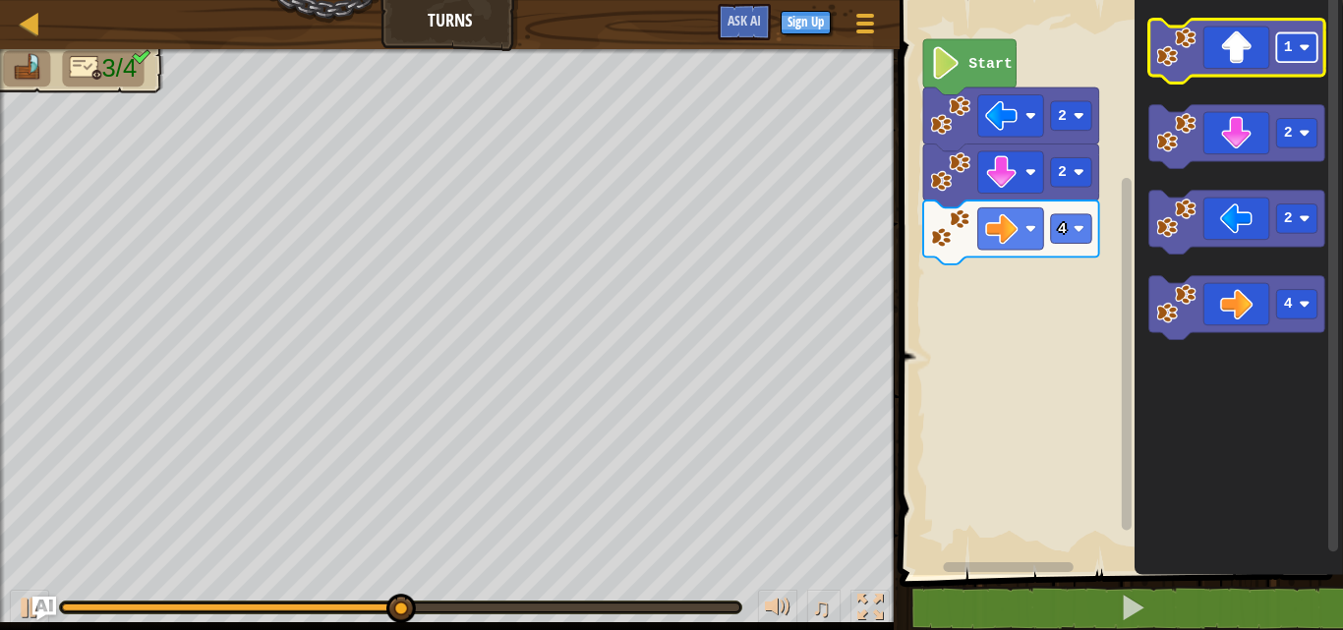
click at [1306, 59] on rect "Blockly Workspace" at bounding box center [1297, 48] width 41 height 30
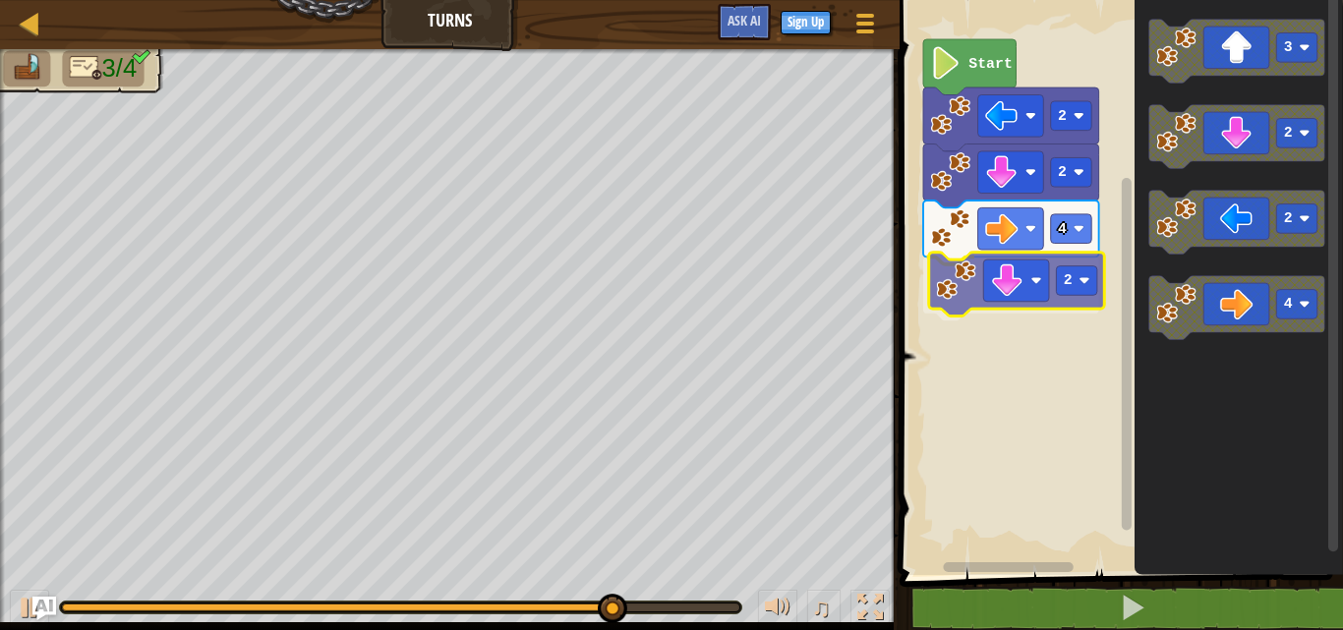
click at [950, 293] on div "2 2 4 2 Start 3 2 2 4 2" at bounding box center [1118, 282] width 449 height 585
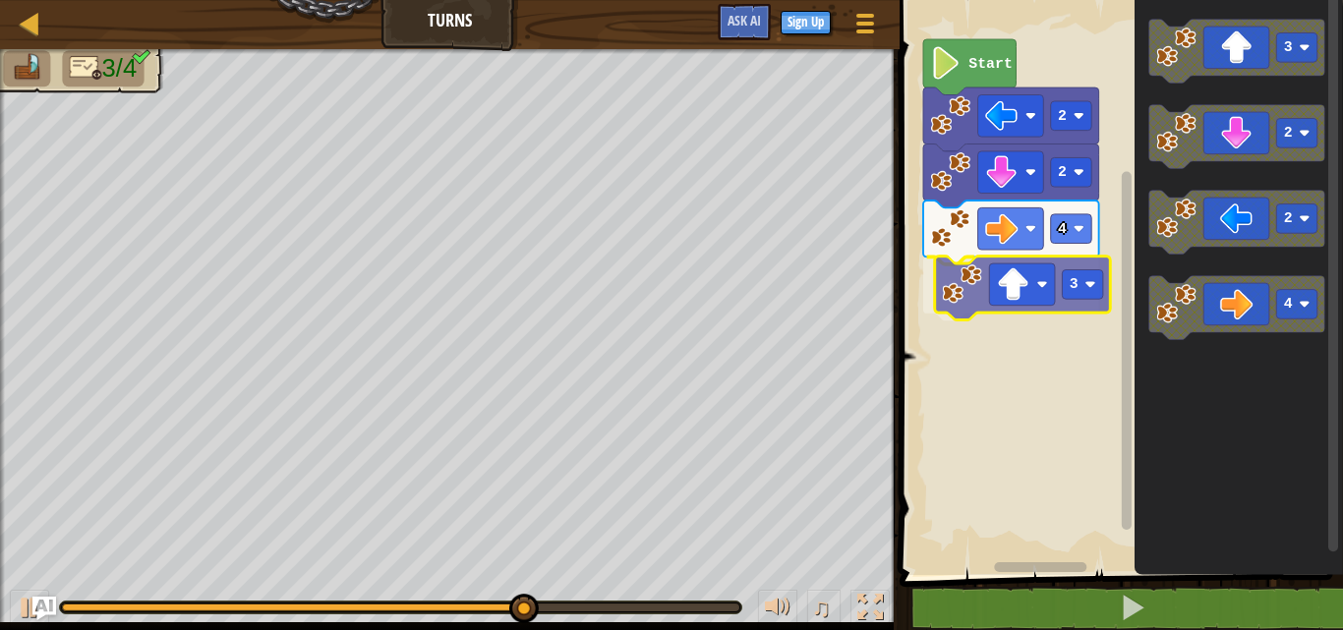
click at [1013, 281] on div "2 2 4 3 Start 3 2 2 4 3" at bounding box center [1118, 282] width 449 height 585
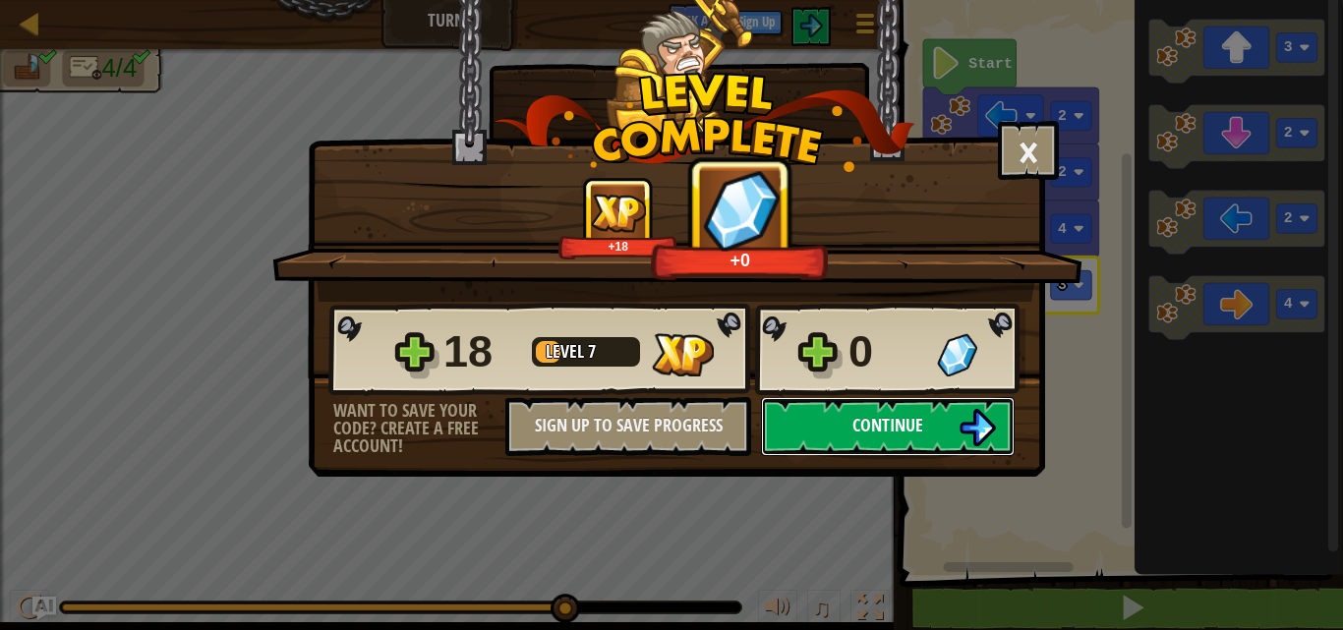
click at [903, 427] on span "Continue" at bounding box center [888, 425] width 71 height 25
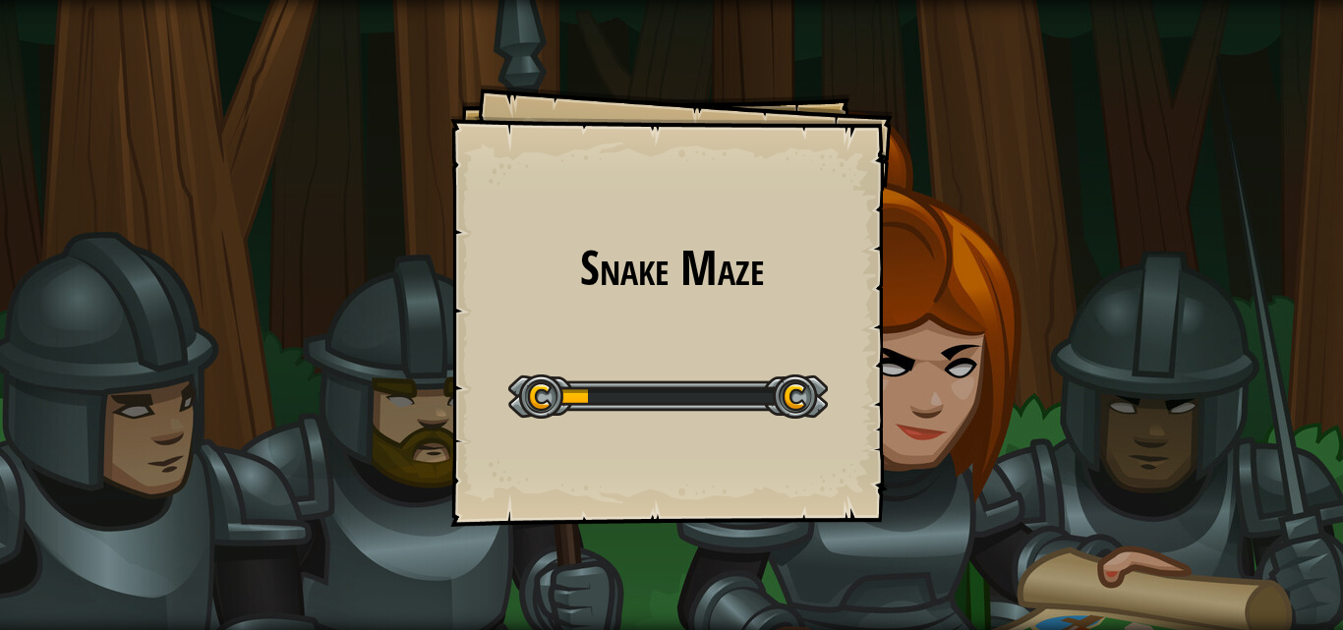
click at [928, 403] on div "Snake Maze Goals Start Level Error loading from server. Try refreshing the page…" at bounding box center [671, 315] width 1343 height 630
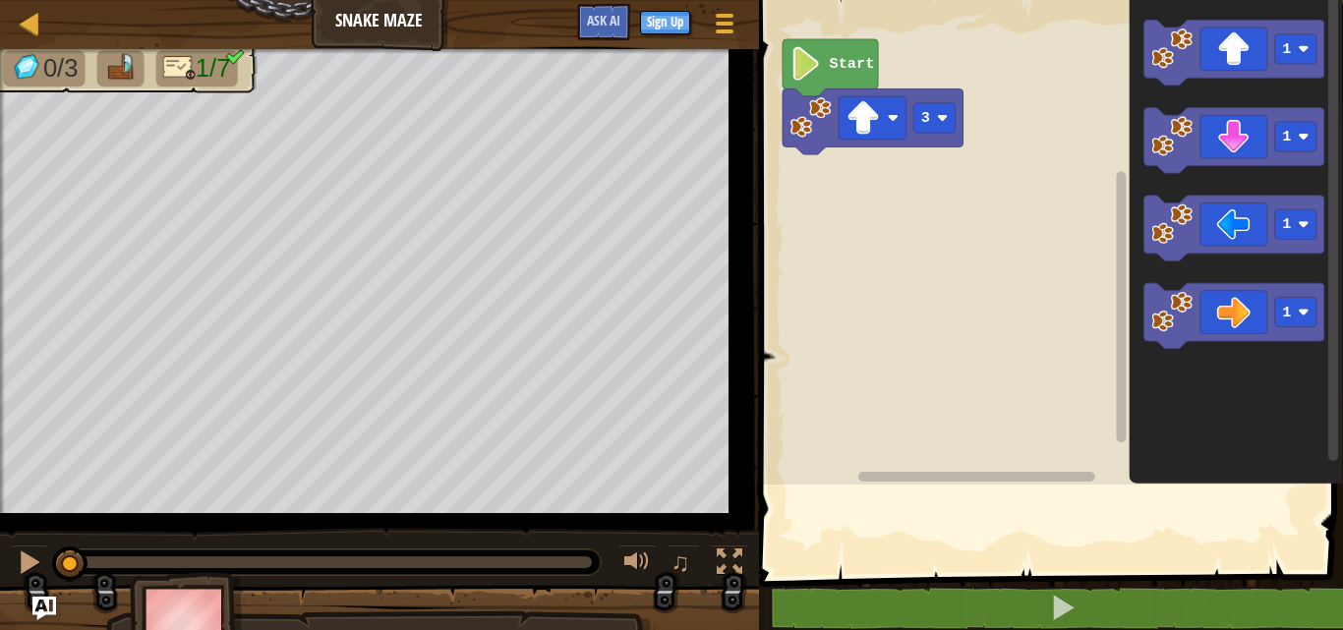
click at [1090, 390] on div "3 Start 1 1 1 1" at bounding box center [1048, 237] width 590 height 495
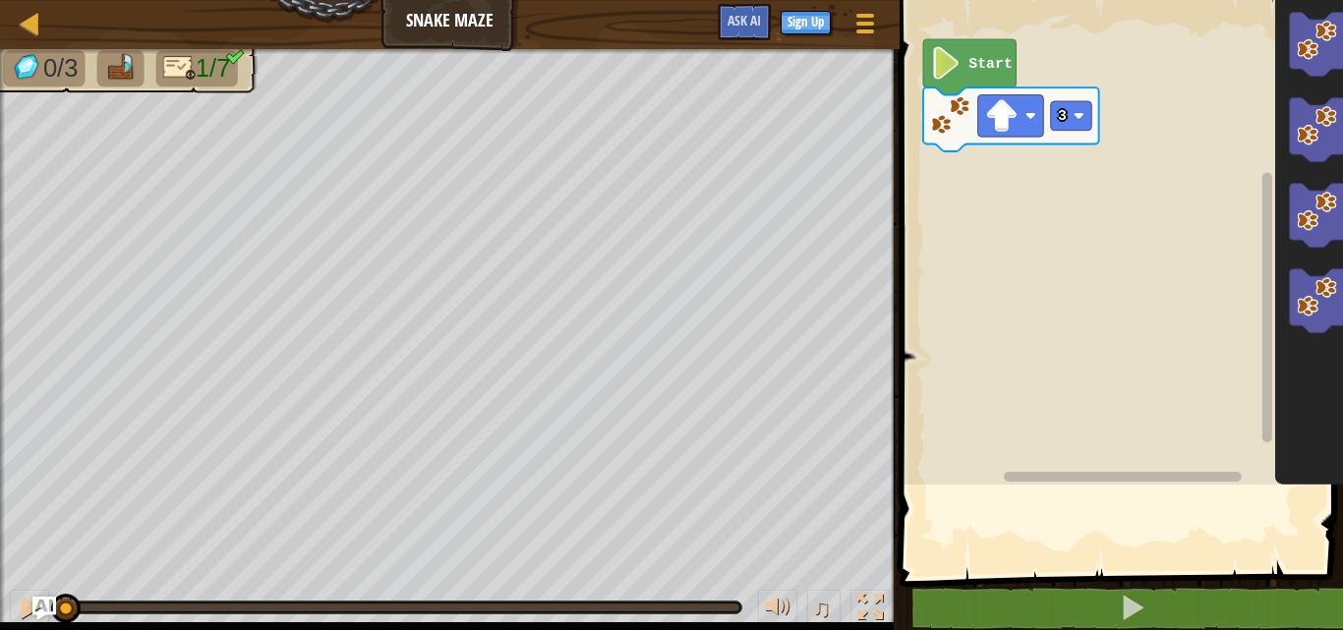
click at [0, 324] on div at bounding box center [2, 350] width 5 height 603
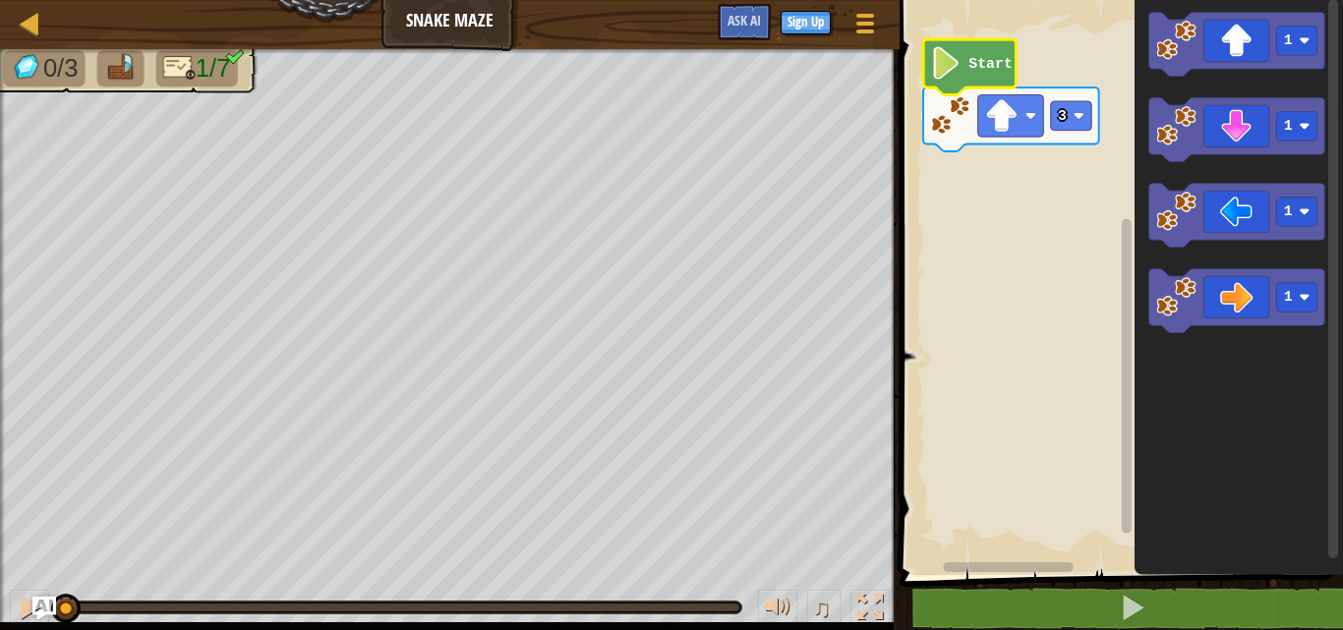
click at [994, 84] on icon "Blockly Workspace" at bounding box center [970, 67] width 92 height 56
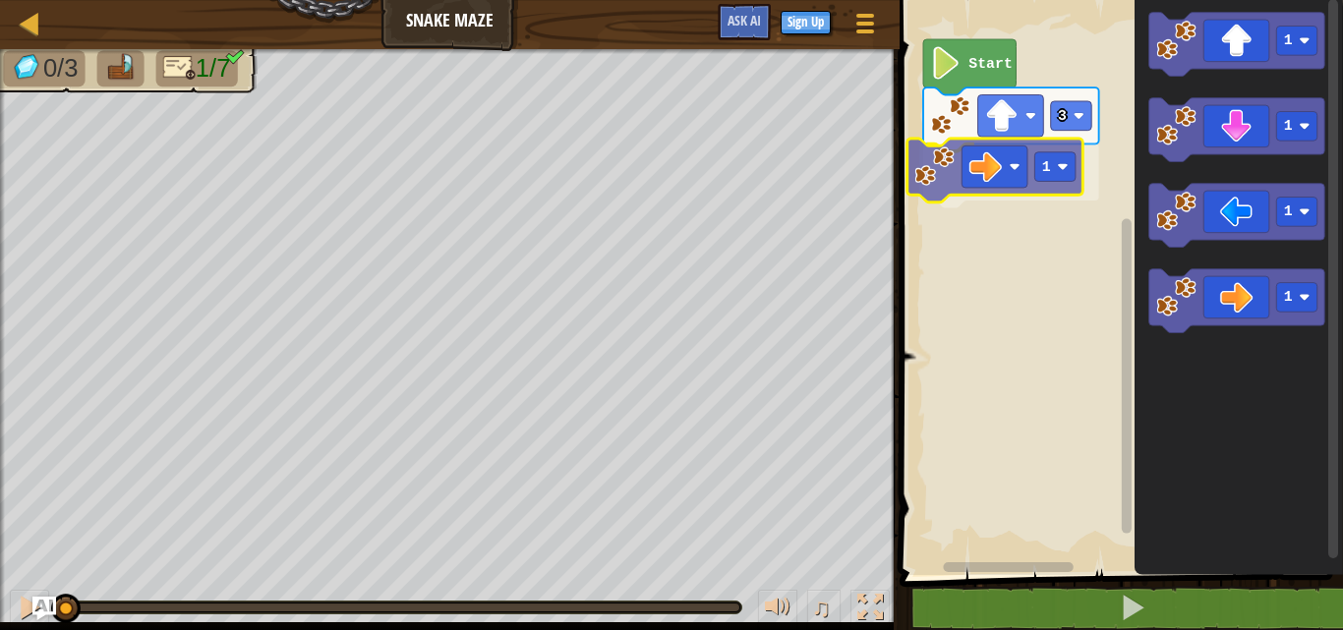
click at [999, 177] on div "3 1 Start 1 1 1 1 1" at bounding box center [1118, 282] width 449 height 585
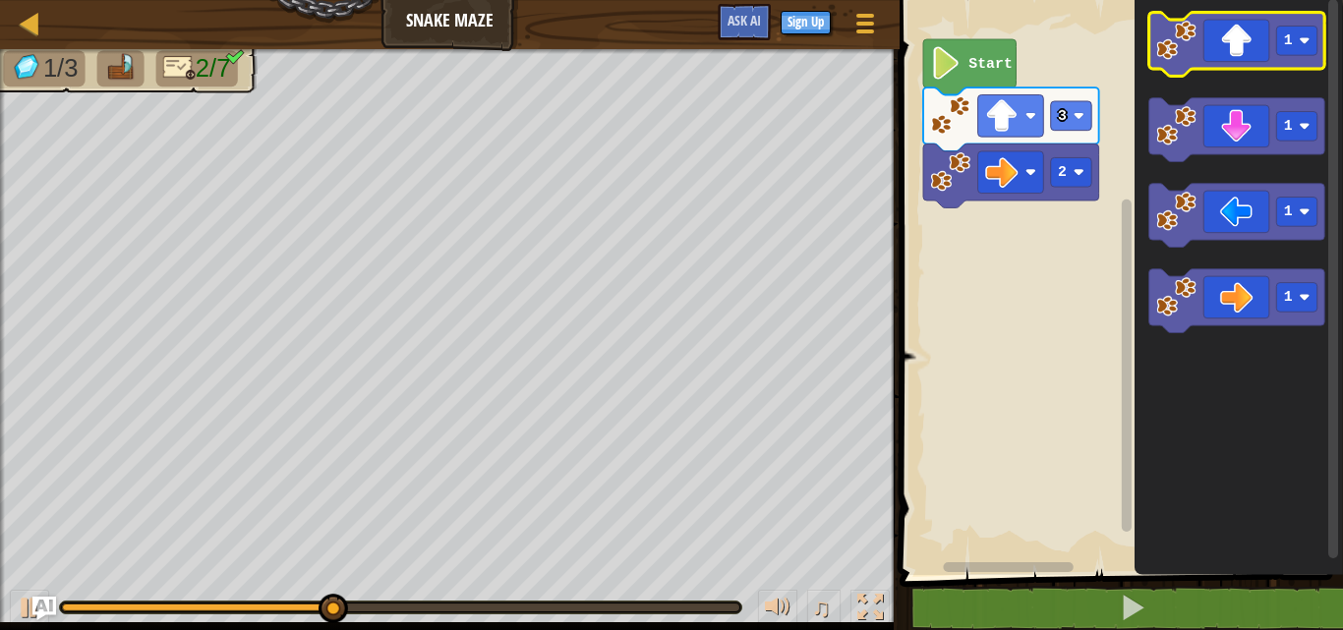
click at [1260, 45] on icon "Blockly Workspace" at bounding box center [1237, 45] width 176 height 64
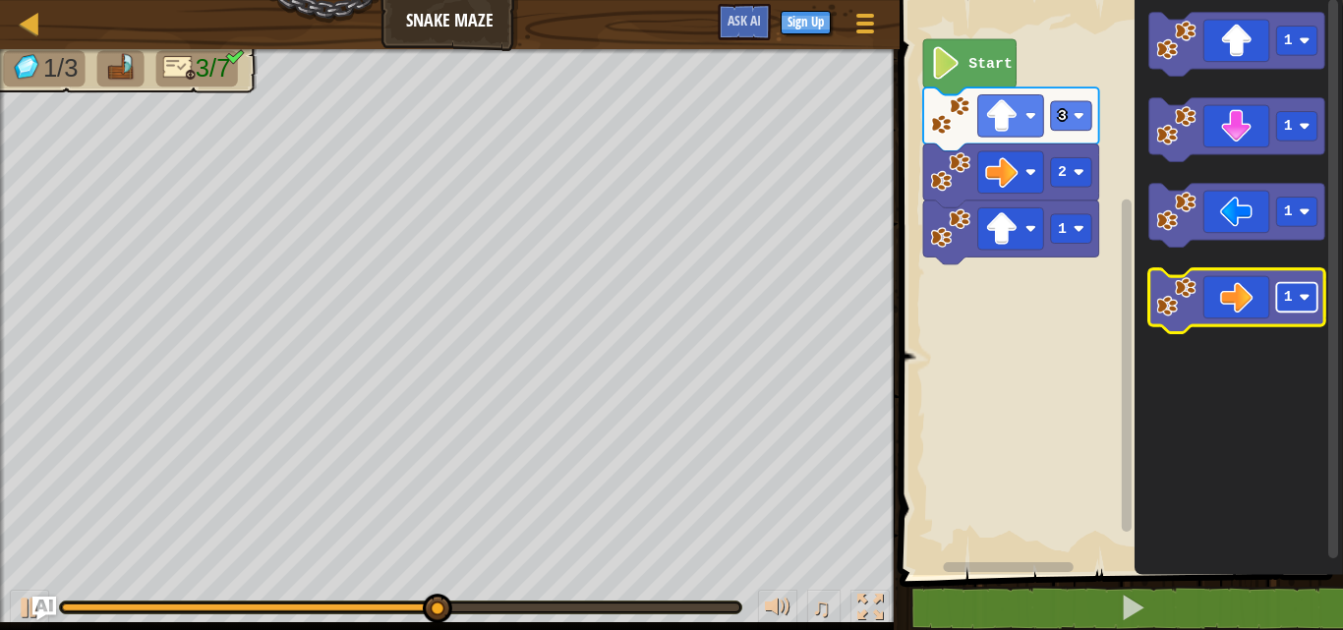
click at [1291, 308] on rect "Blockly Workspace" at bounding box center [1297, 298] width 41 height 30
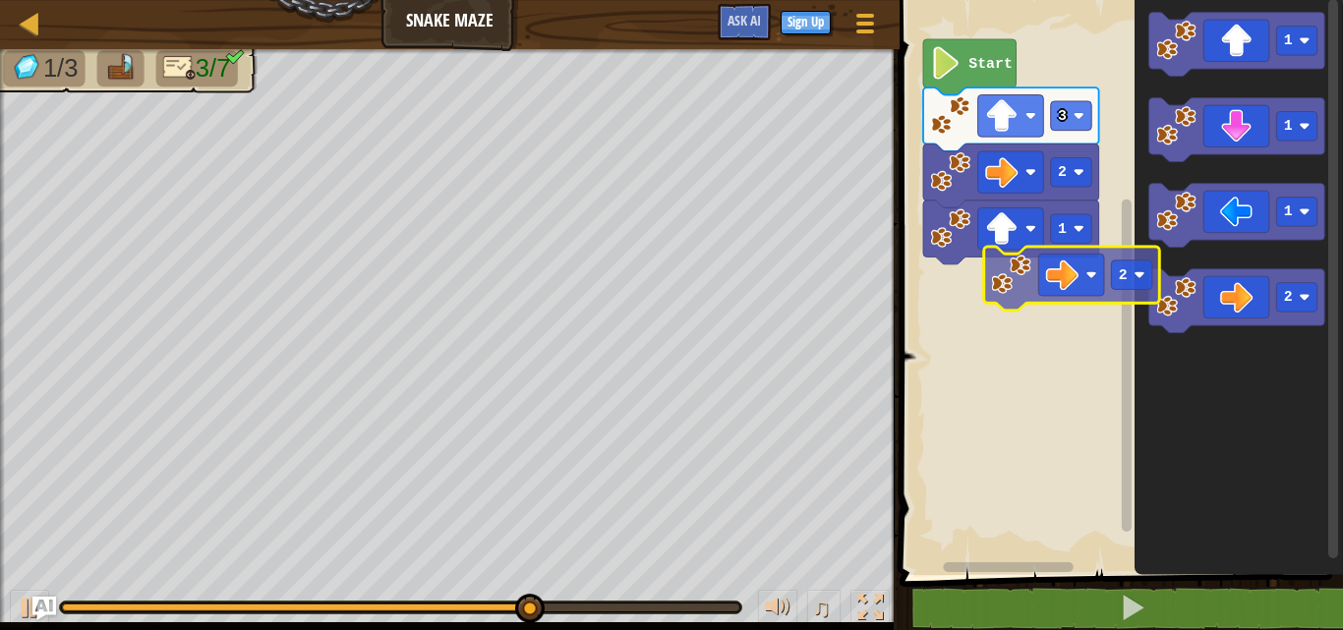
click at [1036, 284] on div "Start 3 2 1 1 1 1 2 2" at bounding box center [1118, 282] width 449 height 585
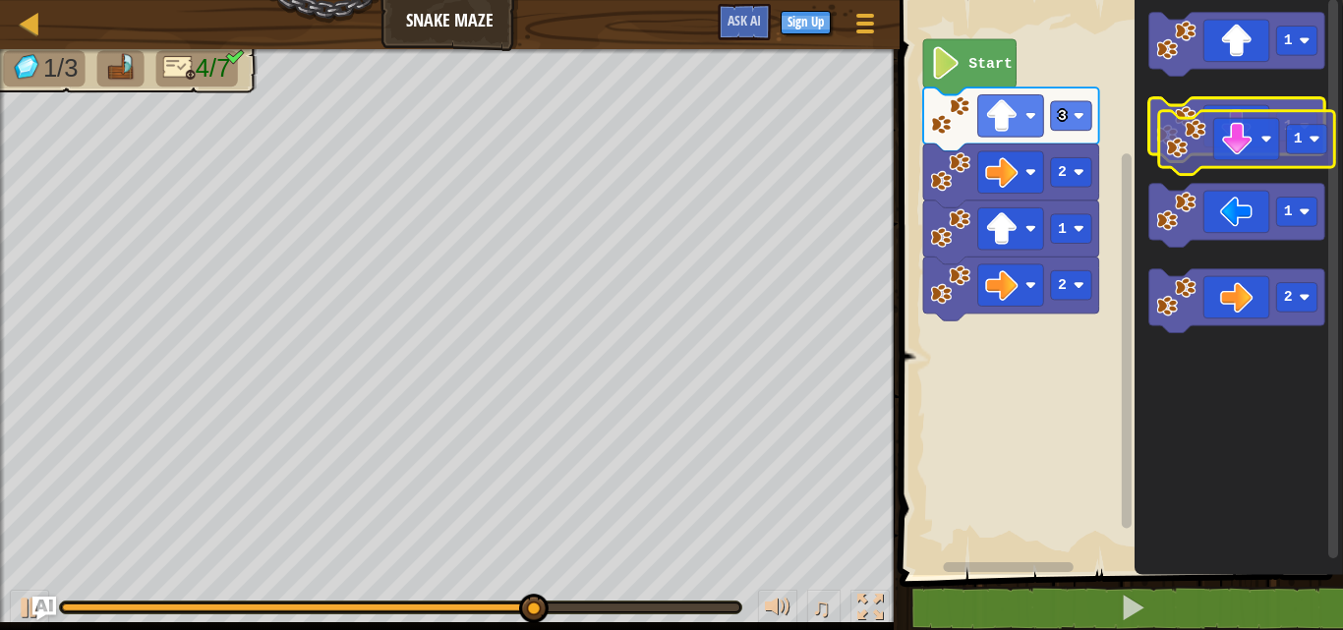
click at [1224, 145] on icon "Blockly Workspace" at bounding box center [1237, 130] width 176 height 64
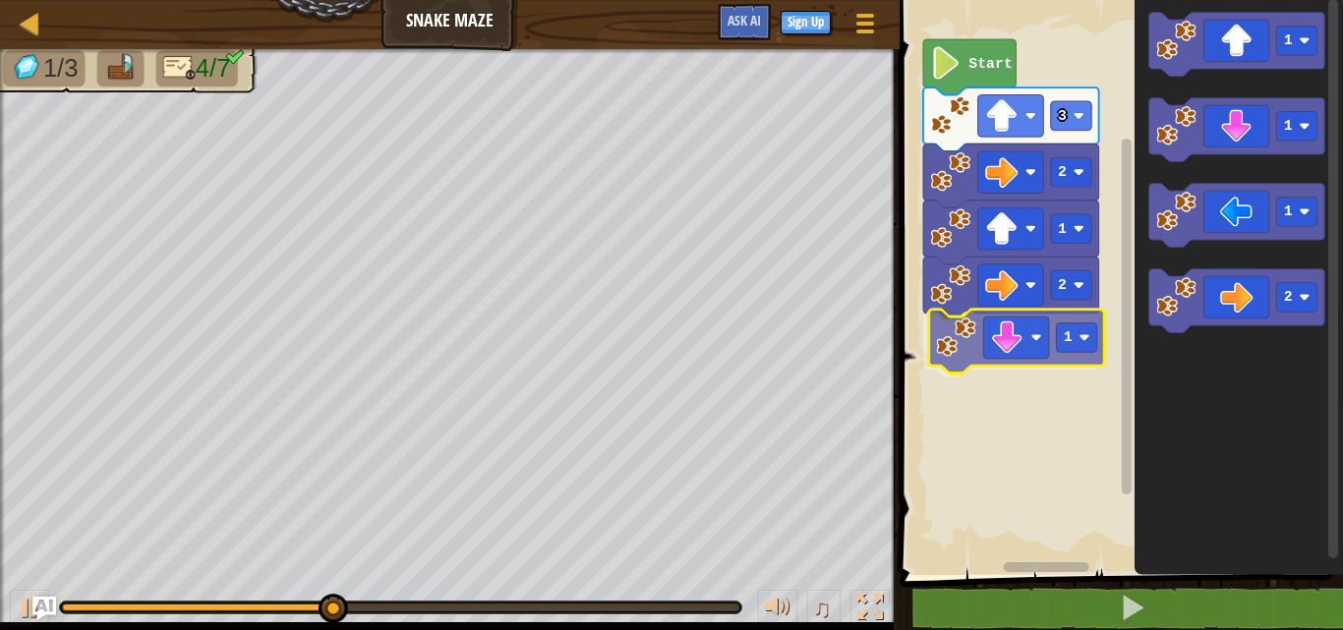
click at [943, 333] on div "1 2 1 2 3 Start 1 1 1 2 1" at bounding box center [1118, 282] width 449 height 585
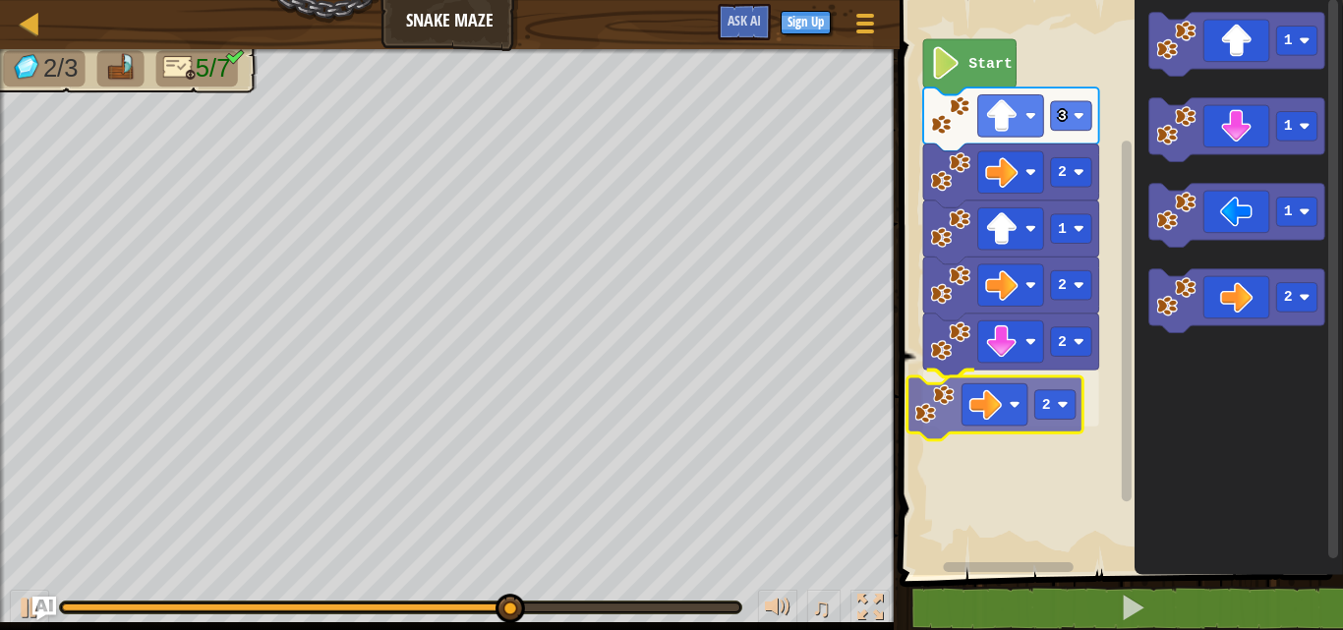
click at [1014, 409] on div "Start 3 2 1 2 2 2 1 1 1 2 2" at bounding box center [1118, 282] width 449 height 585
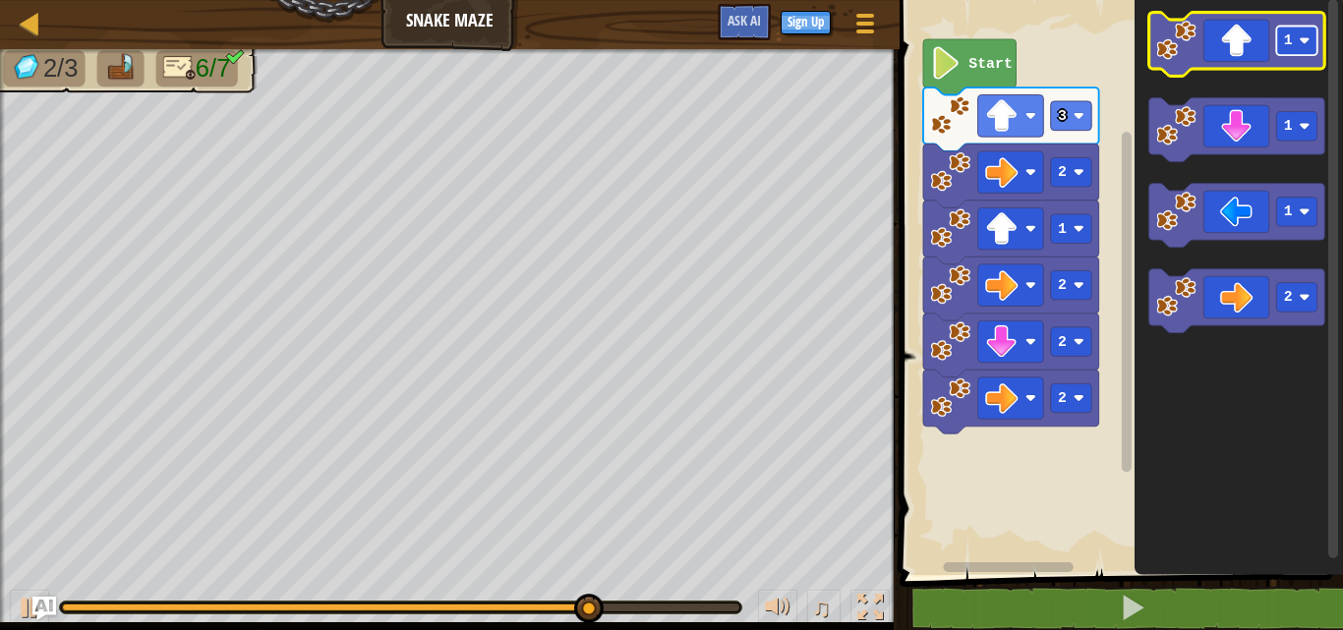
click at [1316, 41] on rect "Blockly Workspace" at bounding box center [1297, 42] width 41 height 30
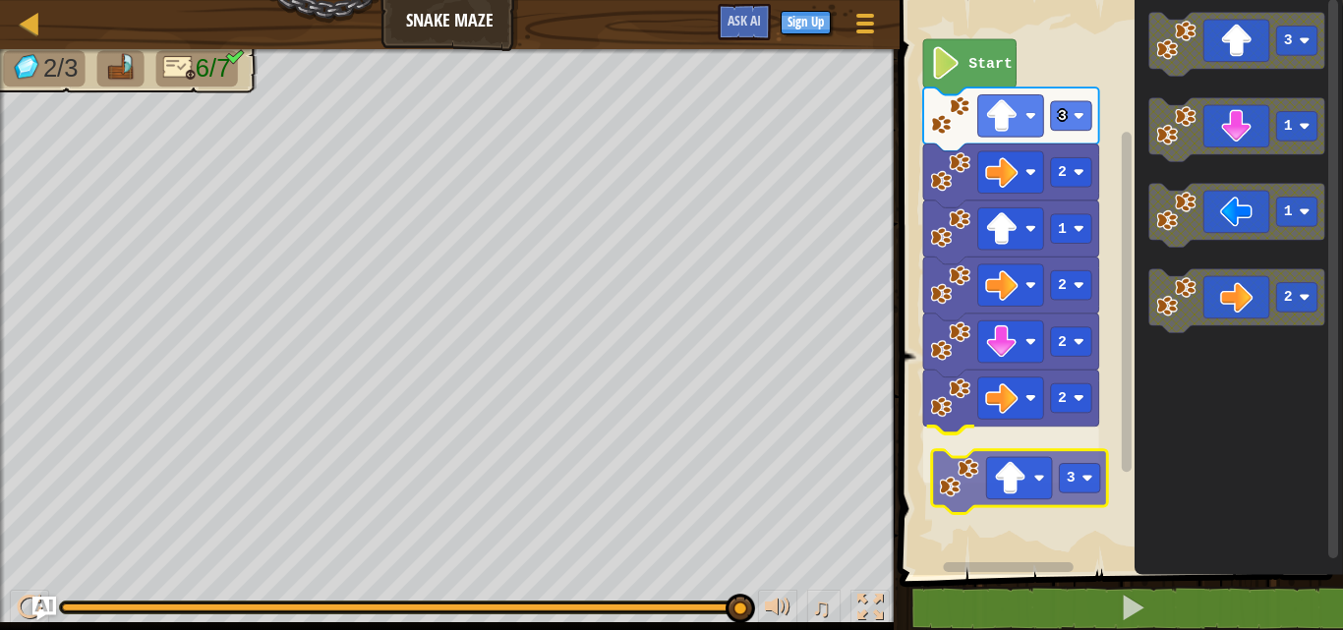
click at [1007, 477] on div "Start 3 2 1 2 2 2 3 3 1 1 2 3" at bounding box center [1118, 282] width 449 height 585
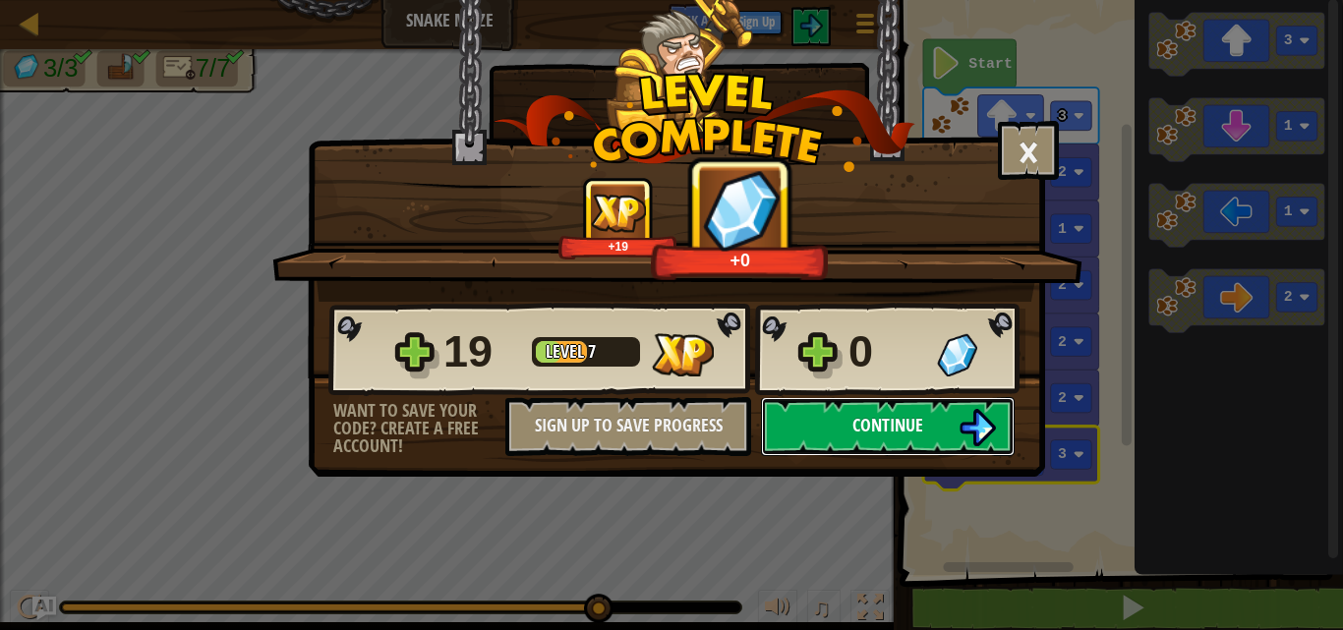
click at [911, 423] on span "Continue" at bounding box center [888, 425] width 71 height 25
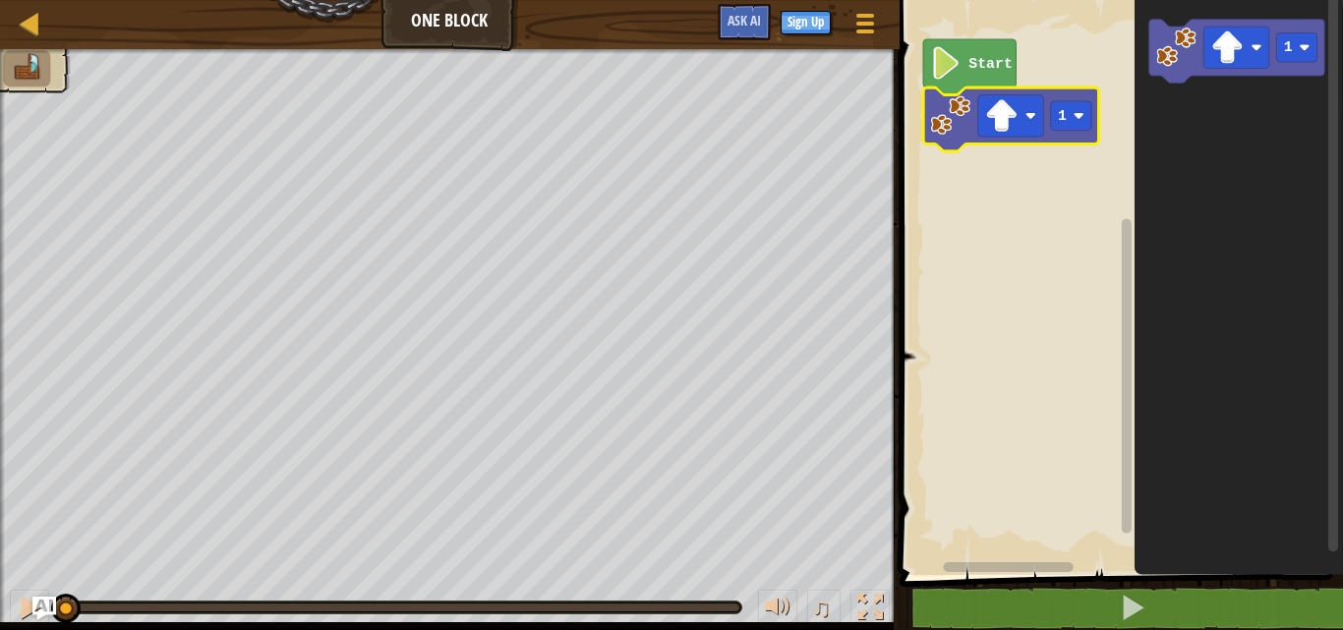
click at [1210, 159] on icon "Blockly Workspace" at bounding box center [1239, 282] width 209 height 585
click at [1080, 116] on image "Blockly Workspace" at bounding box center [1078, 115] width 11 height 11
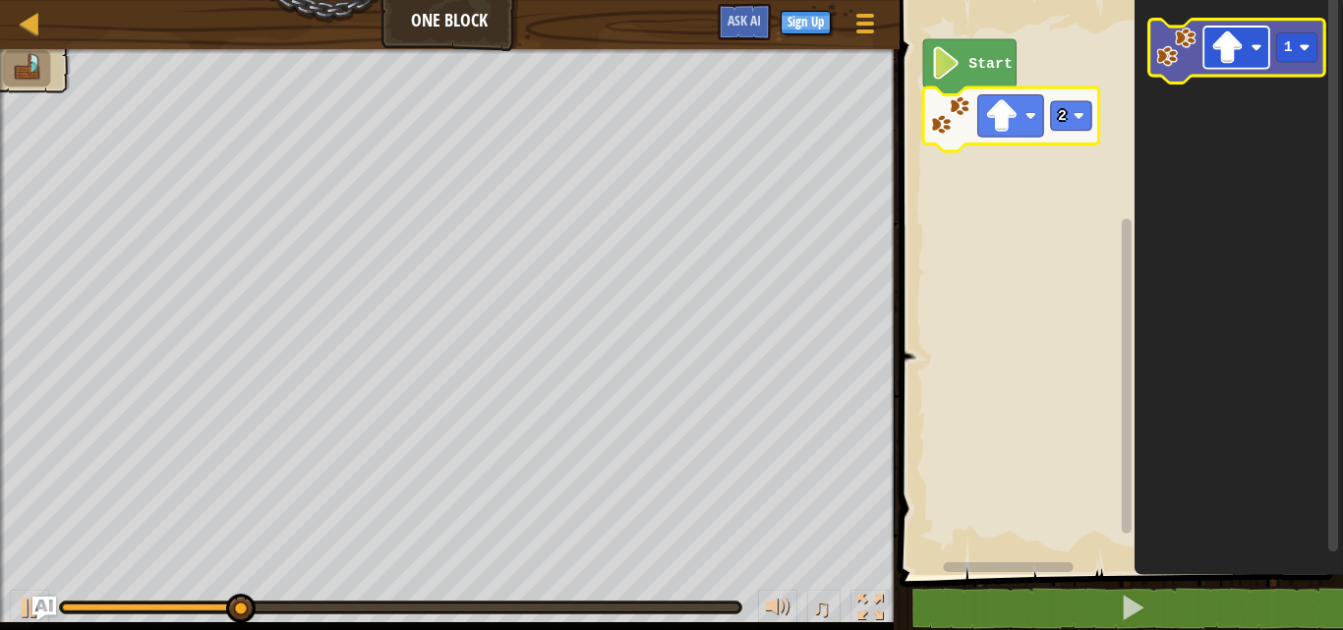
click at [1261, 56] on rect "Blockly Workspace" at bounding box center [1237, 48] width 66 height 42
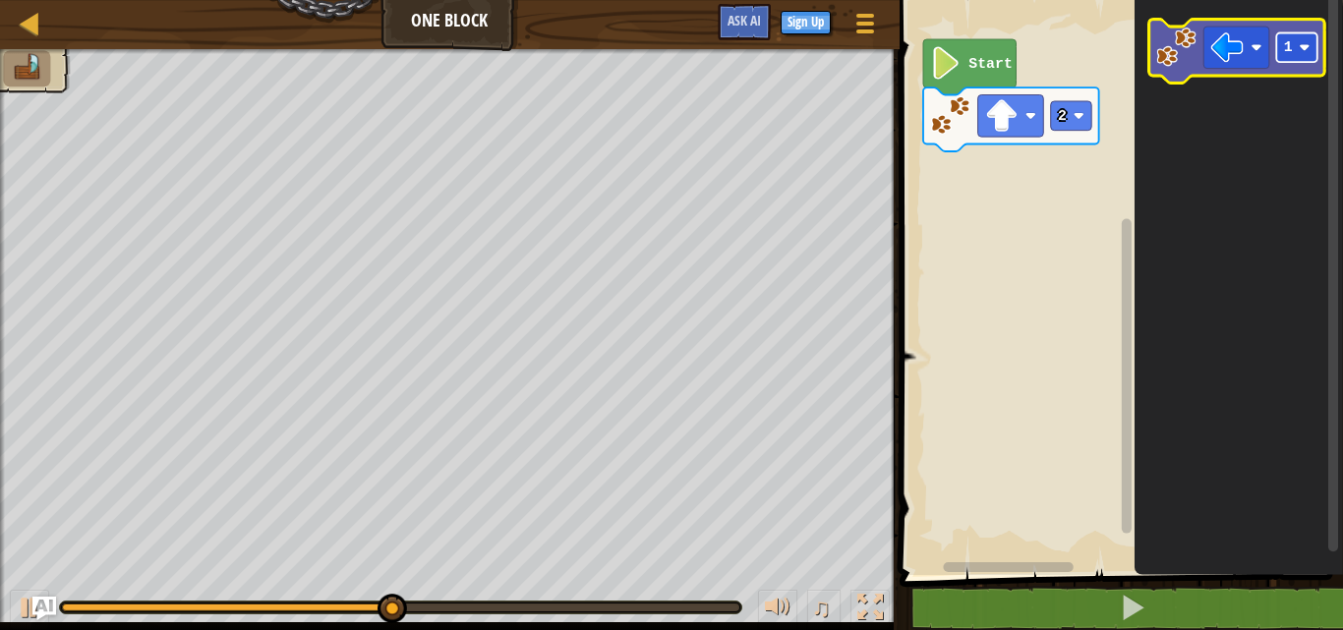
click at [1300, 43] on image "Blockly Workspace" at bounding box center [1304, 47] width 11 height 11
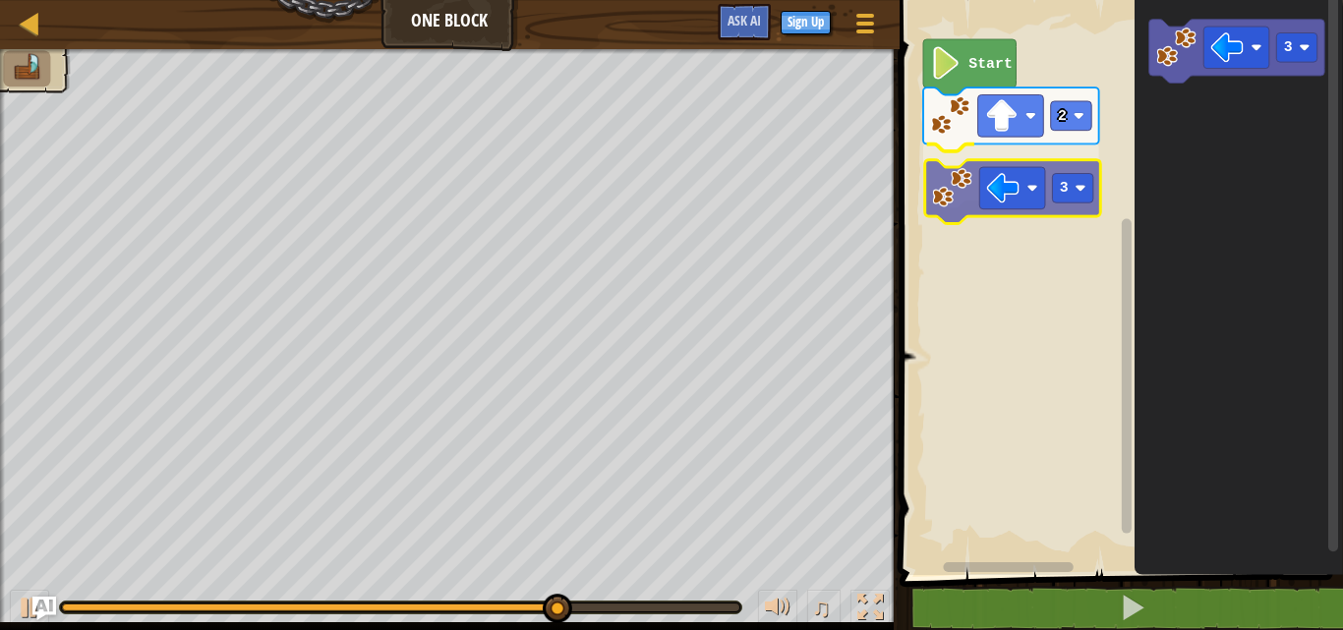
click at [941, 180] on div "Start 2 3 3 3" at bounding box center [1118, 282] width 449 height 585
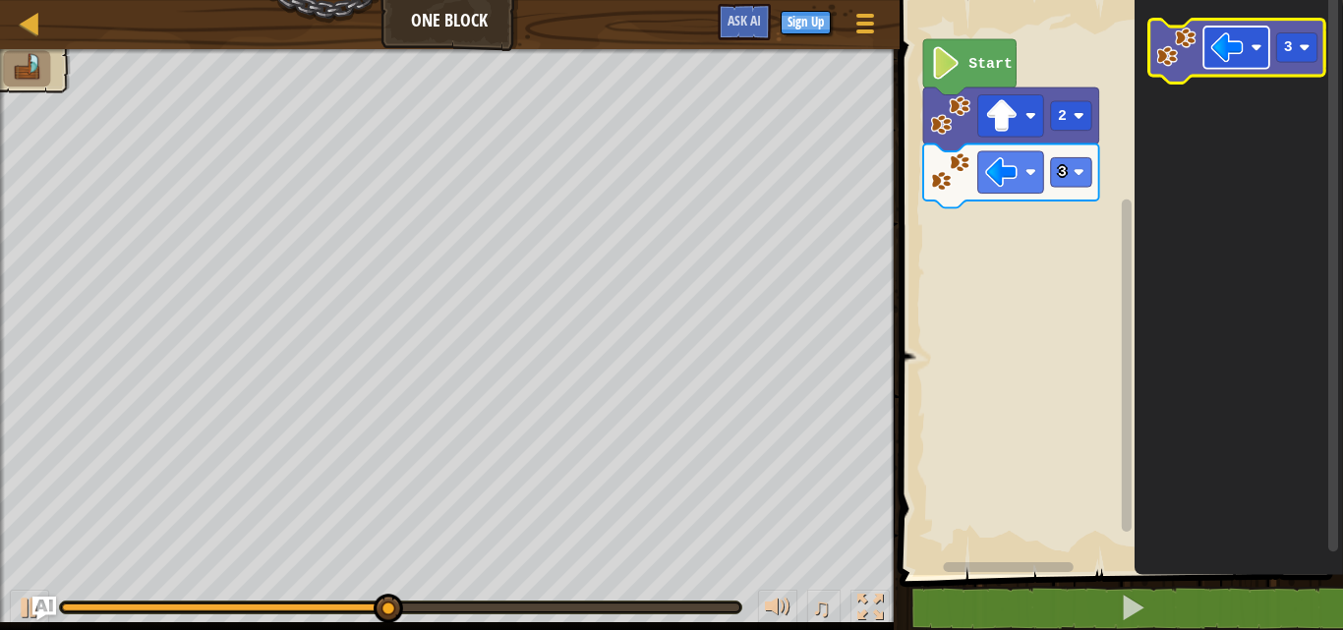
click at [1249, 48] on rect "Blockly Workspace" at bounding box center [1237, 48] width 66 height 42
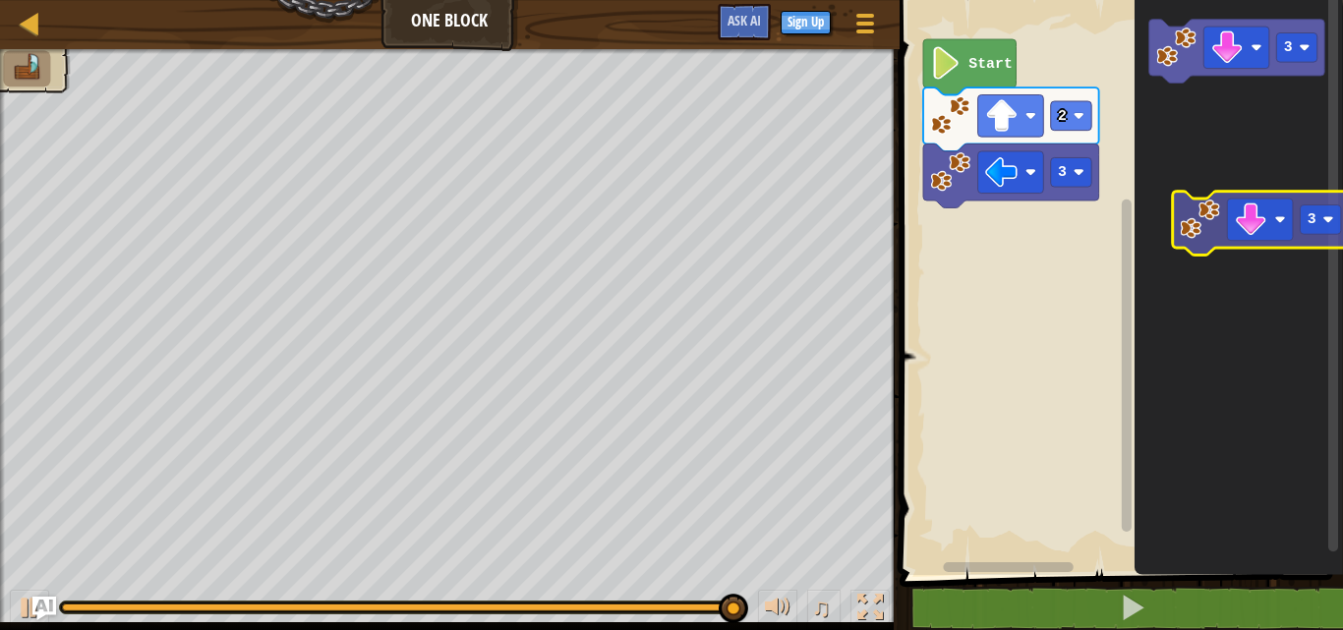
click at [1193, 178] on icon "3" at bounding box center [1239, 282] width 209 height 585
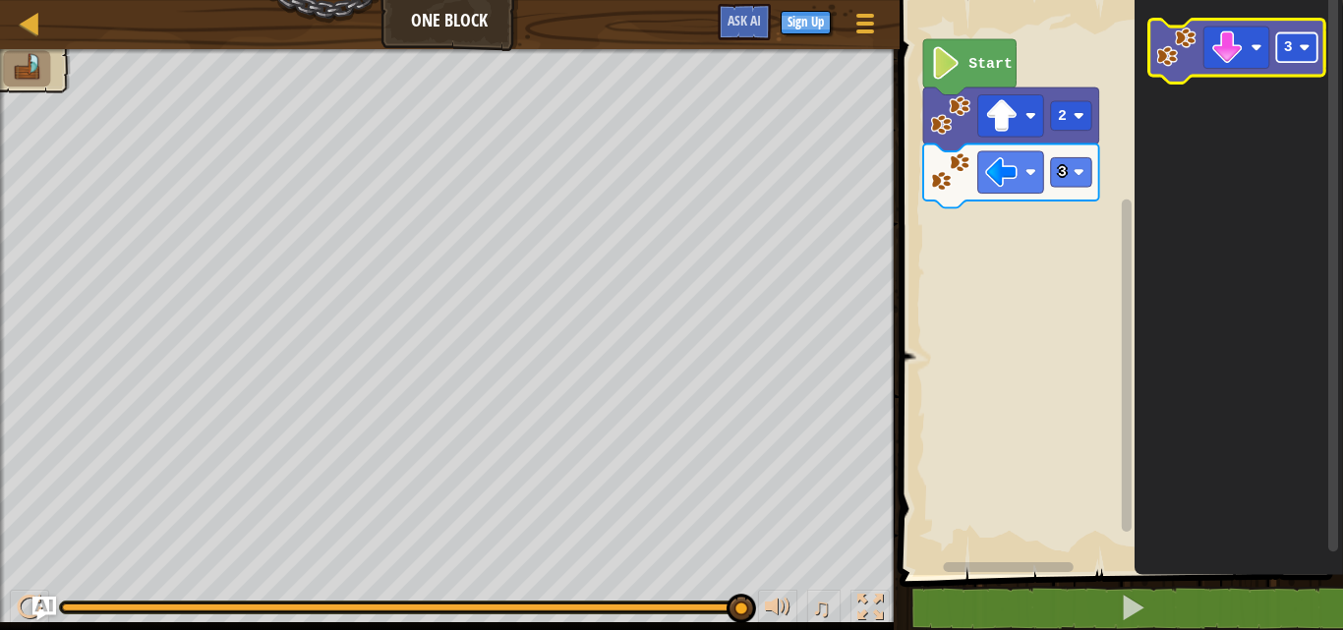
click at [1309, 44] on image "Blockly Workspace" at bounding box center [1304, 47] width 11 height 11
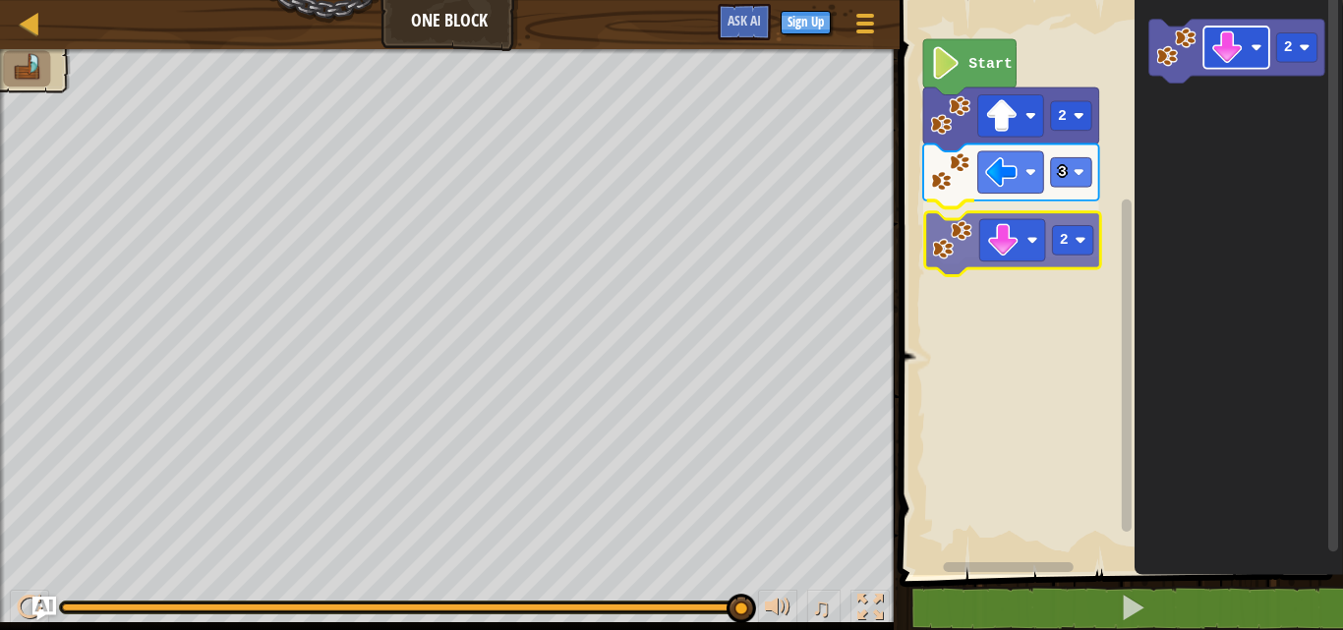
click at [1040, 253] on div "Start 2 3 2 2 2" at bounding box center [1118, 282] width 449 height 585
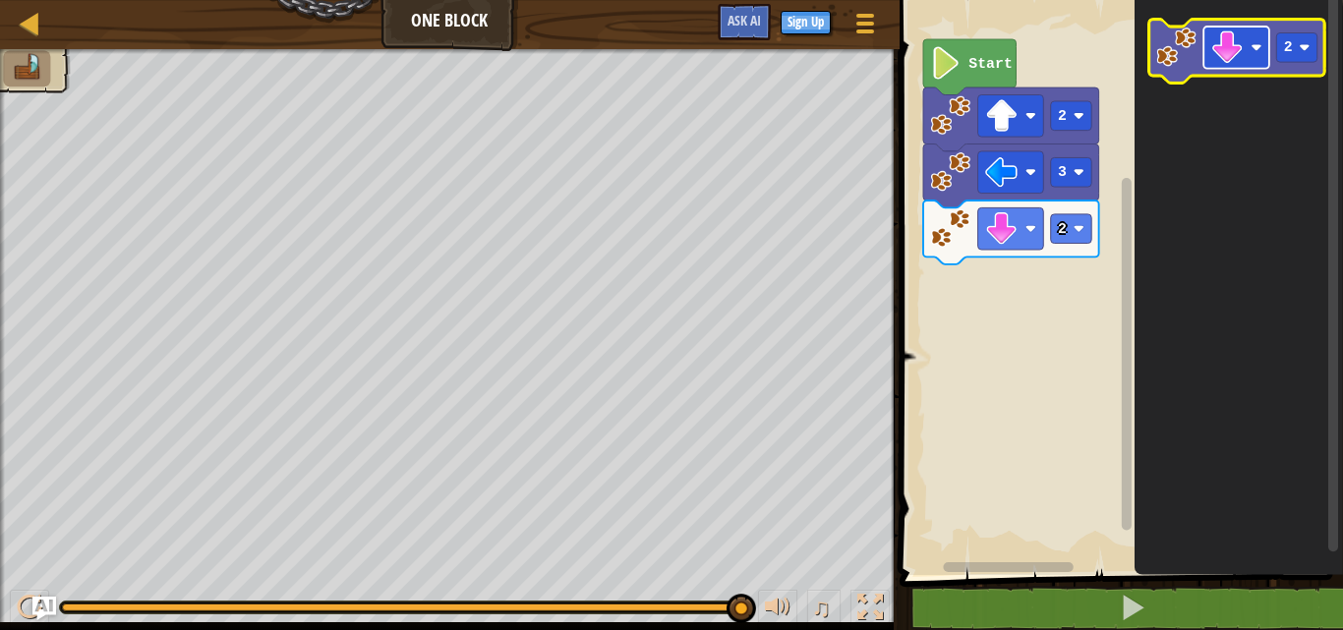
click at [1251, 49] on rect "Blockly Workspace" at bounding box center [1237, 48] width 66 height 42
click at [1298, 55] on g "2" at bounding box center [1297, 48] width 41 height 30
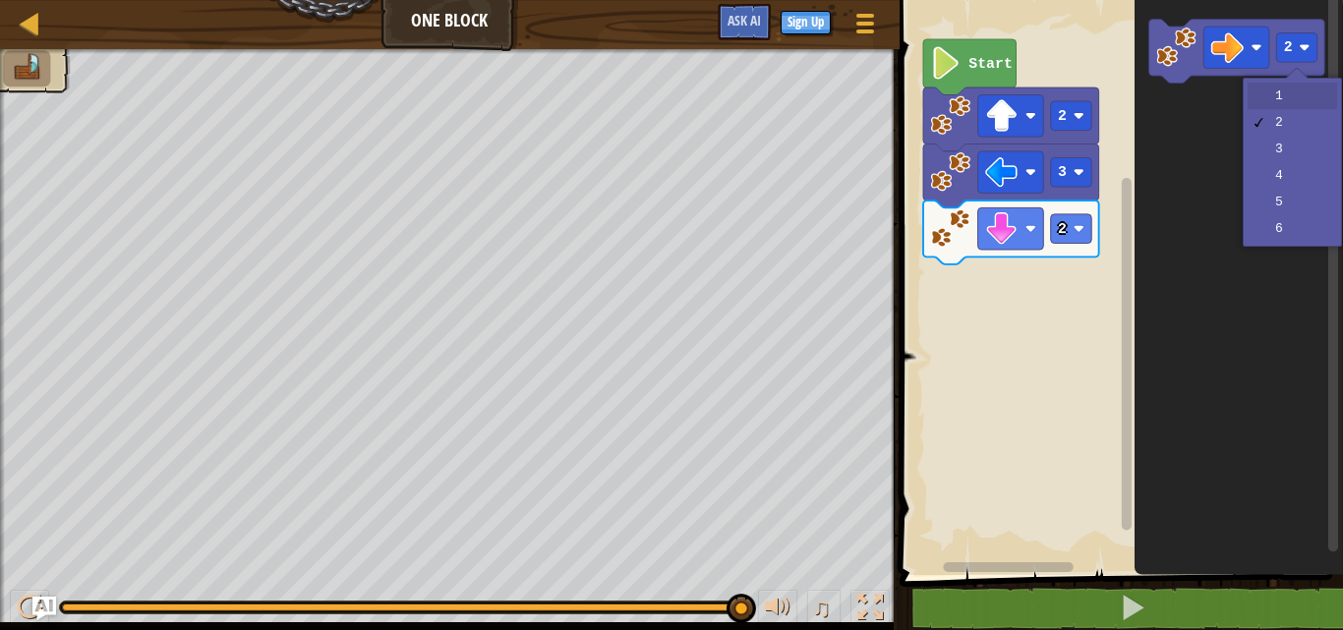
drag, startPoint x: 1310, startPoint y: 97, endPoint x: 1285, endPoint y: 88, distance: 26.5
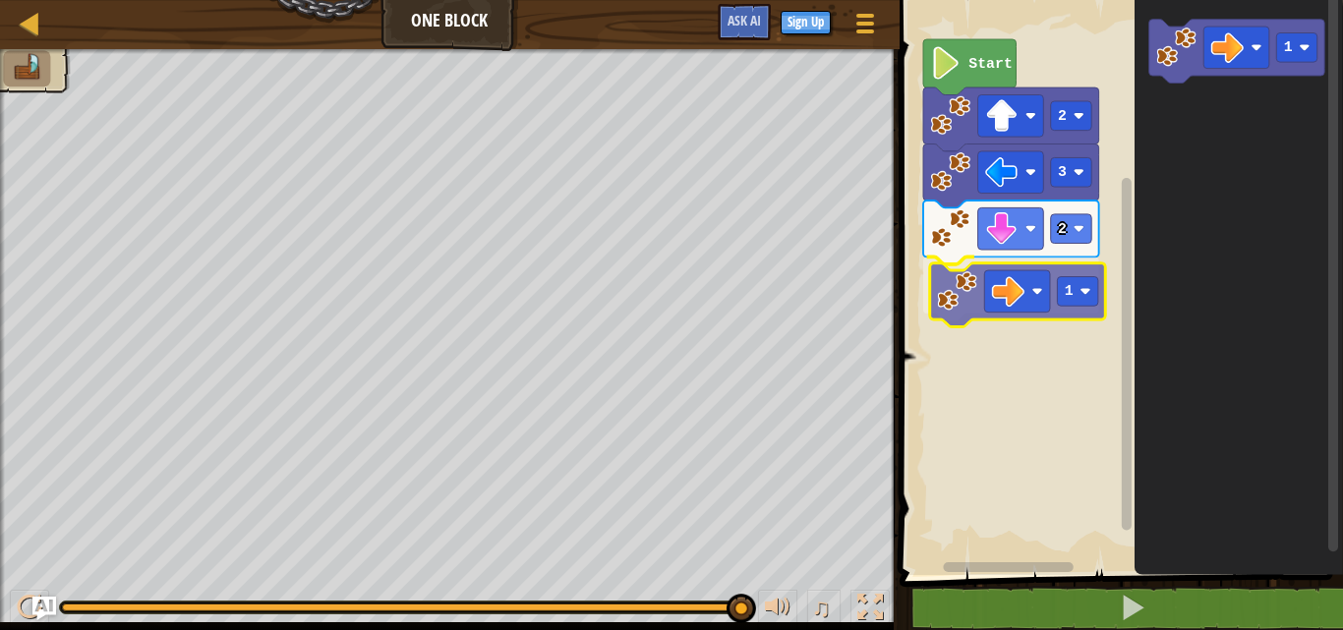
click at [954, 305] on div "Start 2 3 2 1 1 1" at bounding box center [1118, 282] width 449 height 585
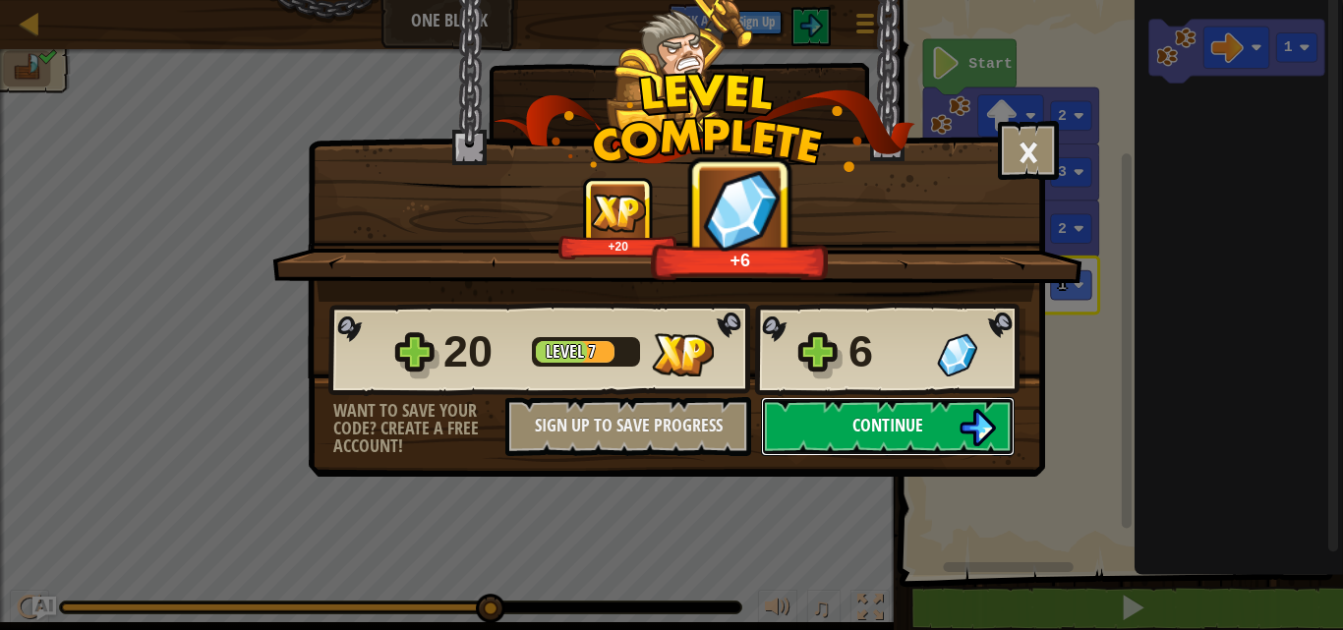
click at [941, 428] on button "Continue" at bounding box center [888, 426] width 254 height 59
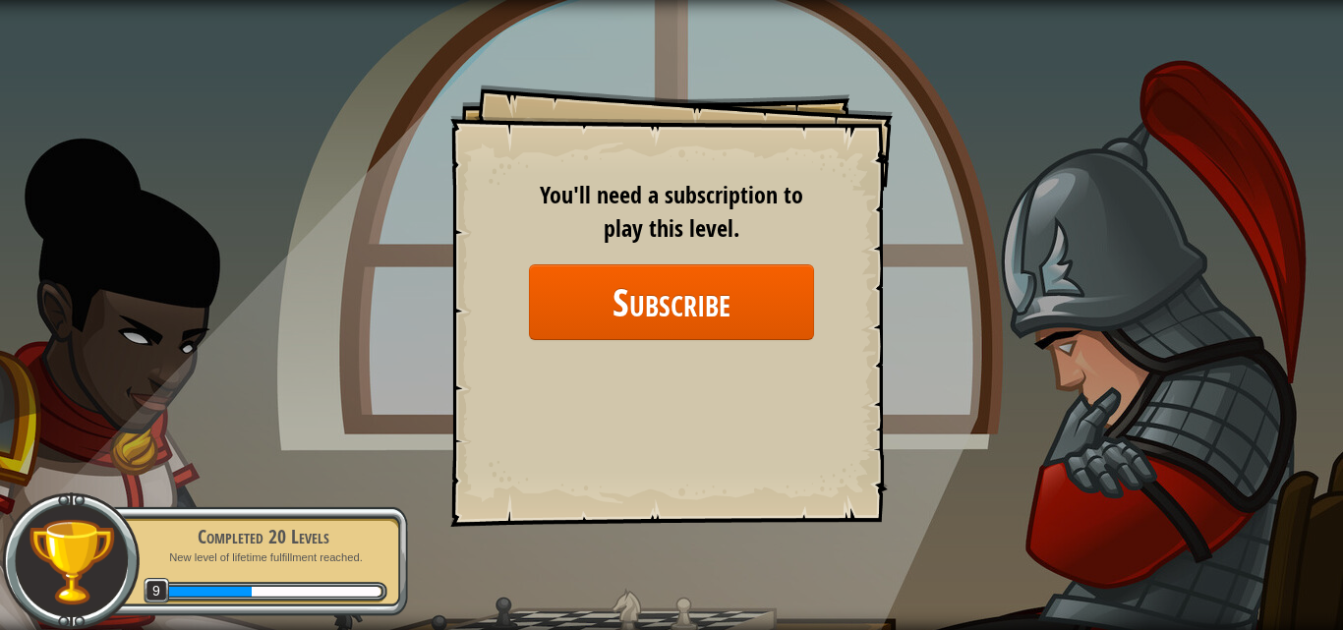
click at [988, 296] on div "Goals Start Level Error loading from server. Try refreshing the page. You'll ne…" at bounding box center [671, 315] width 1343 height 630
drag, startPoint x: 1138, startPoint y: 296, endPoint x: 1043, endPoint y: 290, distance: 95.6
click at [1138, 295] on div "Goals Start Level Error loading from server. Try refreshing the page. You'll ne…" at bounding box center [671, 315] width 1343 height 630
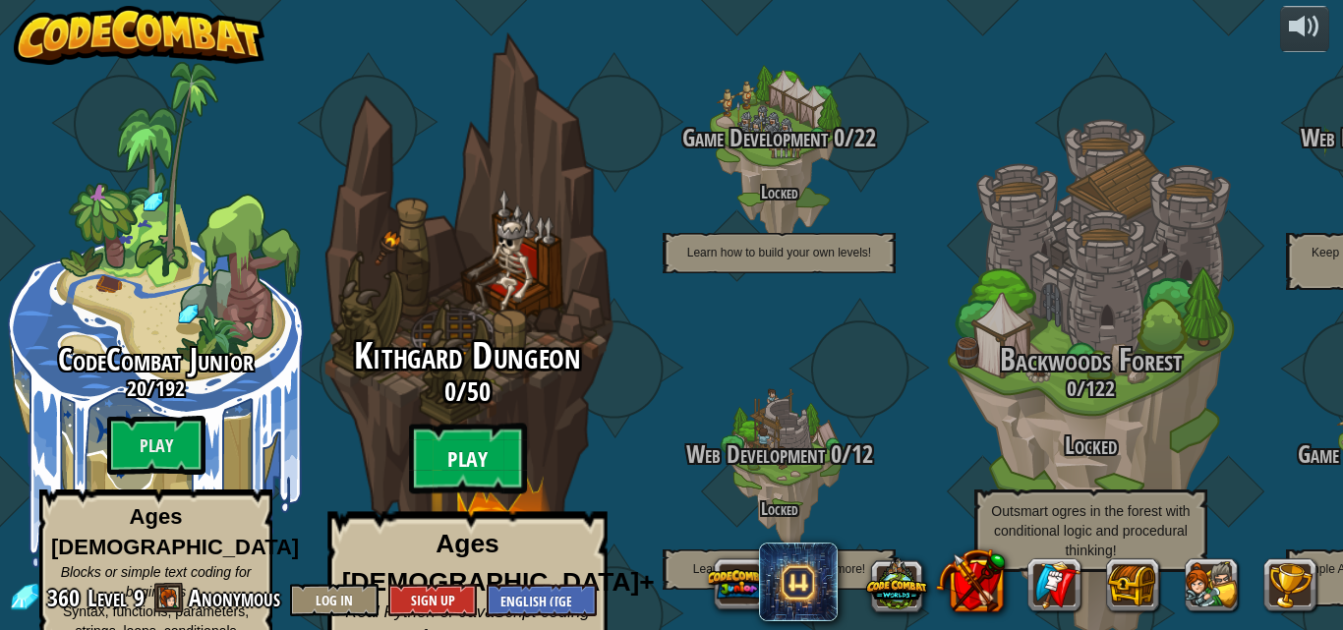
click at [433, 425] on btn "Play" at bounding box center [468, 459] width 118 height 71
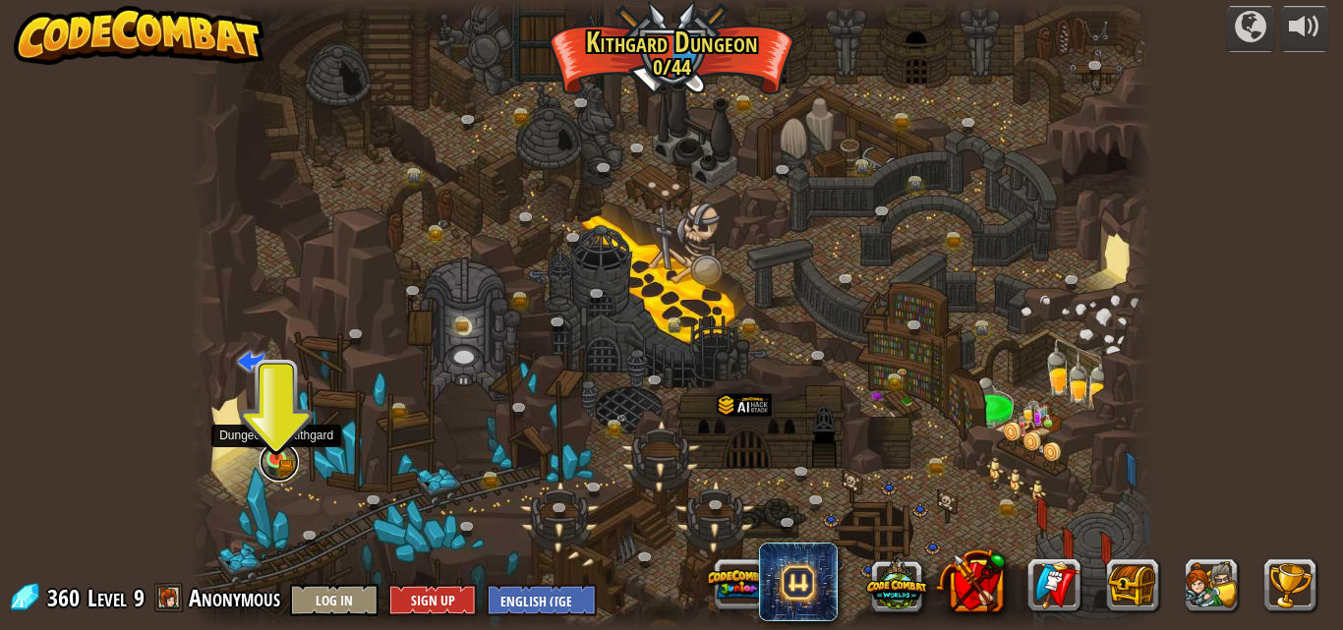
click at [291, 466] on link at bounding box center [279, 462] width 39 height 39
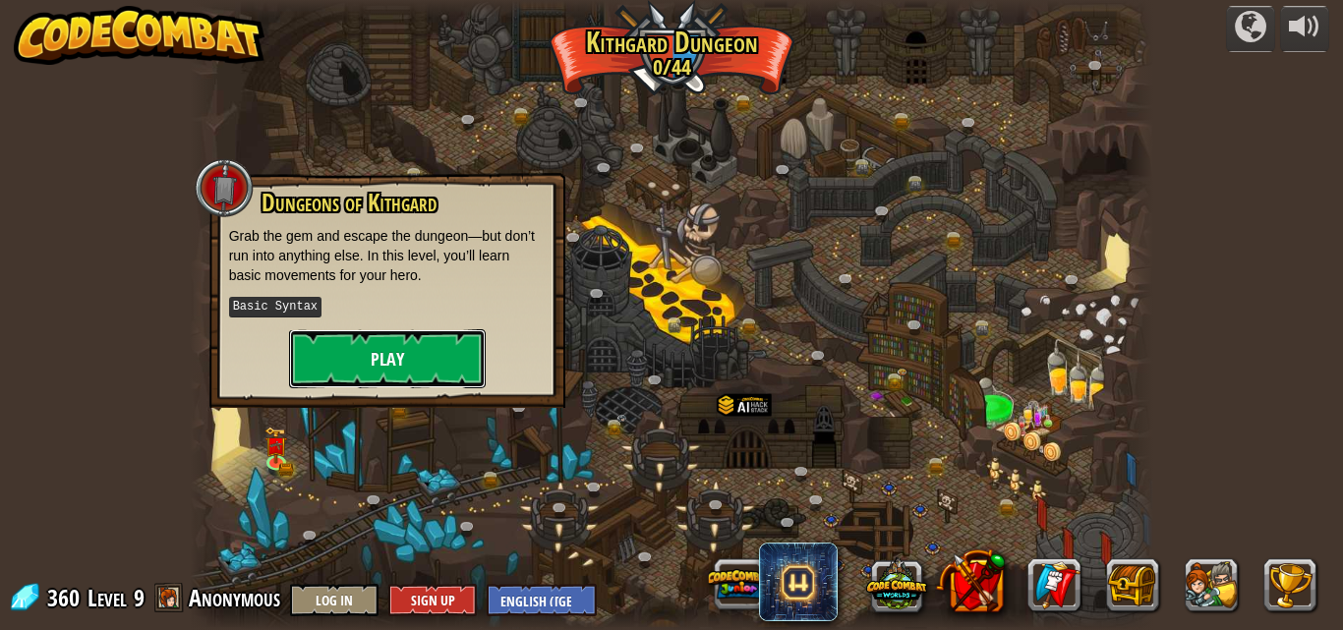
click at [422, 347] on button "Play" at bounding box center [387, 358] width 197 height 59
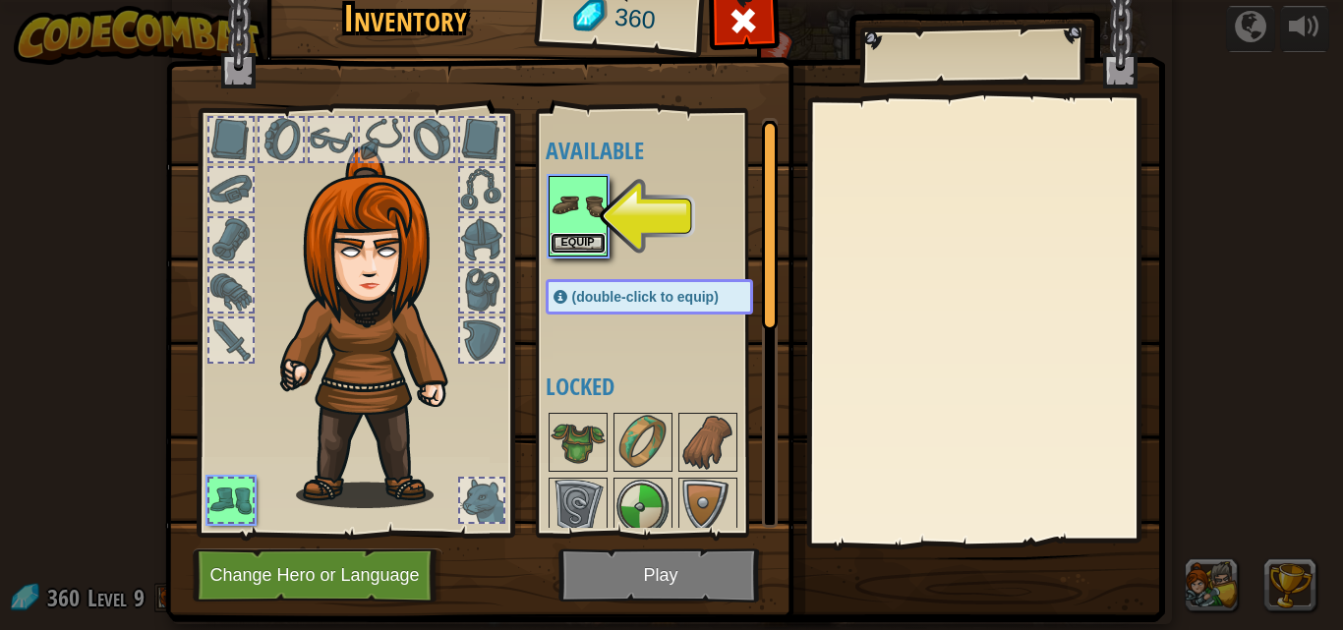
click at [580, 236] on button "Equip" at bounding box center [578, 243] width 55 height 21
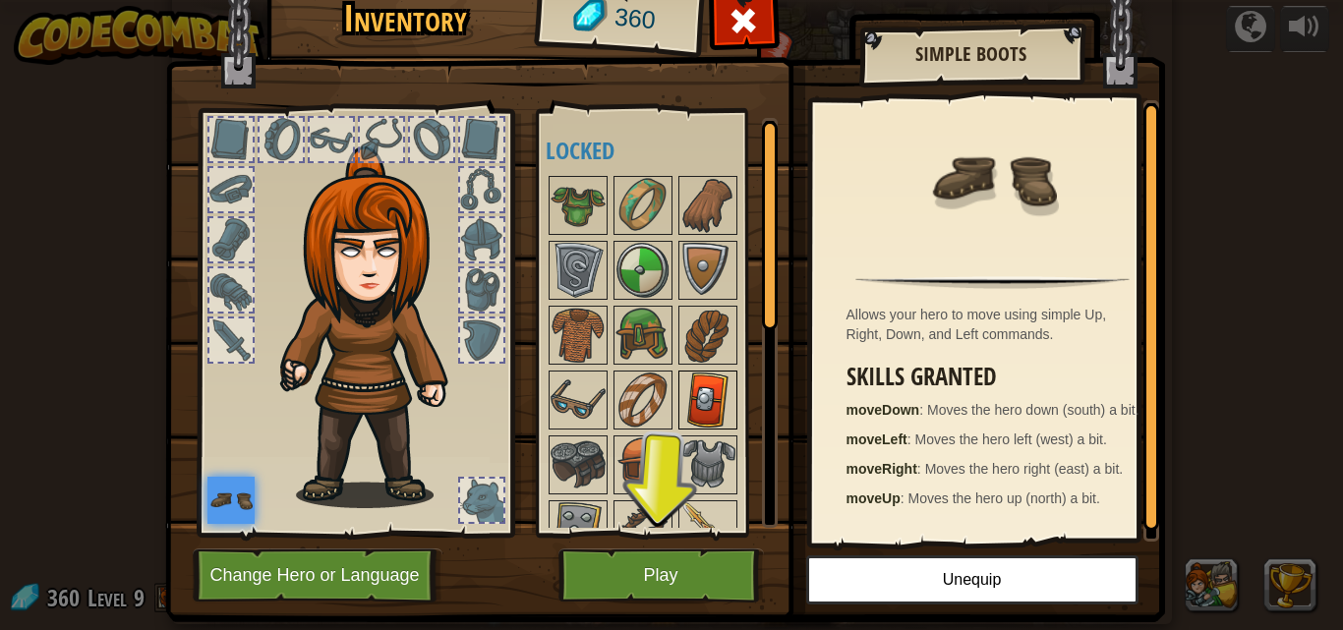
click at [701, 390] on img at bounding box center [708, 400] width 55 height 55
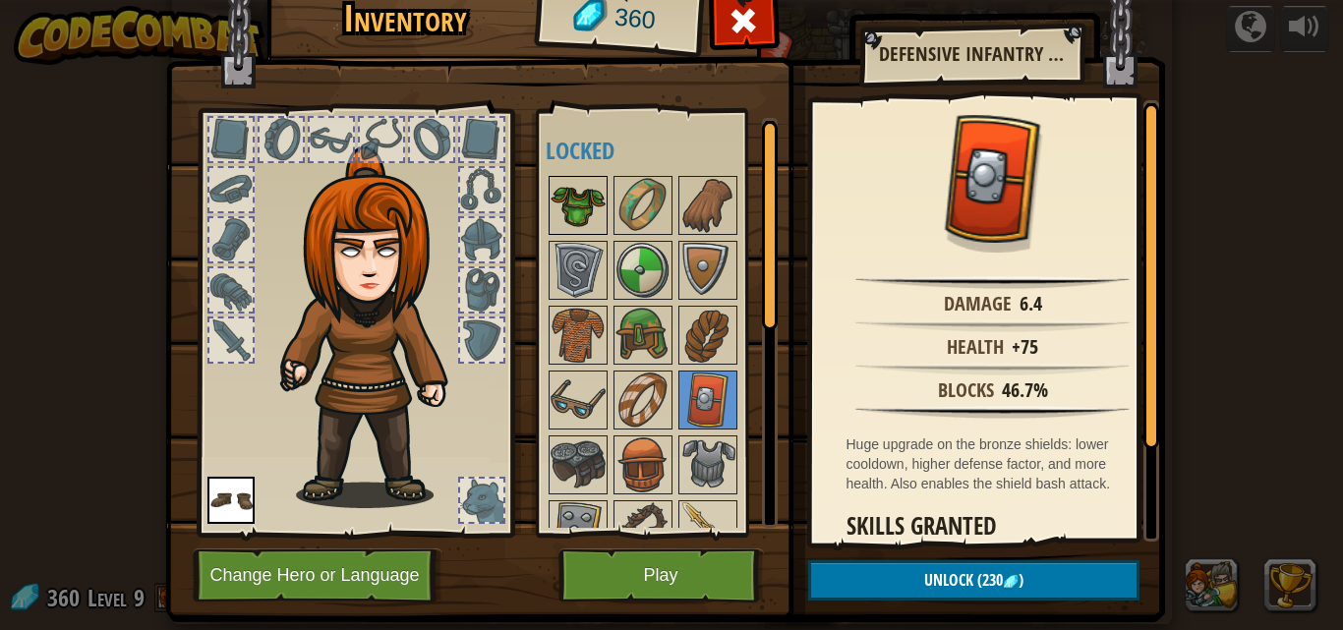
click at [567, 190] on img at bounding box center [578, 205] width 55 height 55
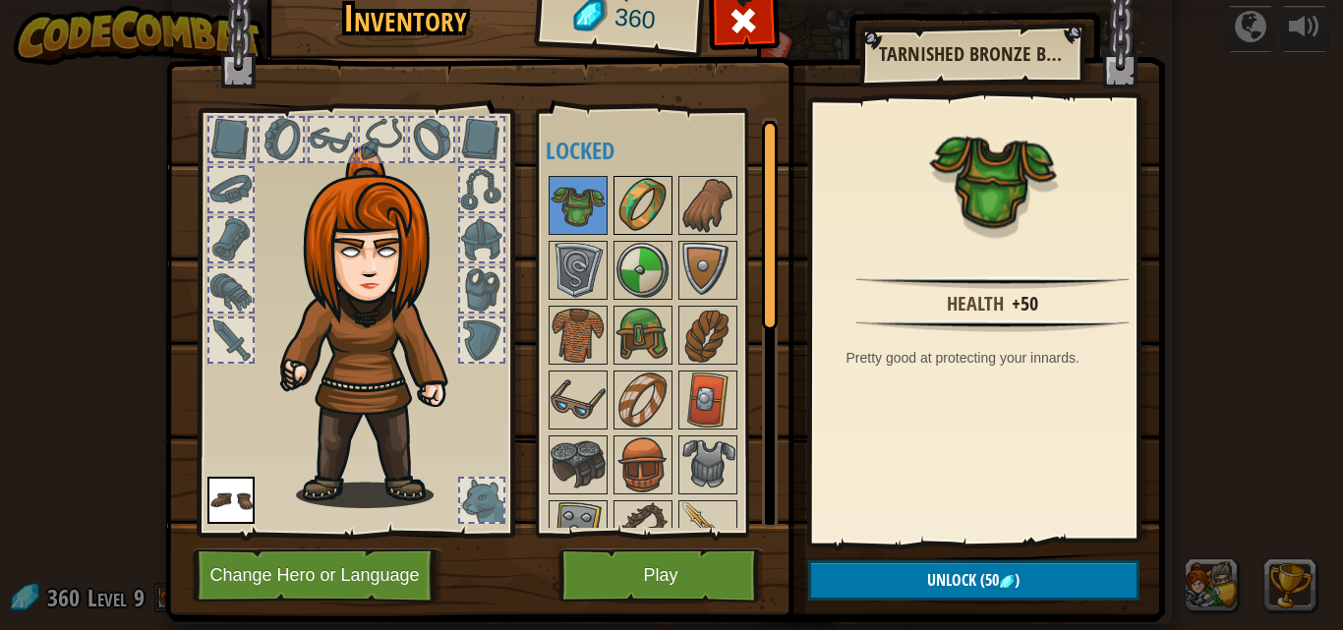
click at [641, 198] on img at bounding box center [643, 205] width 55 height 55
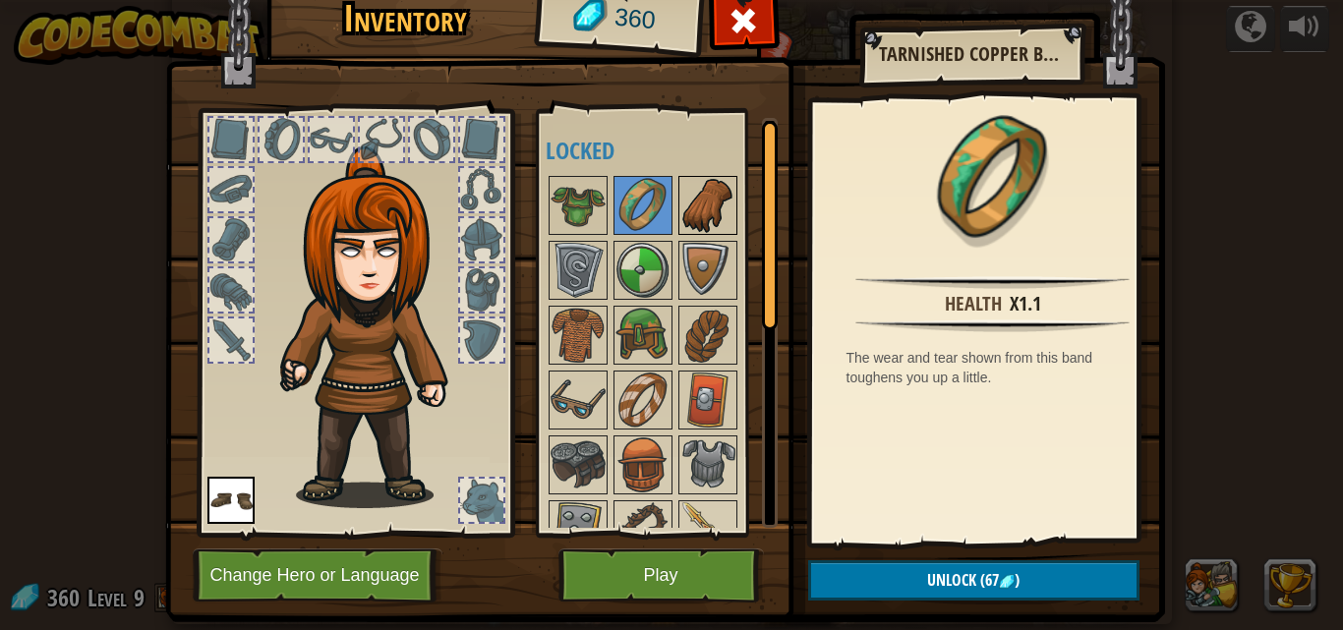
click at [696, 191] on img at bounding box center [708, 205] width 55 height 55
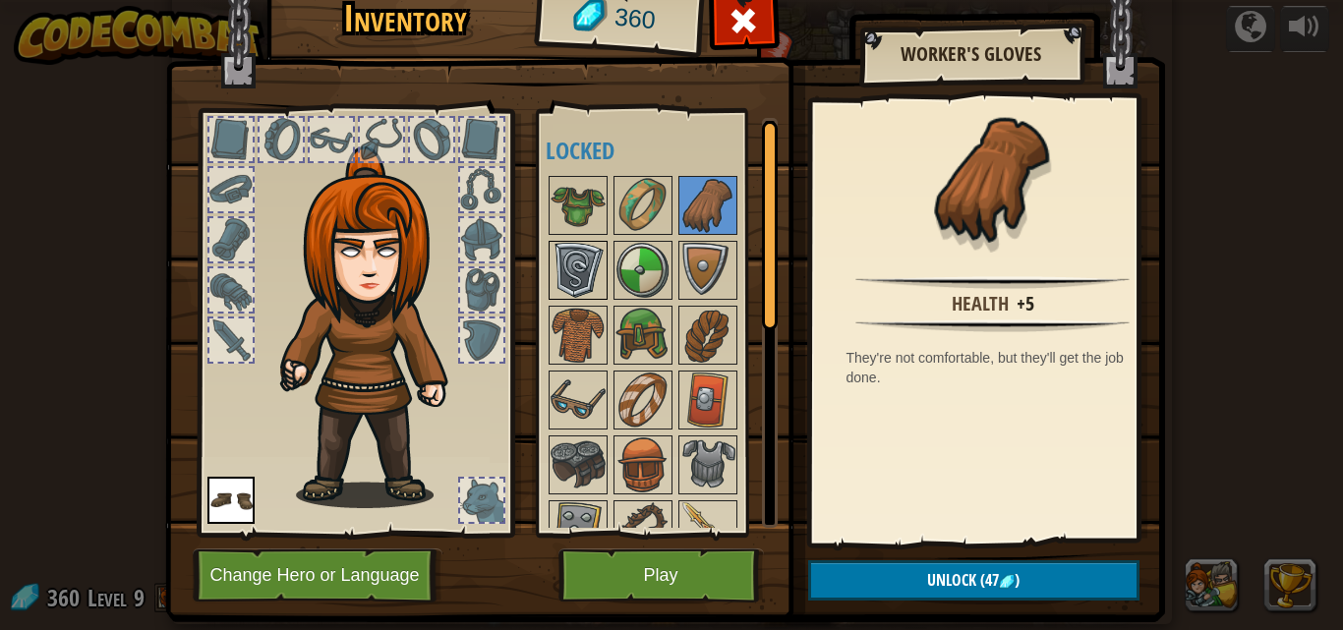
click at [569, 272] on img at bounding box center [578, 270] width 55 height 55
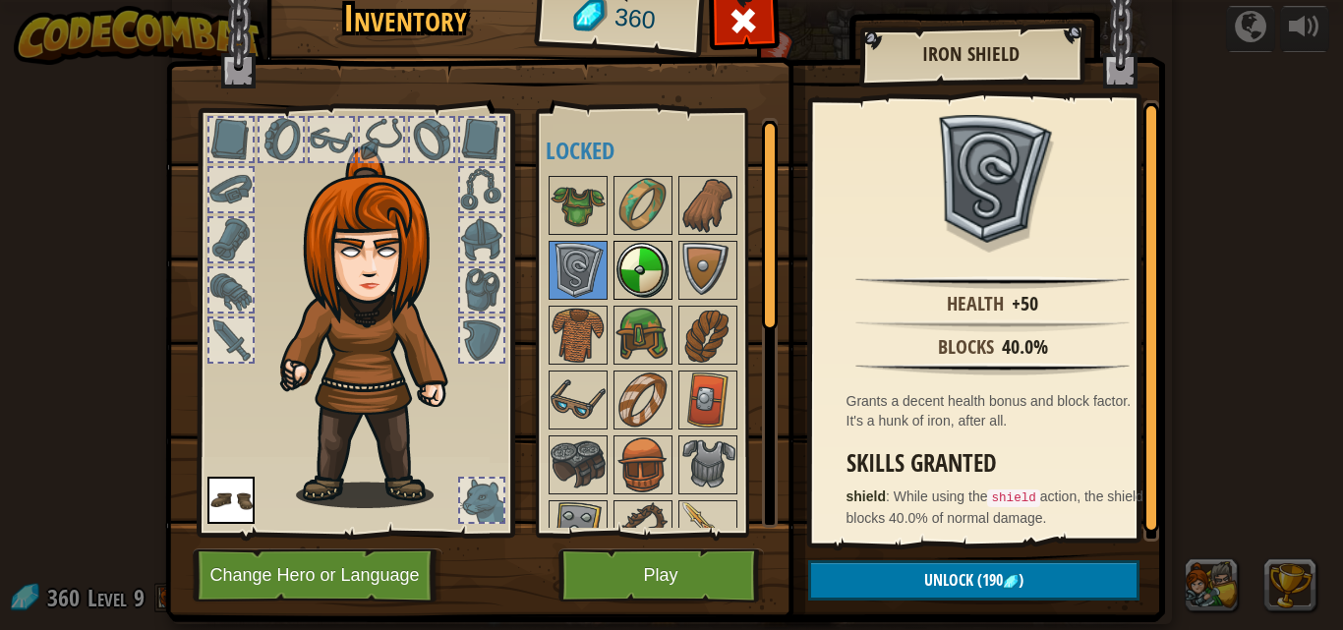
click at [630, 256] on img at bounding box center [643, 270] width 55 height 55
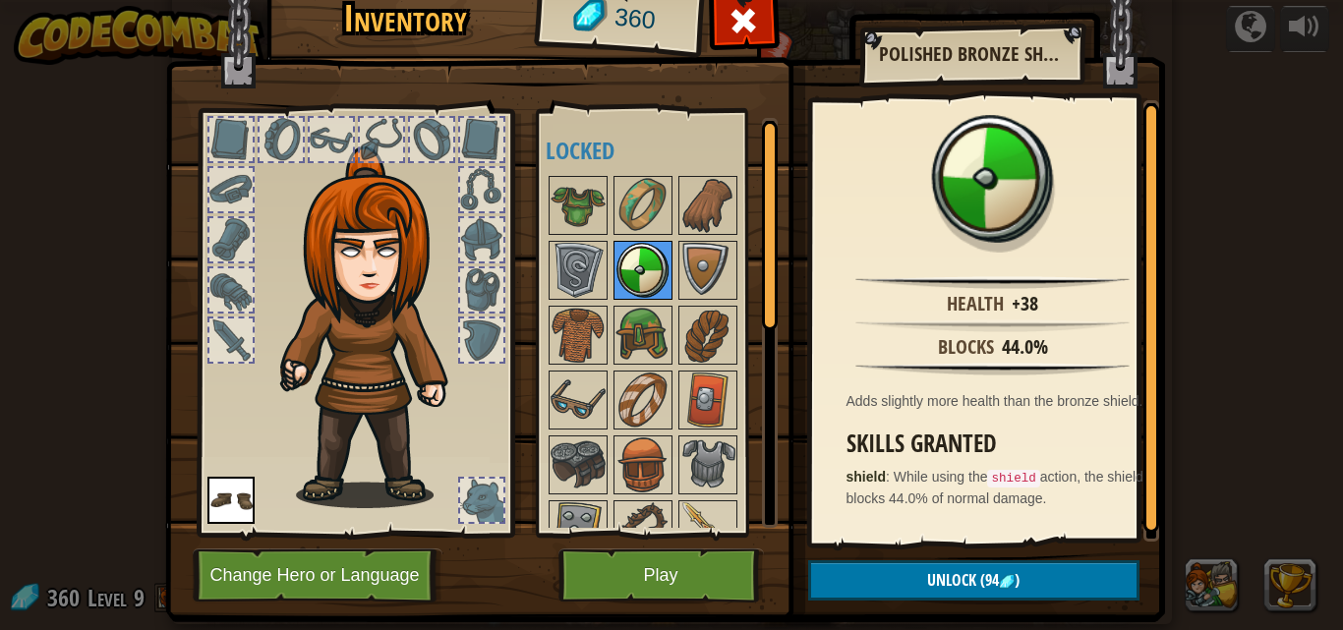
drag, startPoint x: 702, startPoint y: 248, endPoint x: 656, endPoint y: 271, distance: 51.9
click at [686, 255] on img at bounding box center [708, 270] width 55 height 55
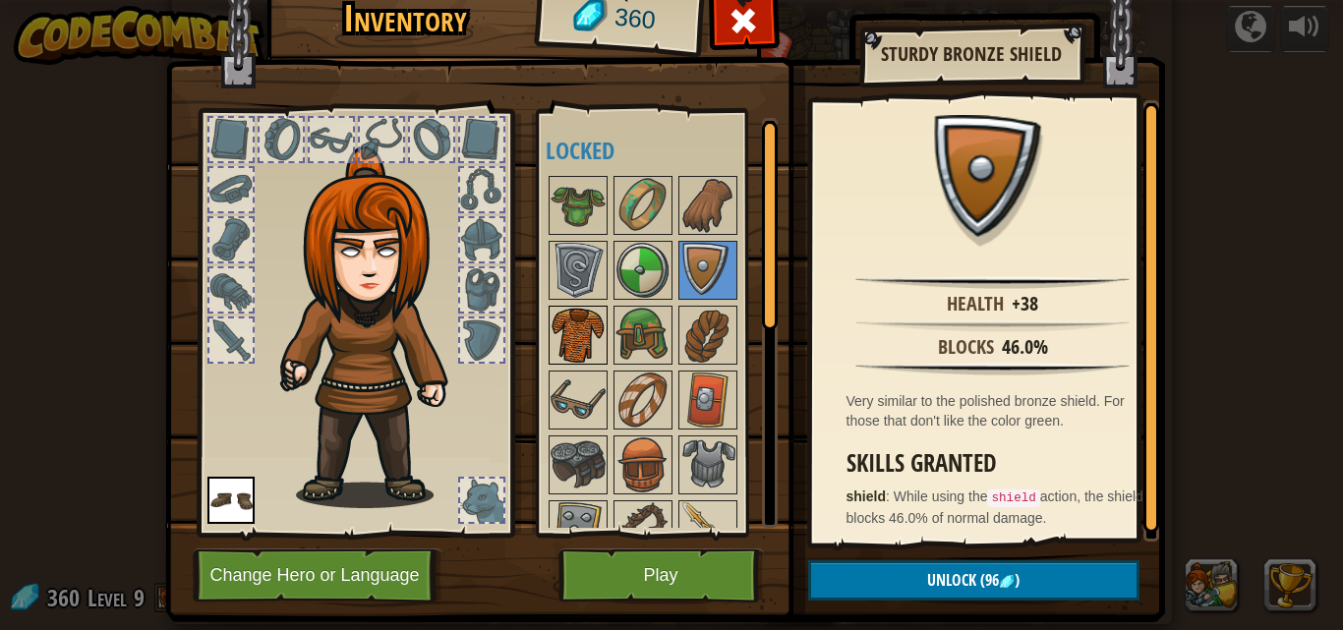
click at [571, 334] on img at bounding box center [578, 335] width 55 height 55
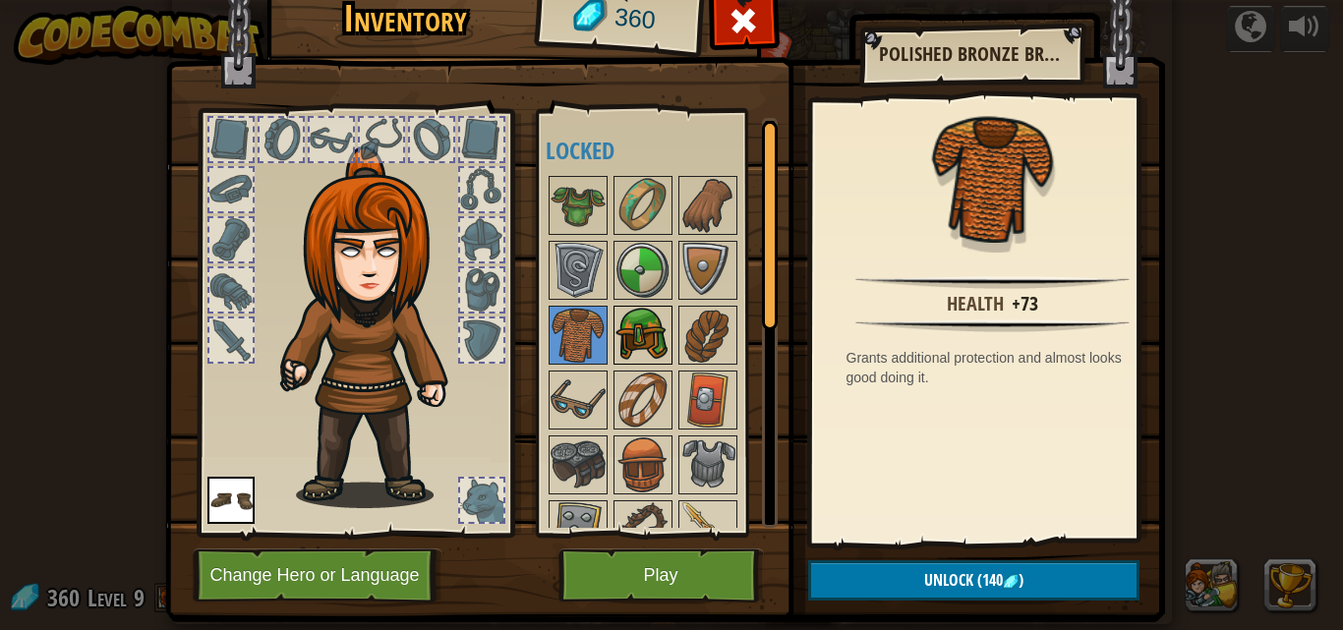
click at [624, 328] on img at bounding box center [643, 335] width 55 height 55
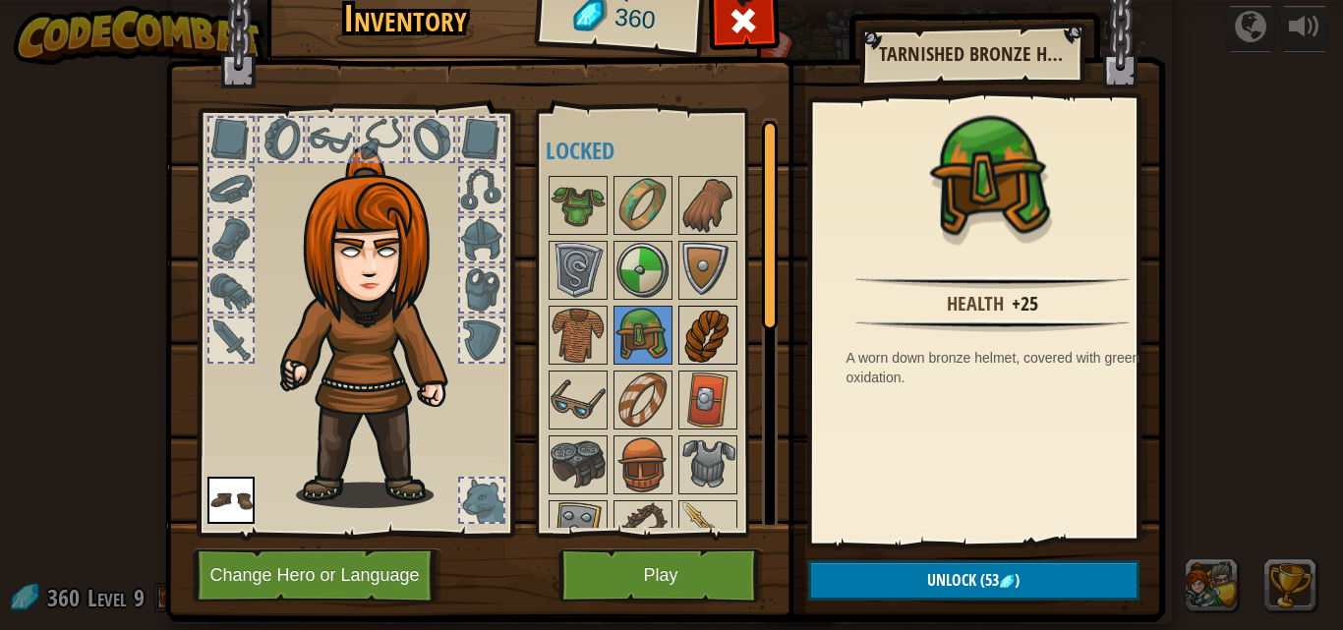
click at [695, 319] on img at bounding box center [708, 335] width 55 height 55
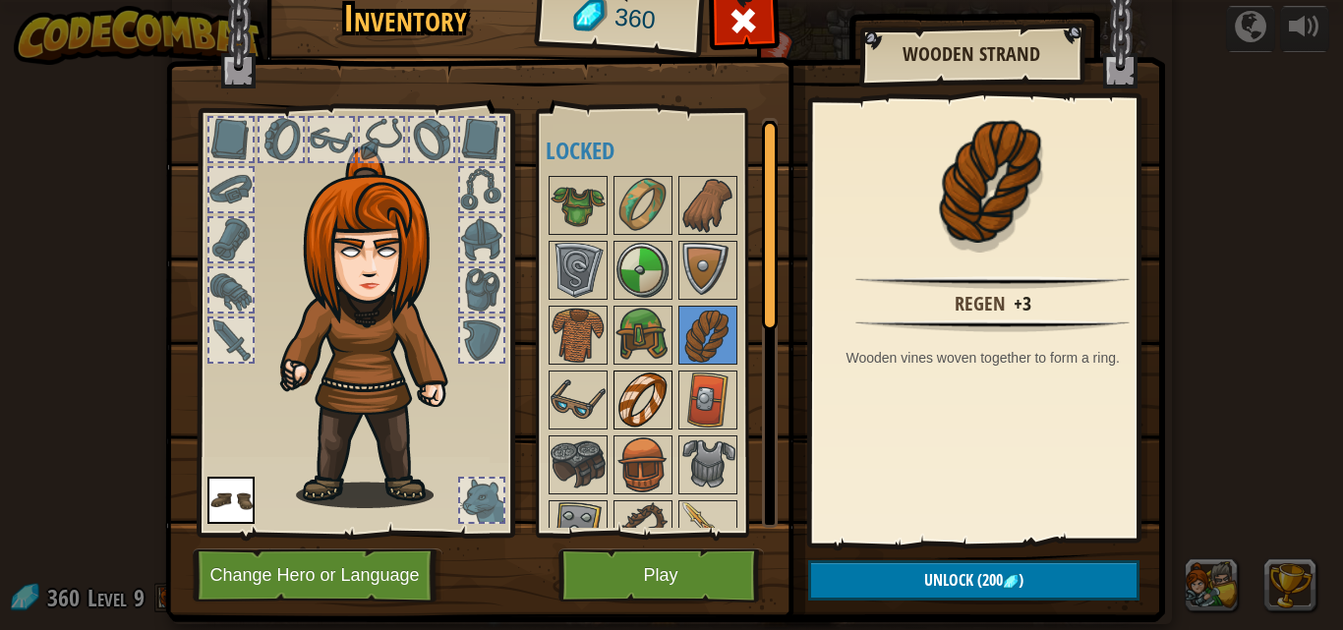
drag, startPoint x: 571, startPoint y: 399, endPoint x: 627, endPoint y: 383, distance: 58.5
click at [585, 397] on img at bounding box center [578, 400] width 55 height 55
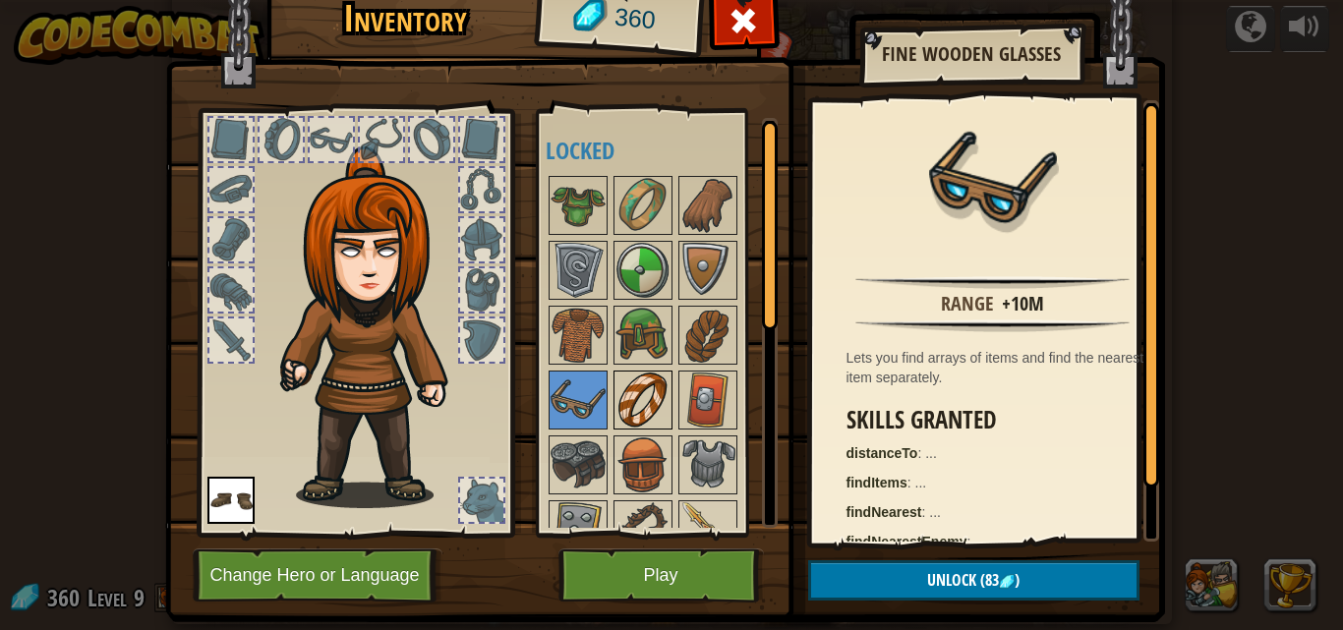
click at [633, 381] on img at bounding box center [643, 400] width 55 height 55
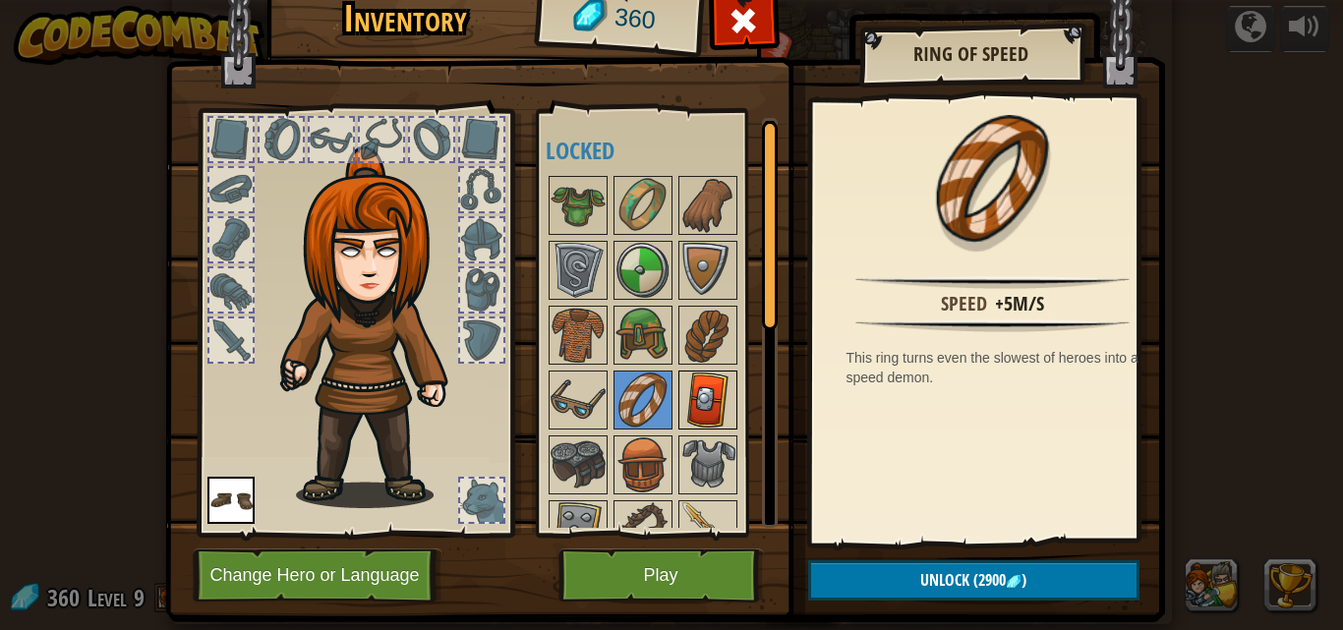
click at [709, 378] on img at bounding box center [708, 400] width 55 height 55
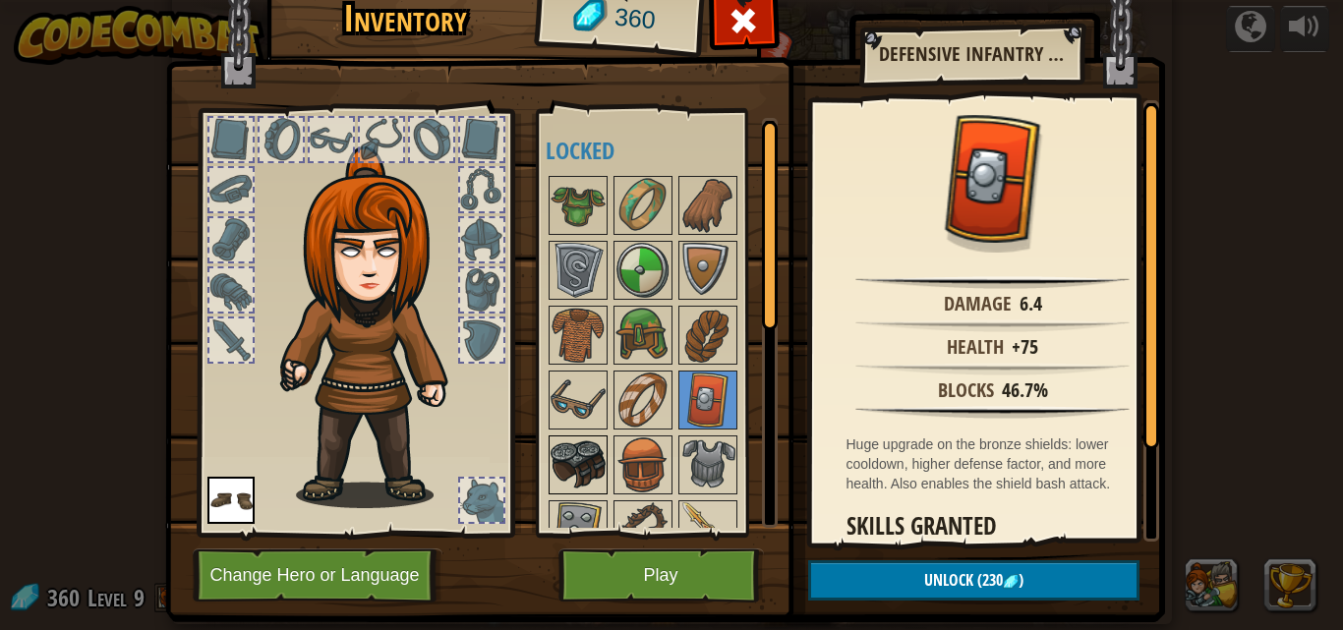
click at [568, 451] on img at bounding box center [578, 465] width 55 height 55
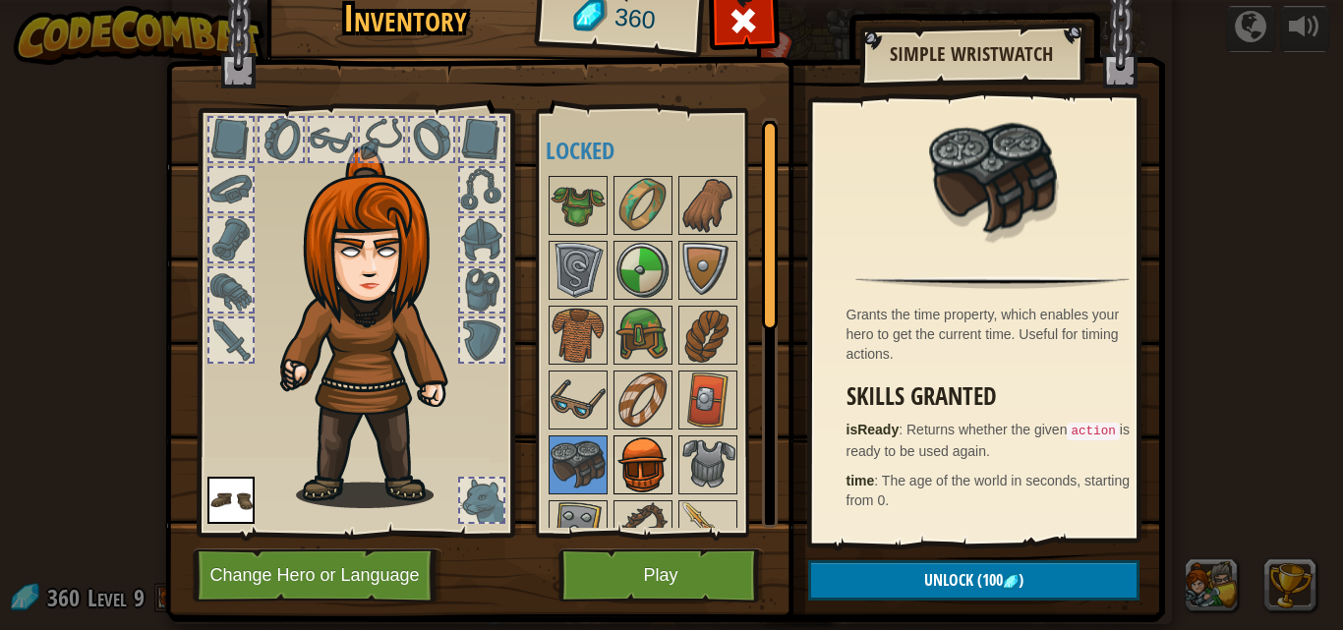
click at [637, 460] on img at bounding box center [643, 465] width 55 height 55
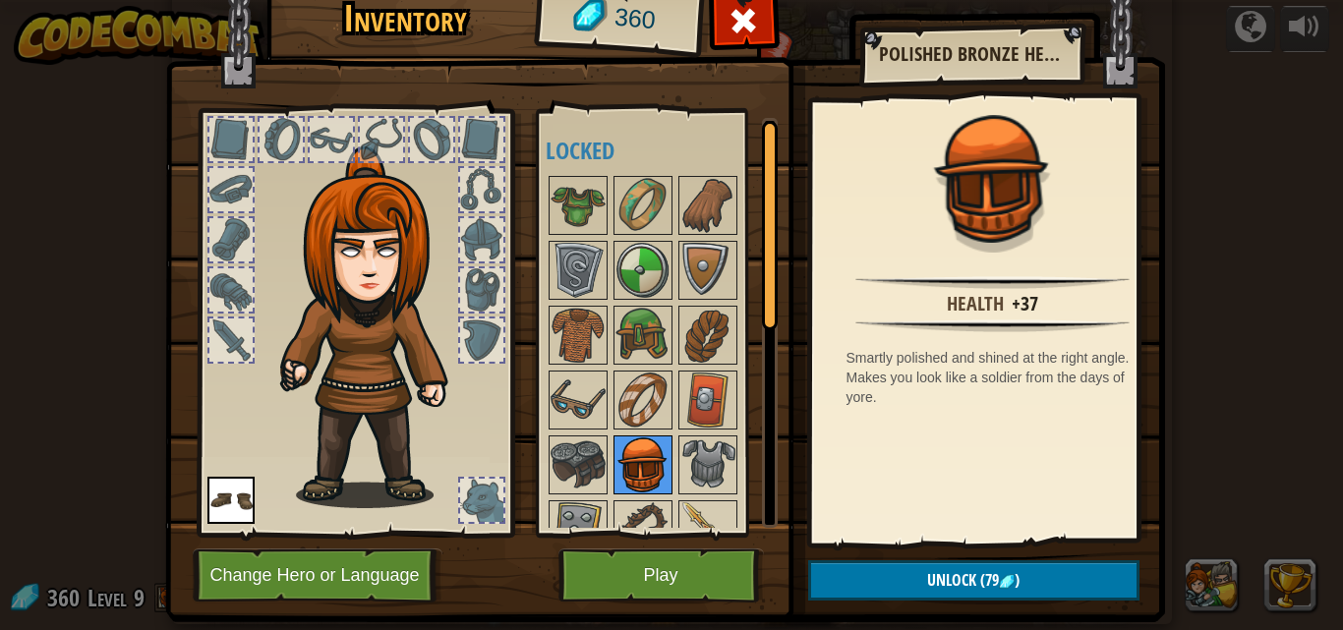
drag, startPoint x: 695, startPoint y: 444, endPoint x: 654, endPoint y: 465, distance: 46.6
click at [682, 447] on img at bounding box center [708, 465] width 55 height 55
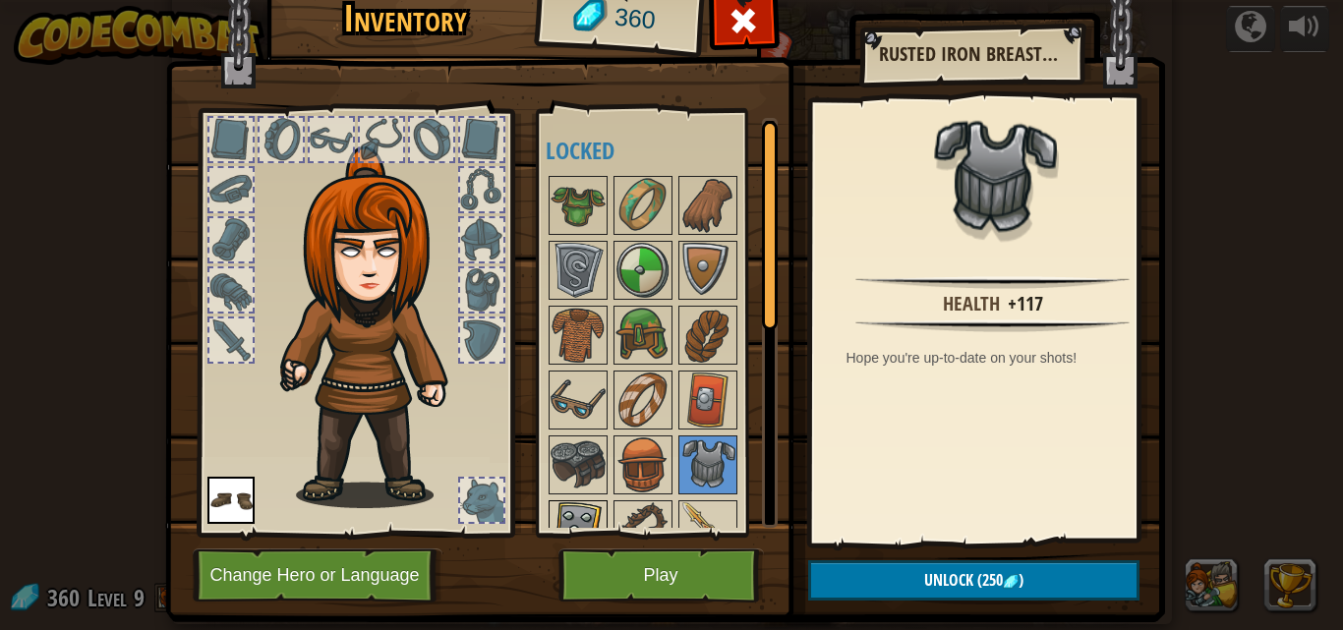
click at [585, 505] on img at bounding box center [578, 530] width 55 height 55
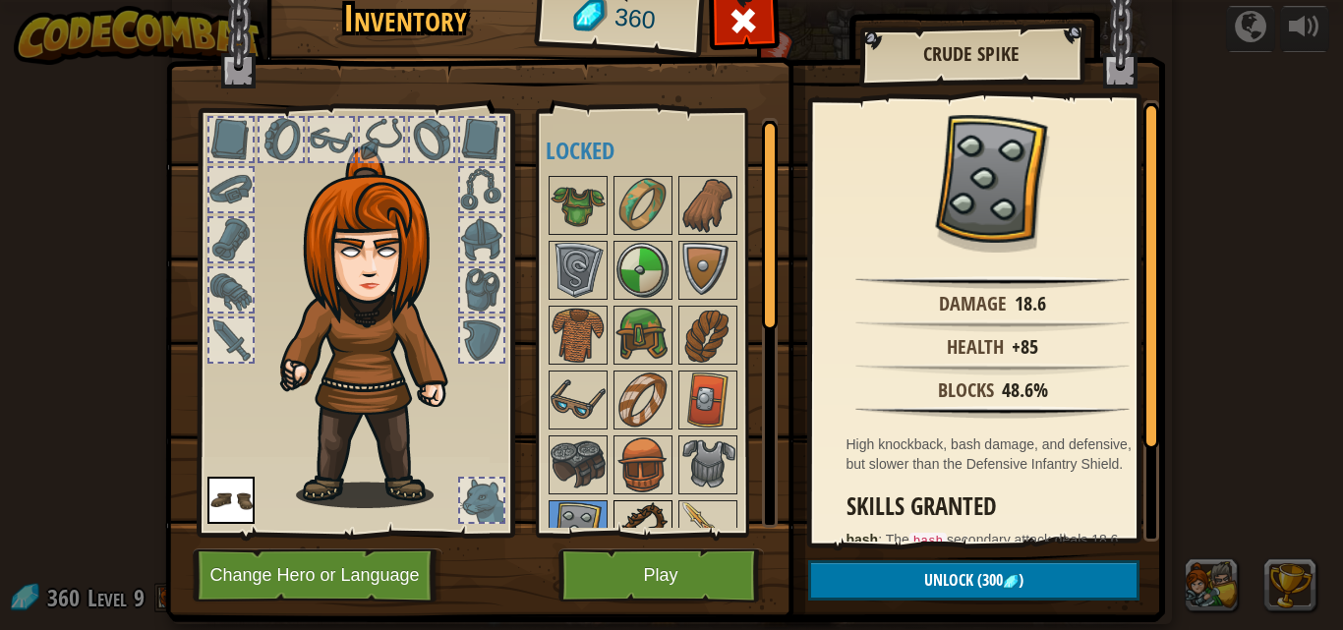
click at [630, 517] on img at bounding box center [643, 530] width 55 height 55
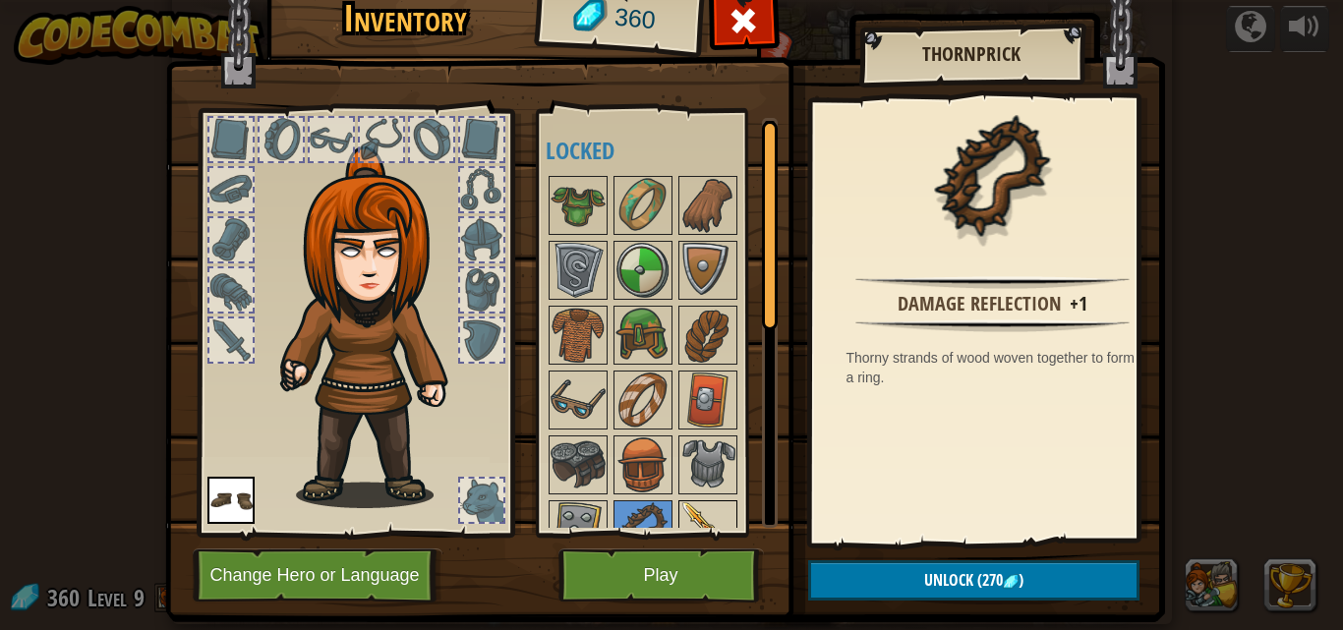
click at [682, 503] on img at bounding box center [708, 530] width 55 height 55
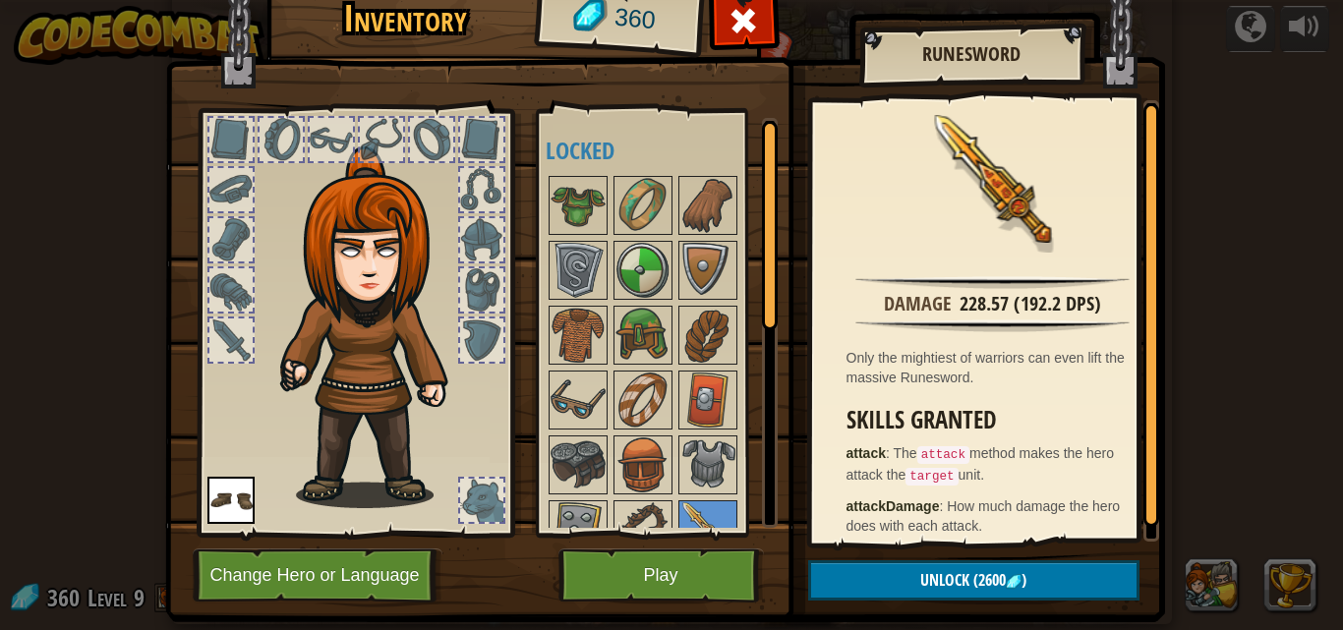
click at [470, 484] on div at bounding box center [481, 500] width 43 height 43
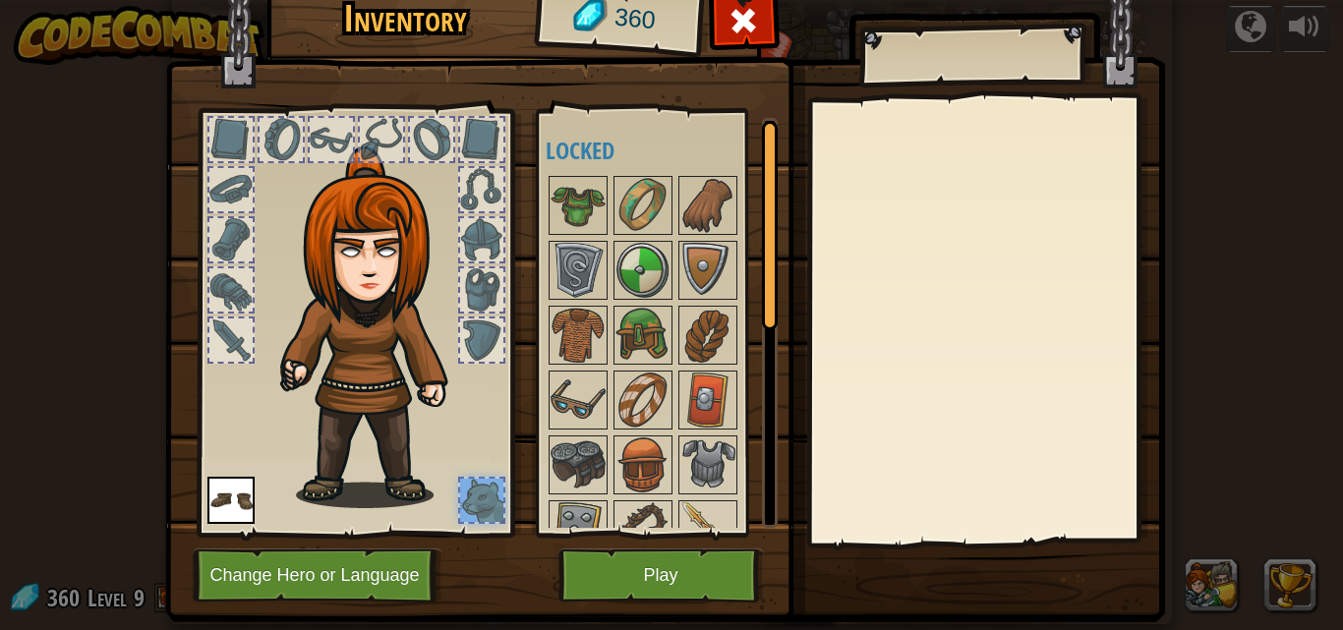
click at [468, 332] on div at bounding box center [481, 340] width 43 height 43
click at [472, 285] on div at bounding box center [481, 289] width 43 height 43
click at [656, 583] on button "Play" at bounding box center [662, 576] width 206 height 54
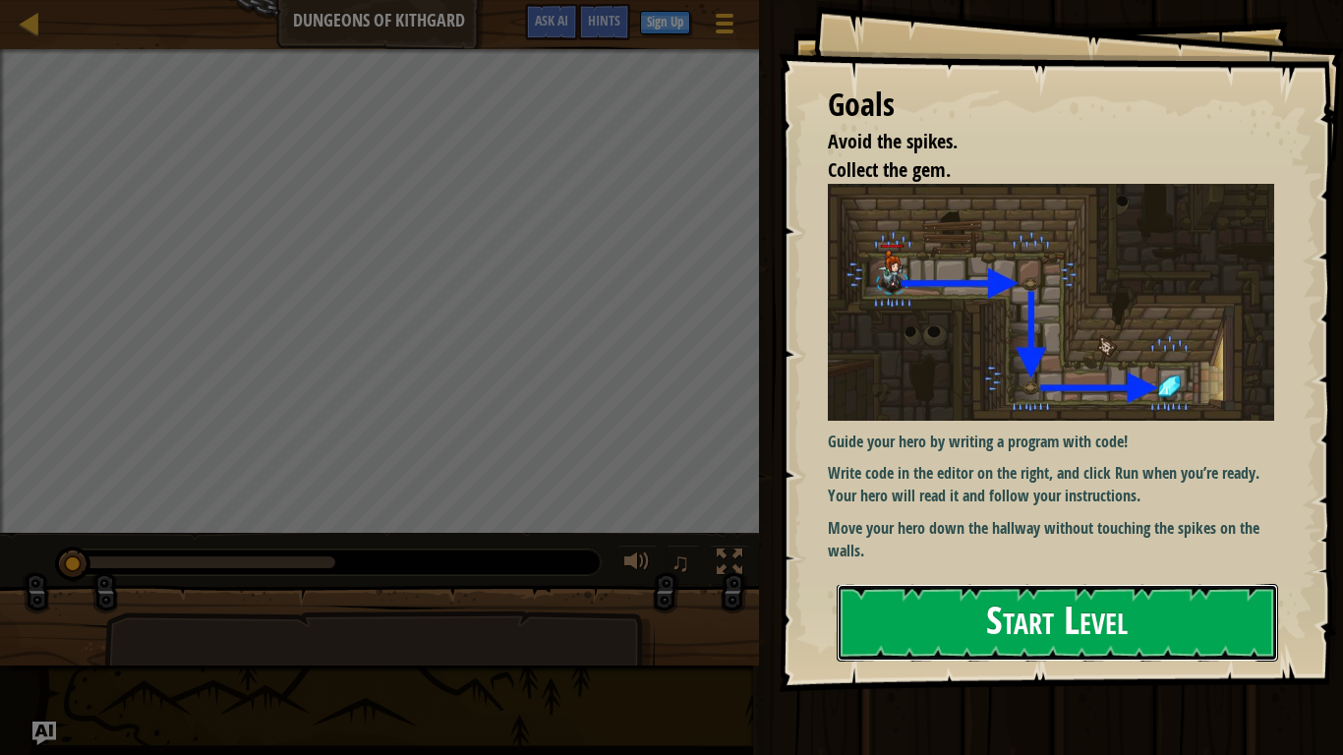
click at [1180, 620] on button "Start Level" at bounding box center [1058, 623] width 442 height 78
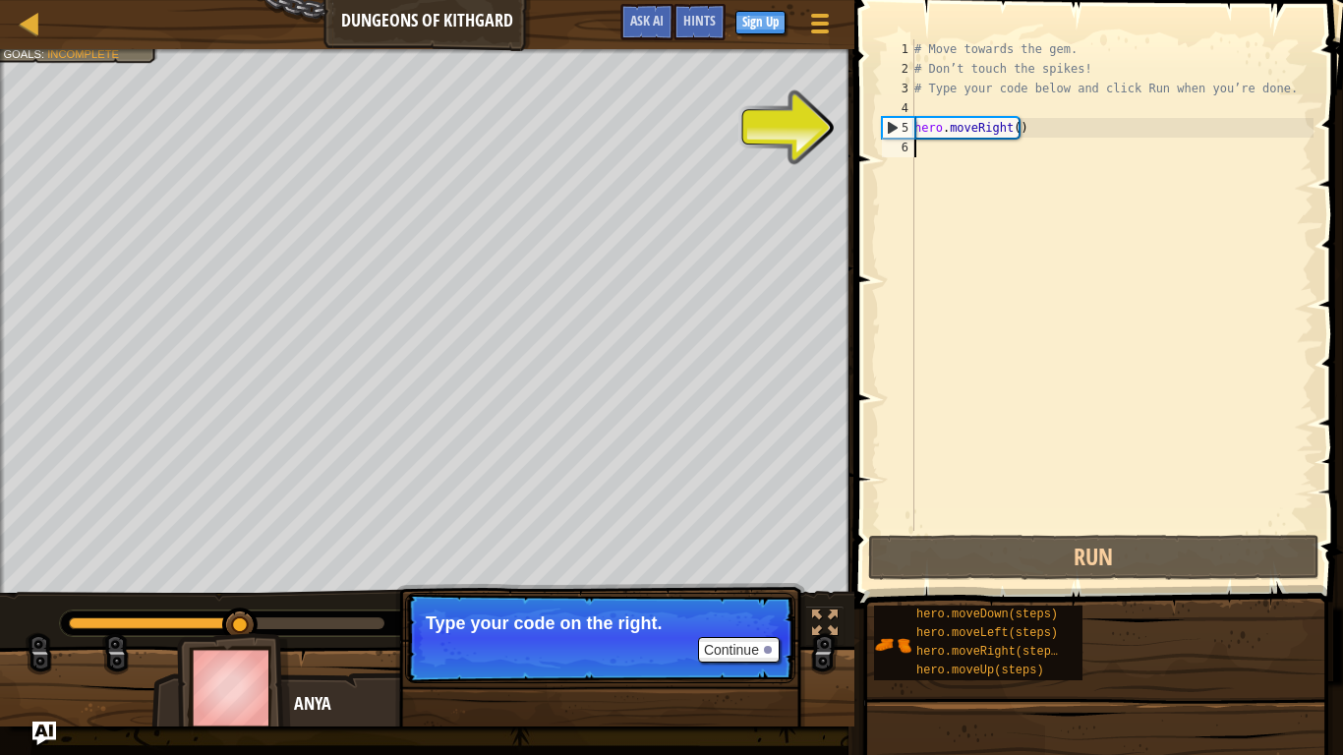
click at [23, 6] on div "Map Dungeons of Kithgard Game Menu Done Sign Up Hints Ask AI" at bounding box center [427, 24] width 855 height 49
click at [24, 18] on div at bounding box center [30, 23] width 25 height 25
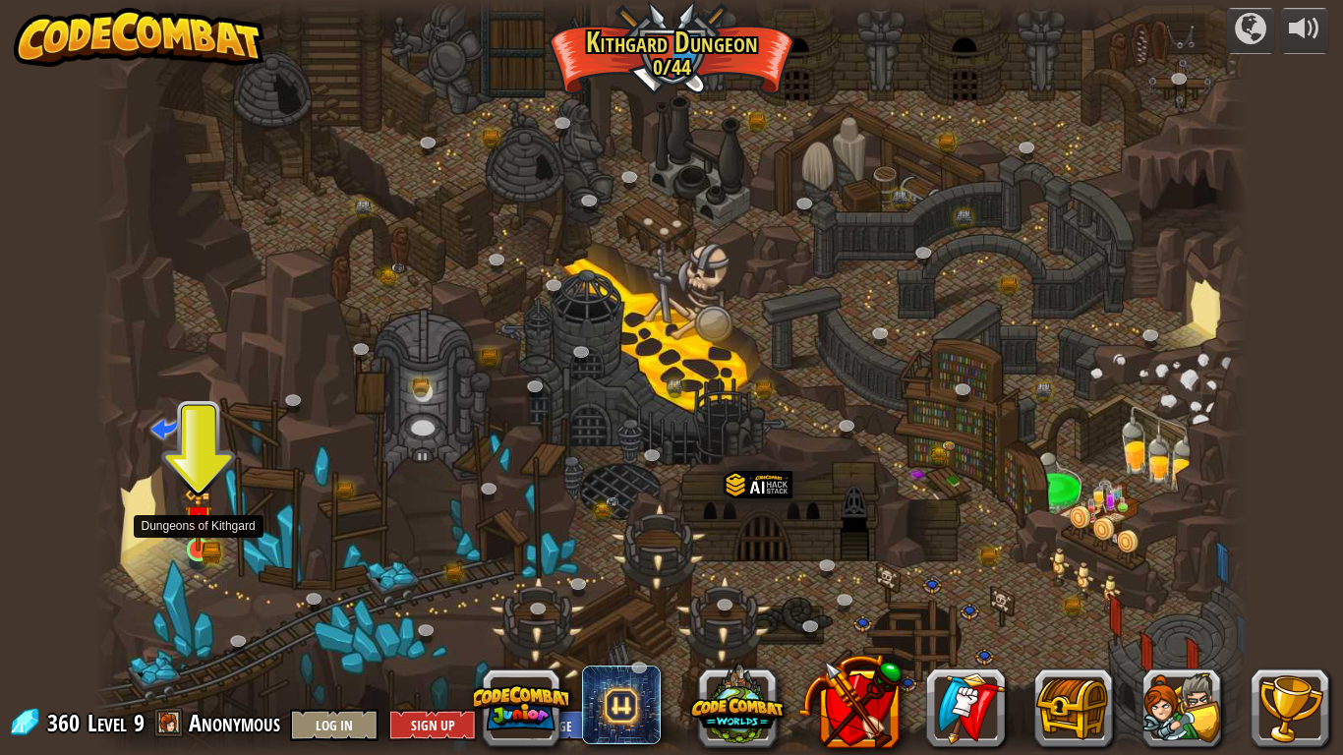
click at [189, 536] on img at bounding box center [199, 520] width 30 height 64
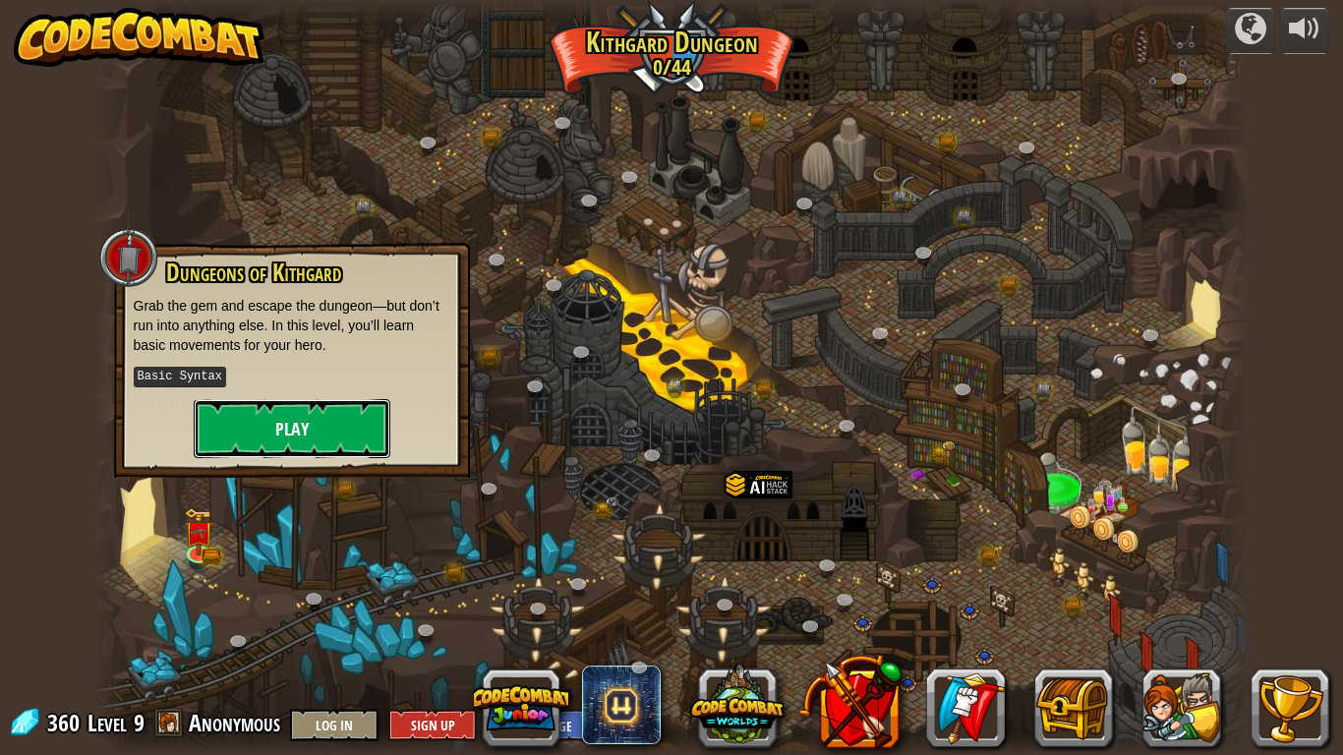
click at [268, 445] on button "Play" at bounding box center [292, 428] width 197 height 59
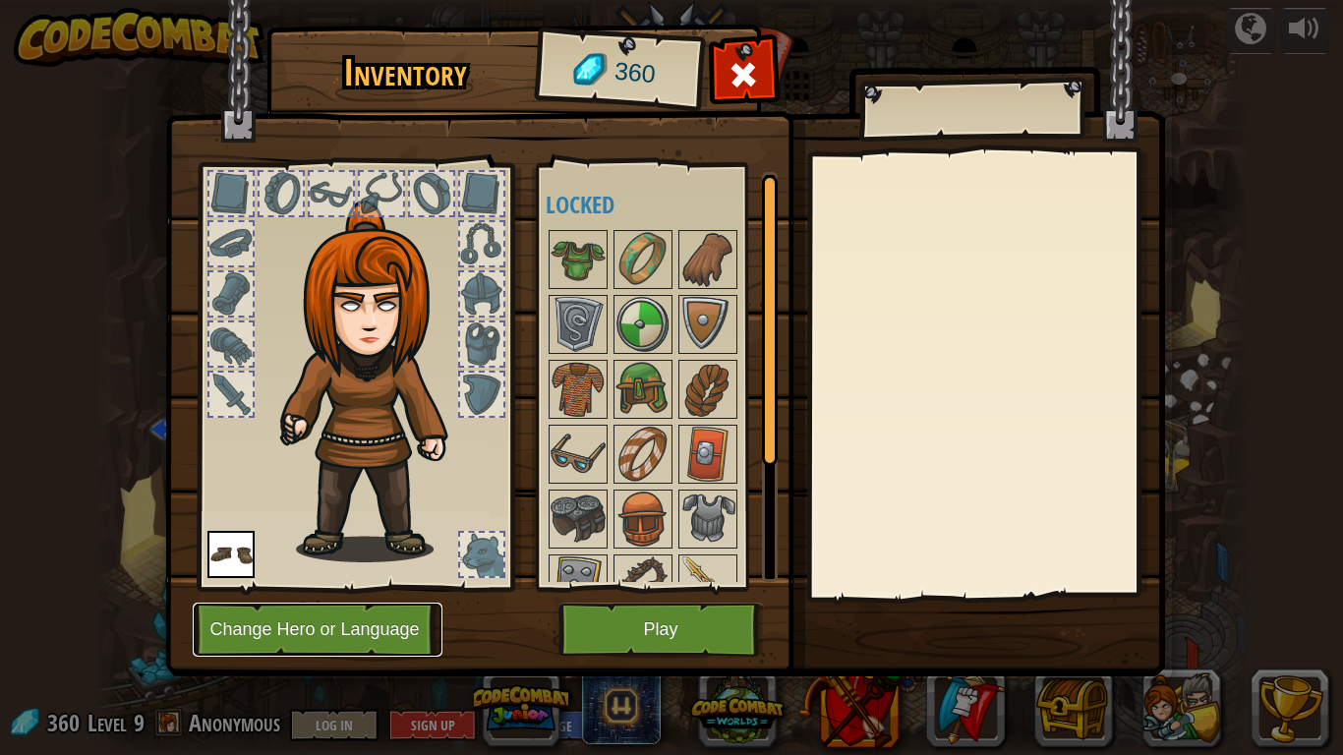
click at [338, 629] on button "Change Hero or Language" at bounding box center [318, 630] width 250 height 54
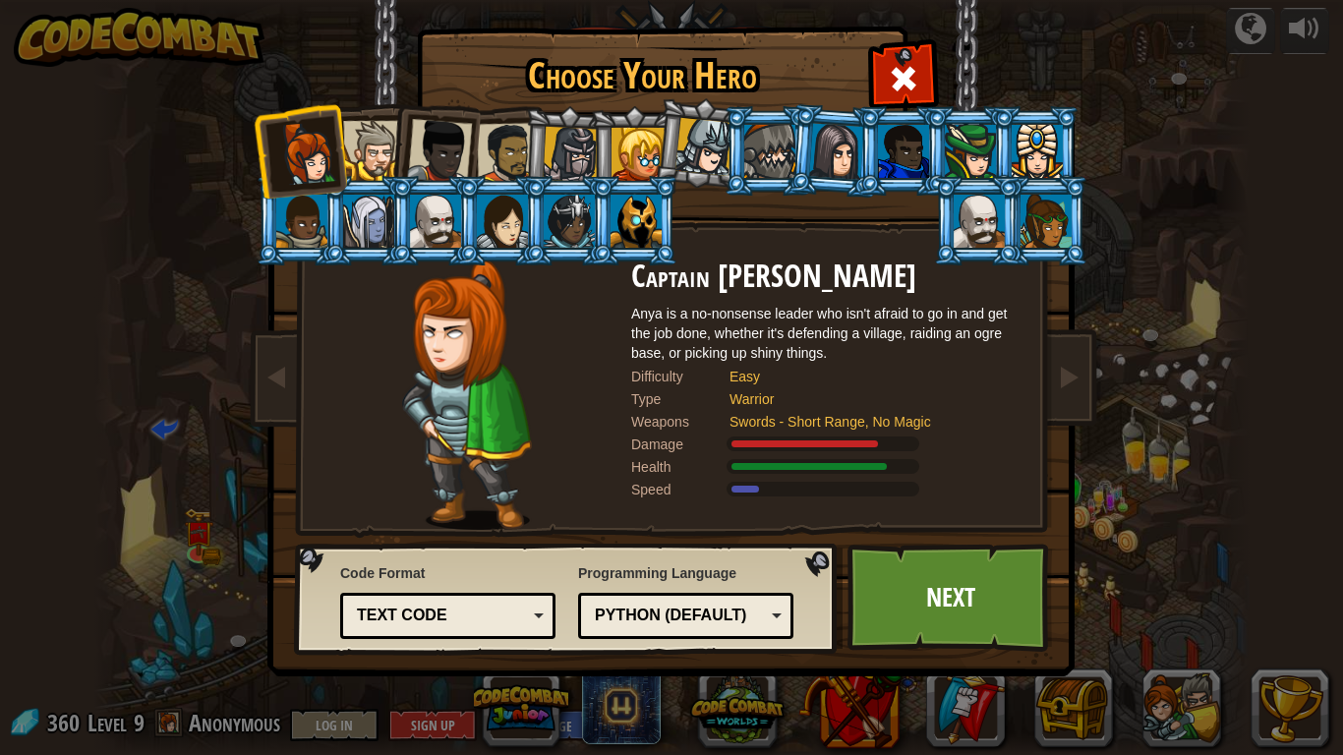
click at [374, 157] on div at bounding box center [373, 151] width 60 height 60
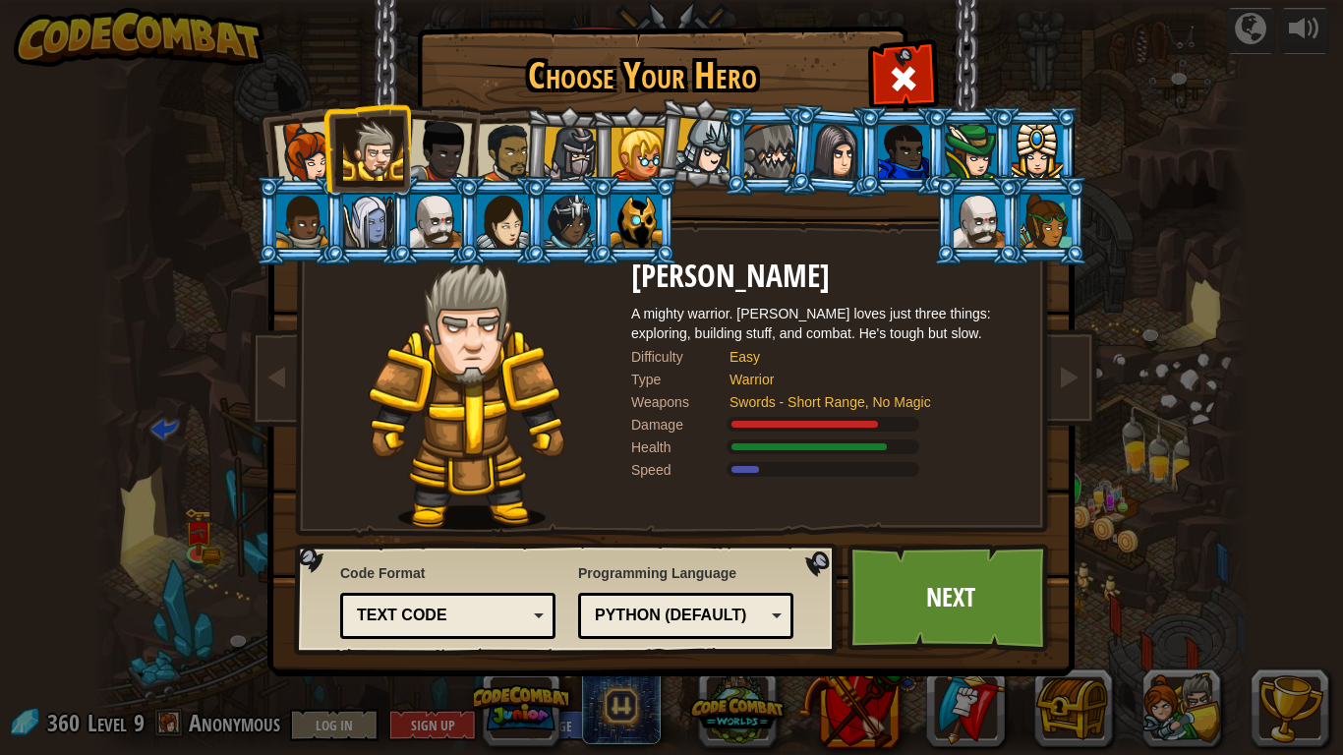
click at [571, 141] on div at bounding box center [571, 155] width 56 height 56
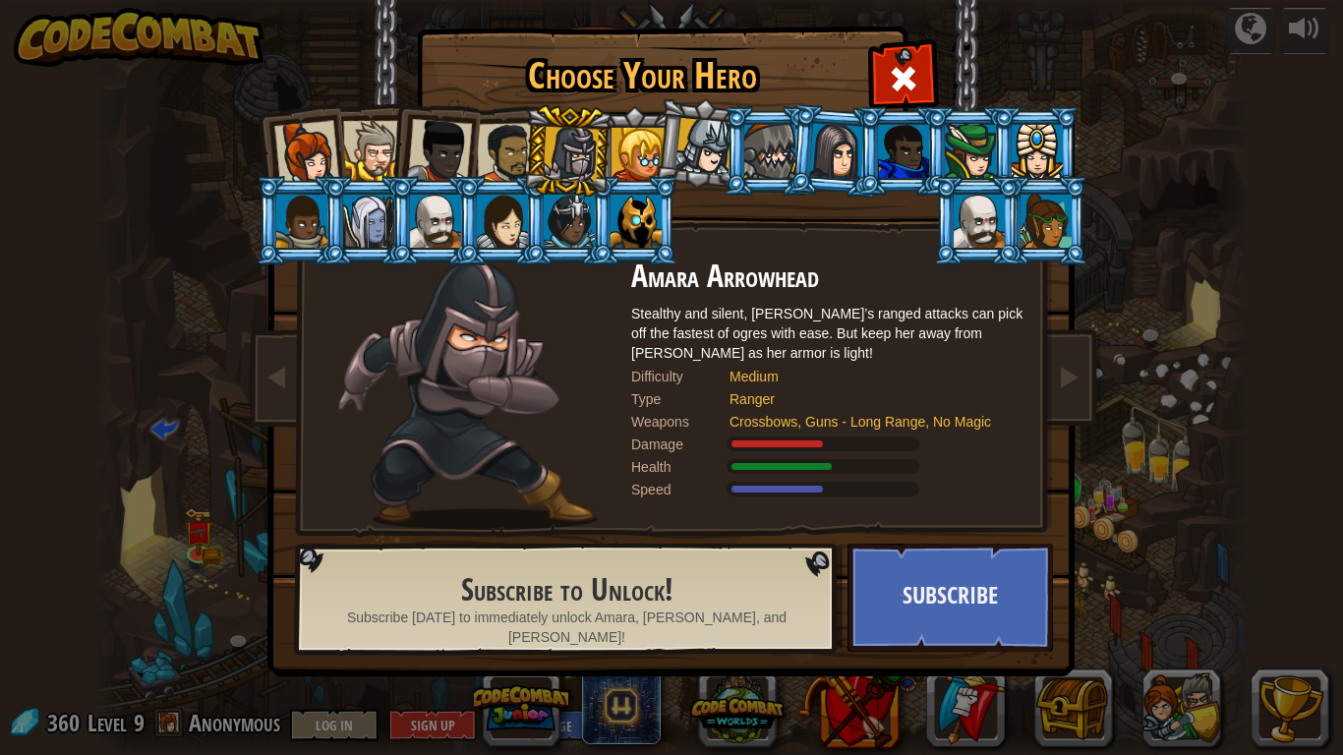
click at [648, 217] on div at bounding box center [636, 221] width 51 height 53
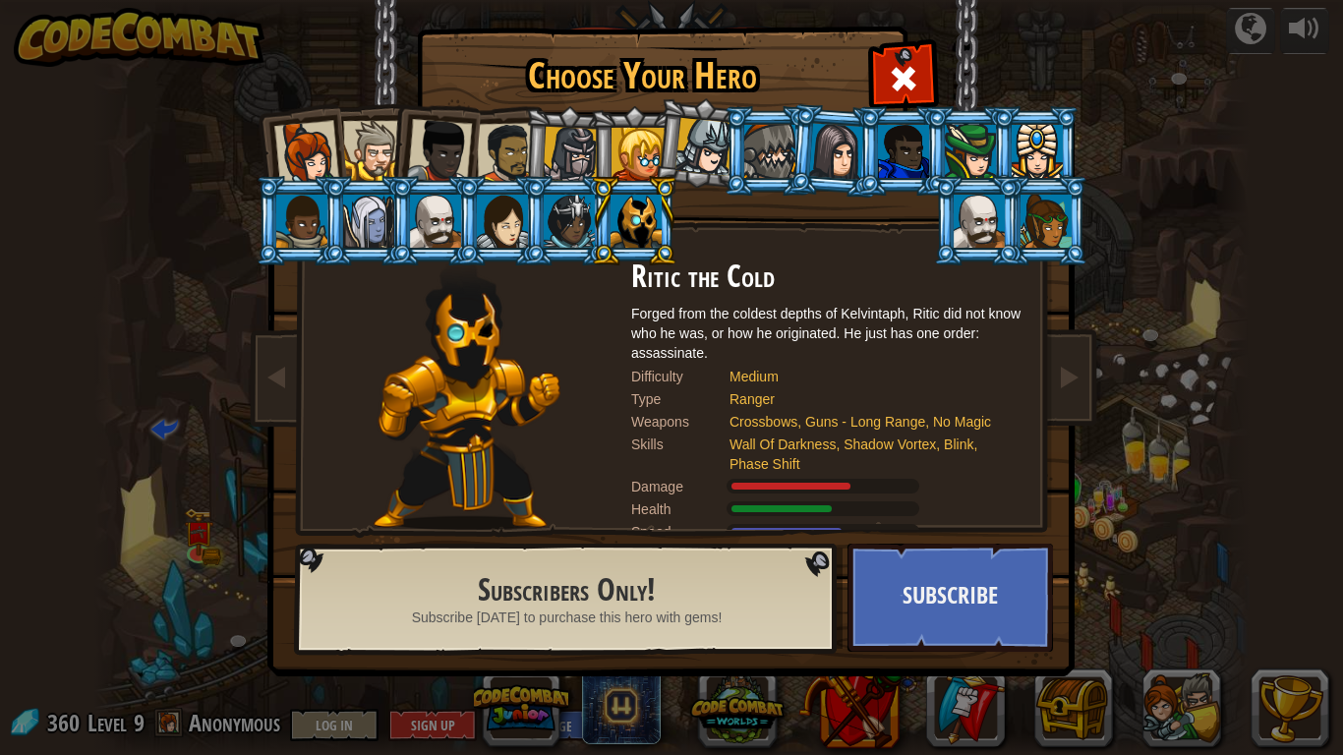
click at [779, 151] on div at bounding box center [770, 151] width 51 height 53
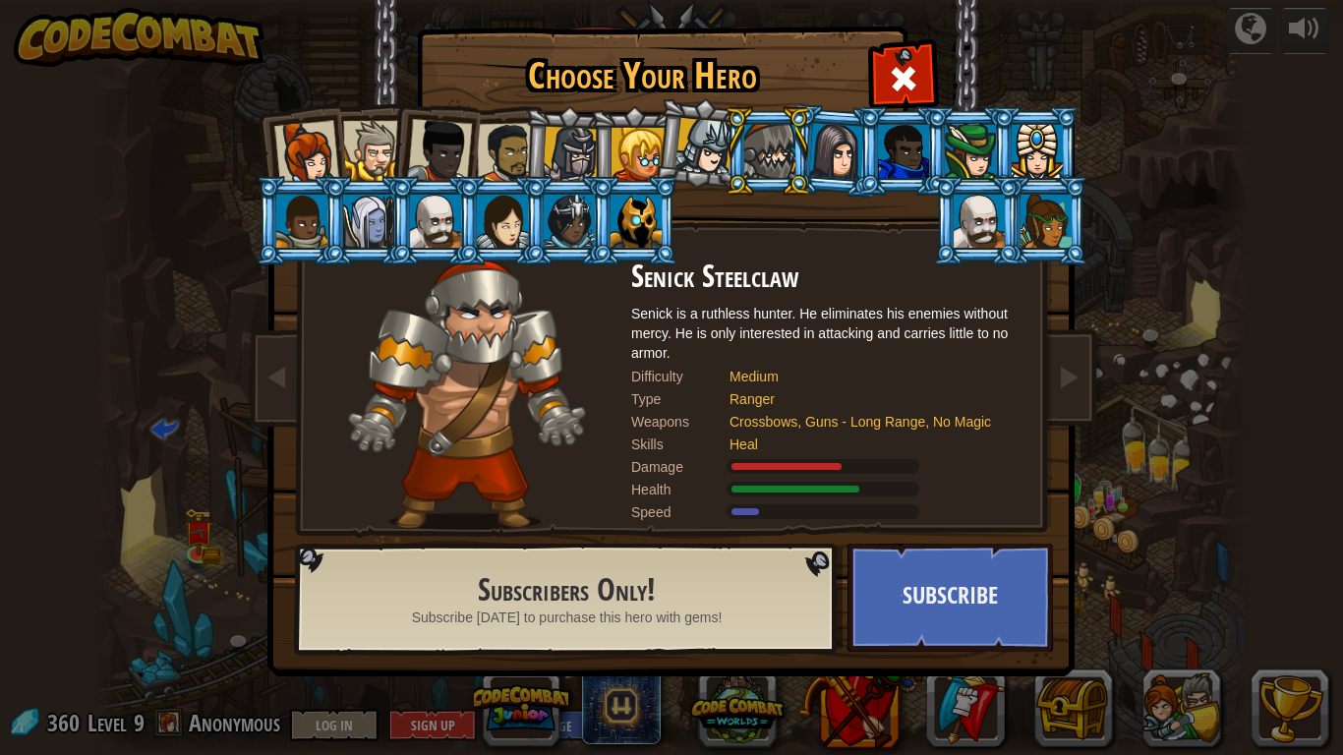
click at [626, 153] on div at bounding box center [638, 154] width 53 height 53
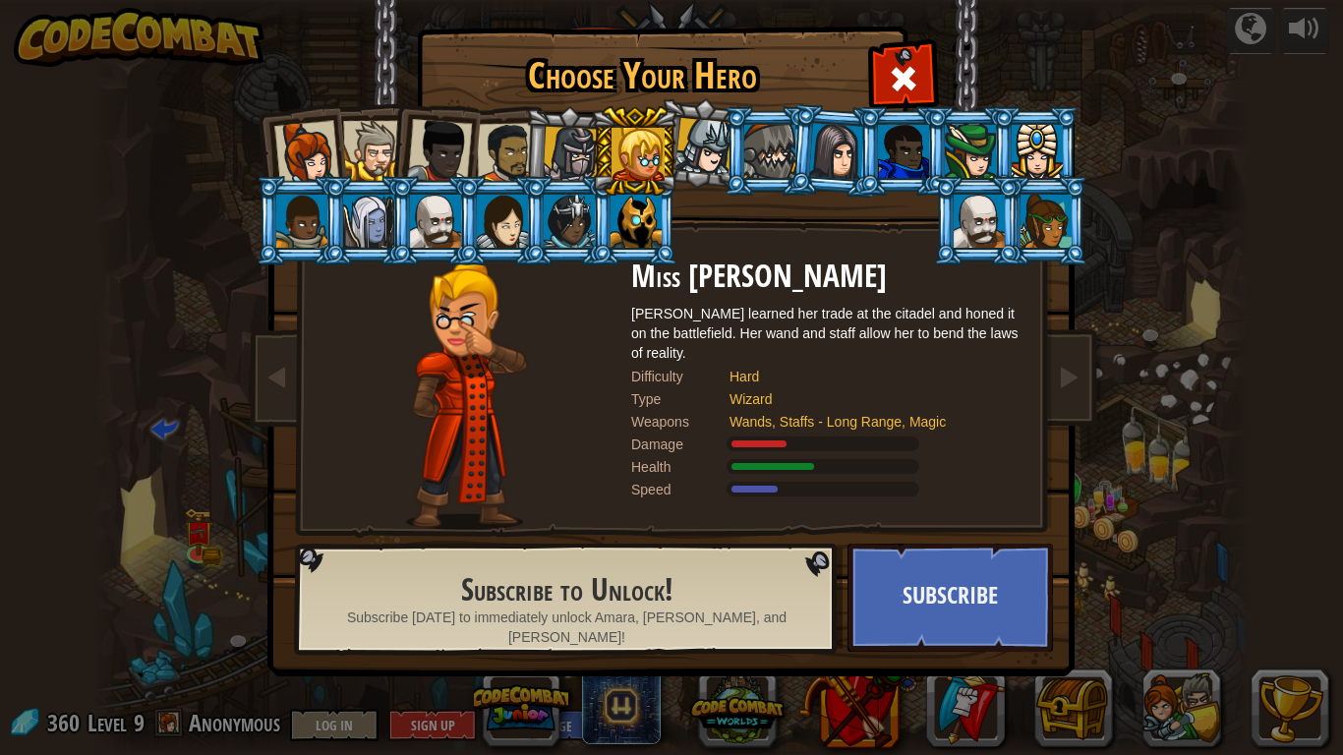
click at [583, 152] on div at bounding box center [571, 155] width 56 height 56
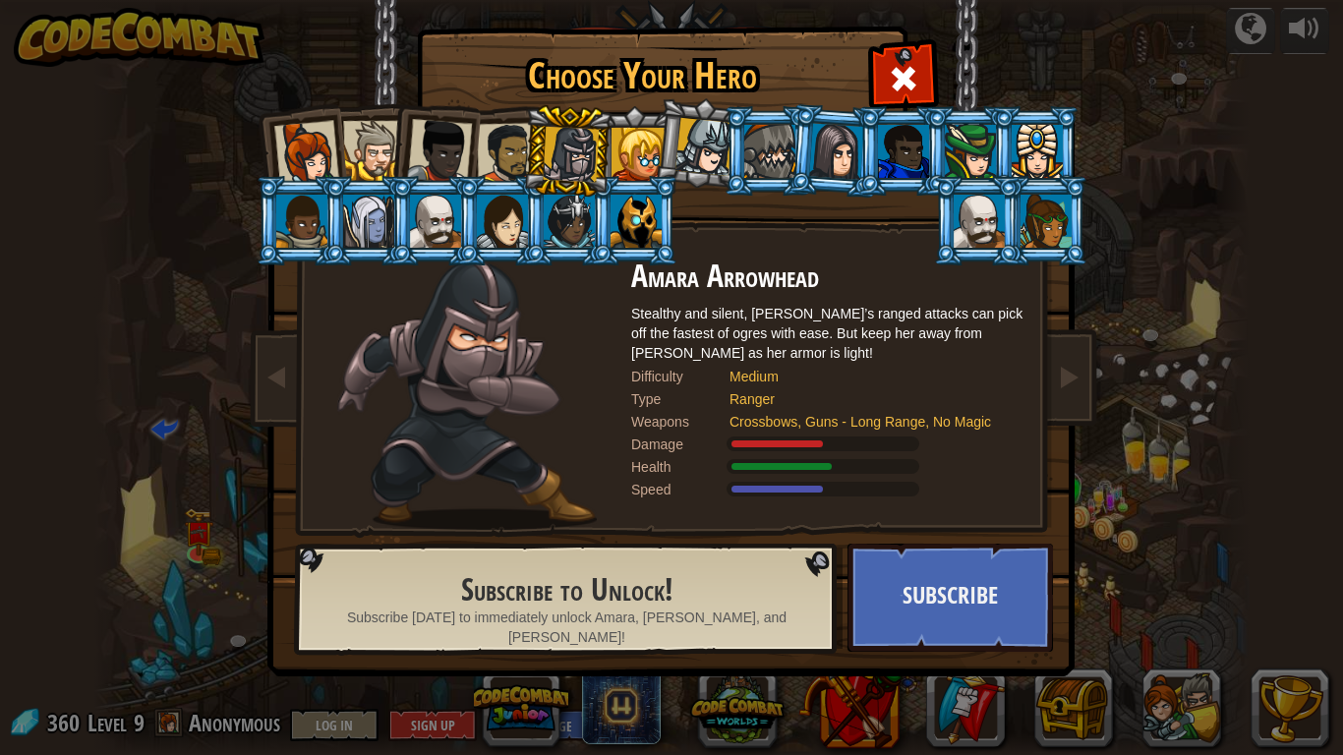
click at [981, 250] on li at bounding box center [977, 220] width 89 height 89
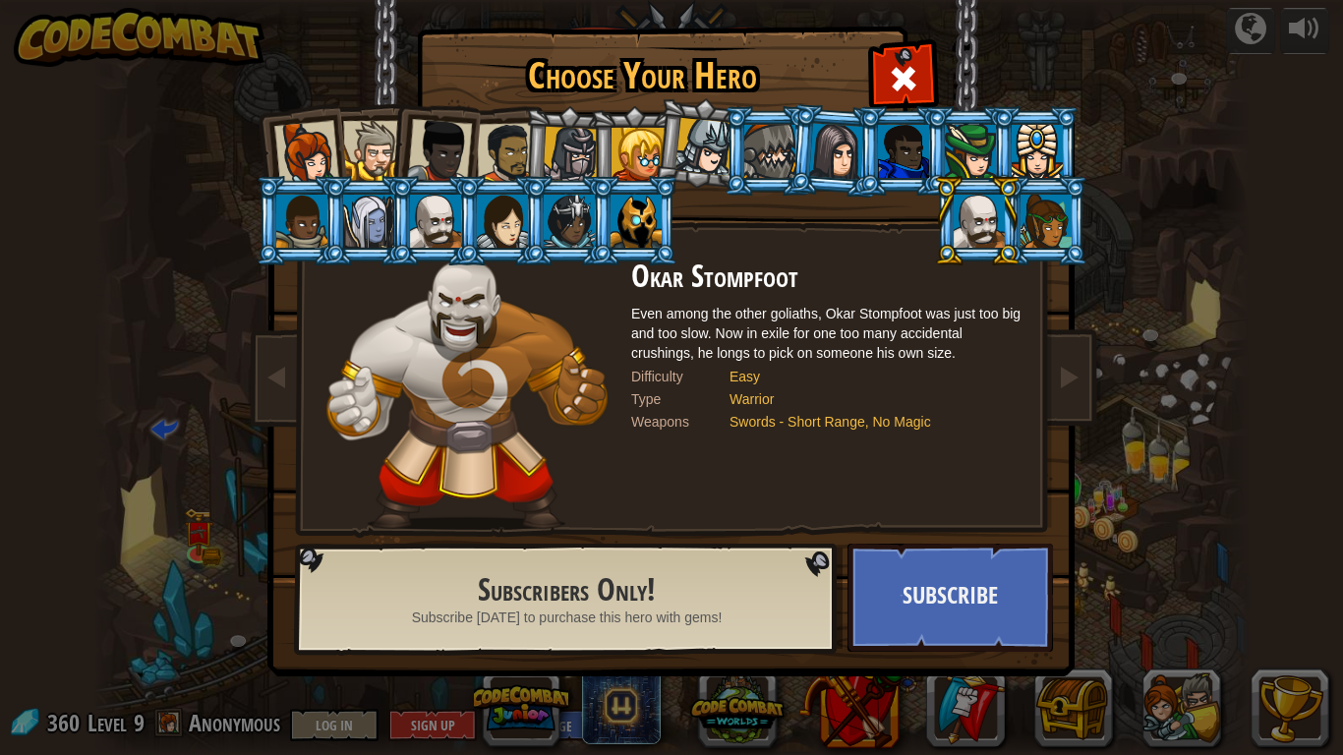
click at [1045, 223] on div at bounding box center [1046, 221] width 51 height 53
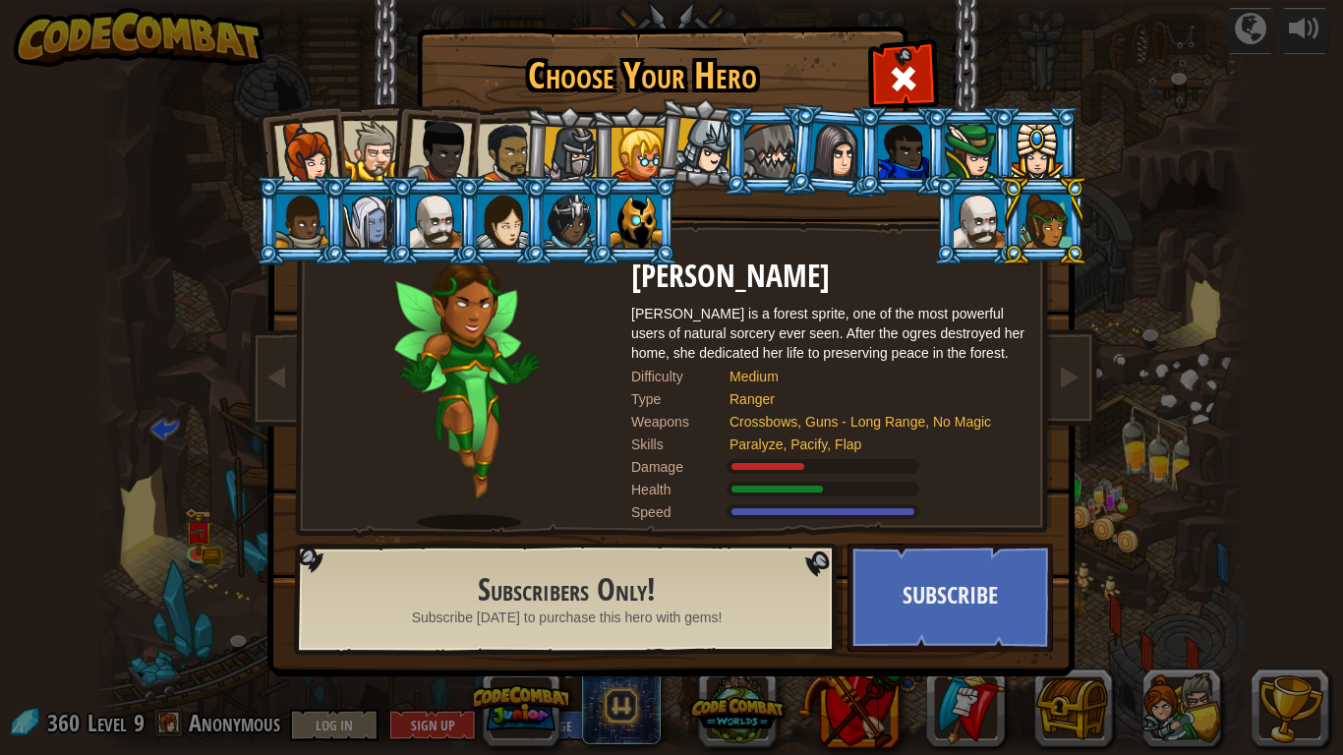
click at [978, 146] on div at bounding box center [970, 151] width 51 height 53
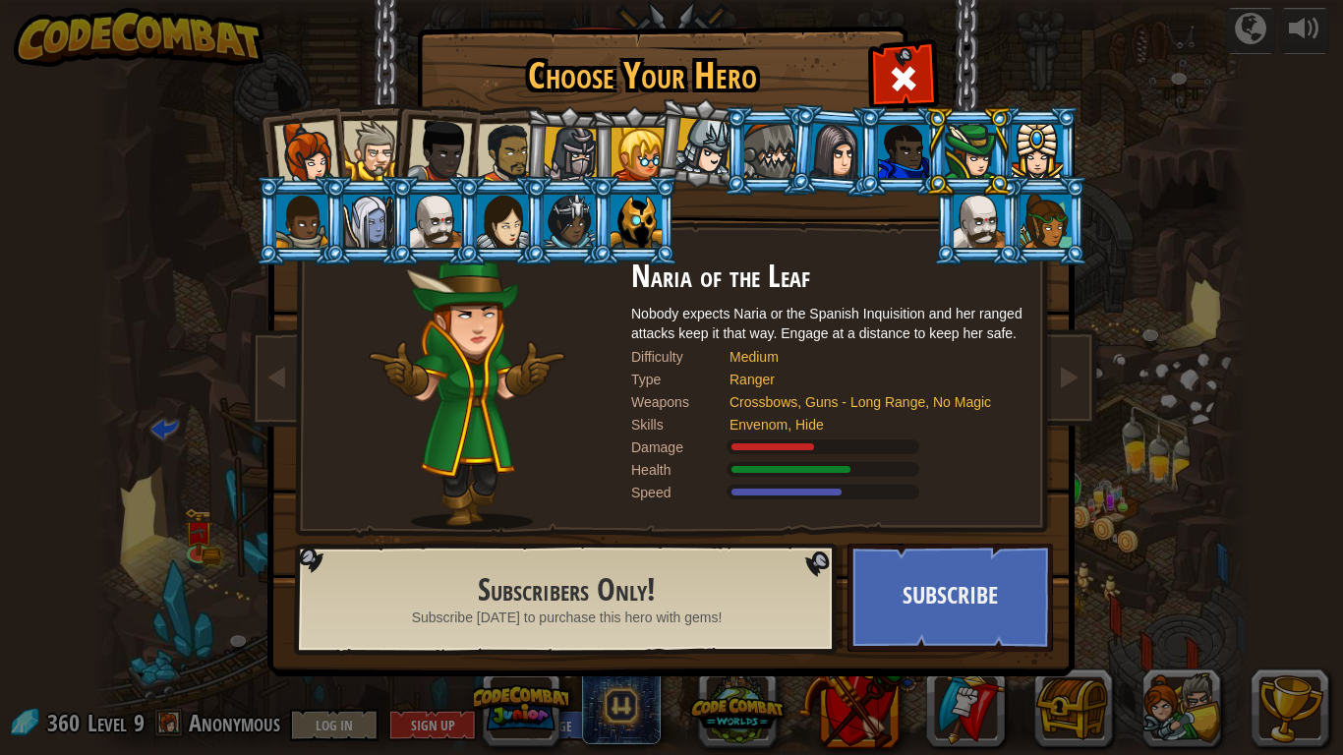
click at [511, 136] on div at bounding box center [507, 153] width 61 height 61
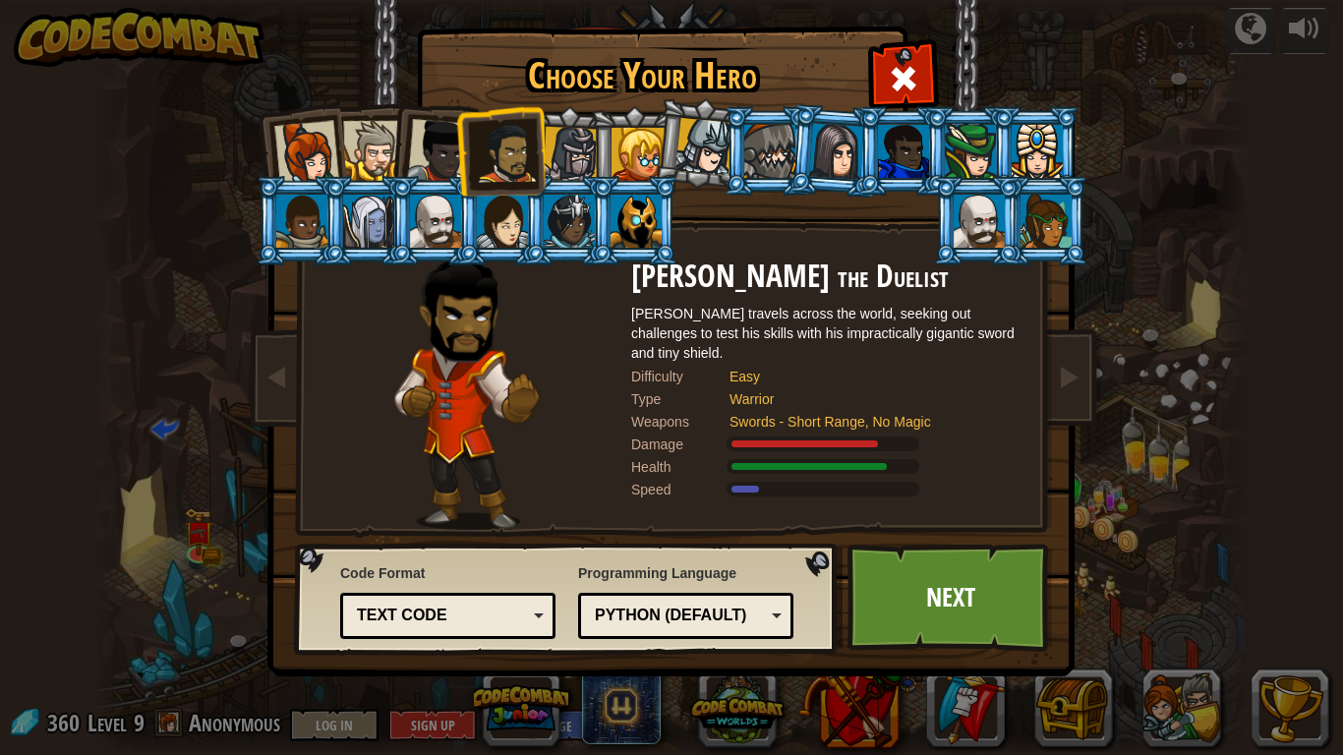
click at [575, 147] on div at bounding box center [571, 155] width 56 height 56
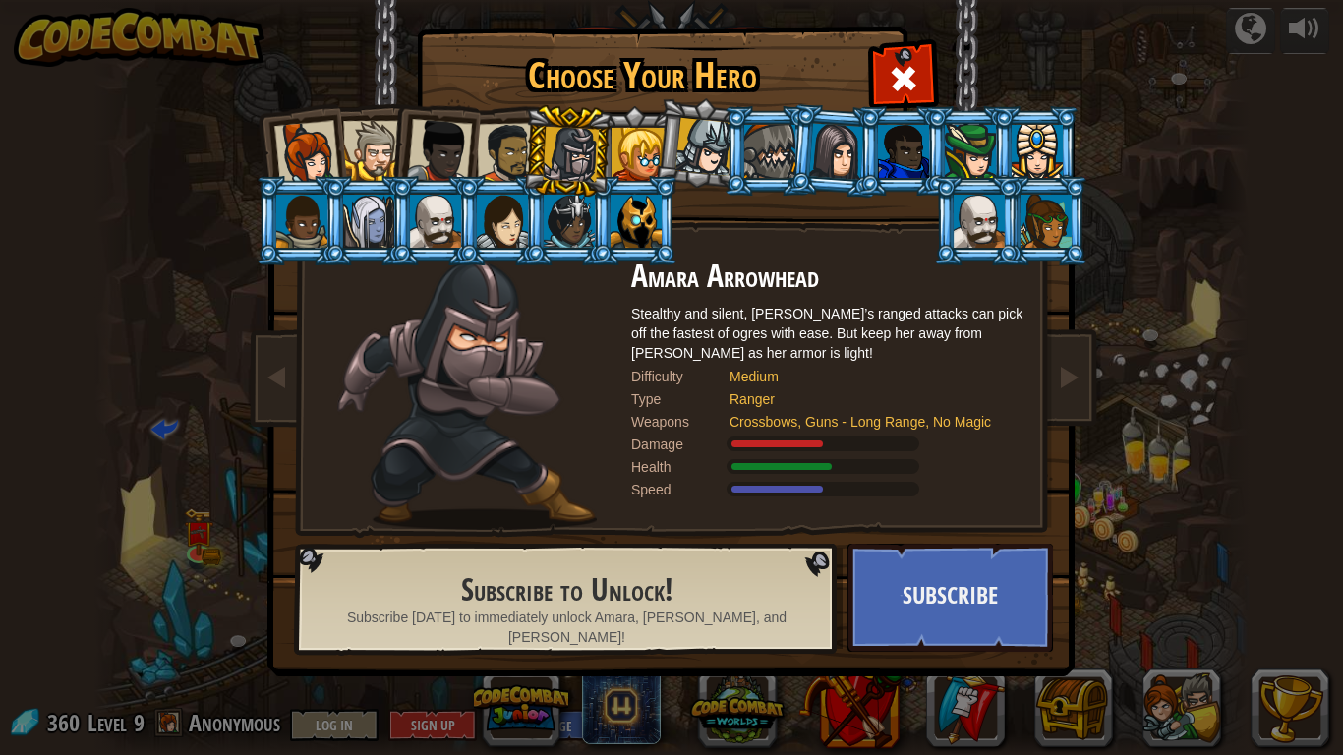
click at [372, 157] on div at bounding box center [373, 151] width 60 height 60
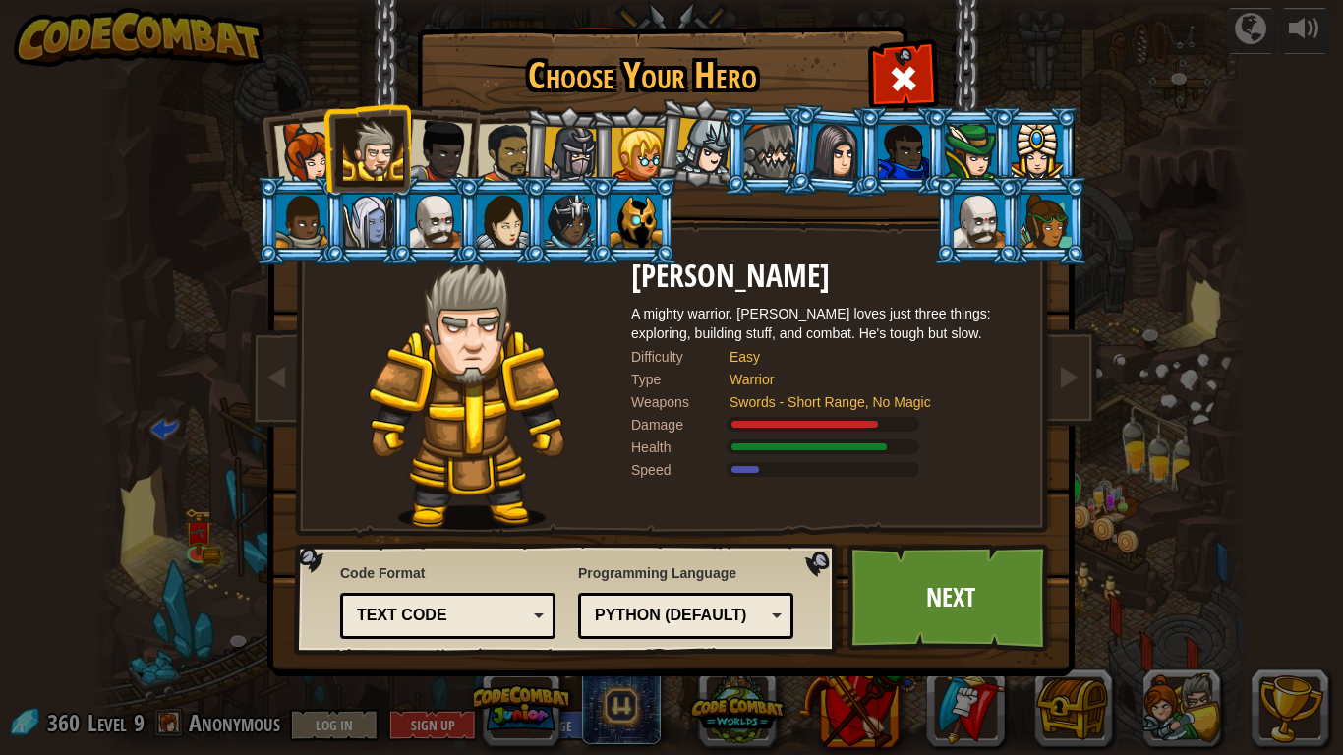
click at [562, 142] on div at bounding box center [571, 155] width 56 height 56
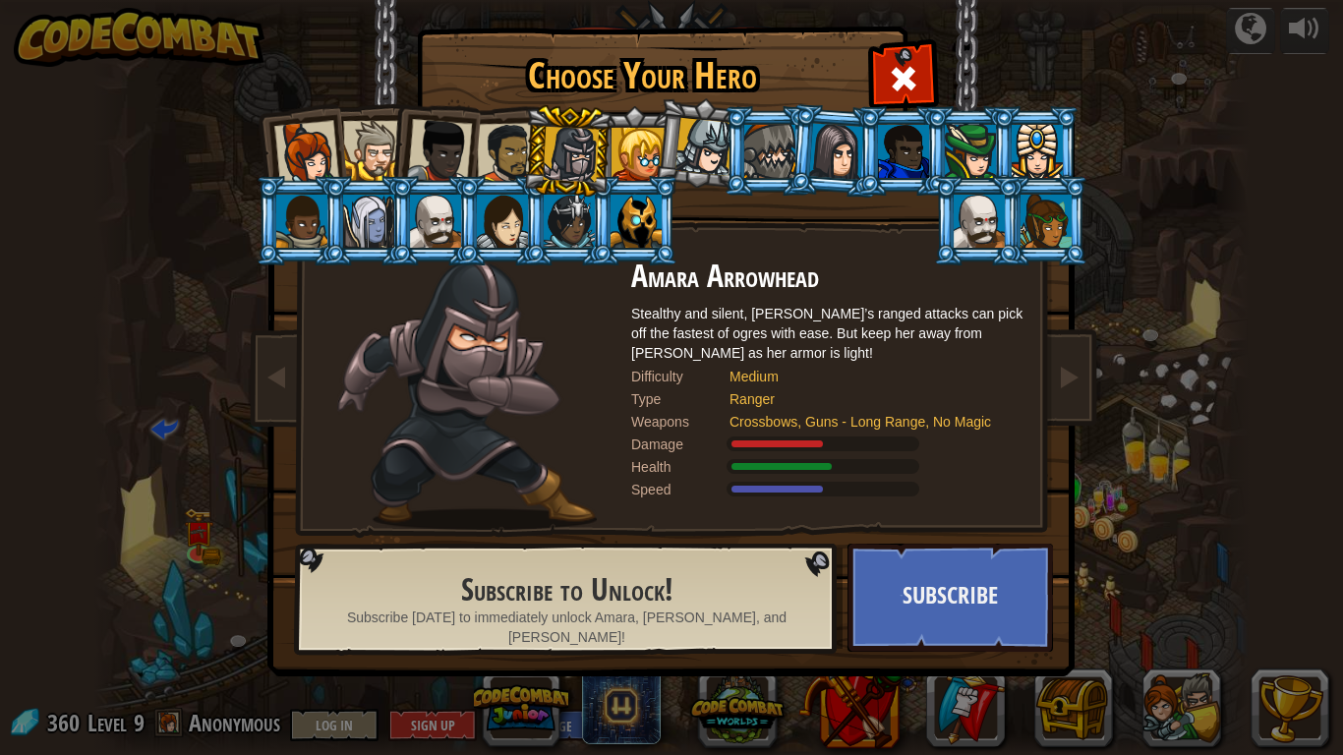
click at [503, 133] on div at bounding box center [507, 153] width 61 height 61
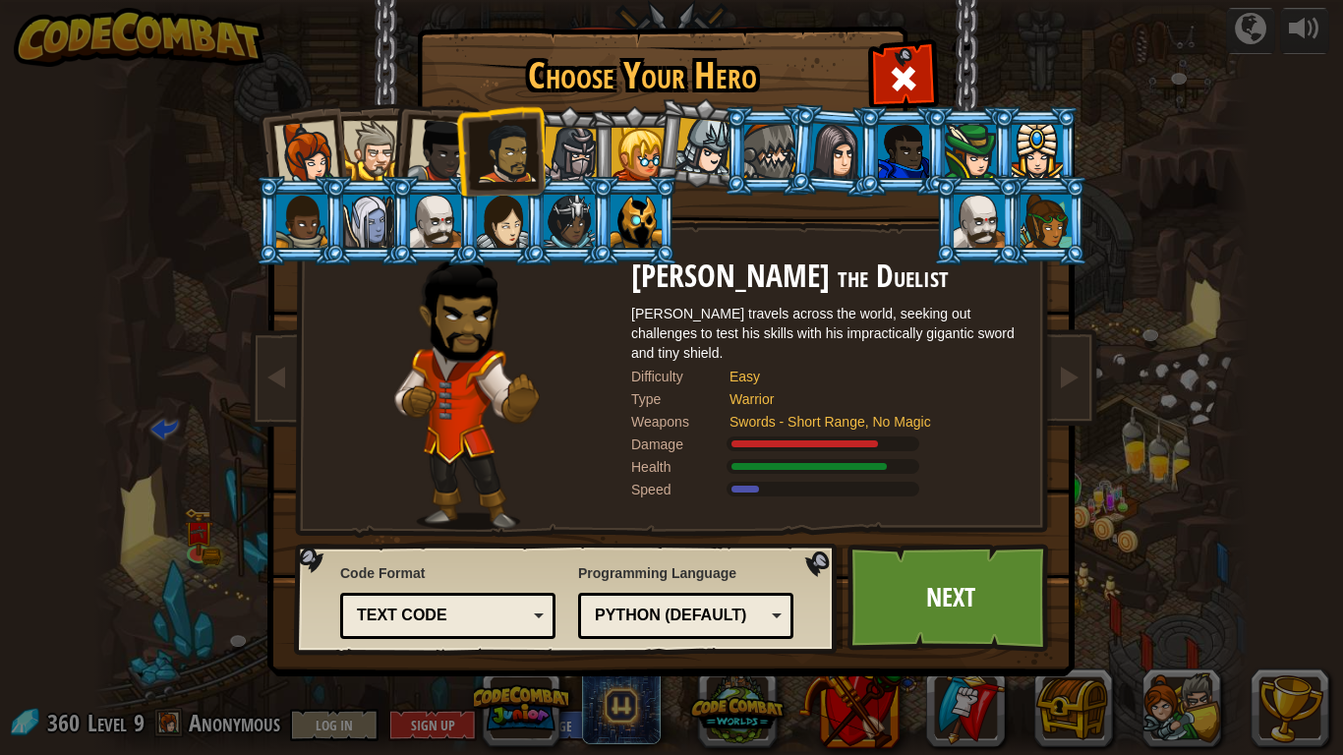
click at [441, 223] on div at bounding box center [435, 221] width 51 height 53
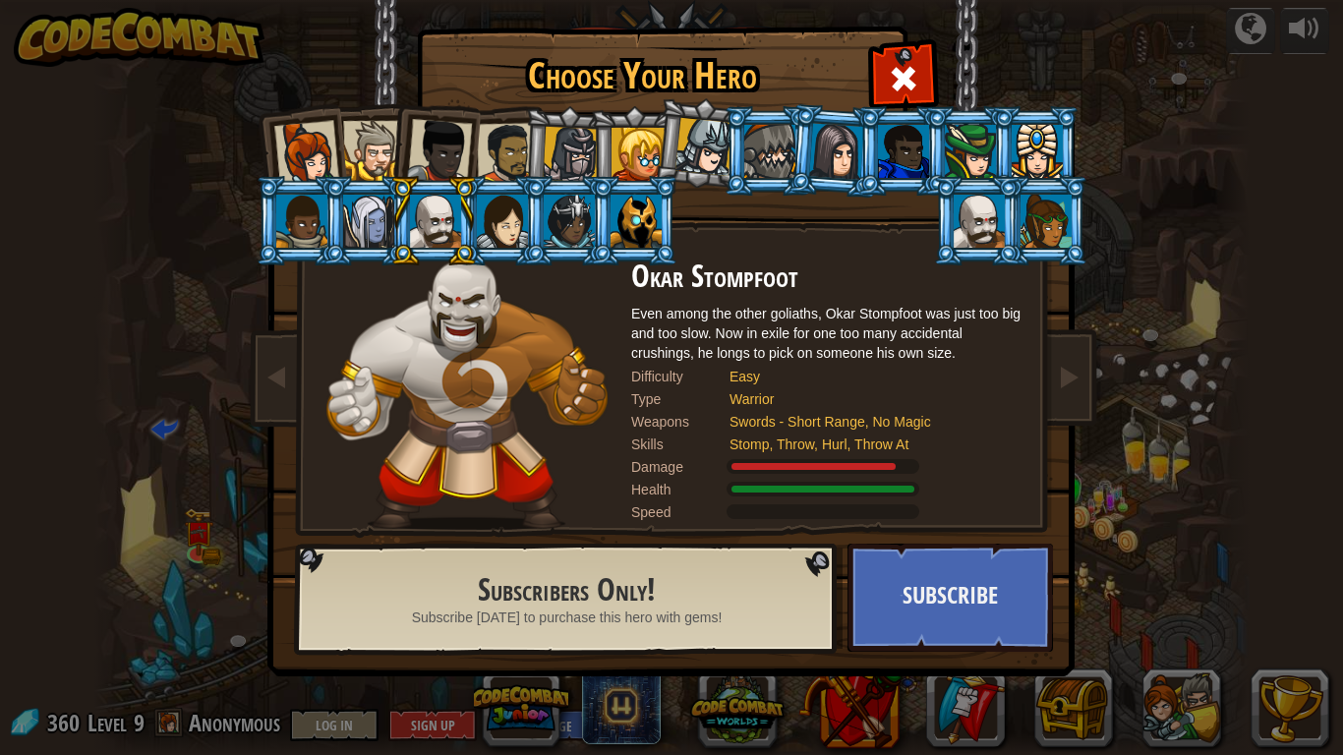
click at [970, 229] on div at bounding box center [979, 221] width 51 height 53
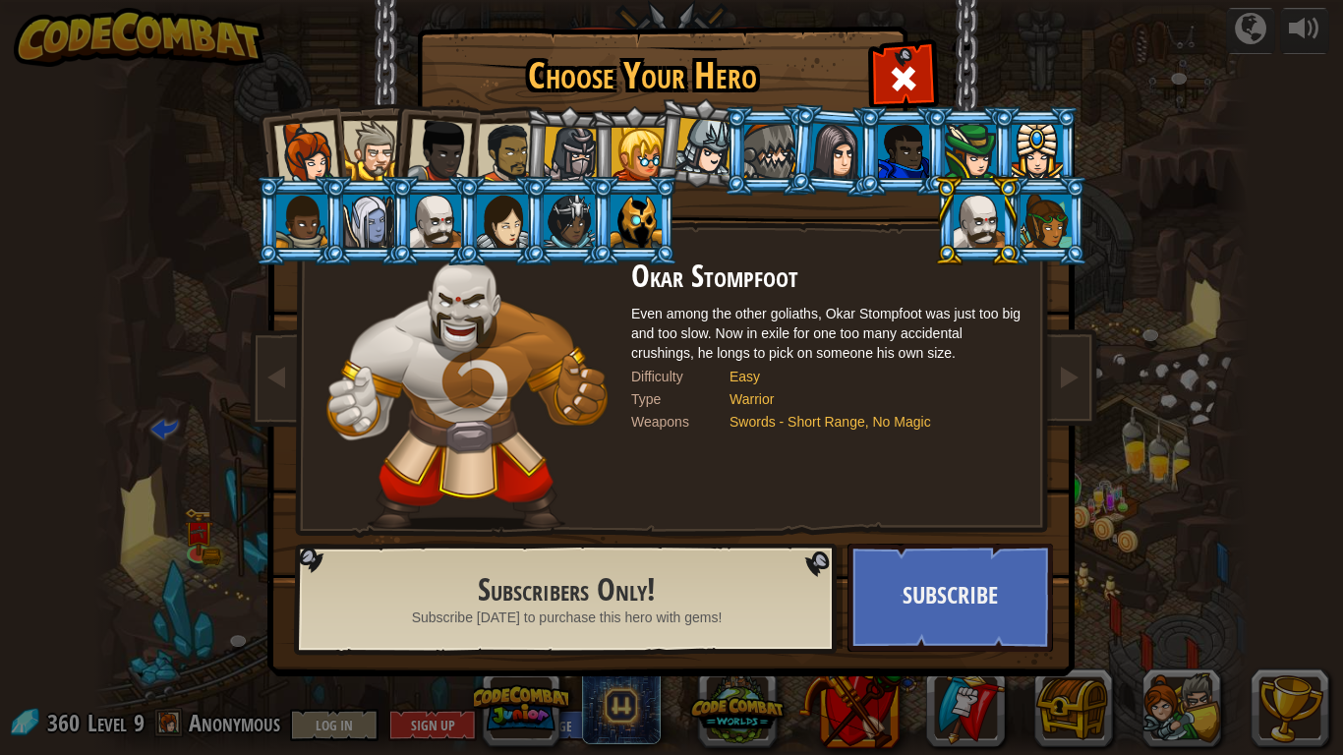
click at [306, 230] on div at bounding box center [301, 221] width 51 height 53
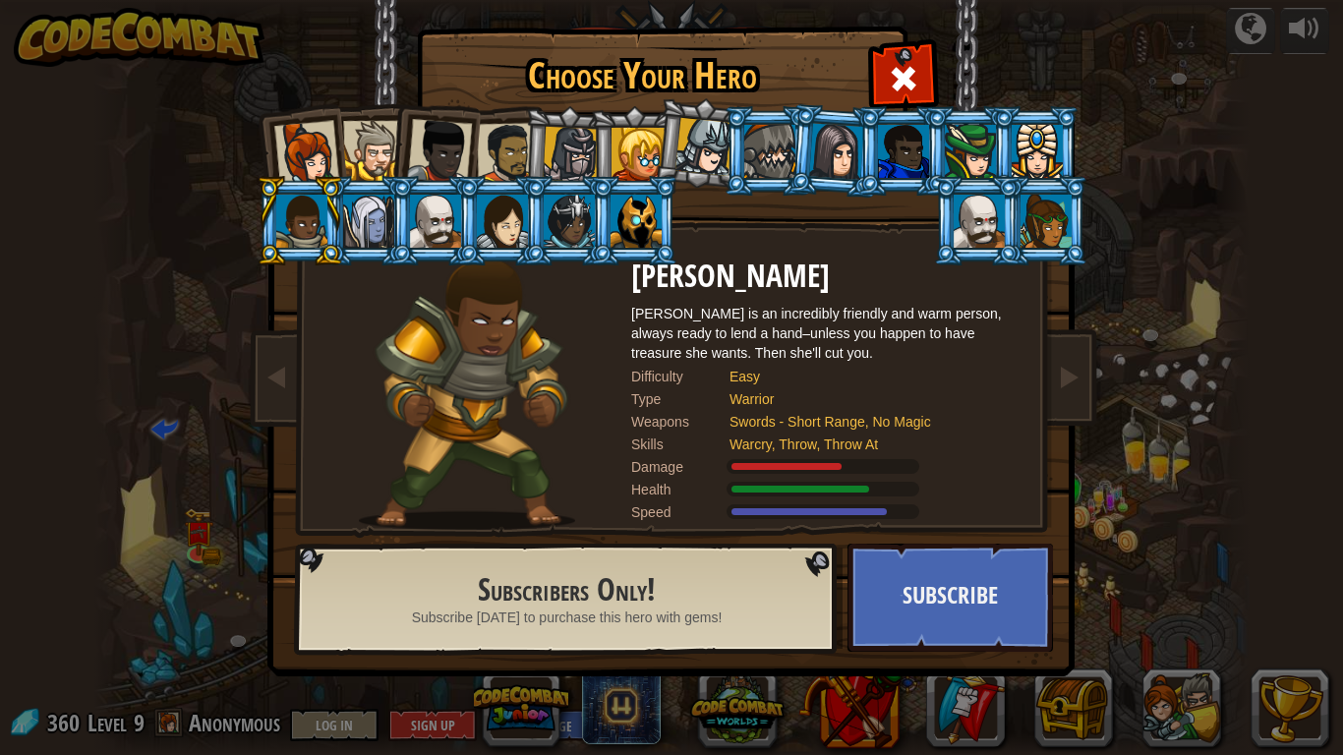
click at [300, 165] on div at bounding box center [306, 153] width 65 height 65
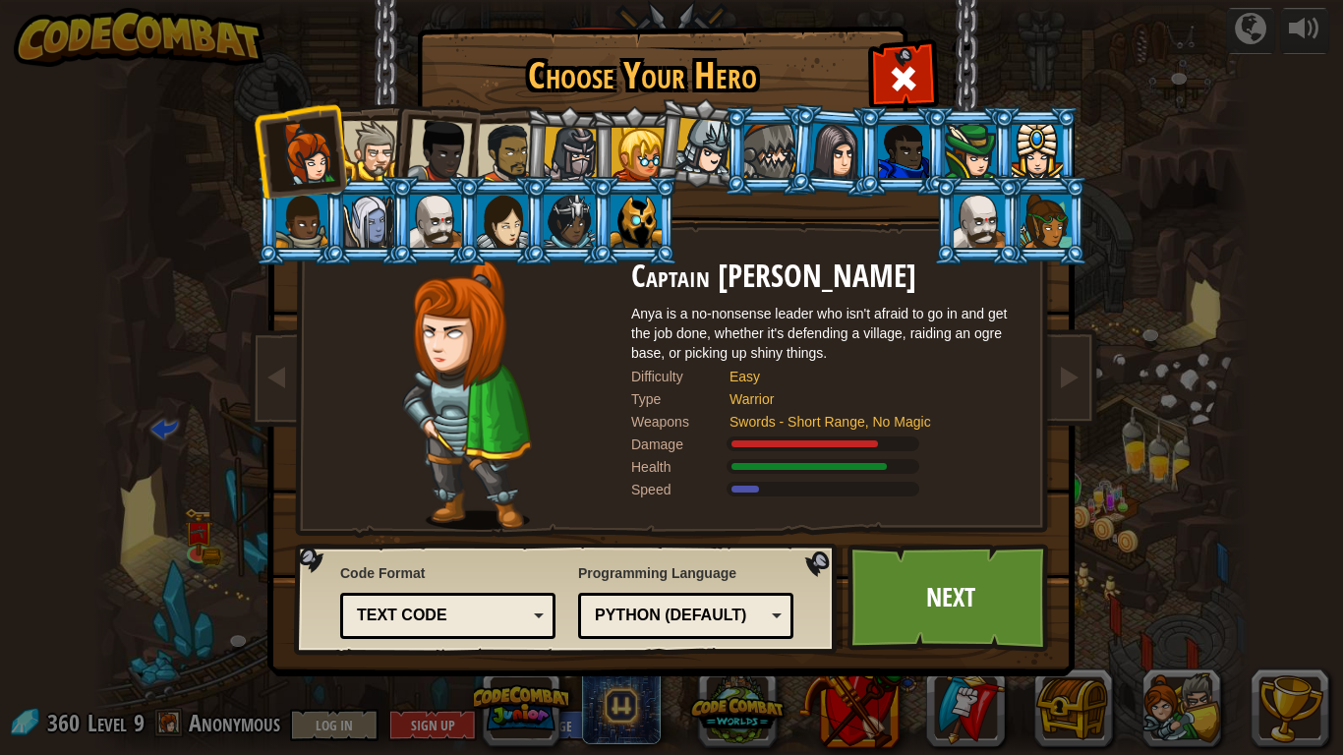
click at [389, 139] on li at bounding box center [434, 147] width 96 height 96
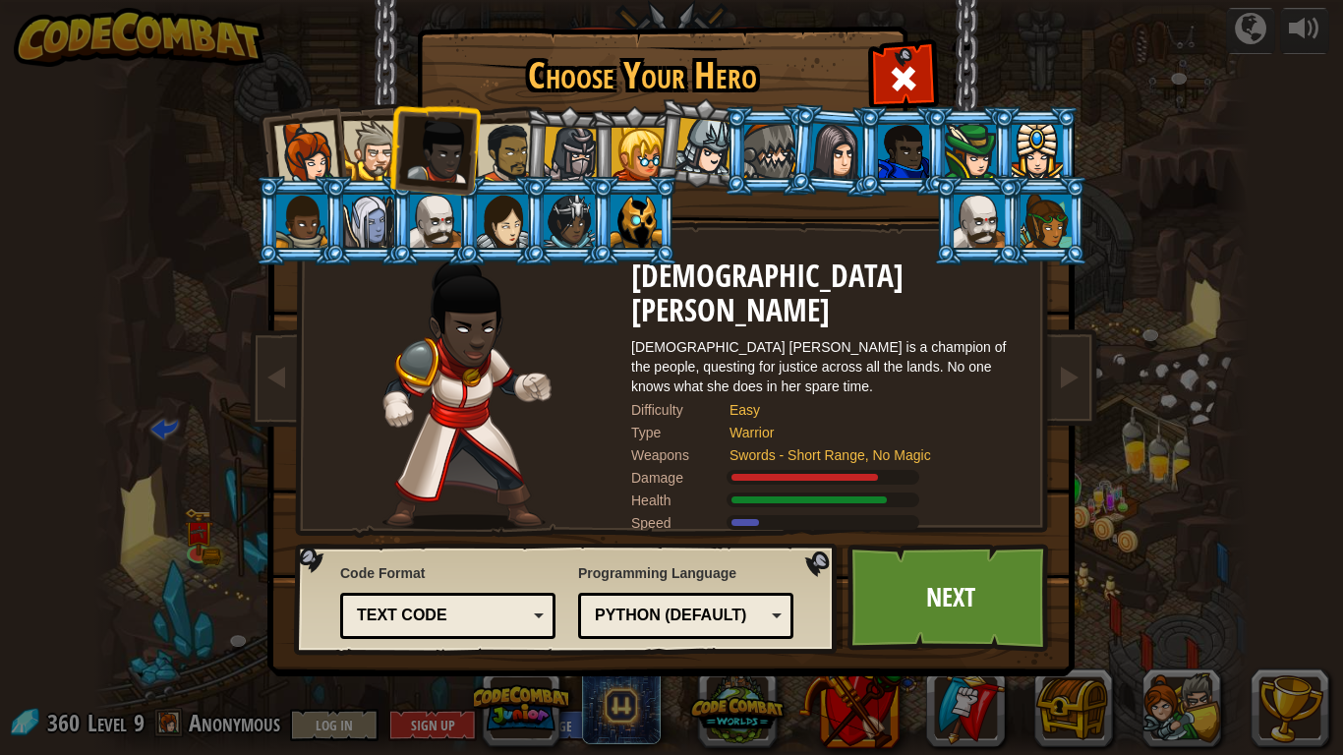
click at [443, 134] on div at bounding box center [439, 151] width 65 height 65
click at [515, 159] on div at bounding box center [507, 153] width 61 height 61
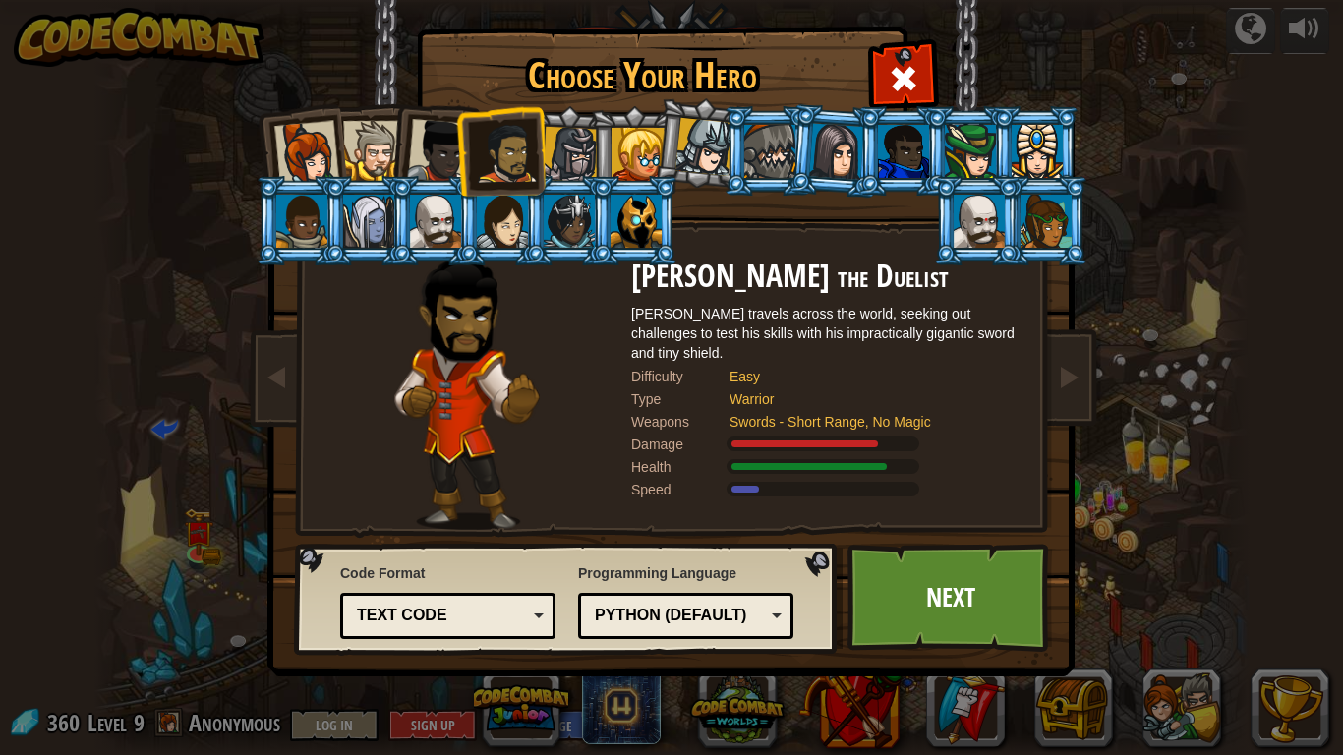
click at [363, 158] on div at bounding box center [373, 151] width 60 height 60
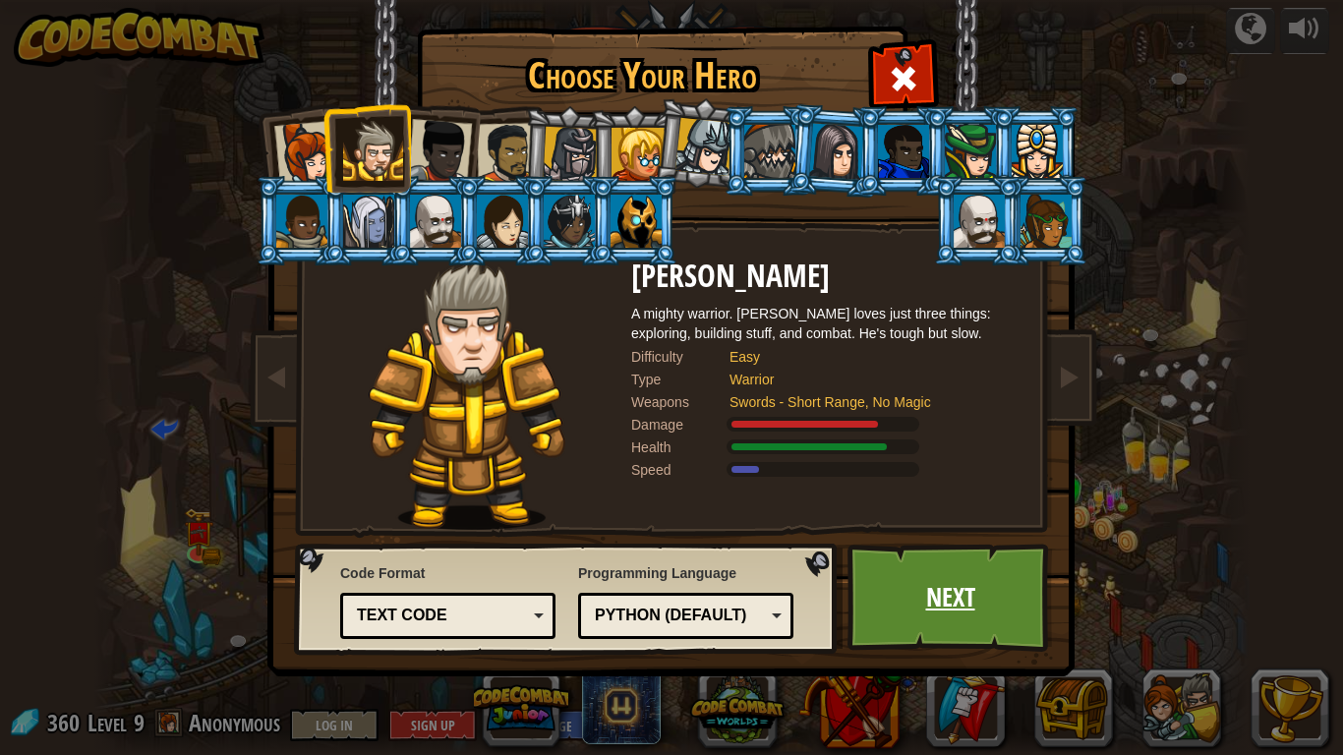
click at [995, 593] on link "Next" at bounding box center [951, 598] width 206 height 108
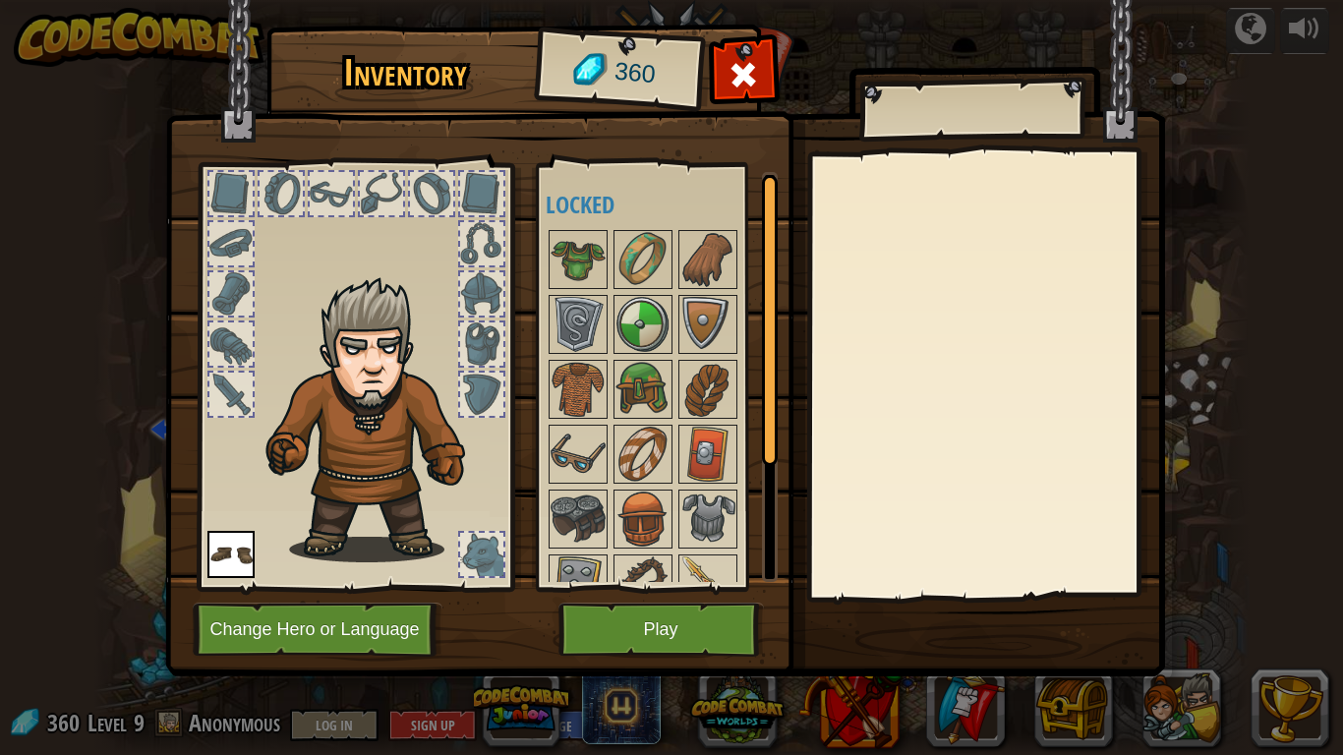
click at [237, 565] on img at bounding box center [231, 554] width 47 height 47
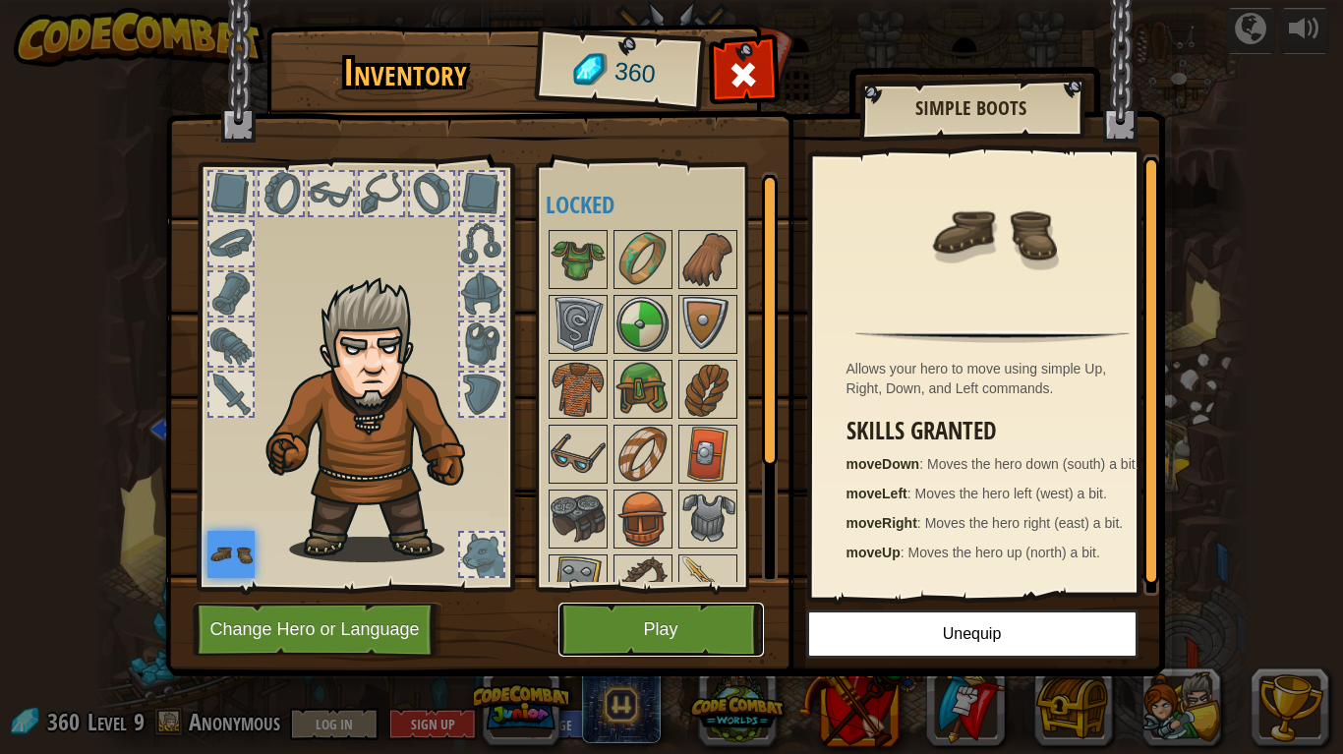
click at [706, 629] on button "Play" at bounding box center [662, 630] width 206 height 54
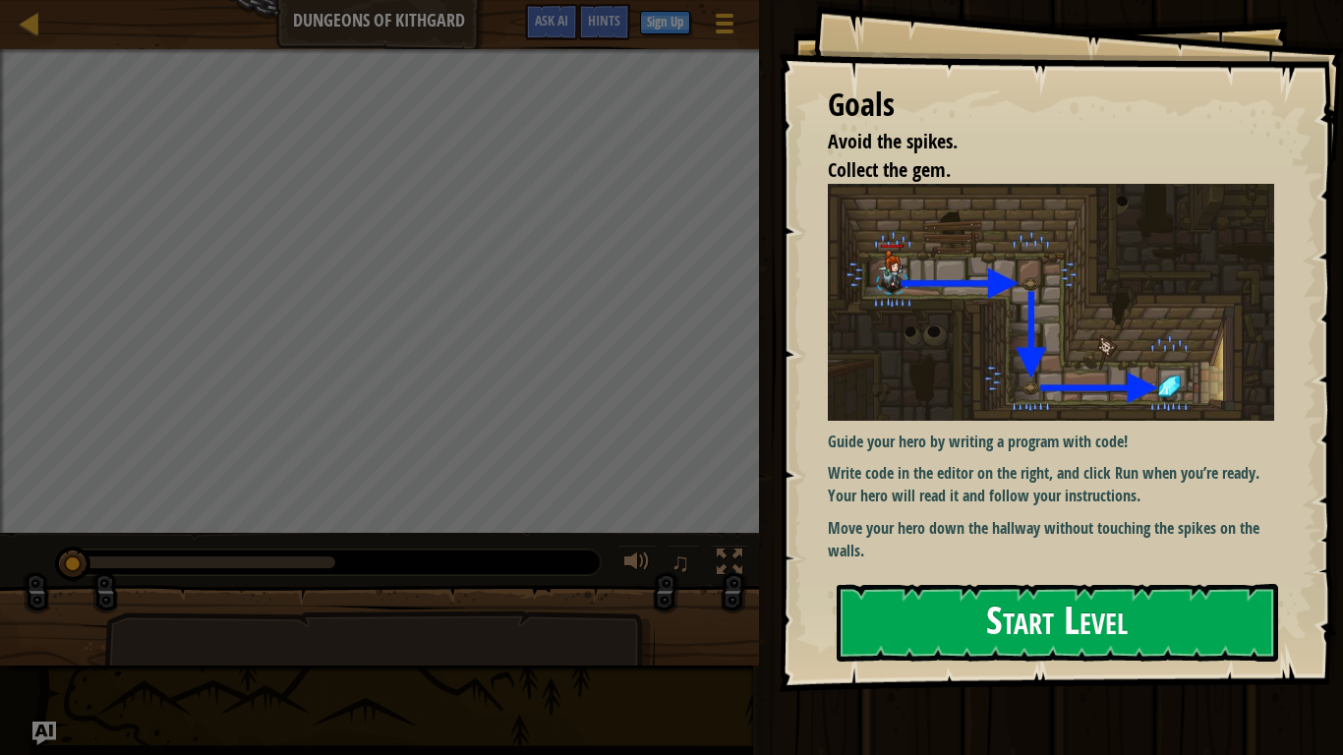
click at [1042, 605] on button "Start Level" at bounding box center [1058, 623] width 442 height 78
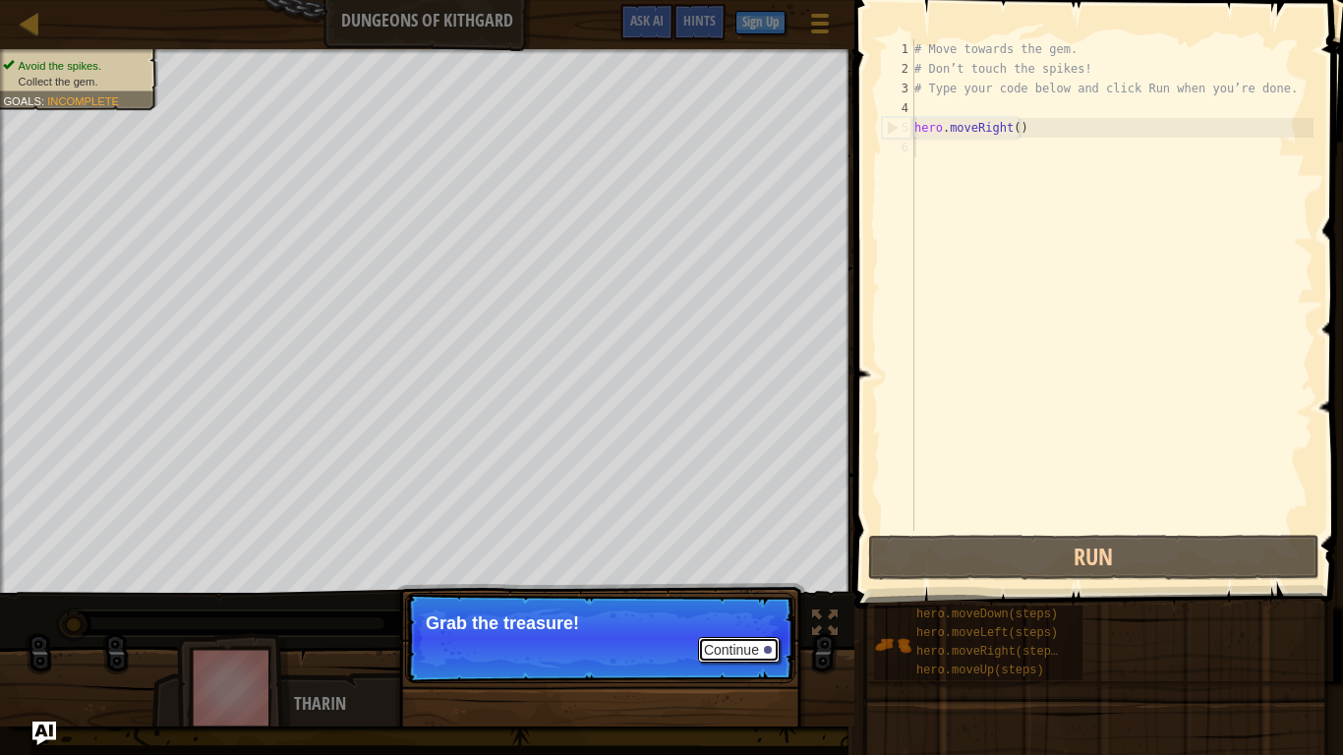
click at [777, 629] on button "Continue" at bounding box center [739, 650] width 82 height 26
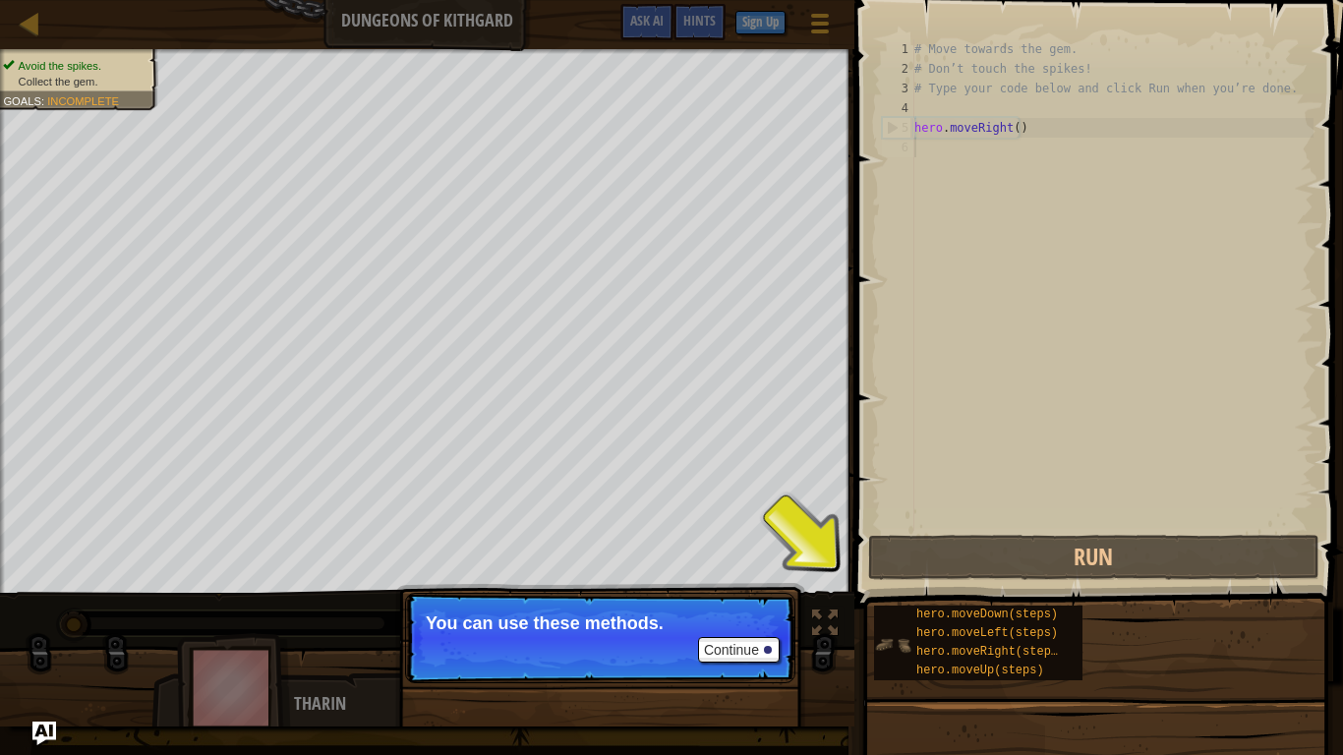
click at [890, 621] on div "hero.moveDown(steps) hero.moveLeft(steps) hero.moveRight(steps) hero.moveUp(ste…" at bounding box center [978, 643] width 209 height 75
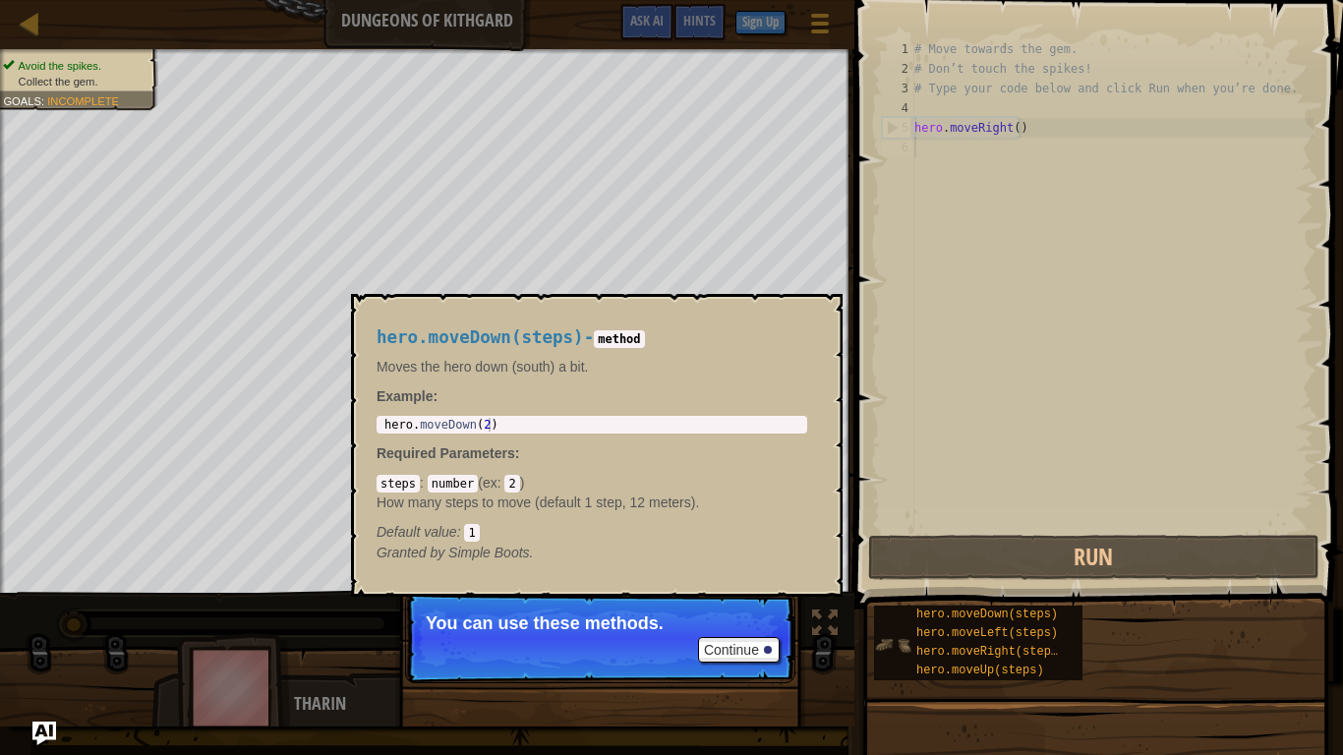
click at [911, 629] on img at bounding box center [892, 644] width 37 height 37
click at [901, 629] on img at bounding box center [892, 644] width 37 height 37
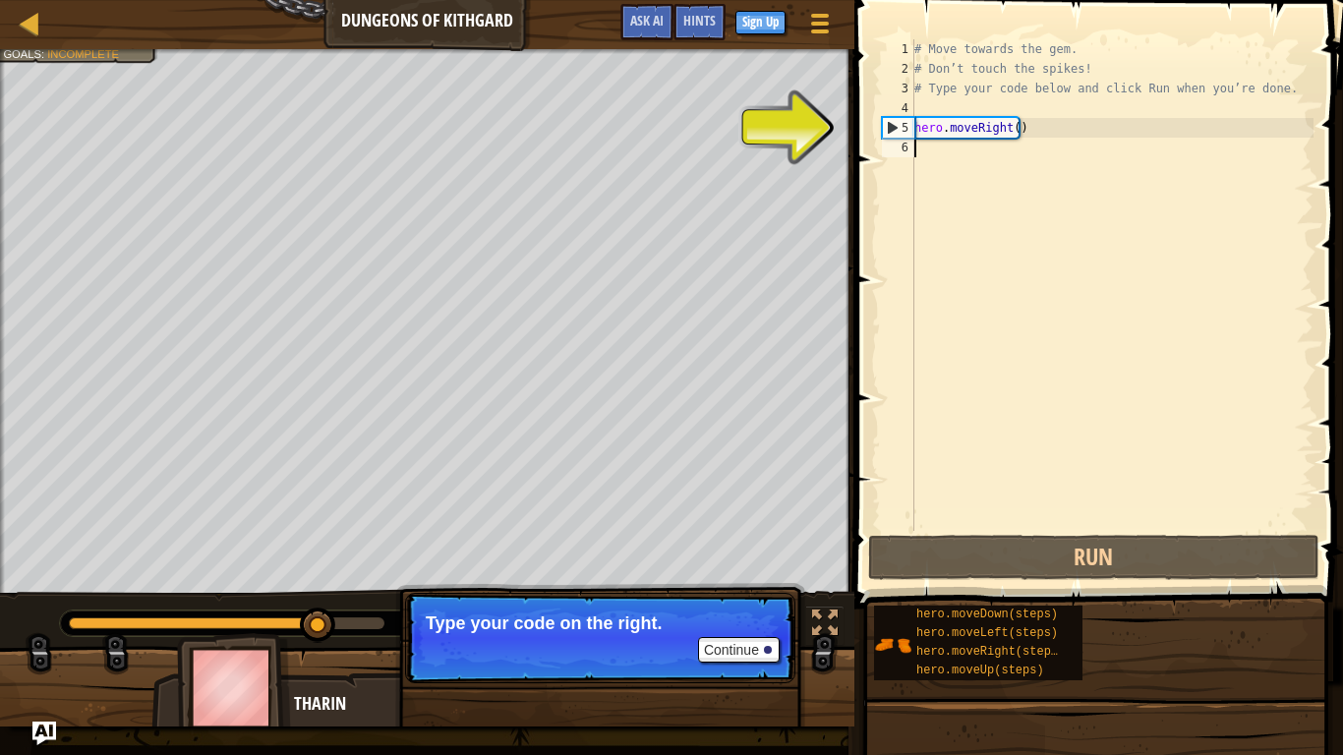
click at [931, 139] on div "# Move towards the gem. # Don’t touch the spikes! # Type your code below and cl…" at bounding box center [1112, 304] width 403 height 531
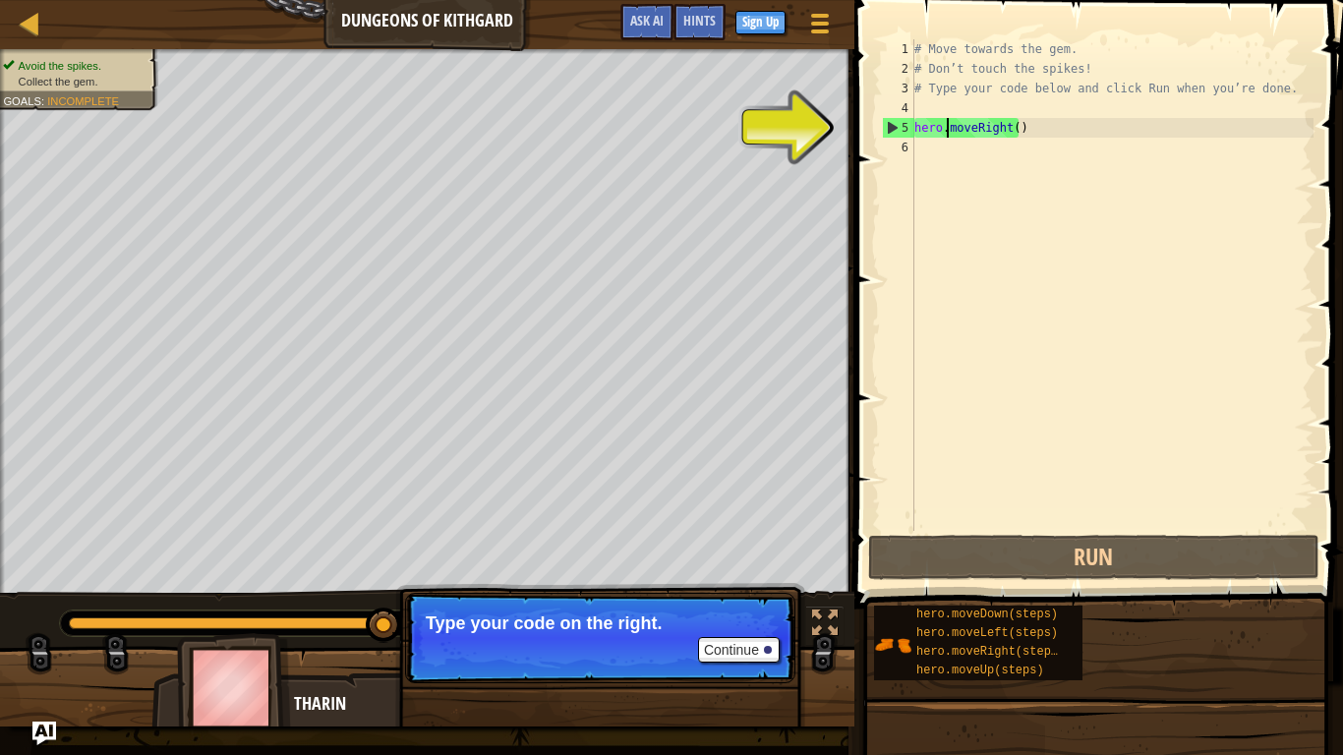
click at [950, 133] on div "# Move towards the gem. # Don’t touch the spikes! # Type your code below and cl…" at bounding box center [1112, 304] width 403 height 531
click at [958, 131] on div "# Move towards the gem. # Don’t touch the spikes! # Type your code below and cl…" at bounding box center [1112, 304] width 403 height 531
click at [886, 124] on div "5" at bounding box center [898, 128] width 31 height 20
click at [883, 127] on div "5" at bounding box center [898, 128] width 31 height 20
click at [889, 127] on div "5" at bounding box center [898, 128] width 31 height 20
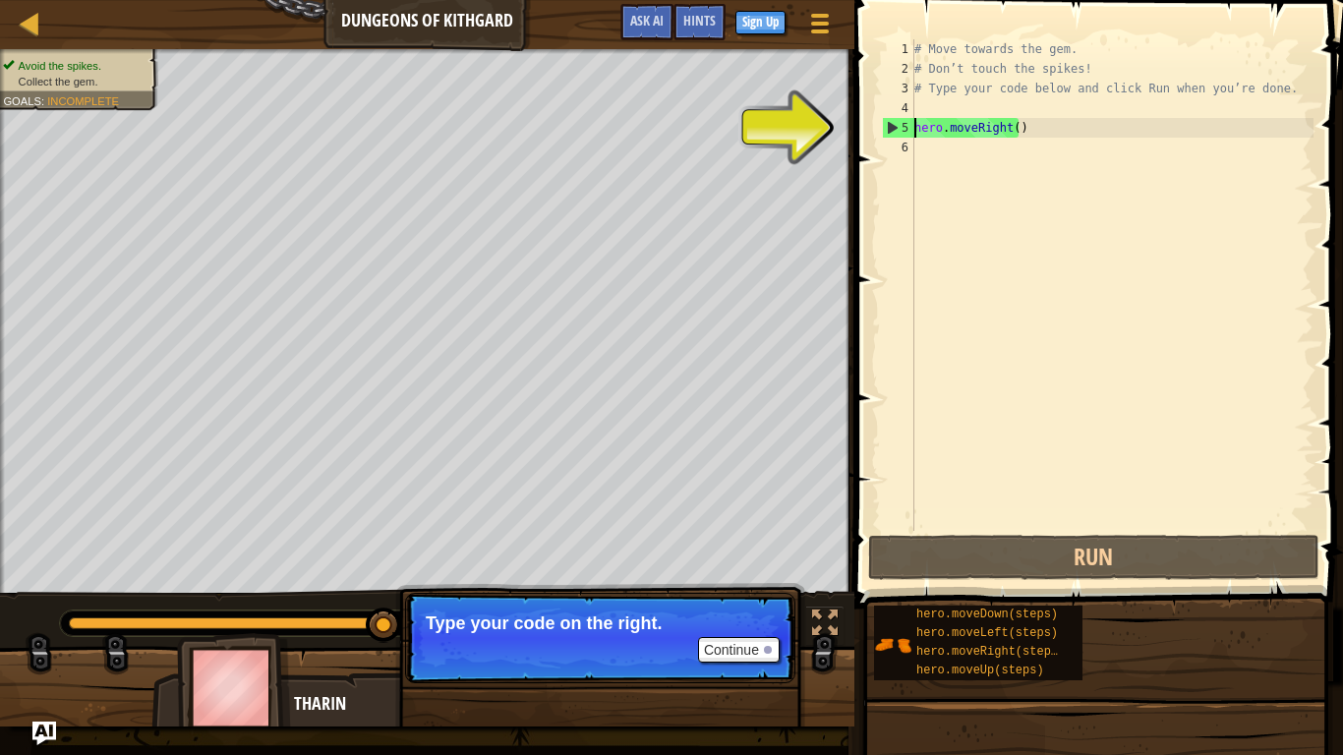
click at [890, 126] on div "5" at bounding box center [898, 128] width 31 height 20
type textarea "hero.moveRight()"
click at [890, 126] on div "5" at bounding box center [898, 128] width 31 height 20
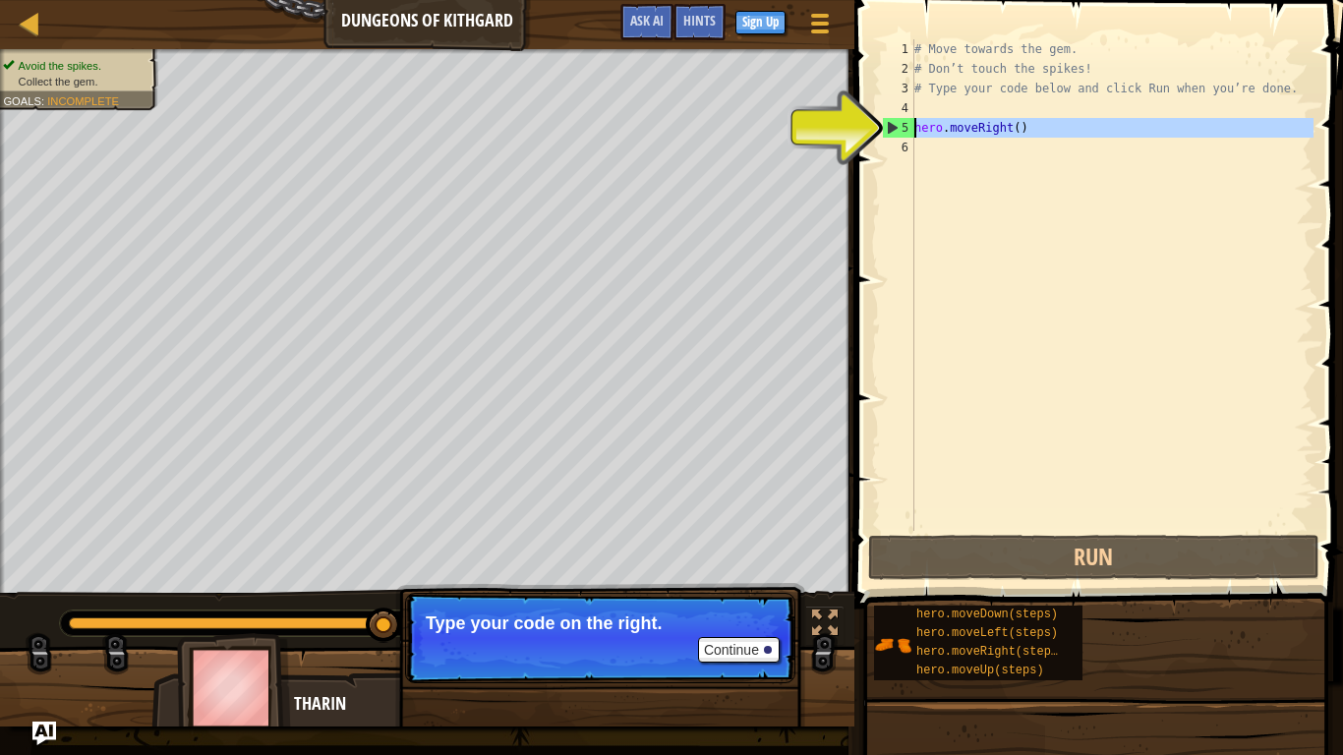
click at [890, 126] on div "5" at bounding box center [898, 128] width 31 height 20
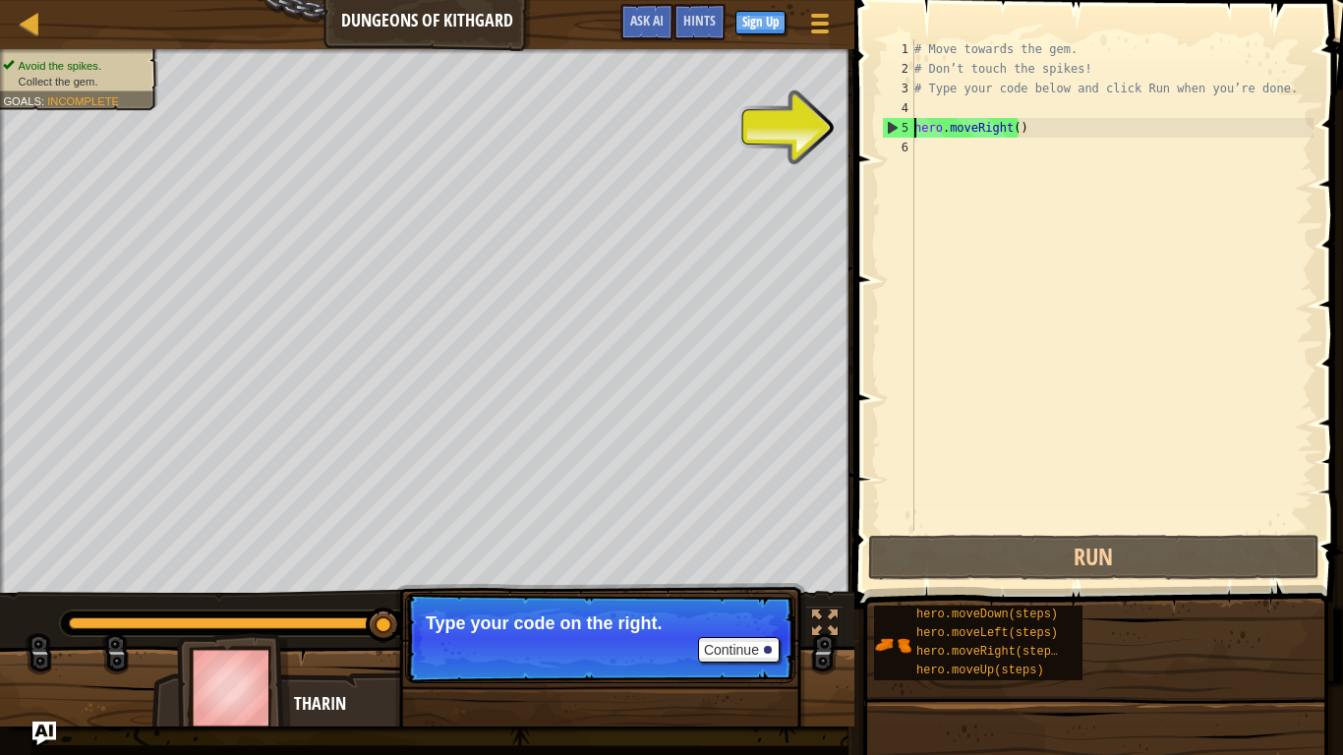
click at [890, 126] on div "5" at bounding box center [898, 128] width 31 height 20
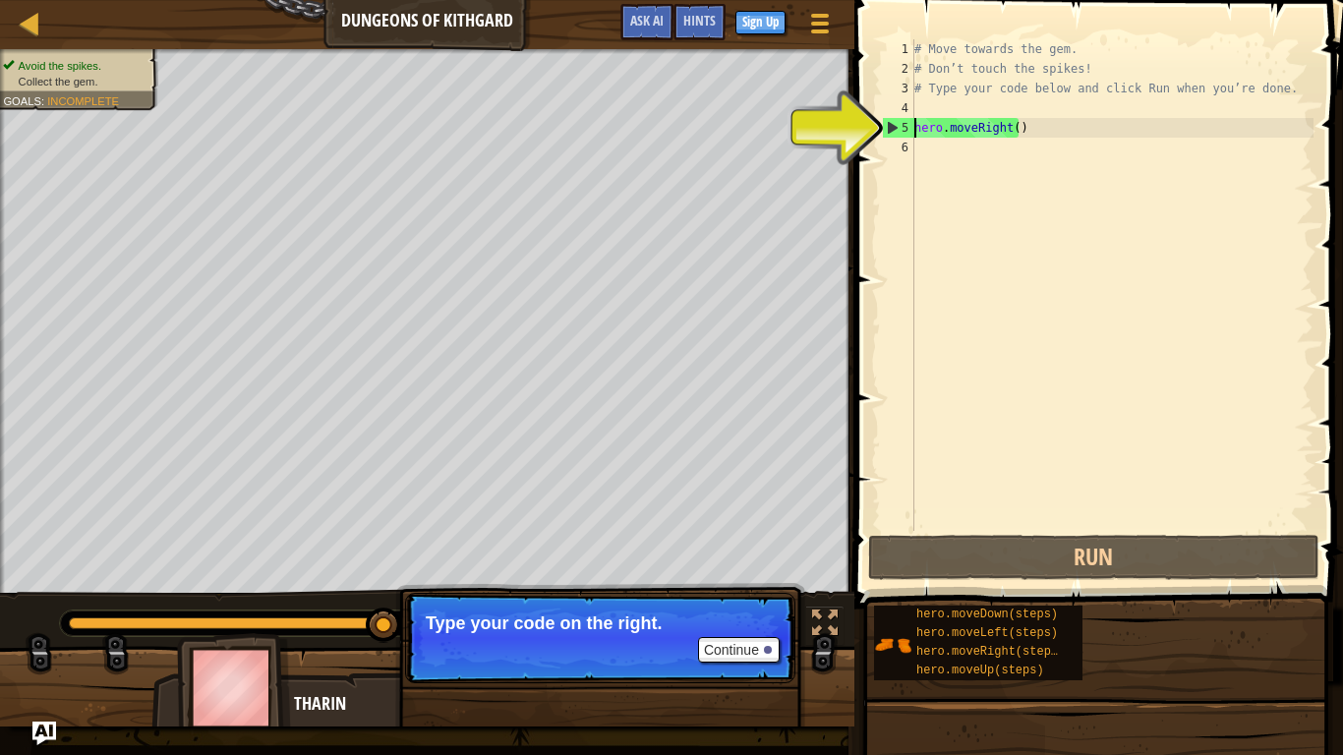
click at [890, 126] on div "5" at bounding box center [898, 128] width 31 height 20
click at [895, 124] on div "5" at bounding box center [898, 128] width 31 height 20
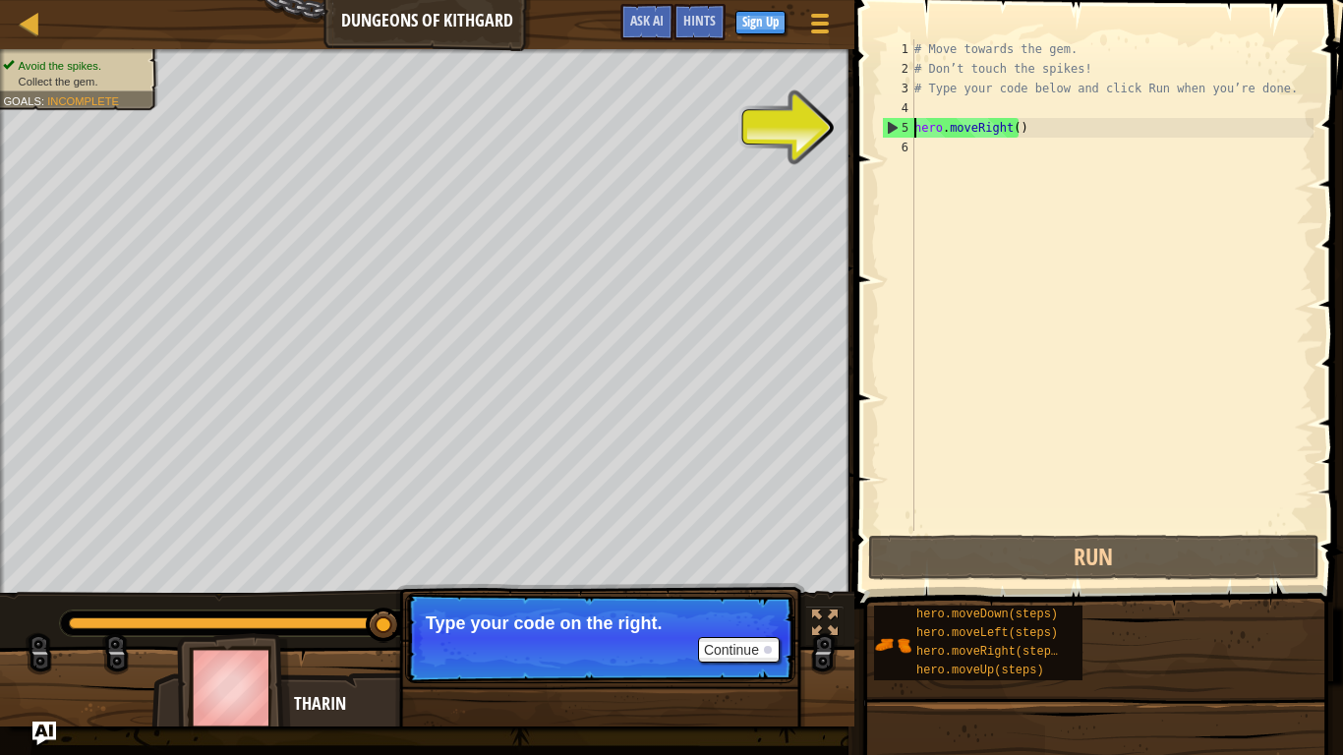
type textarea "hero.moveRight()"
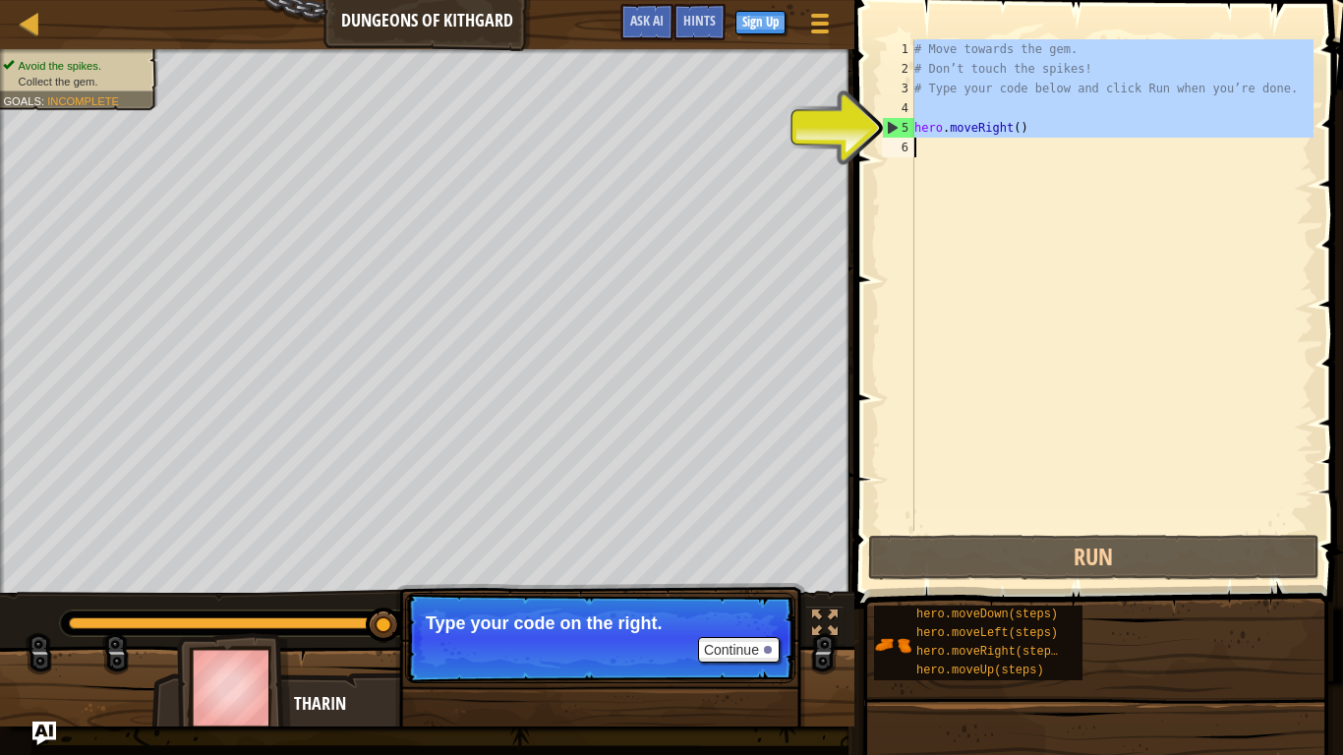
click at [895, 124] on div "5" at bounding box center [898, 128] width 31 height 20
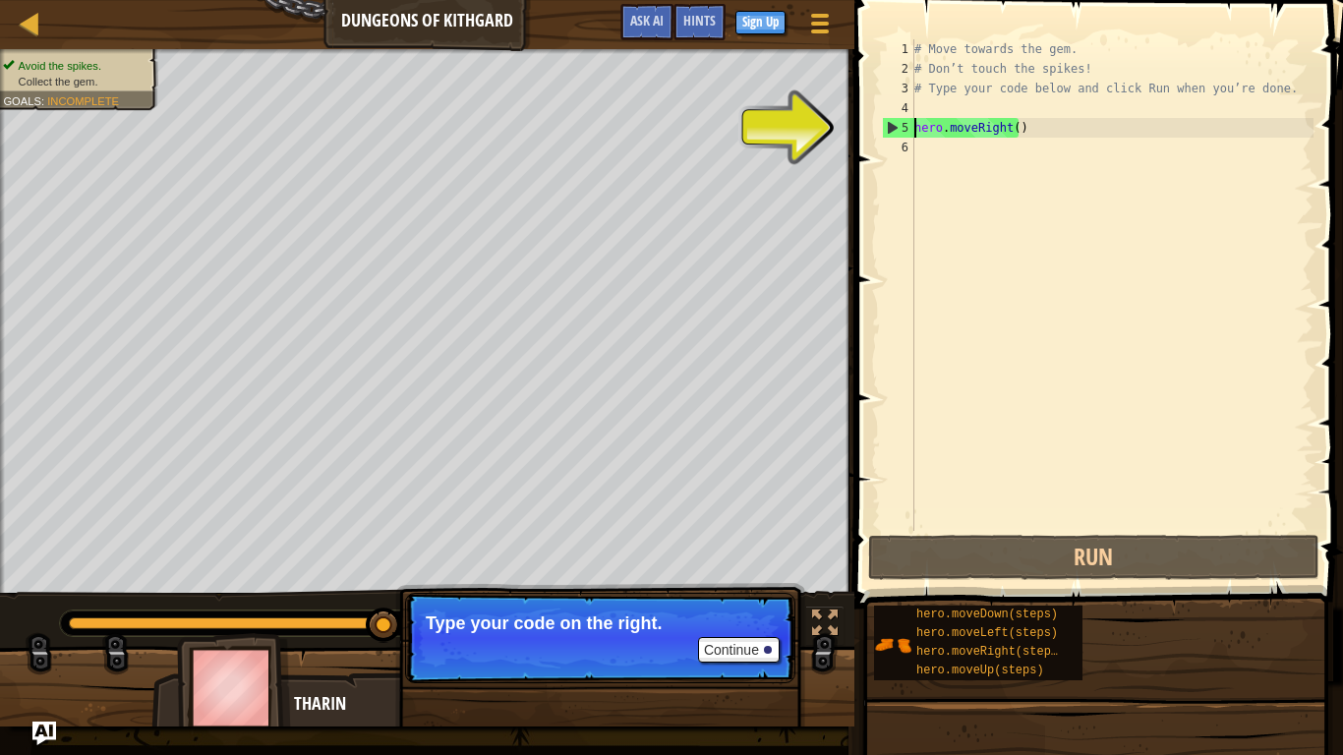
click at [895, 124] on div "5" at bounding box center [898, 128] width 31 height 20
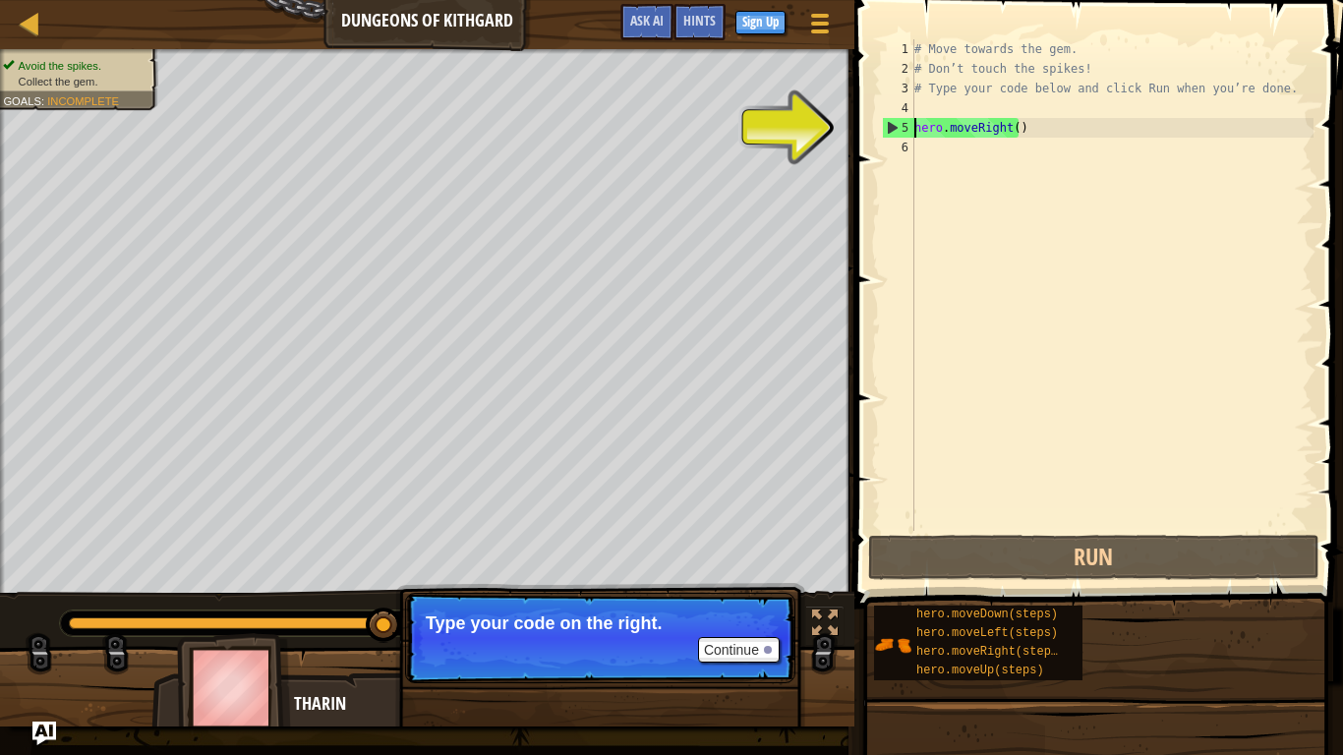
click at [901, 123] on div "5" at bounding box center [898, 128] width 31 height 20
click at [889, 126] on div "5" at bounding box center [898, 128] width 31 height 20
type textarea "hero.moveRight()"
click at [889, 126] on div "5" at bounding box center [898, 128] width 31 height 20
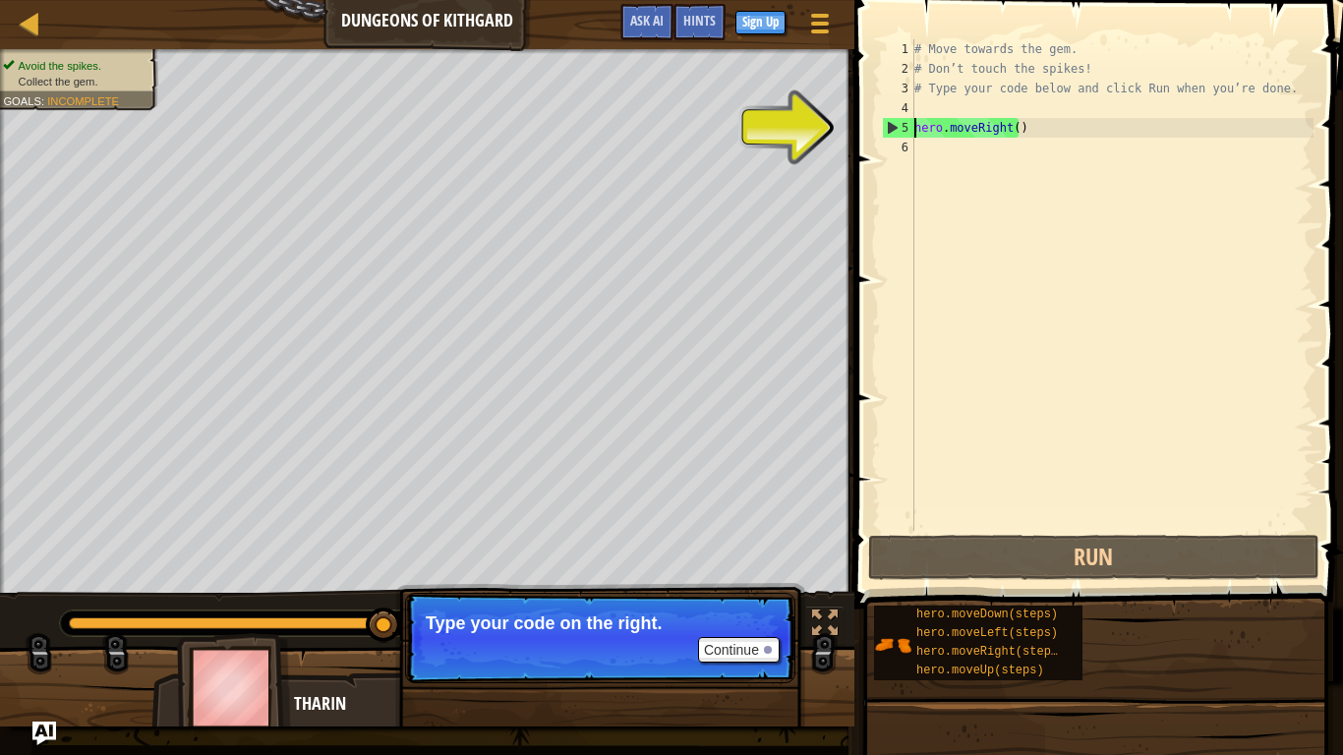
click at [889, 126] on div "5" at bounding box center [898, 128] width 31 height 20
type textarea "hero.moveRight()"
click at [921, 149] on div "# Move towards the gem. # Don’t touch the spikes! # Type your code below and cl…" at bounding box center [1112, 304] width 403 height 531
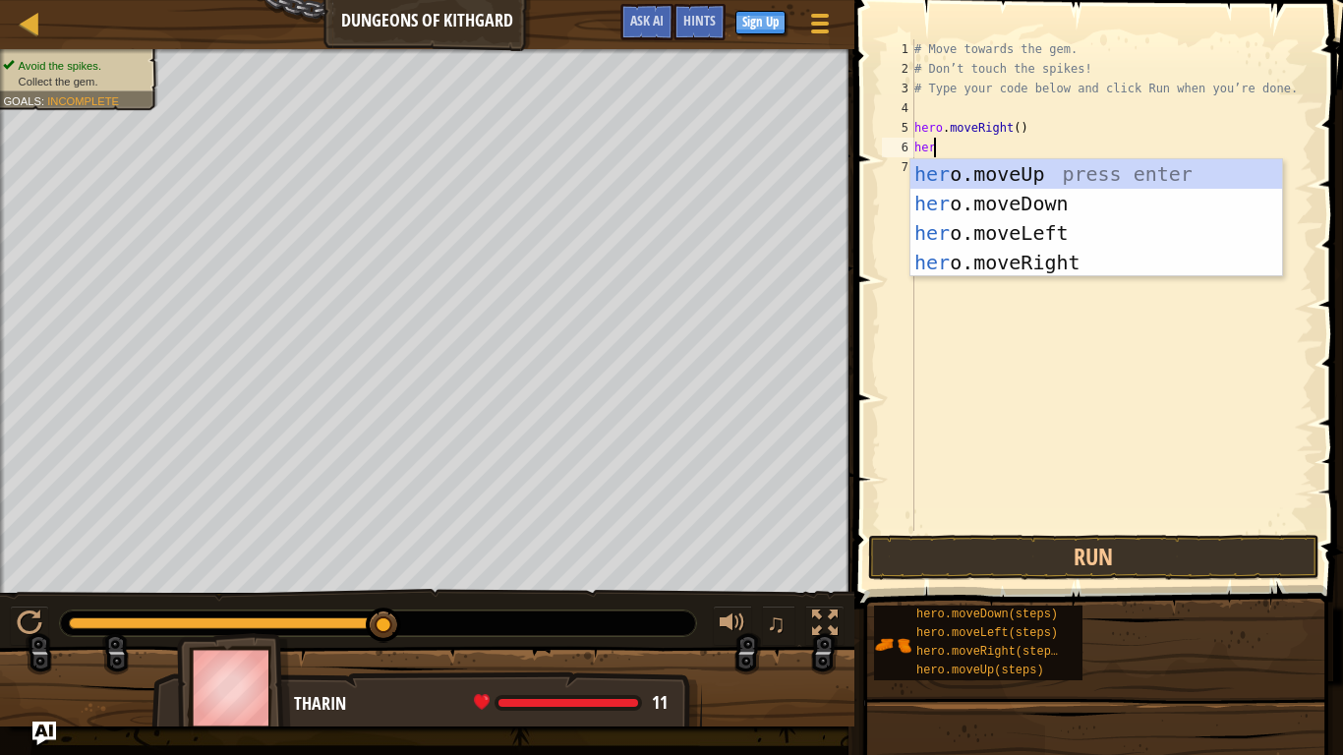
type textarea "hero"
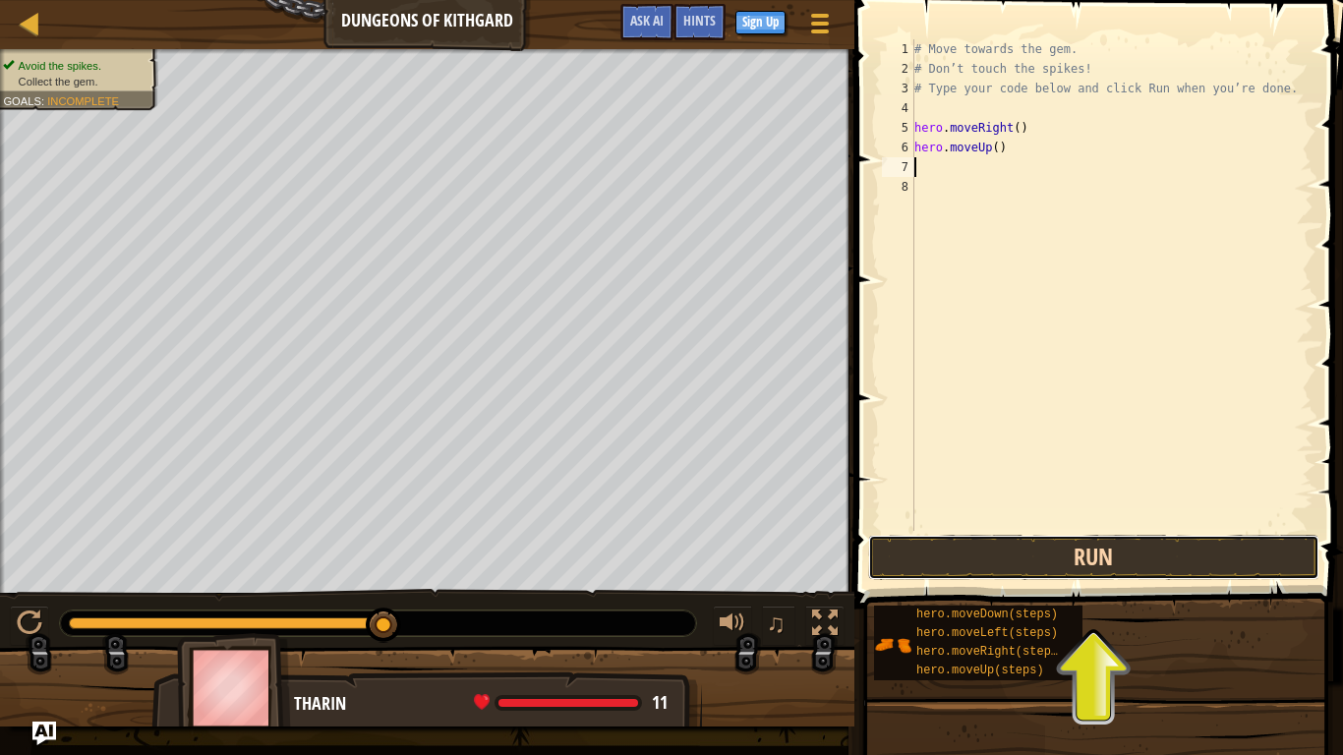
click at [1070, 565] on button "Run" at bounding box center [1093, 557] width 451 height 45
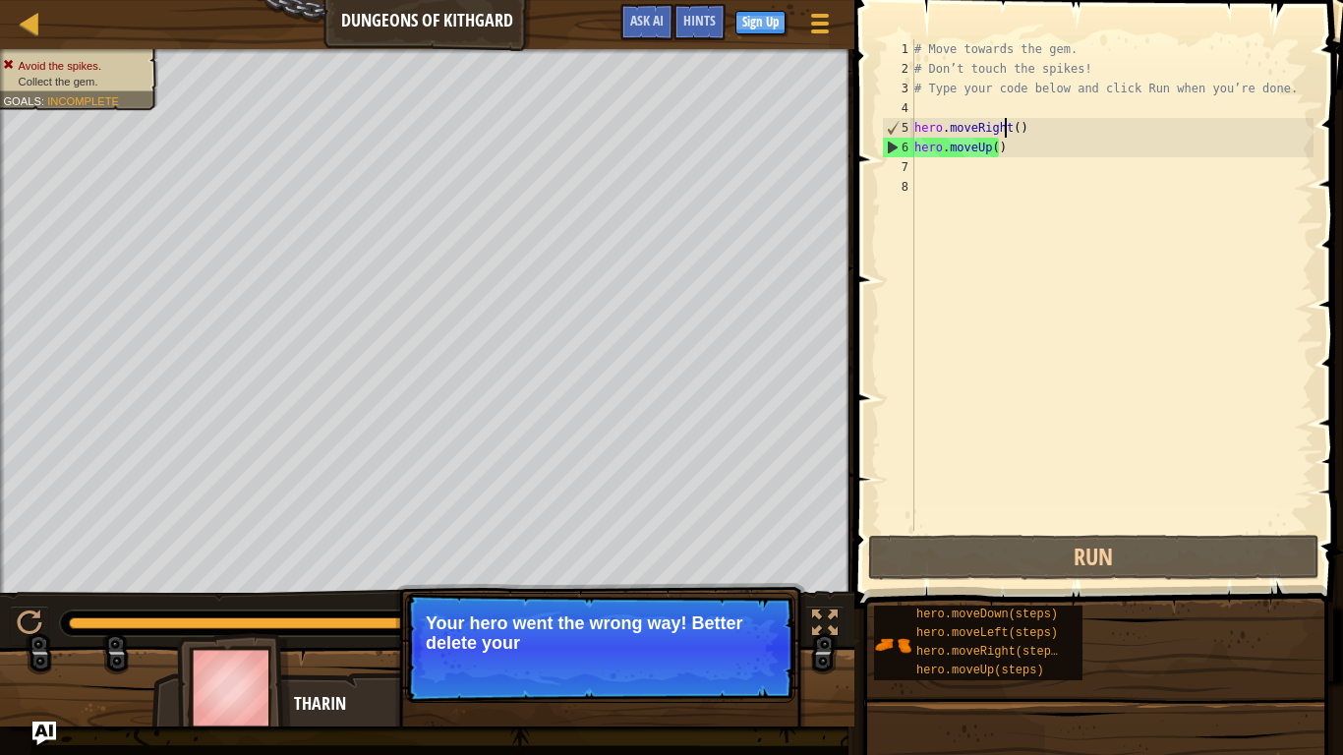
click at [1004, 137] on div "# Move towards the gem. # Don’t touch the spikes! # Type your code below and cl…" at bounding box center [1112, 304] width 403 height 531
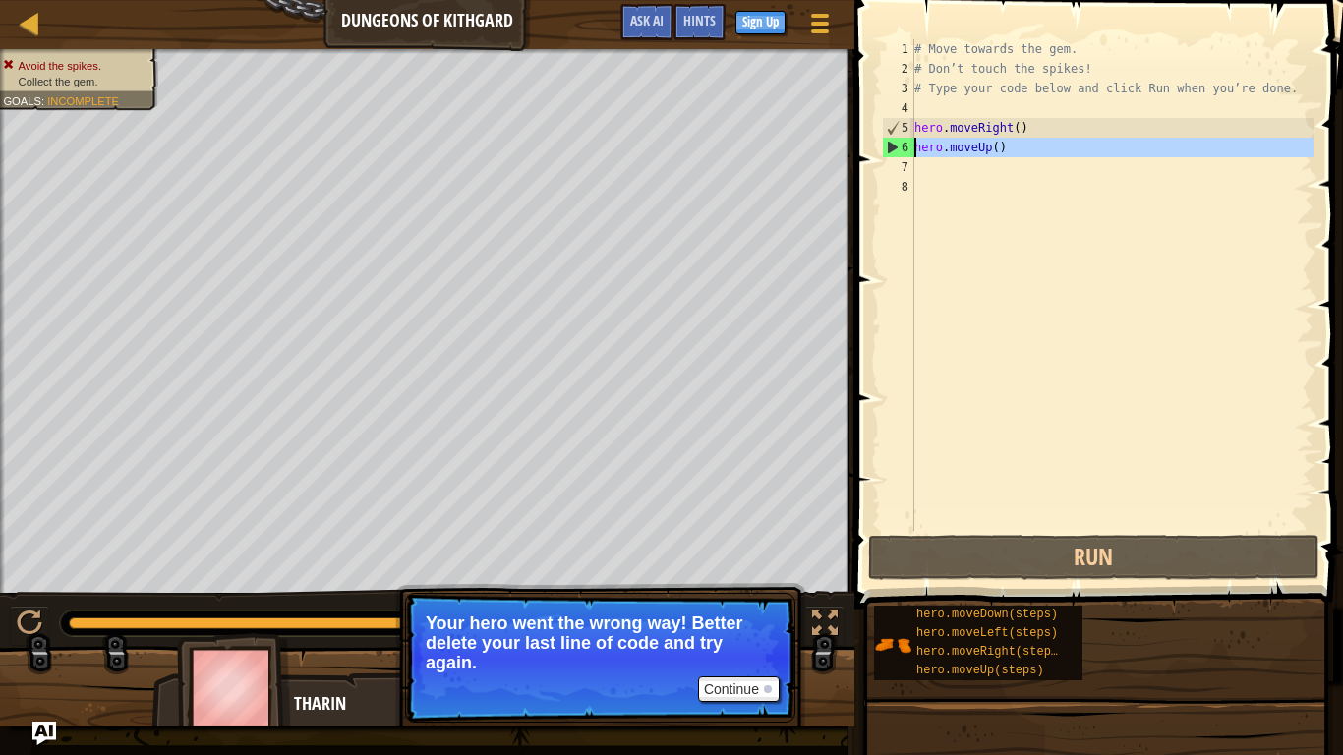
click at [894, 145] on div "6" at bounding box center [898, 148] width 31 height 20
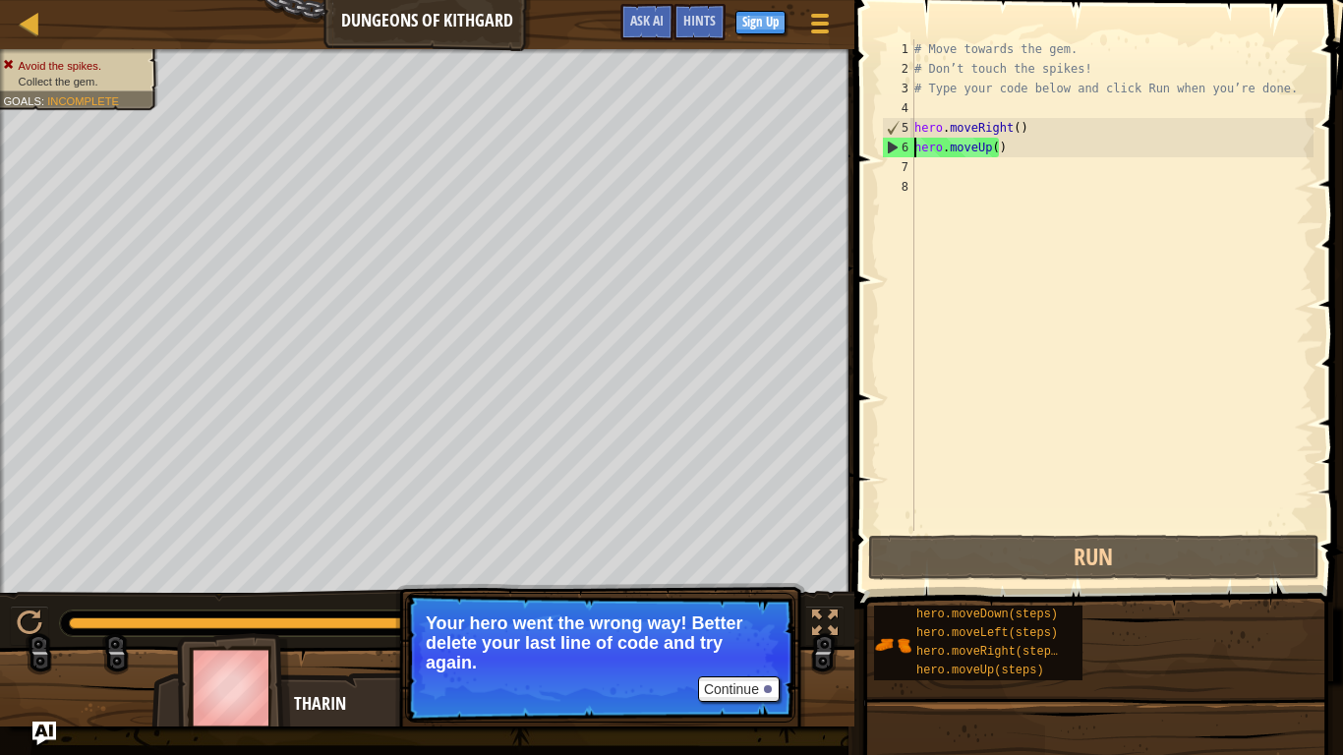
click at [884, 140] on div "6" at bounding box center [898, 148] width 31 height 20
click at [892, 120] on div "5" at bounding box center [898, 128] width 31 height 20
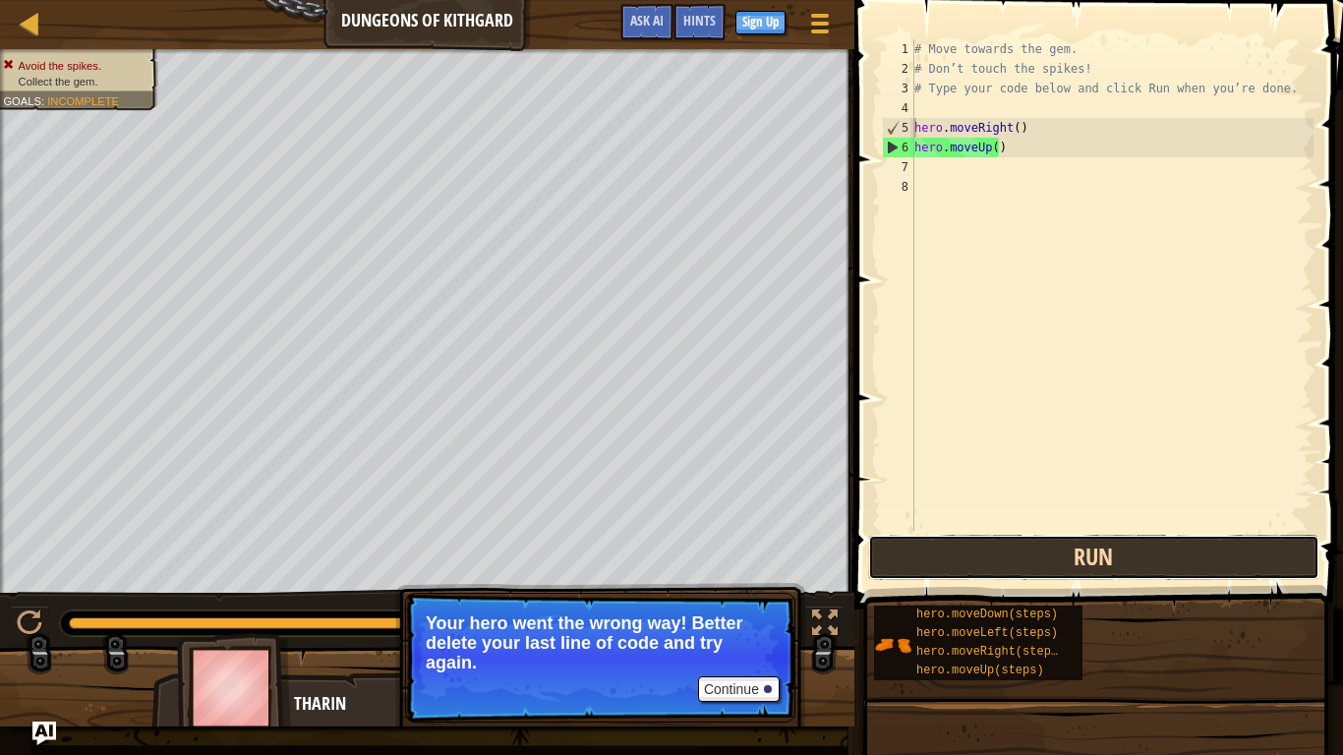
click at [1157, 561] on button "Run" at bounding box center [1093, 557] width 451 height 45
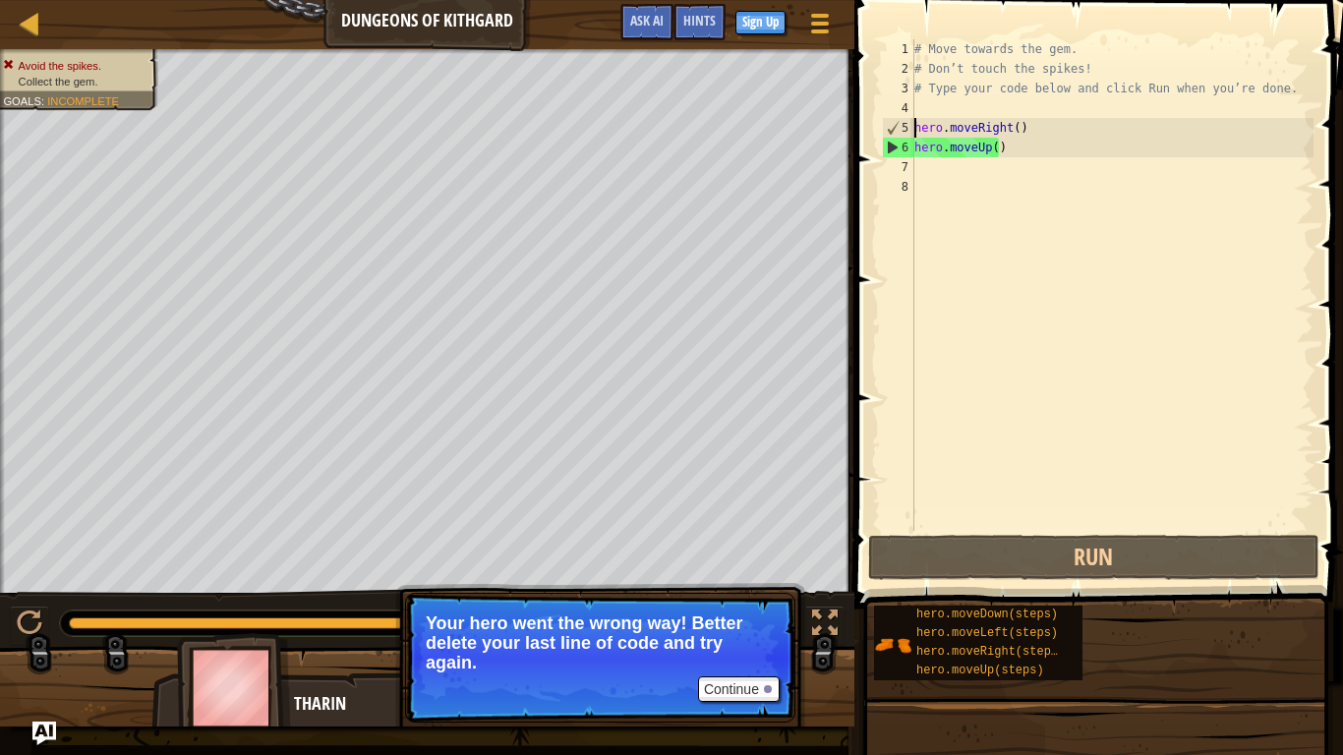
click at [929, 127] on div "# Move towards the gem. # Don’t touch the spikes! # Type your code below and cl…" at bounding box center [1112, 304] width 403 height 531
click at [936, 93] on div "# Move towards the gem. # Don’t touch the spikes! # Type your code below and cl…" at bounding box center [1112, 304] width 403 height 531
click at [902, 81] on div "3" at bounding box center [898, 89] width 32 height 20
click at [907, 91] on div "3" at bounding box center [898, 89] width 32 height 20
type textarea "# Type your code below and click Run when you’re done."
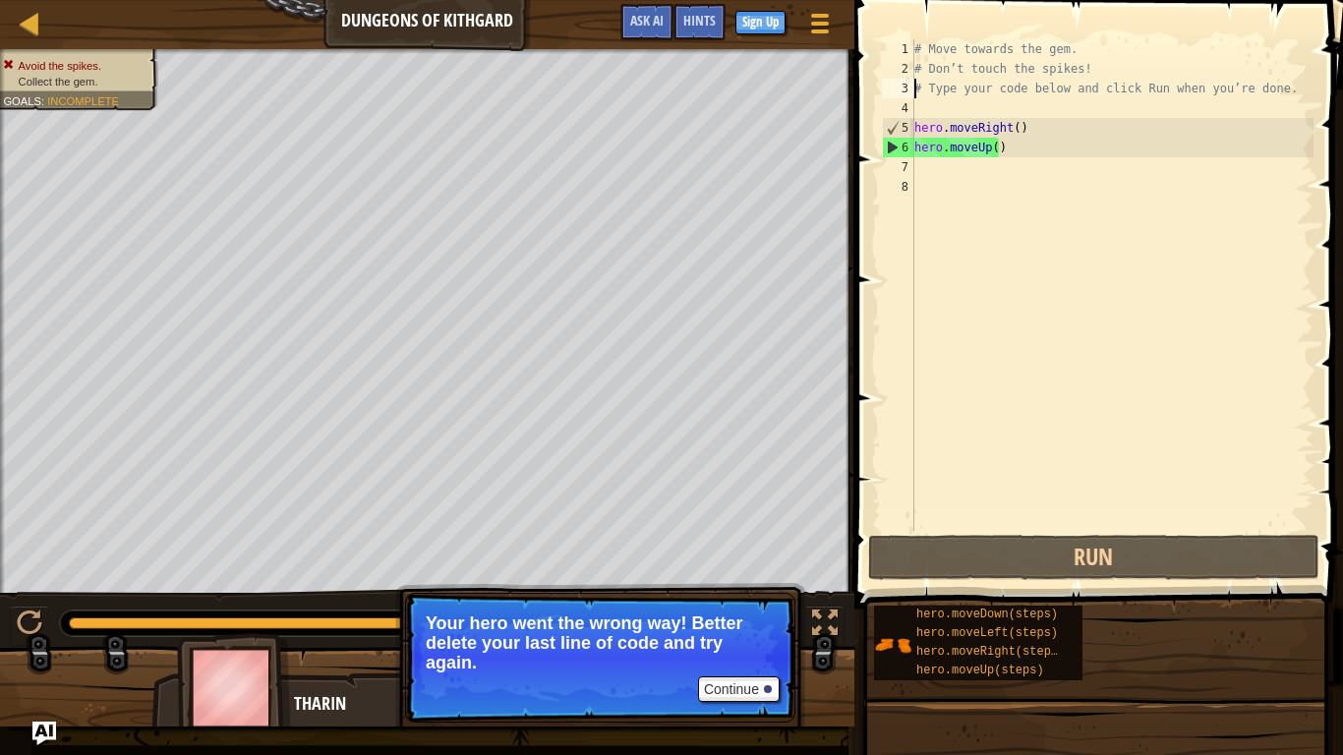
click at [907, 91] on div "3" at bounding box center [898, 89] width 32 height 20
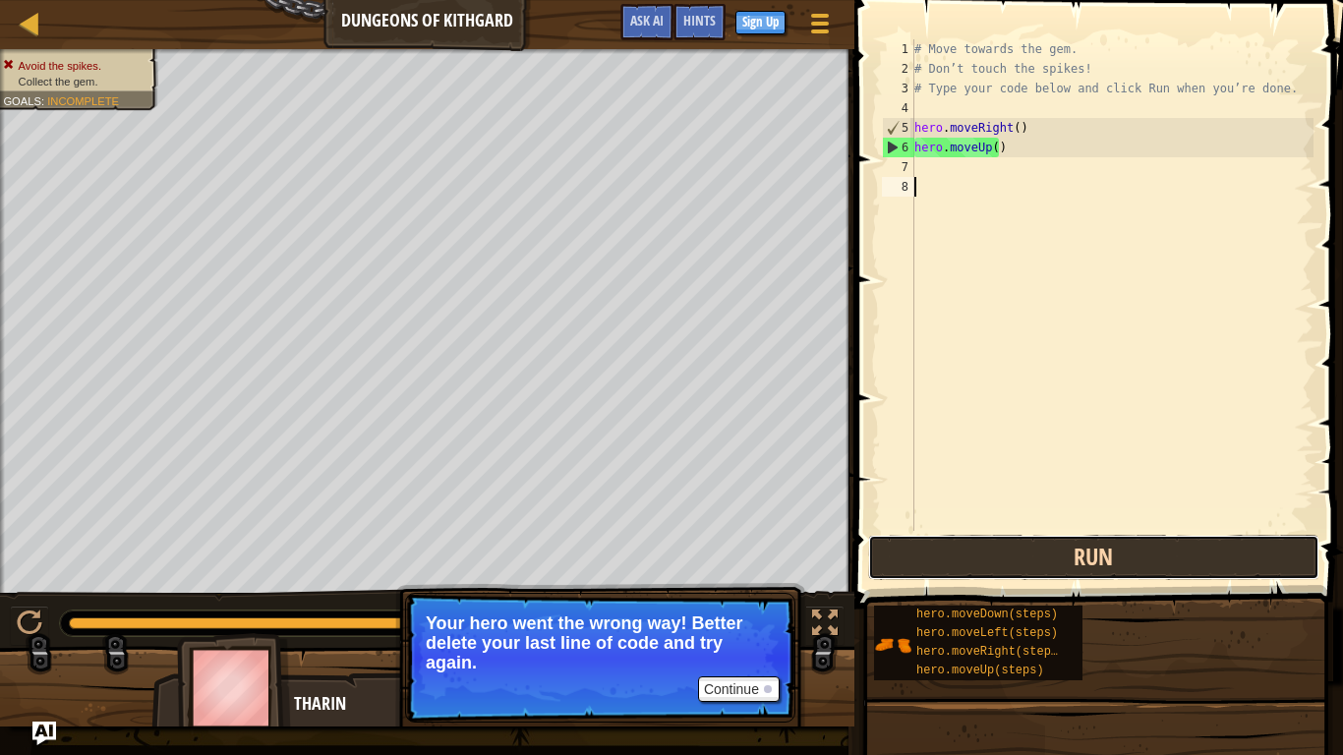
click at [995, 575] on button "Run" at bounding box center [1093, 557] width 451 height 45
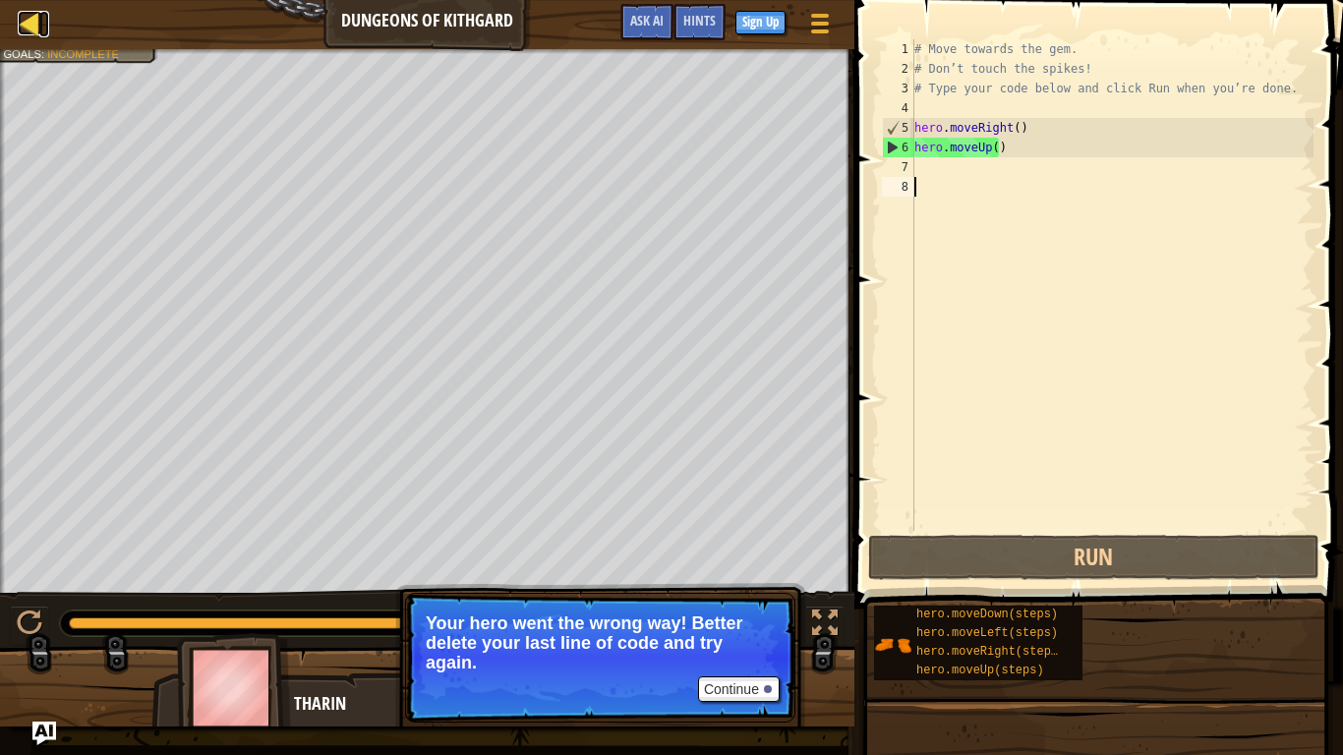
click at [34, 20] on div at bounding box center [30, 23] width 25 height 25
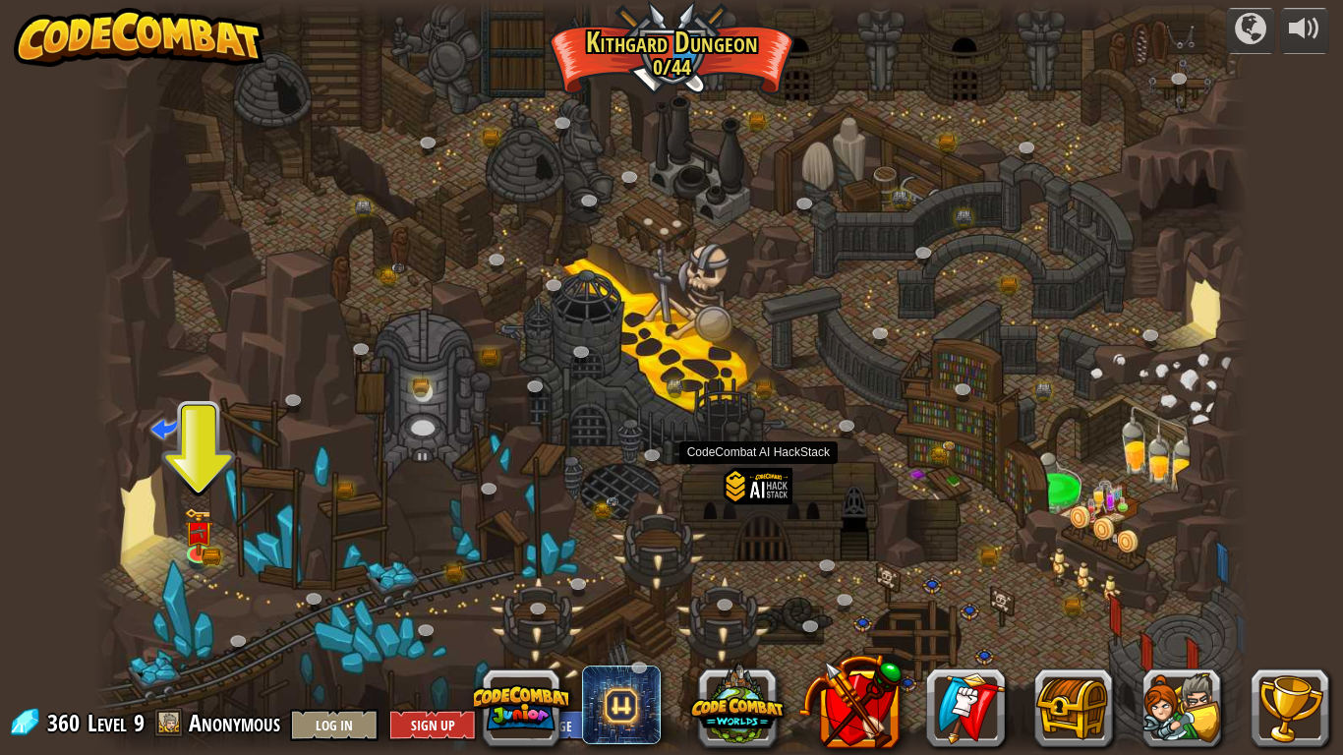
click at [766, 481] on div at bounding box center [758, 512] width 69 height 89
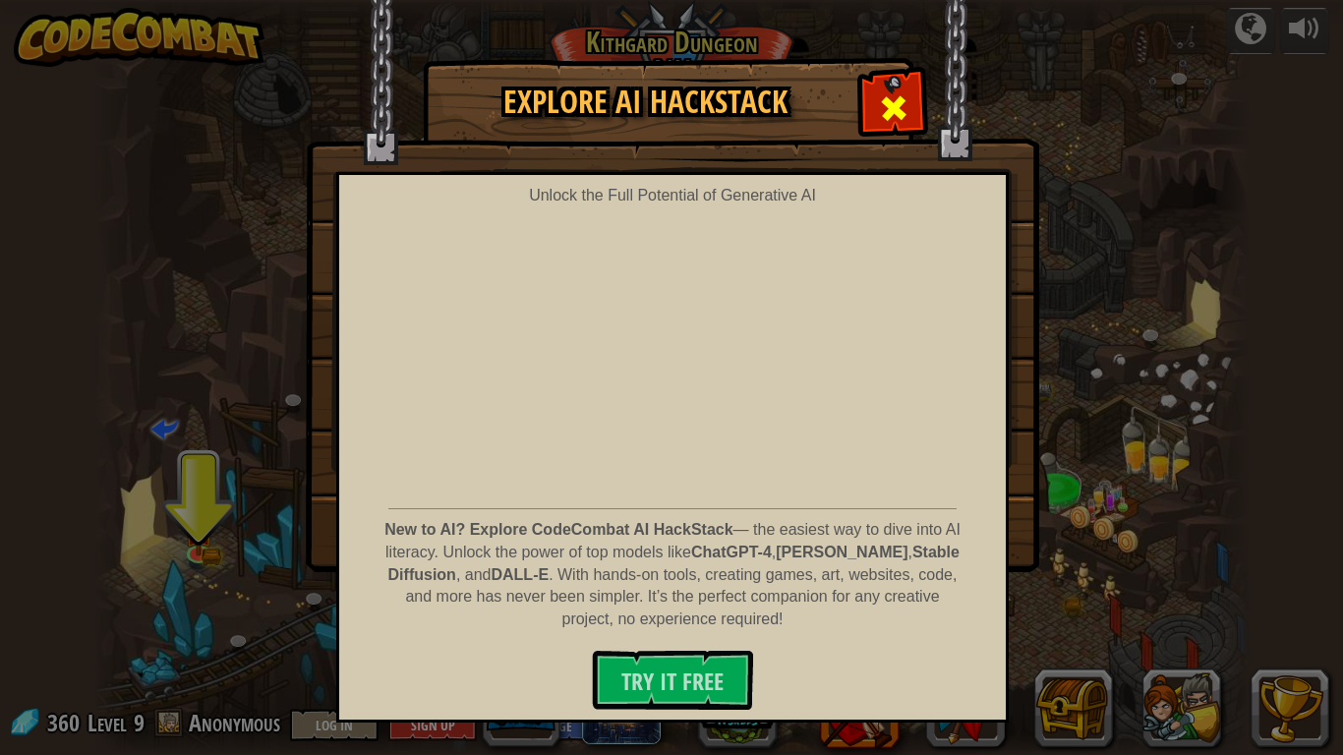
click at [880, 86] on div at bounding box center [894, 106] width 62 height 62
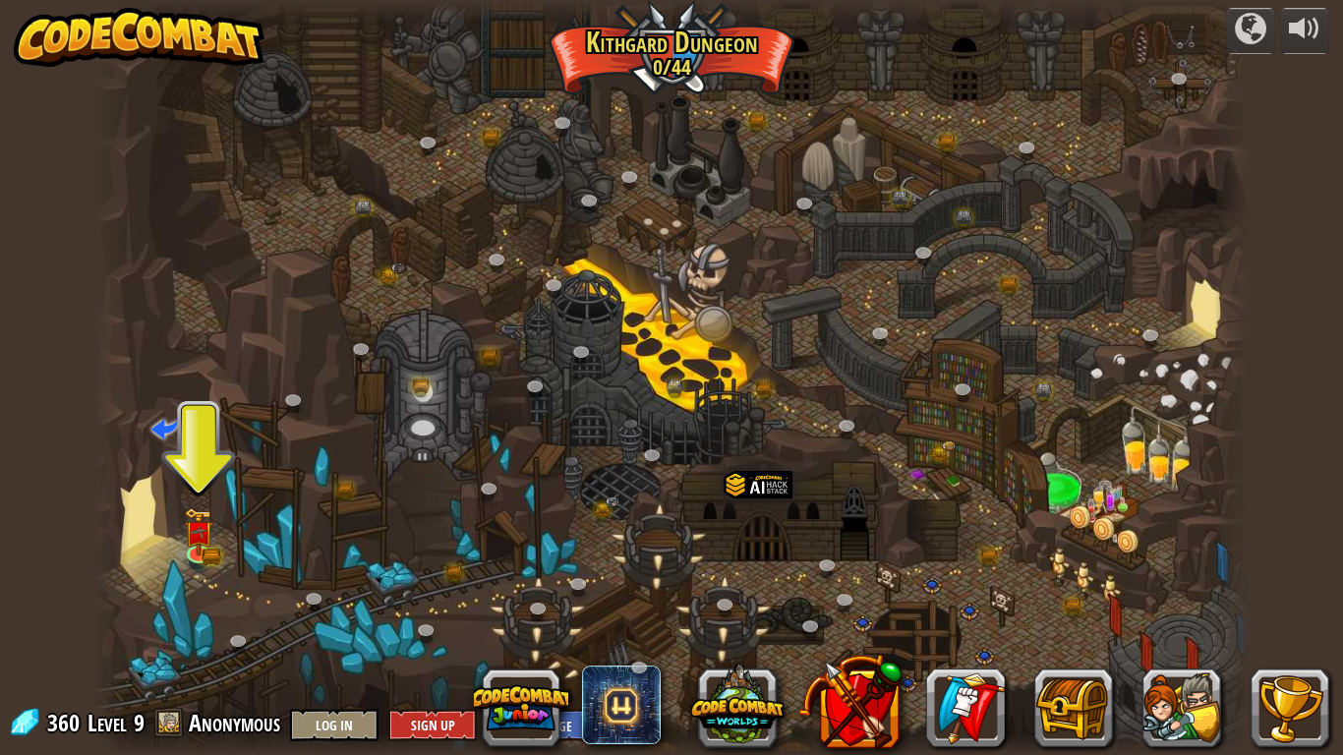
drag, startPoint x: 485, startPoint y: 47, endPoint x: 614, endPoint y: 68, distance: 130.5
click at [494, 50] on div at bounding box center [672, 377] width 1156 height 755
